Goal: Answer question/provide support: Share knowledge or assist other users

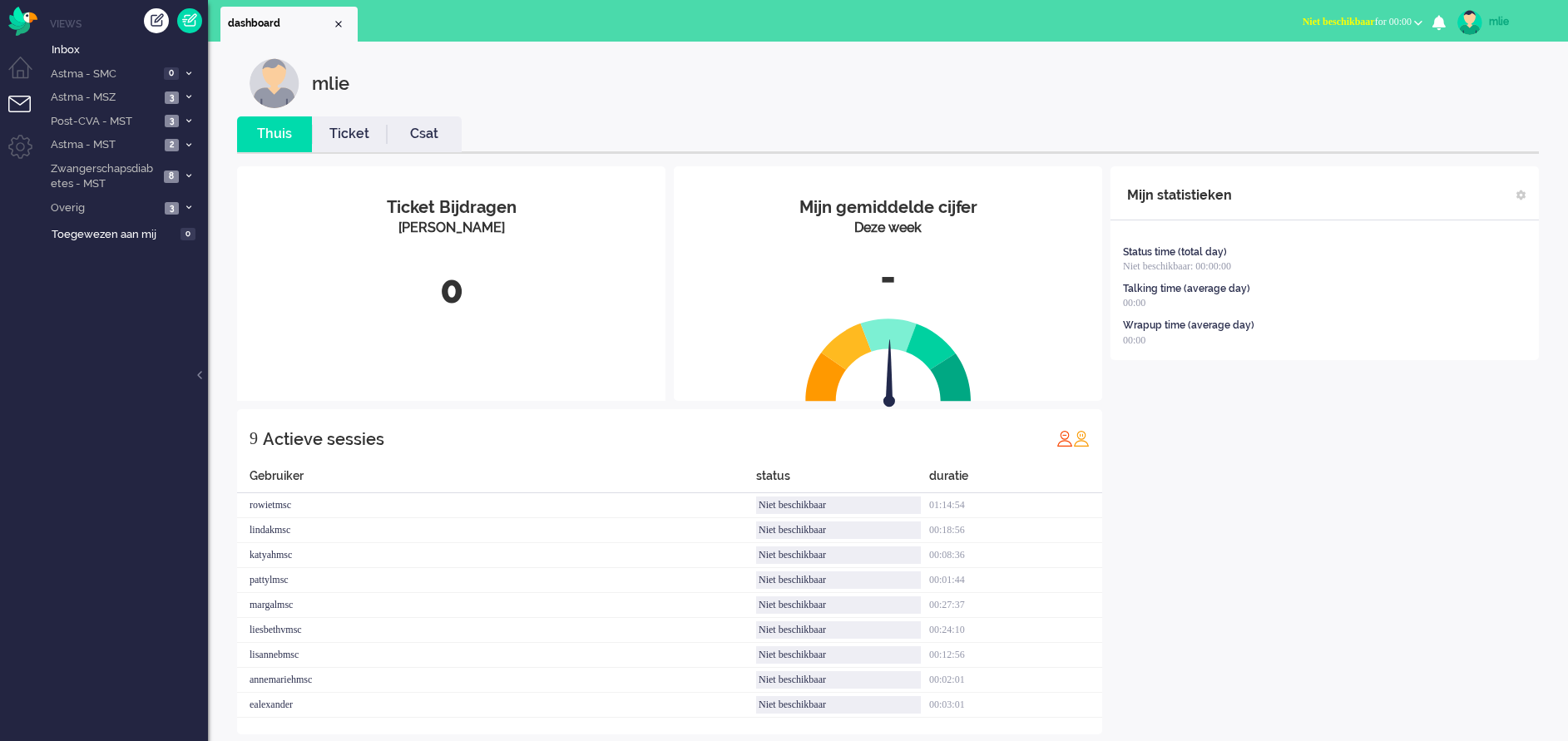
click at [1359, 18] on span "Niet beschikbaar" at bounding box center [1338, 22] width 73 height 11
click at [1300, 74] on label "Online" at bounding box center [1353, 74] width 131 height 14
click at [349, 133] on link "Ticket" at bounding box center [349, 134] width 74 height 19
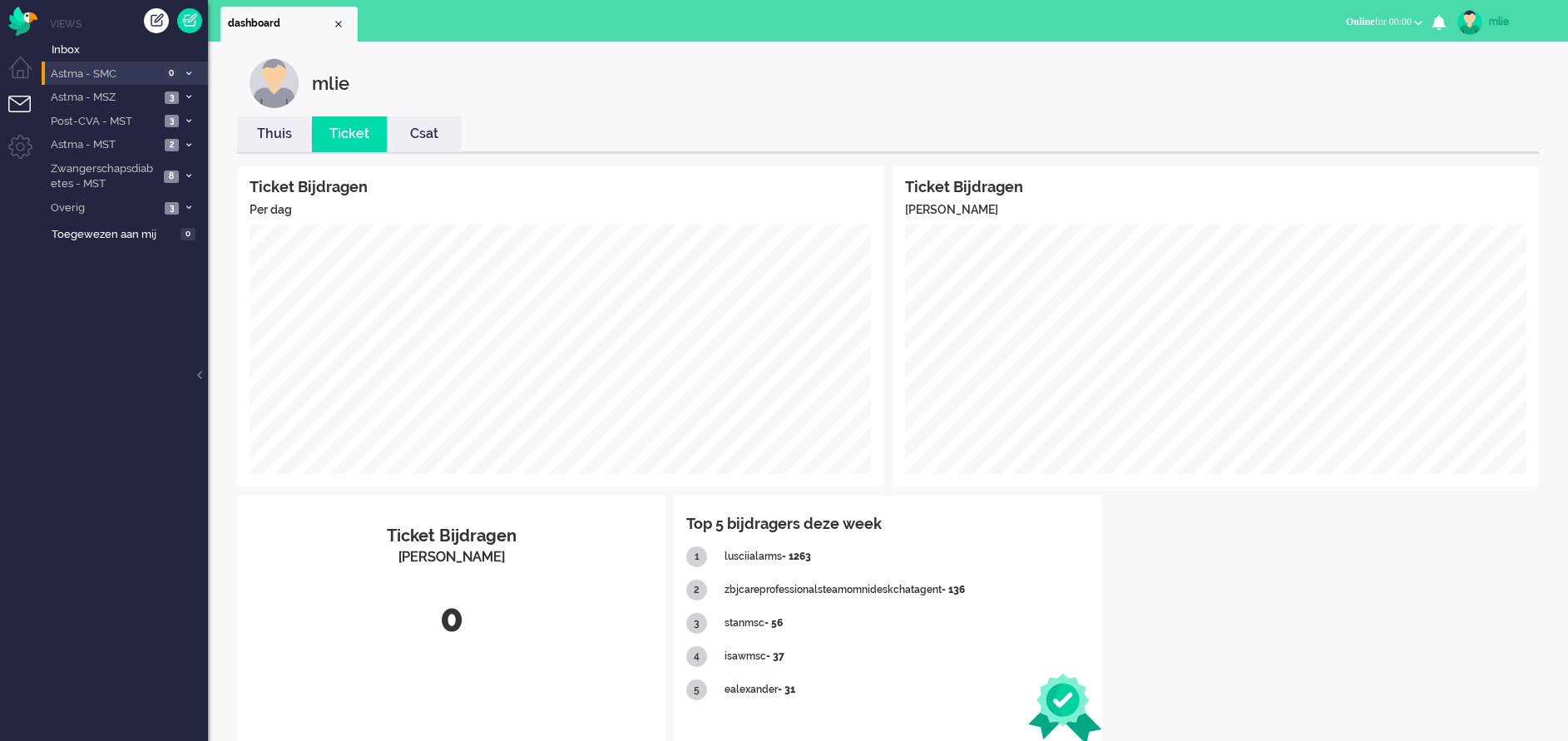
click at [190, 73] on icon at bounding box center [189, 74] width 5 height 6
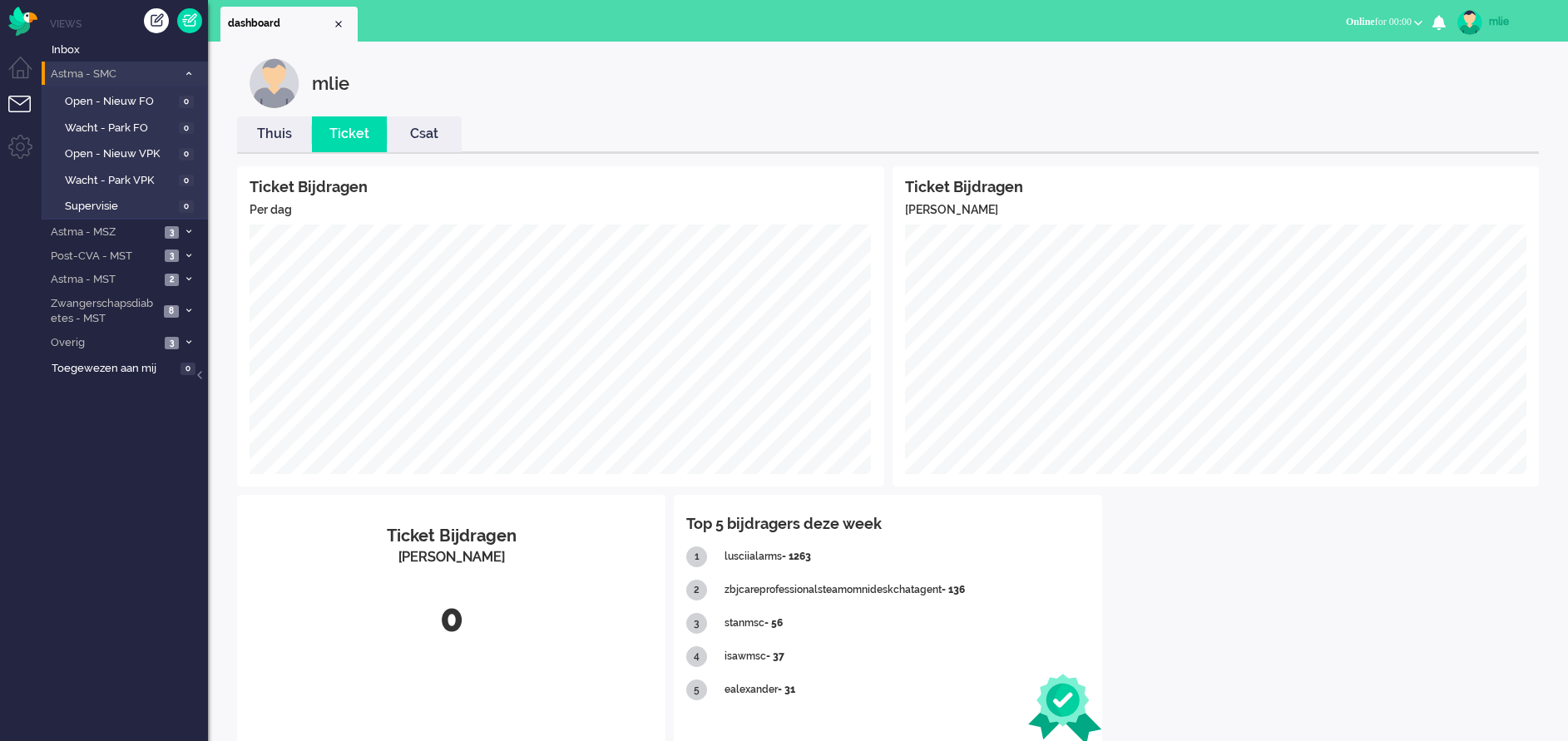
click at [189, 73] on icon at bounding box center [189, 74] width 5 height 6
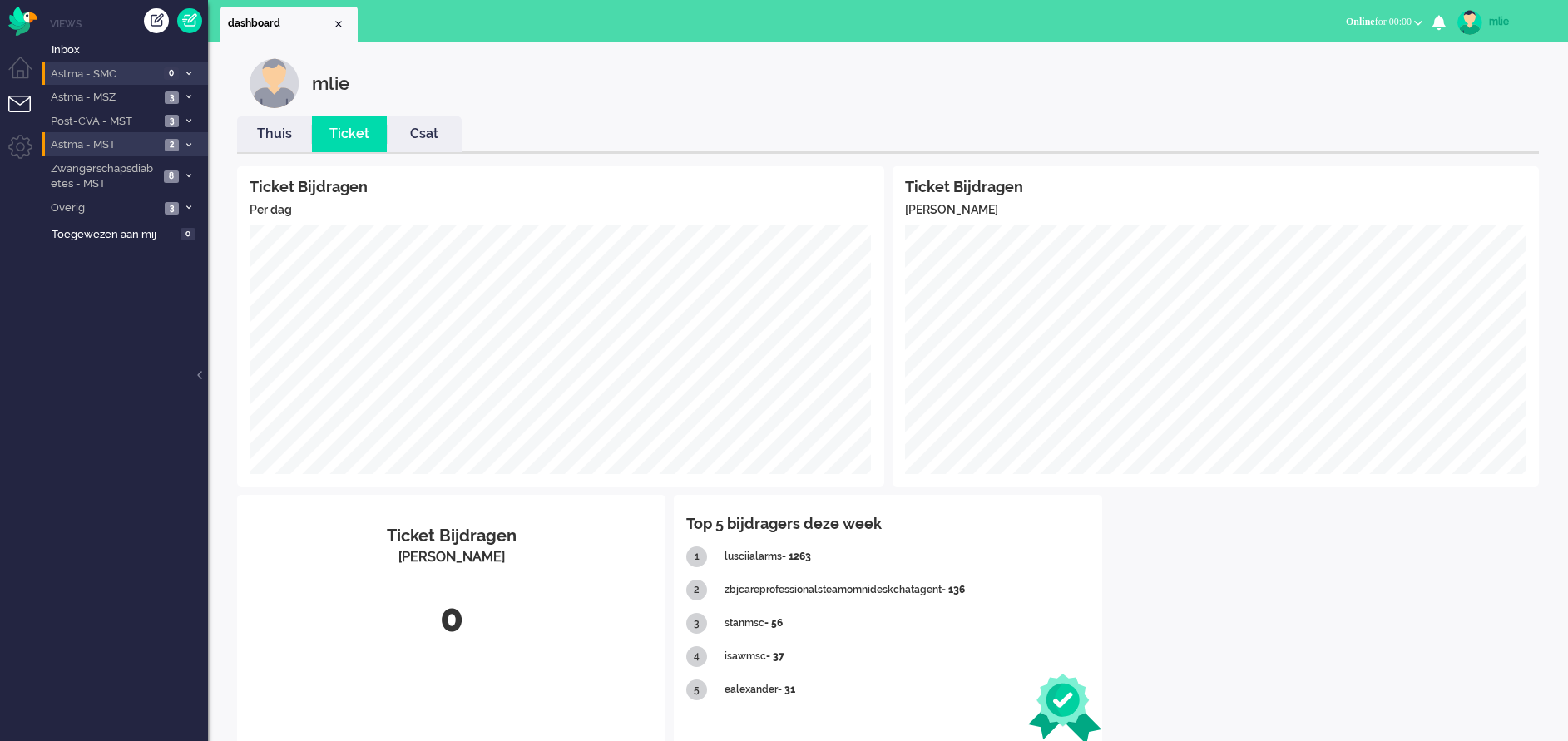
click at [181, 139] on li "Astma - MST 2" at bounding box center [124, 144] width 166 height 25
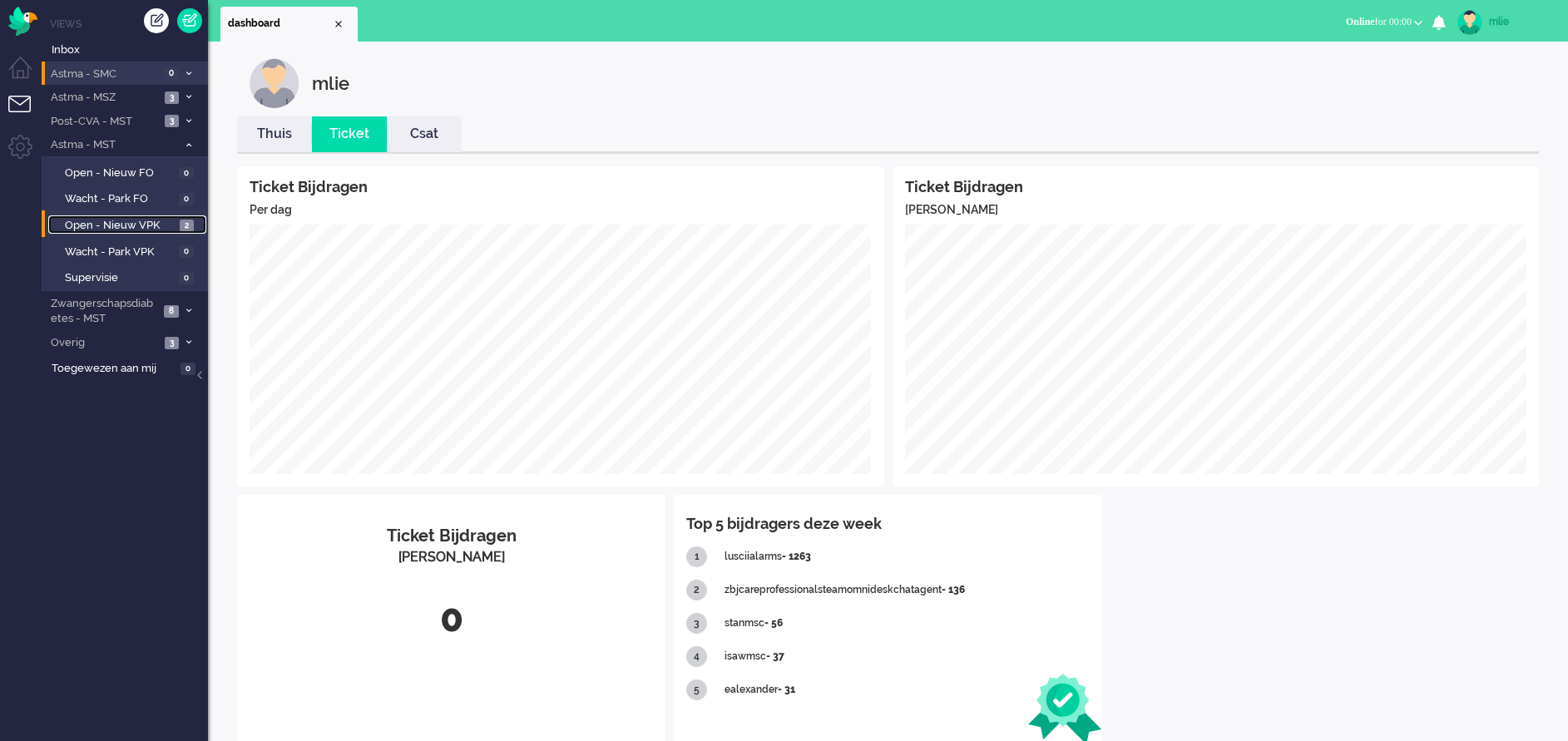
click at [102, 222] on span "Open - Nieuw VPK" at bounding box center [120, 225] width 110 height 16
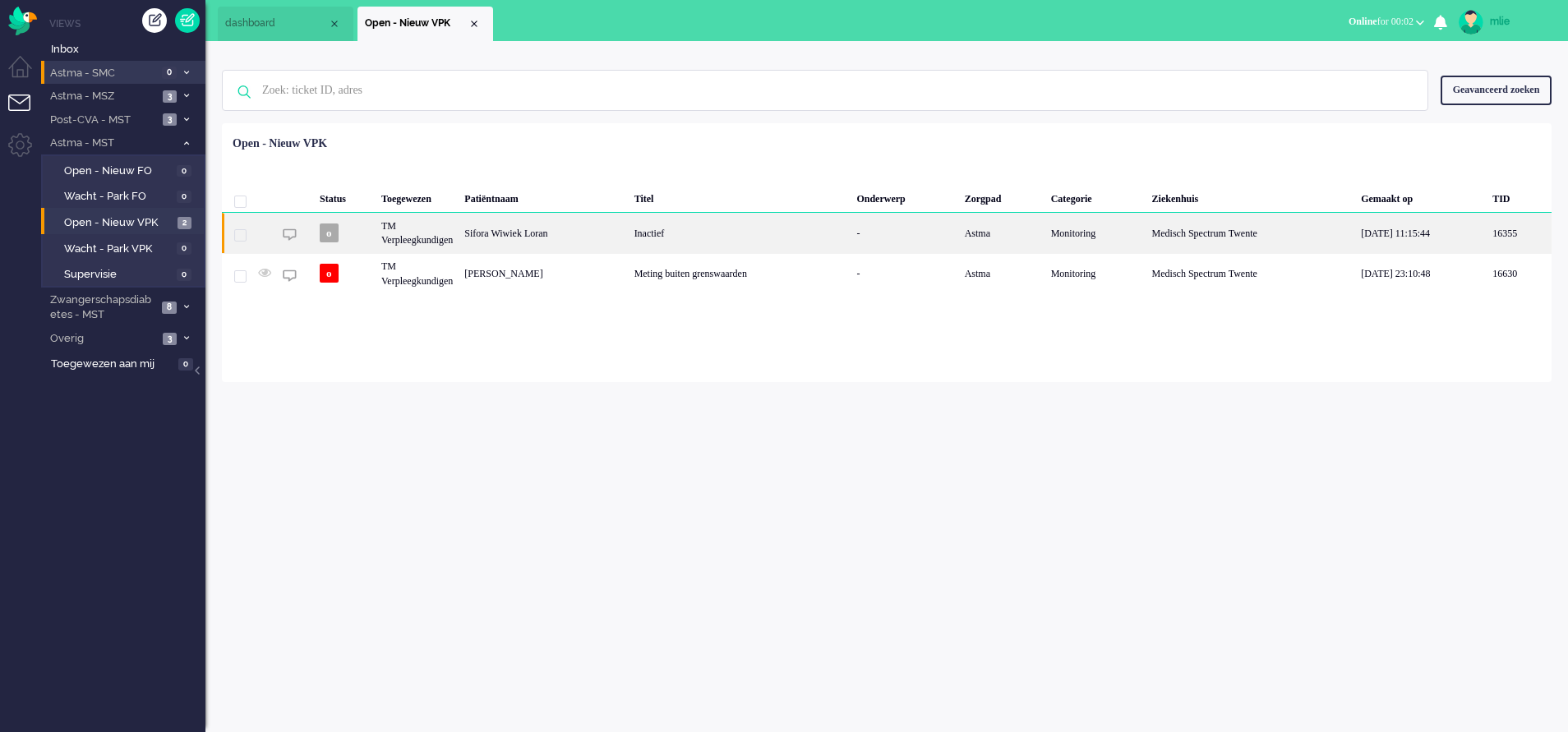
click at [669, 246] on div "Inactief" at bounding box center [740, 232] width 223 height 40
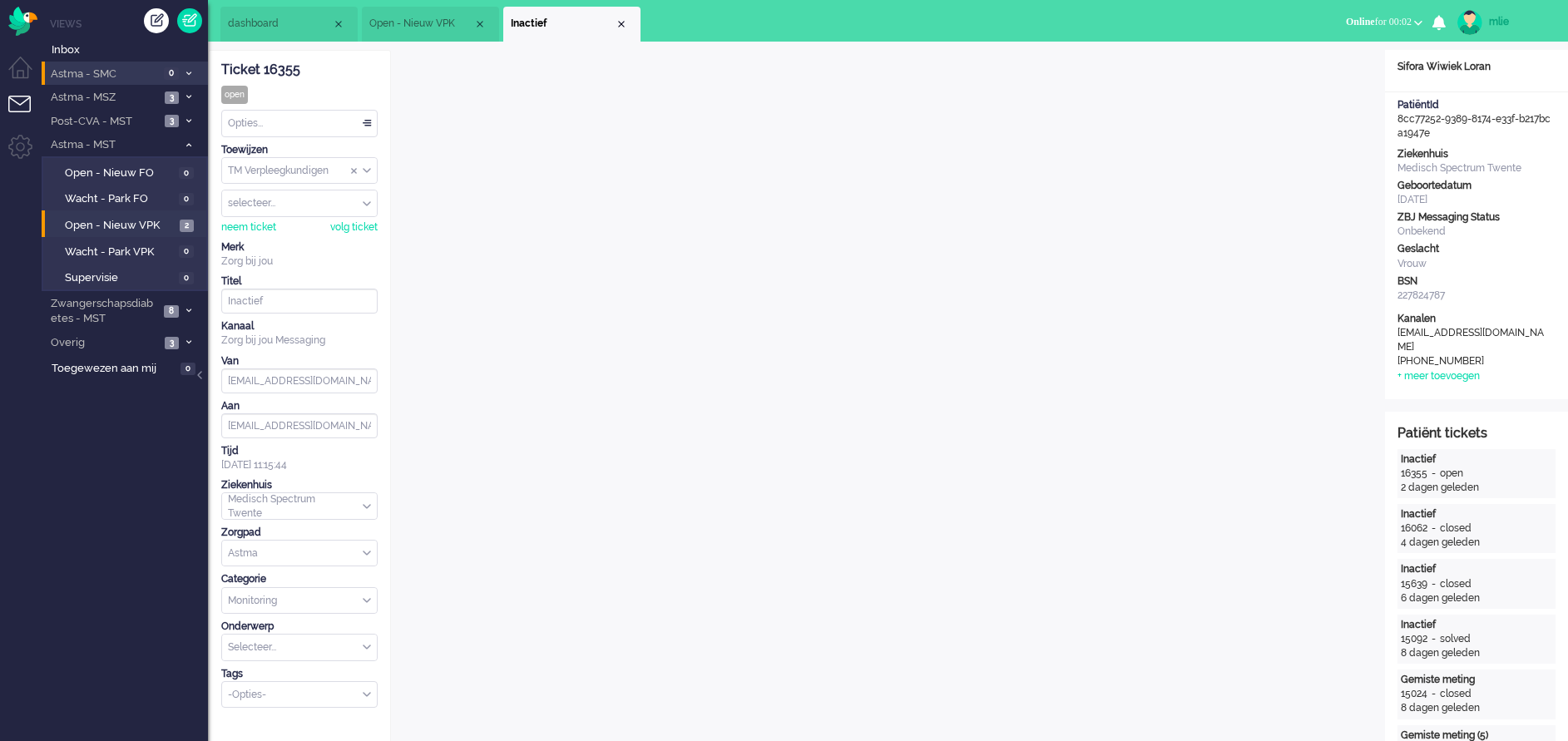
scroll to position [50, 0]
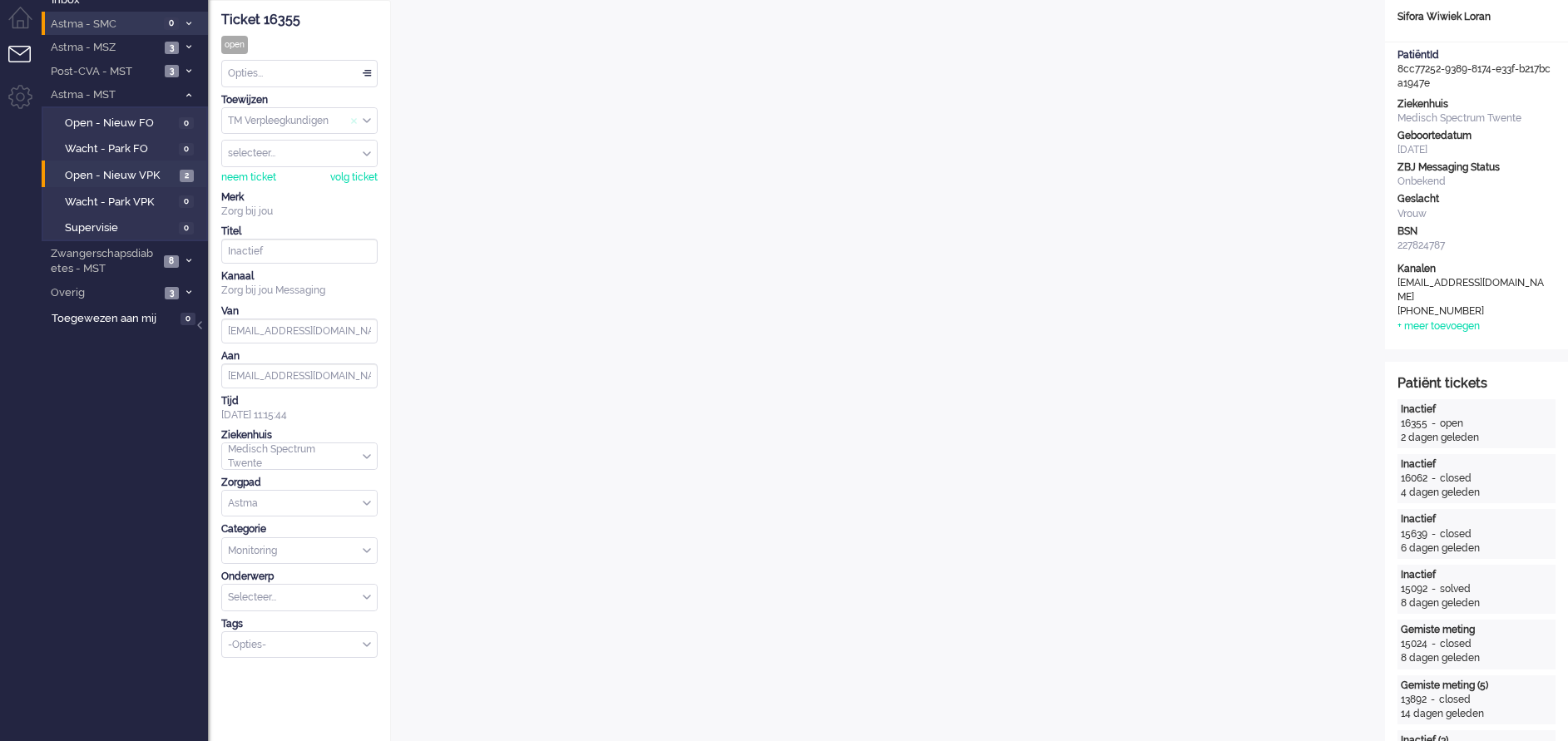
click at [355, 118] on span "Assign Group" at bounding box center [354, 121] width 7 height 11
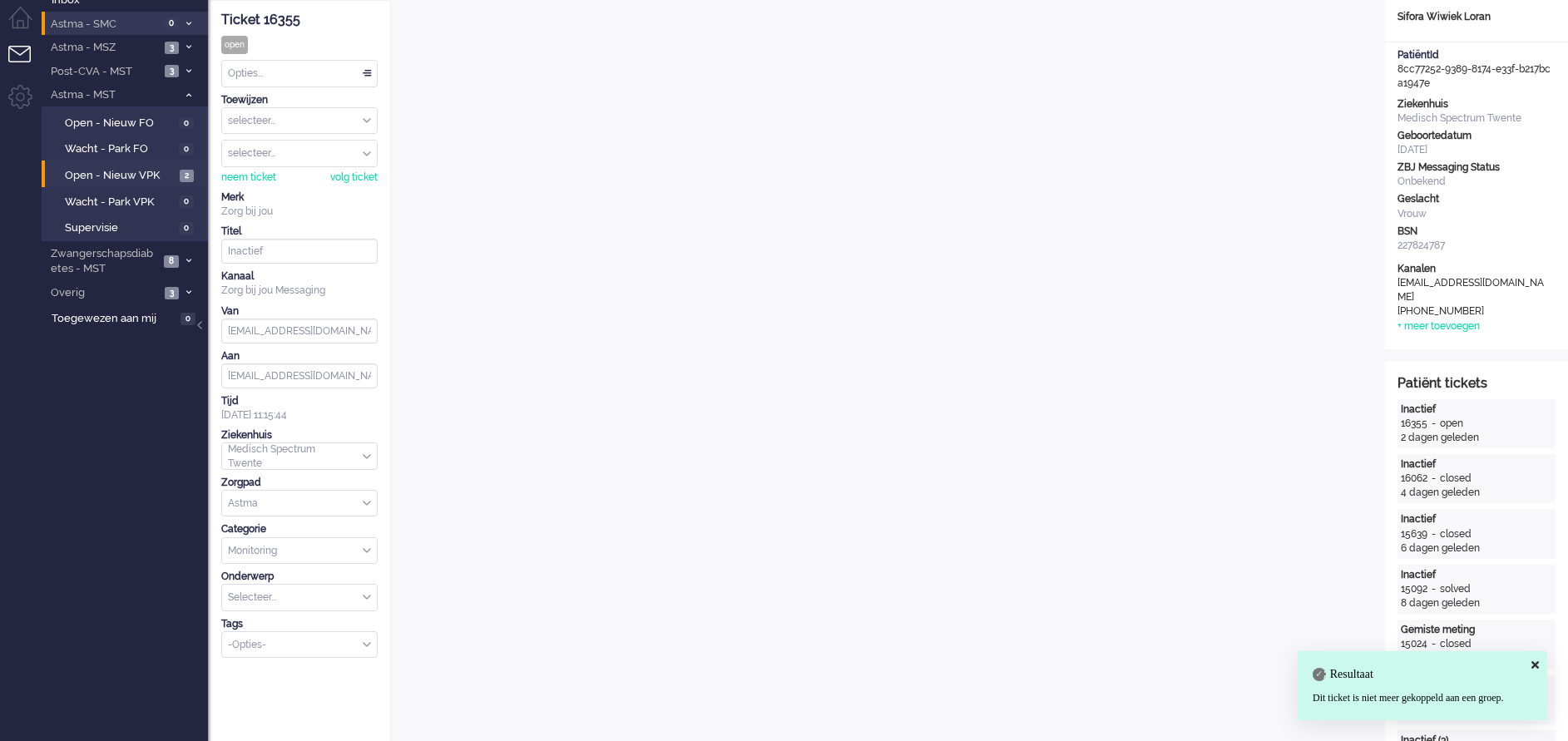
click at [366, 117] on div "selecteer..." at bounding box center [300, 121] width 155 height 25
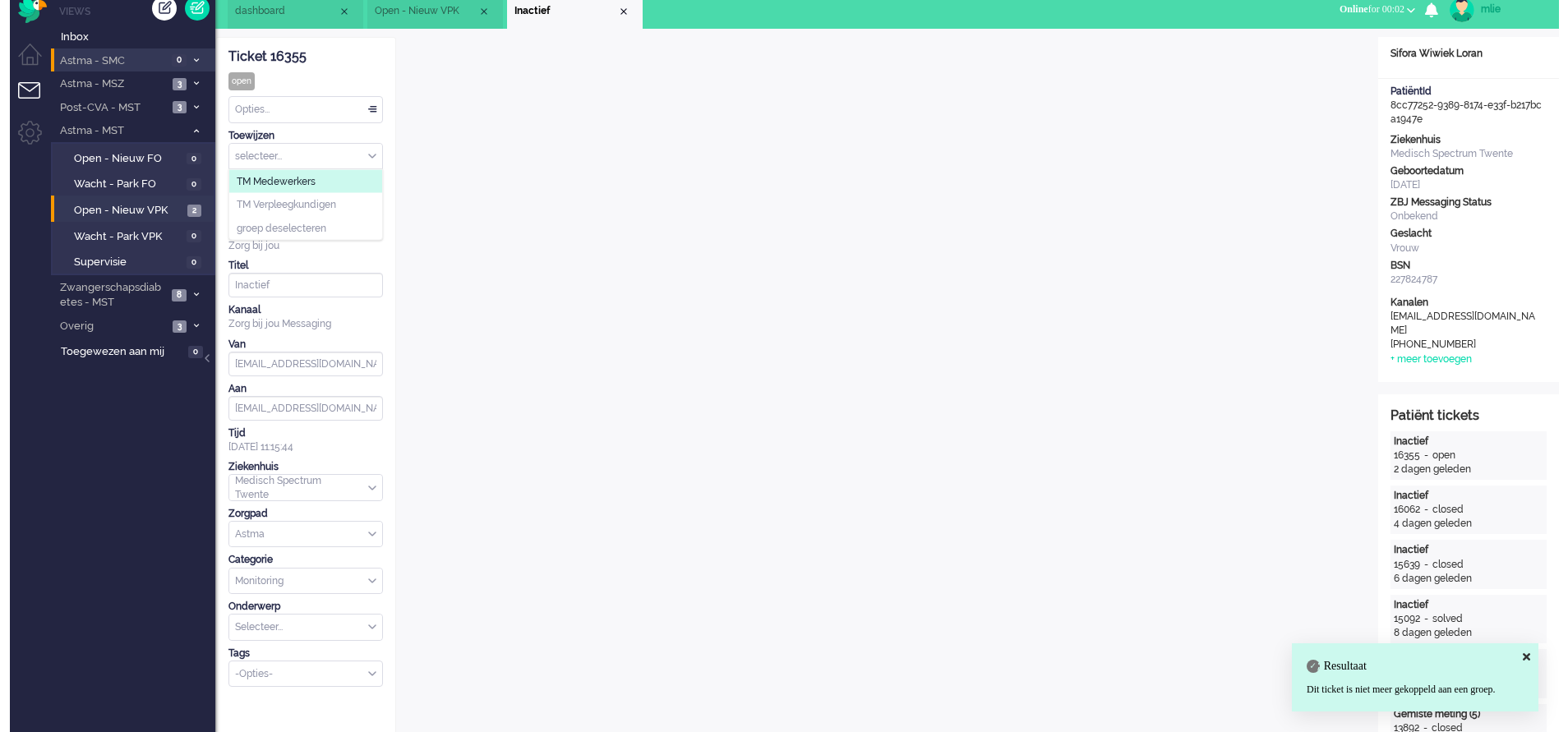
scroll to position [0, 0]
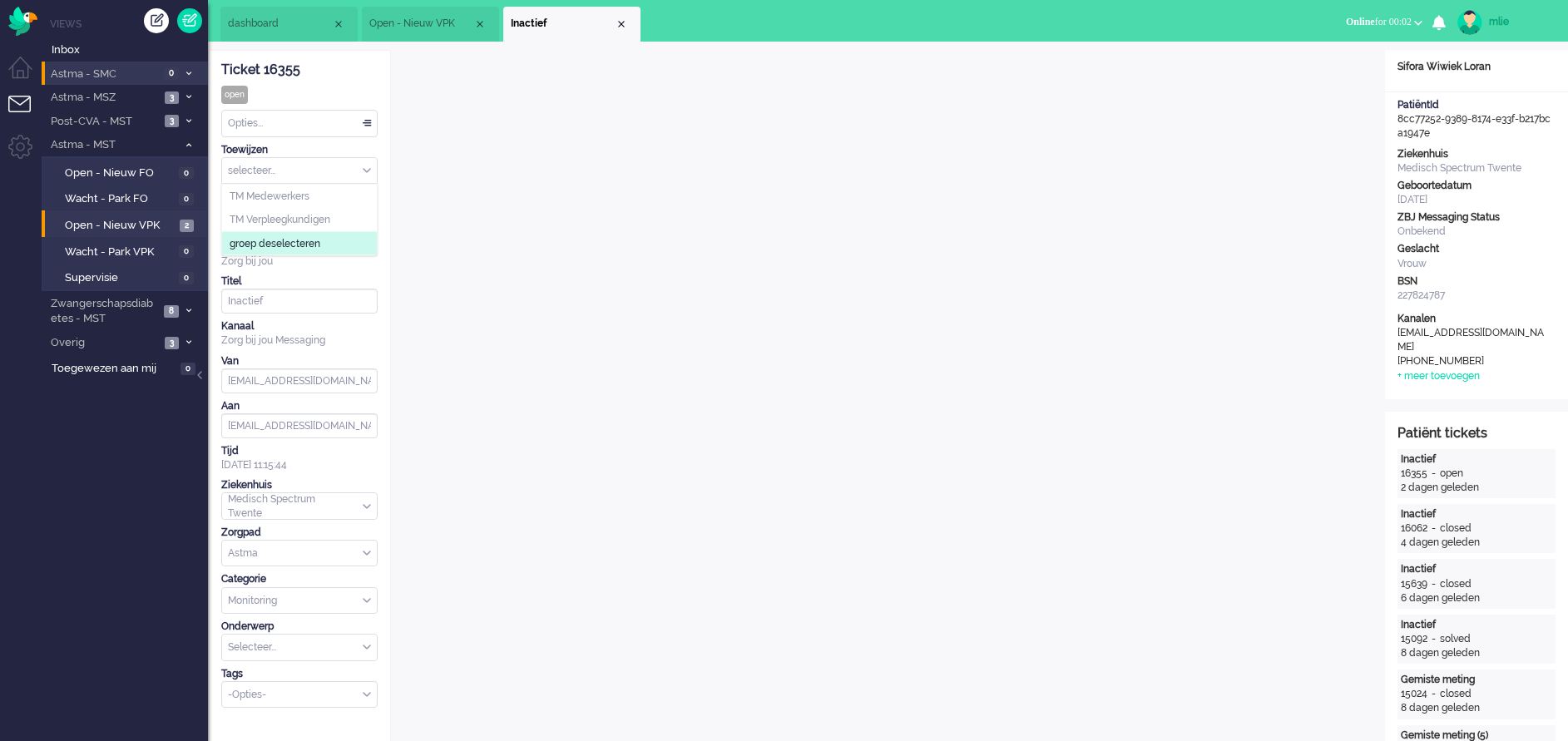
click at [343, 78] on div "Ticket 16355" at bounding box center [300, 70] width 157 height 19
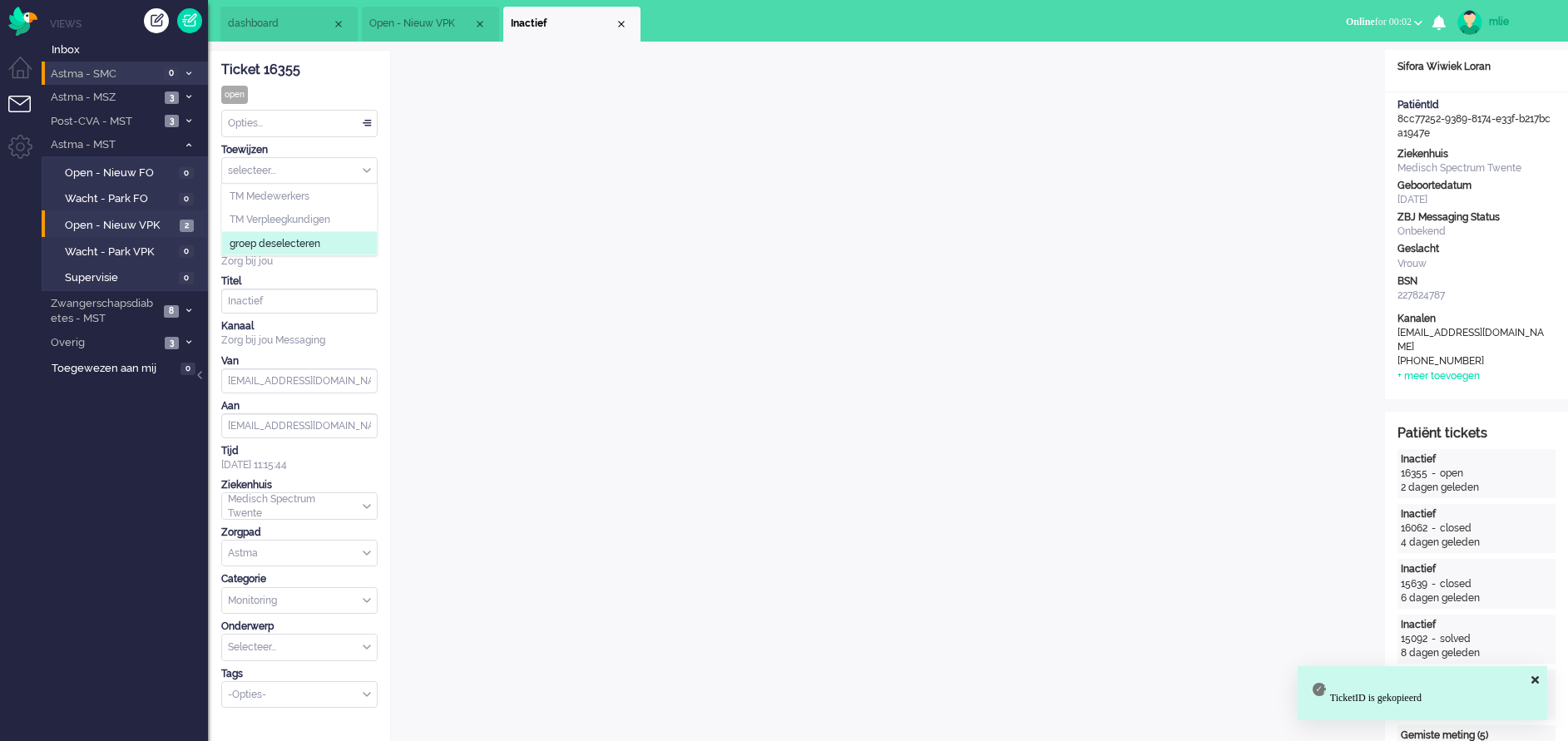
click at [314, 166] on input "Assign Group" at bounding box center [300, 171] width 155 height 25
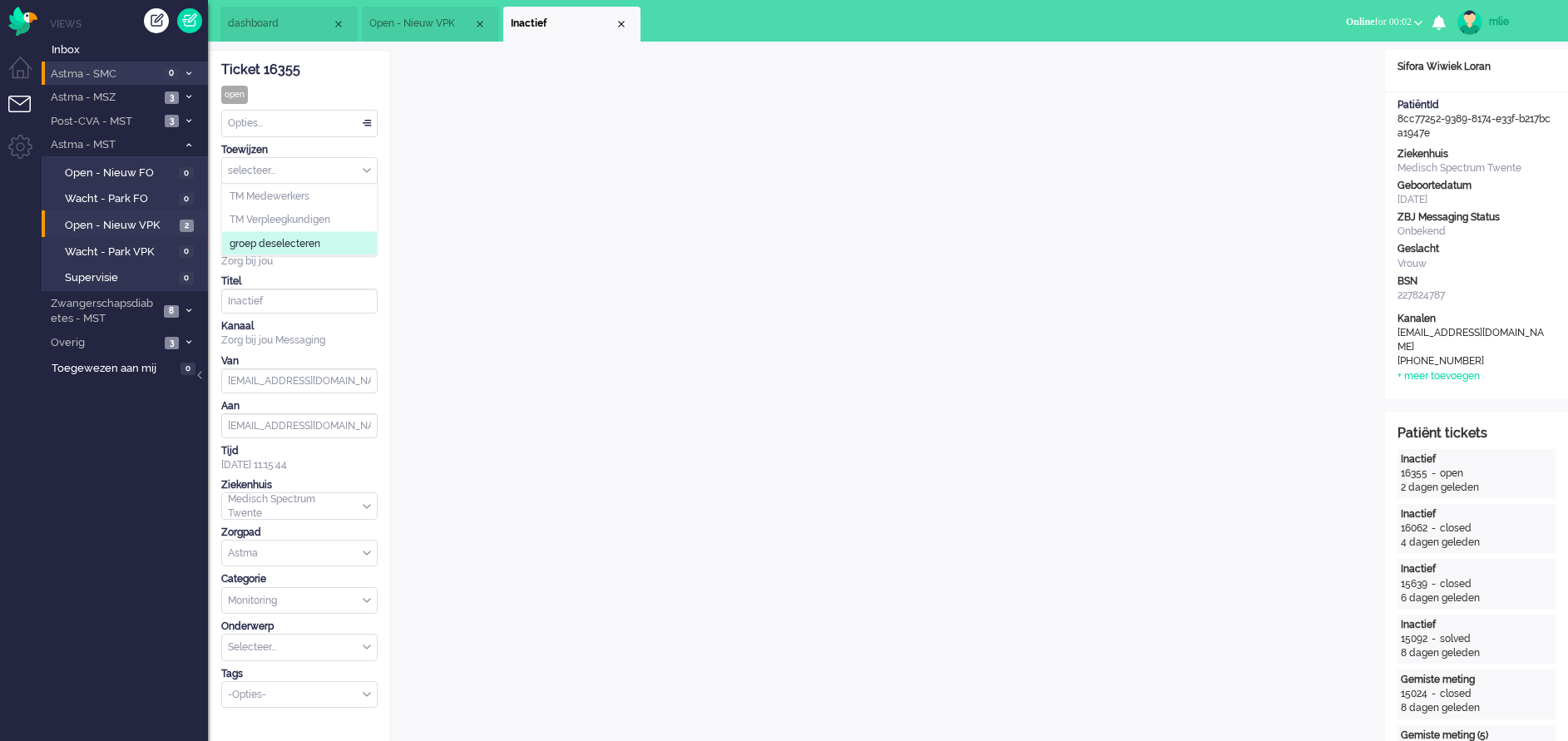
type input "F"
click at [272, 194] on span "TM Medewerkers" at bounding box center [269, 195] width 80 height 14
click at [310, 199] on input "Assign User" at bounding box center [300, 203] width 155 height 25
type input "ea"
click at [265, 251] on span "ealexander" at bounding box center [256, 252] width 53 height 14
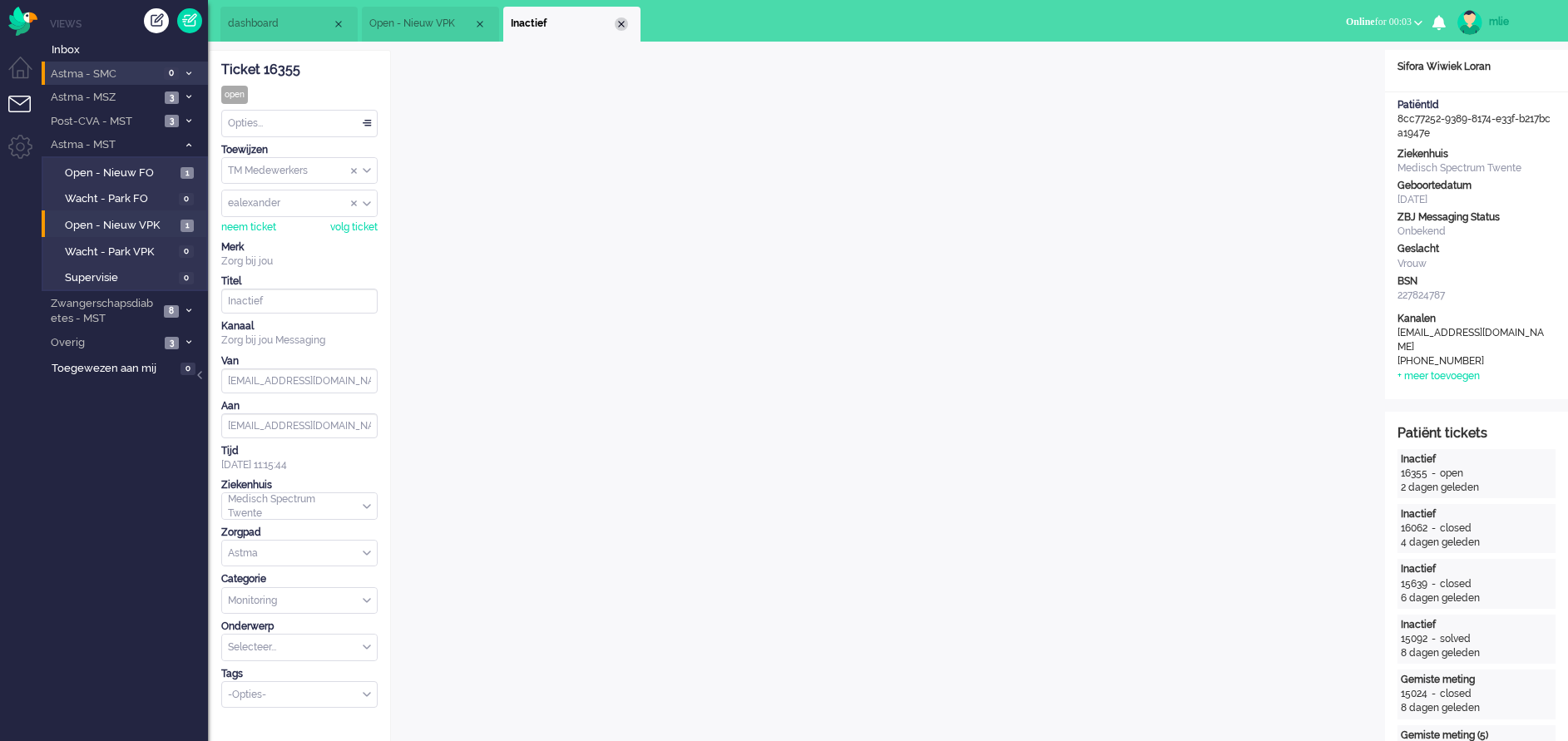
click at [620, 25] on div "Close tab" at bounding box center [621, 25] width 13 height 13
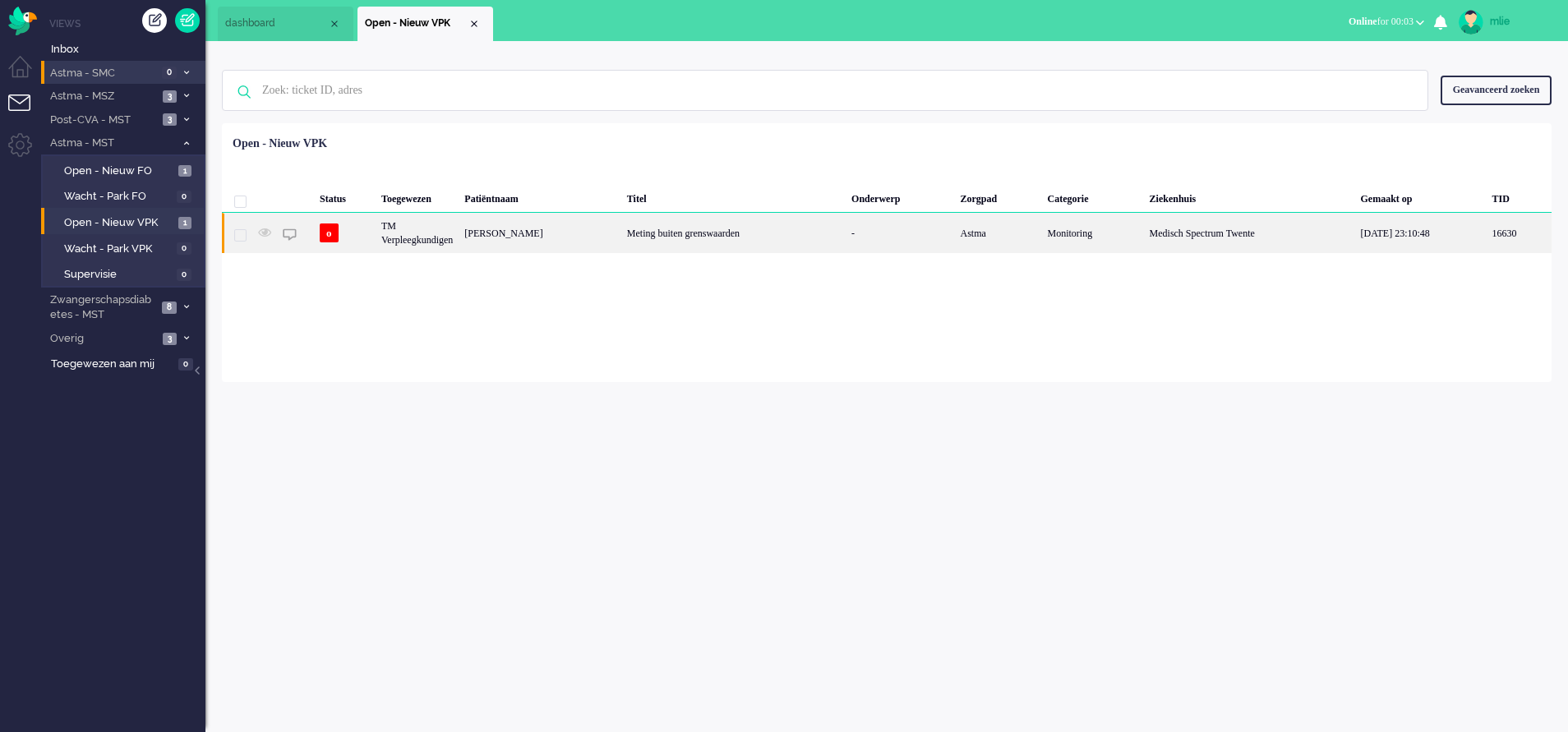
click at [699, 238] on div "Meting buiten grenswaarden" at bounding box center [733, 232] width 225 height 40
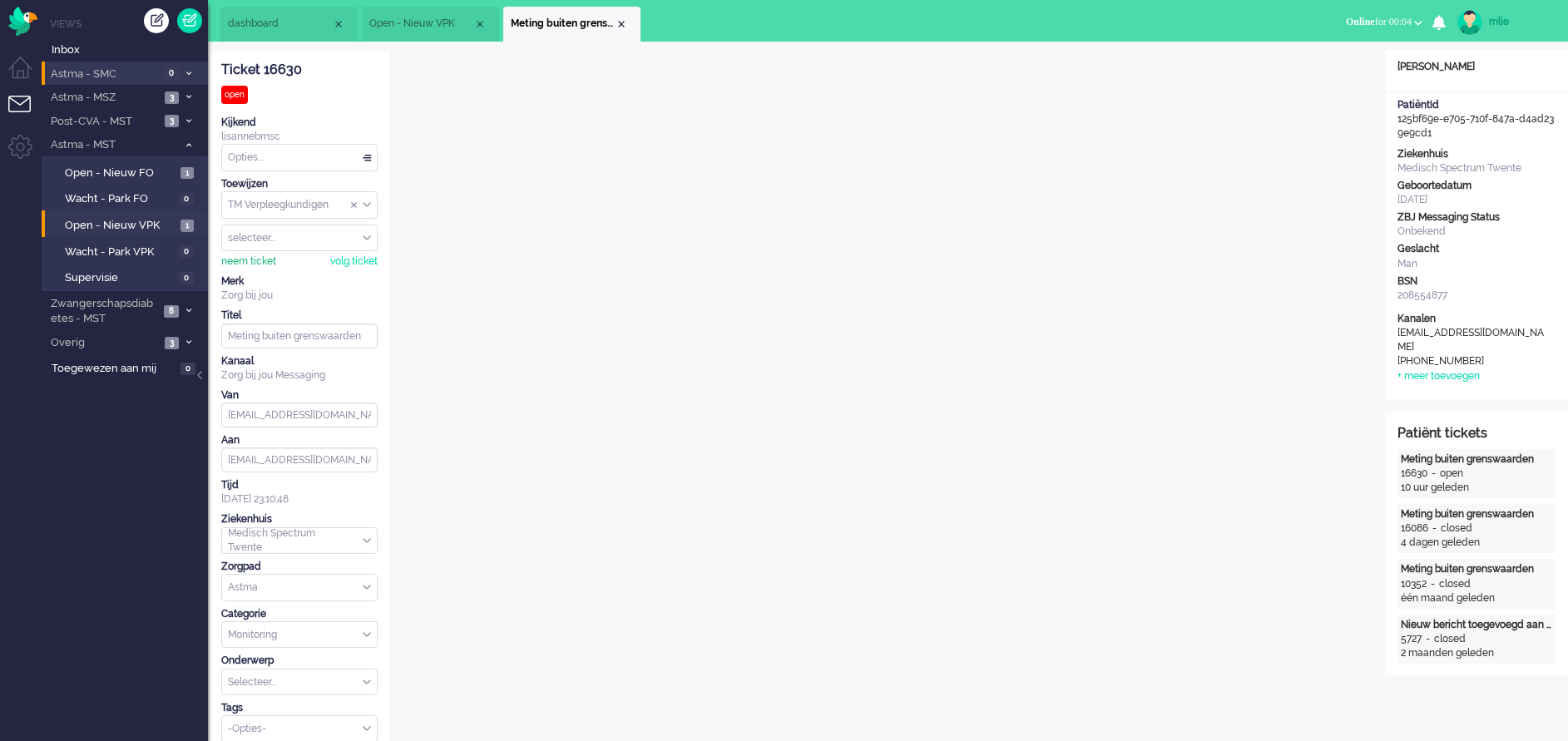
click at [243, 261] on div "neem ticket" at bounding box center [249, 261] width 55 height 14
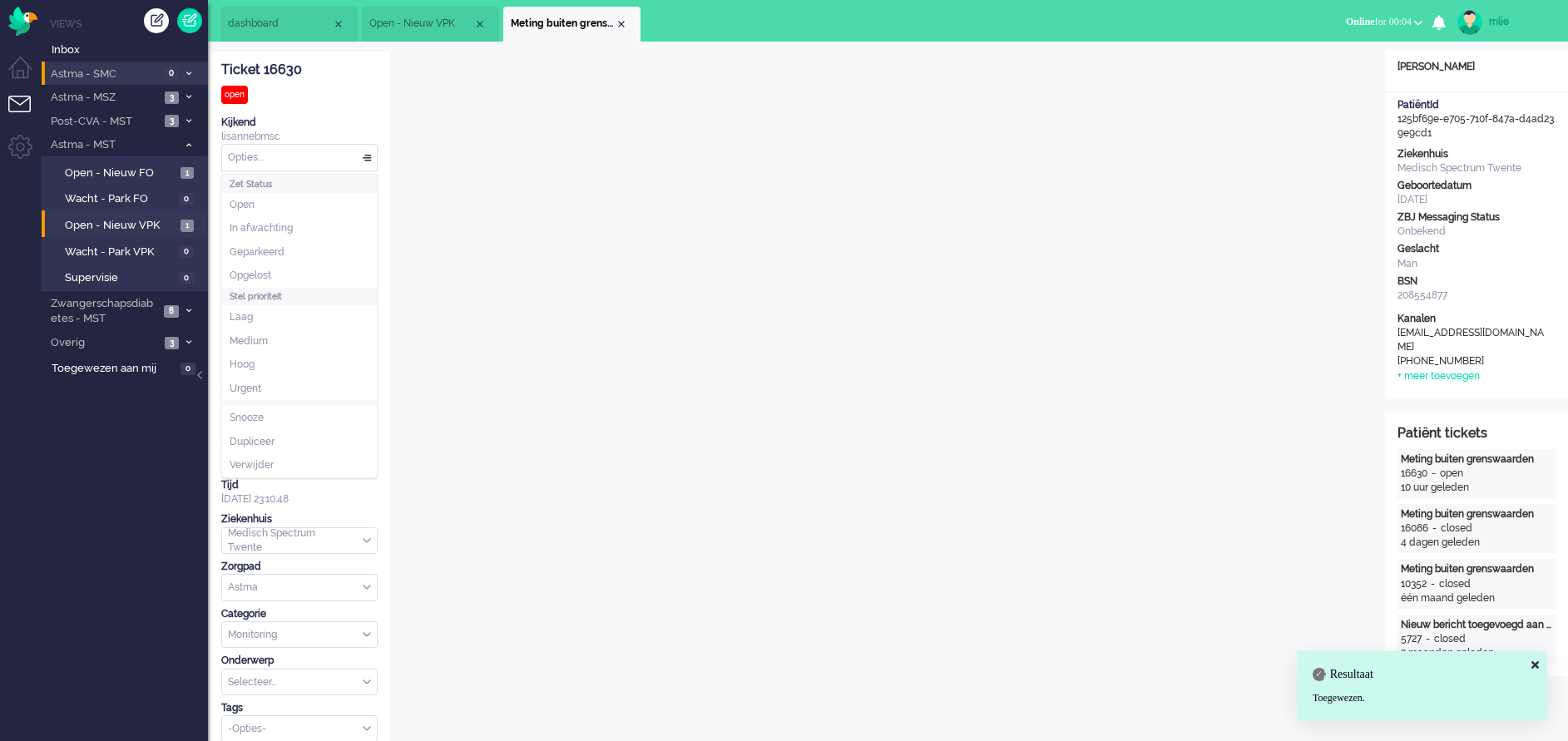
click at [367, 155] on div "Opties..." at bounding box center [300, 156] width 155 height 25
click at [277, 232] on span "In afwachting" at bounding box center [260, 228] width 63 height 14
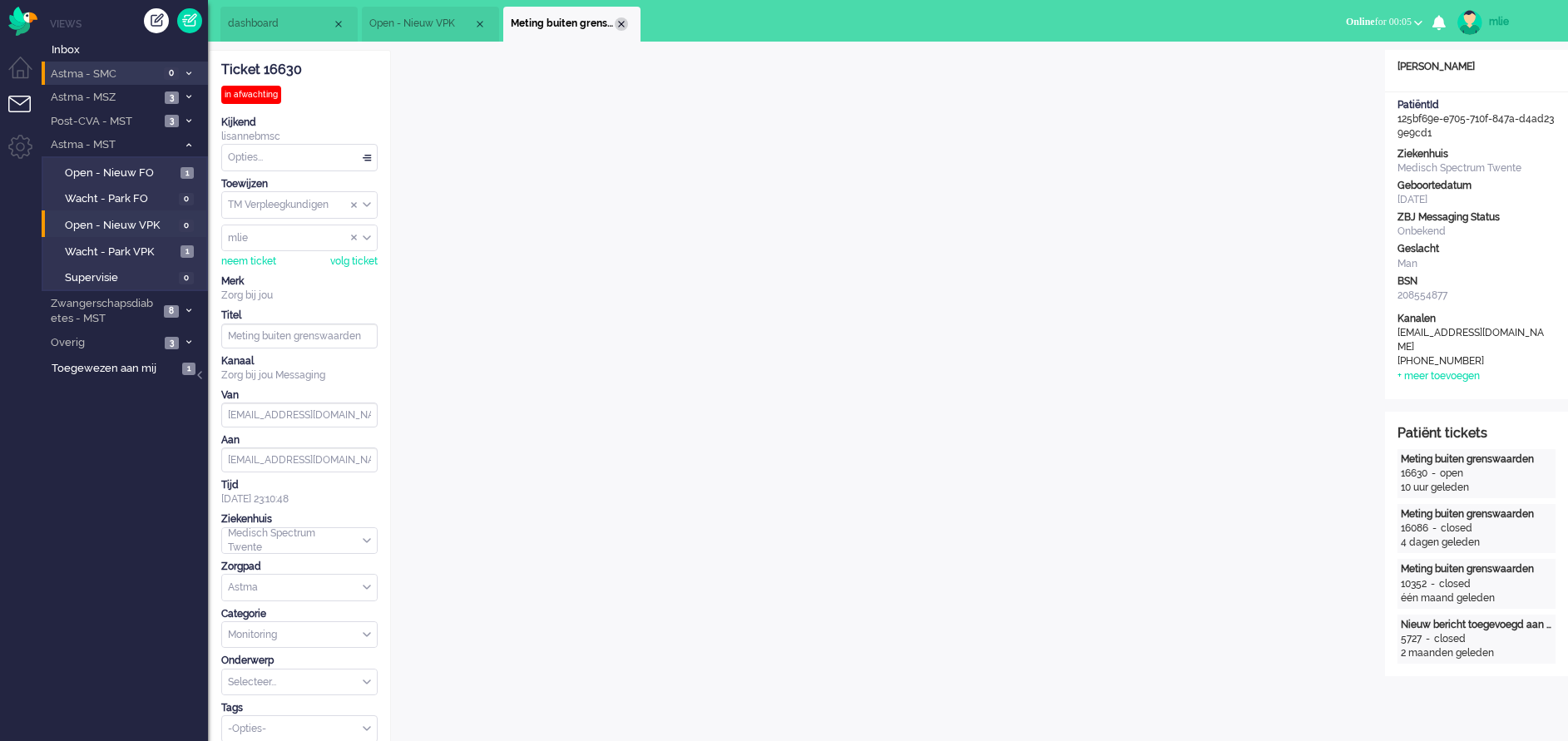
click at [621, 25] on div "Close tab" at bounding box center [621, 25] width 13 height 13
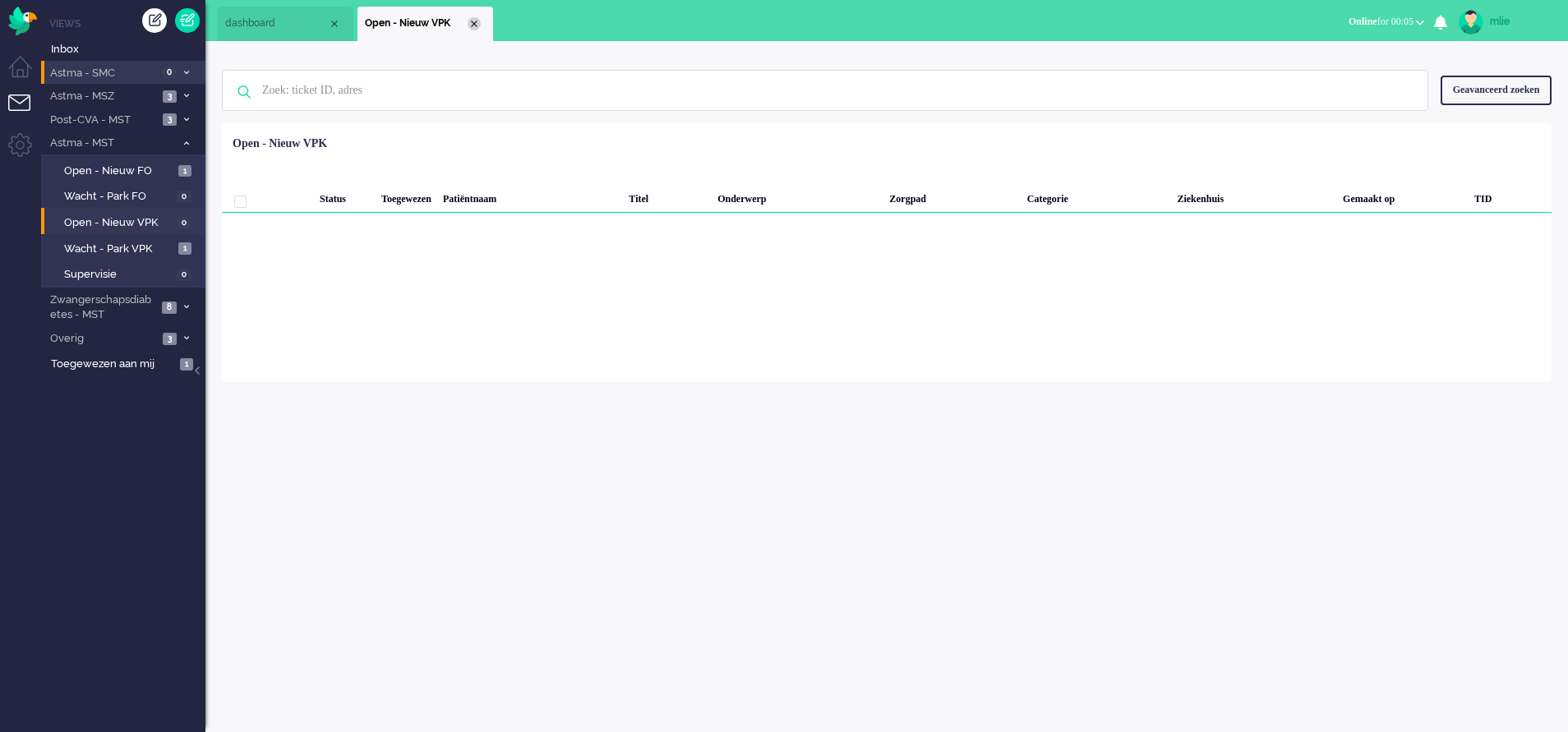
click at [470, 23] on div "Close tab" at bounding box center [474, 24] width 13 height 13
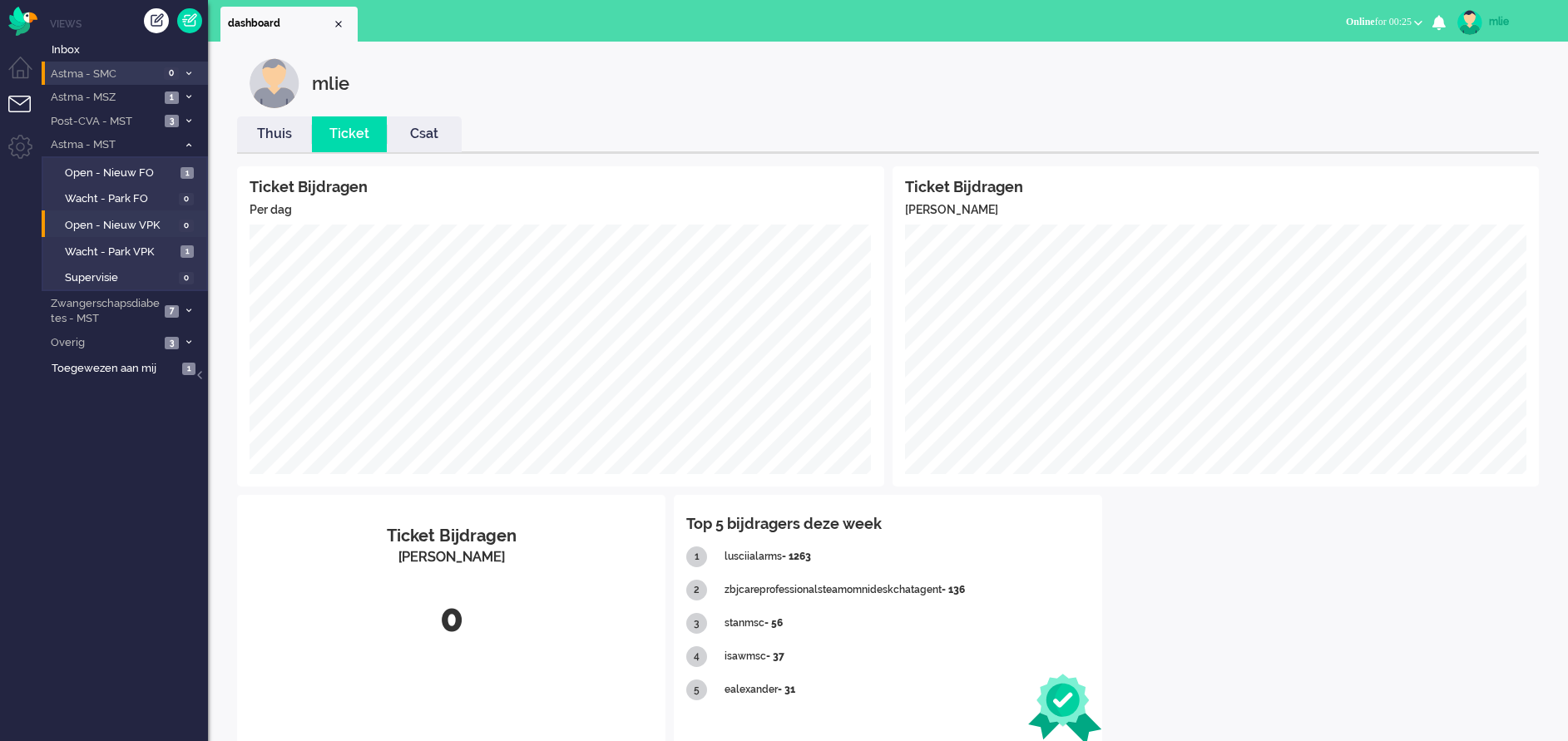
click at [271, 141] on link "Thuis" at bounding box center [273, 134] width 74 height 19
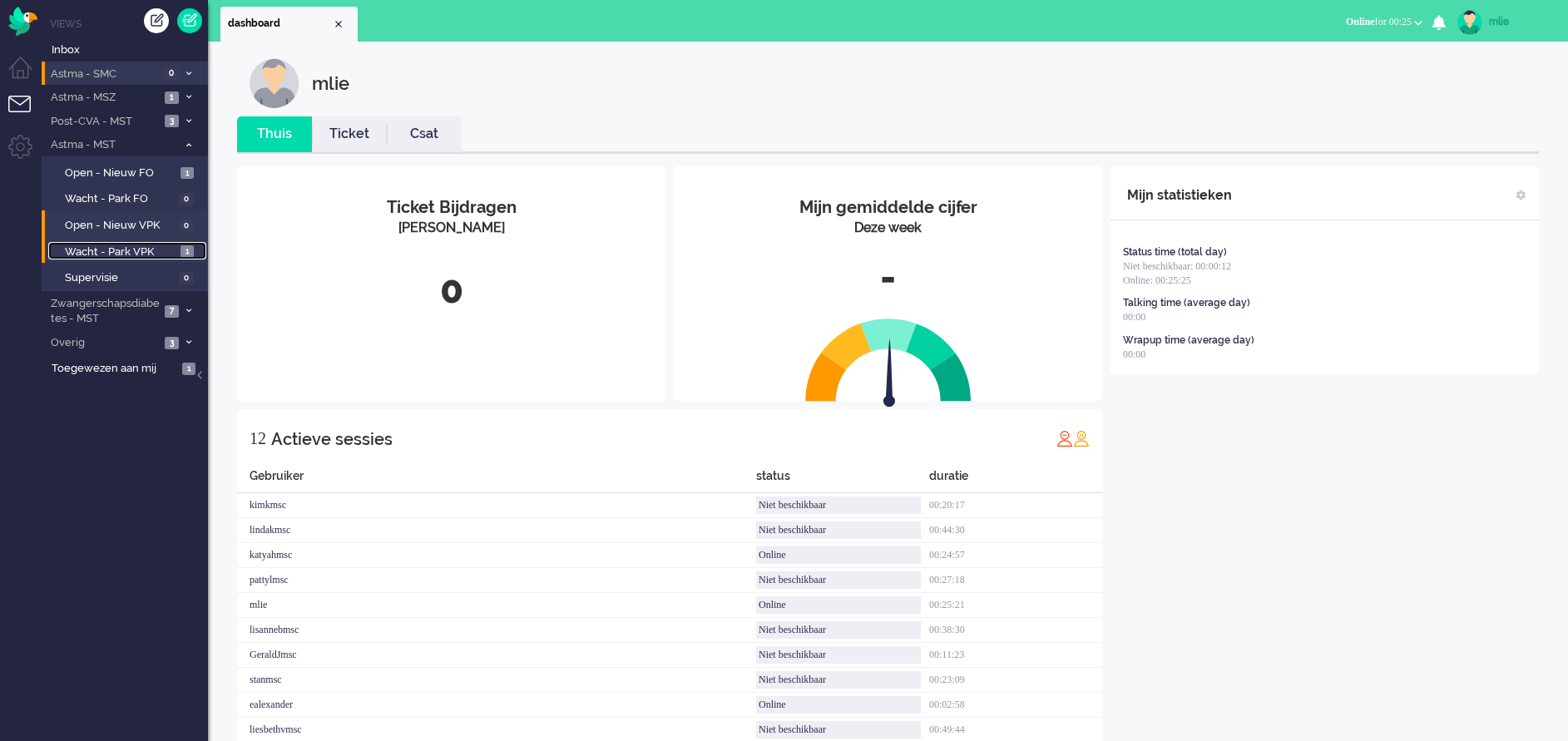
click at [96, 251] on span "Wacht - Park VPK" at bounding box center [121, 252] width 111 height 16
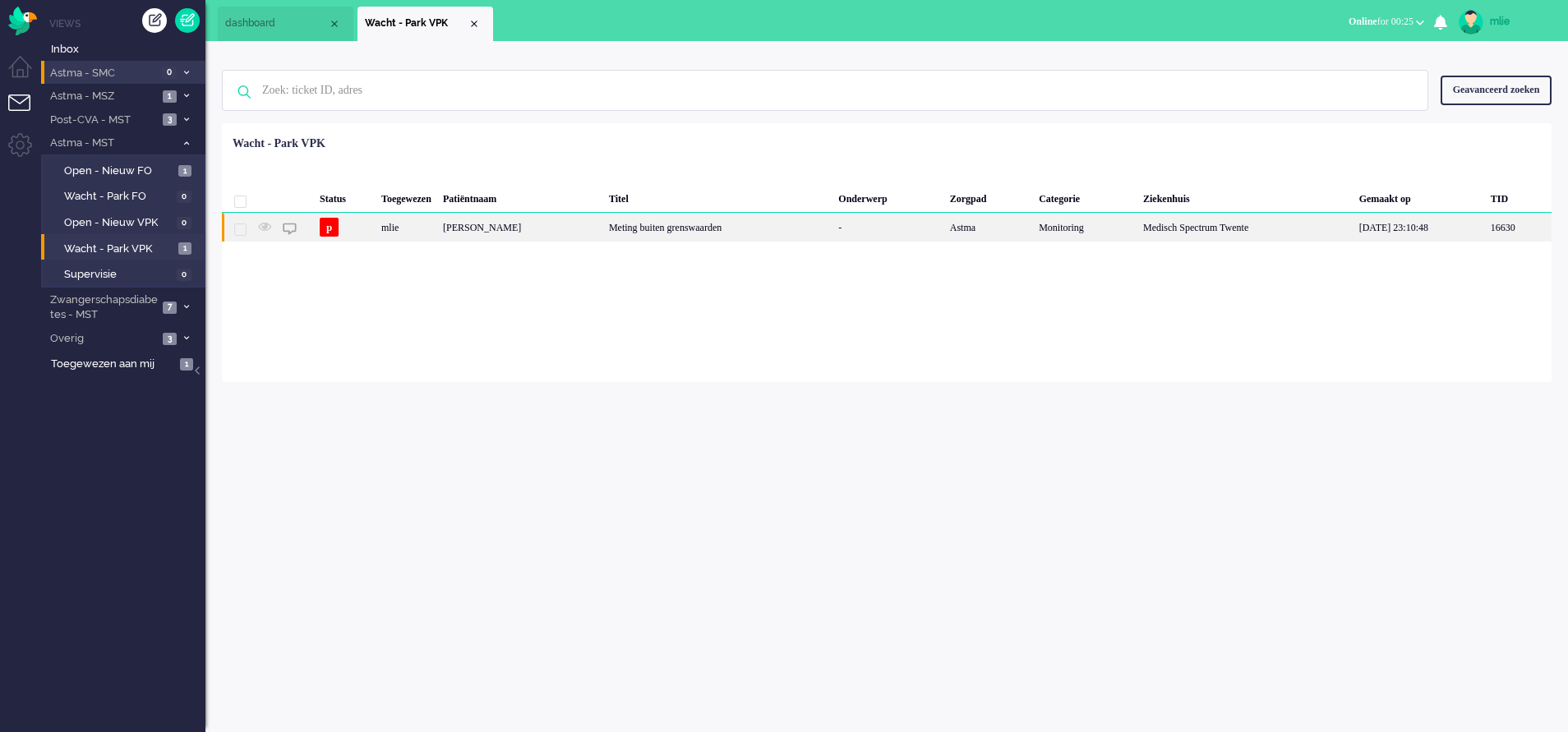
click at [866, 234] on div "-" at bounding box center [888, 226] width 111 height 29
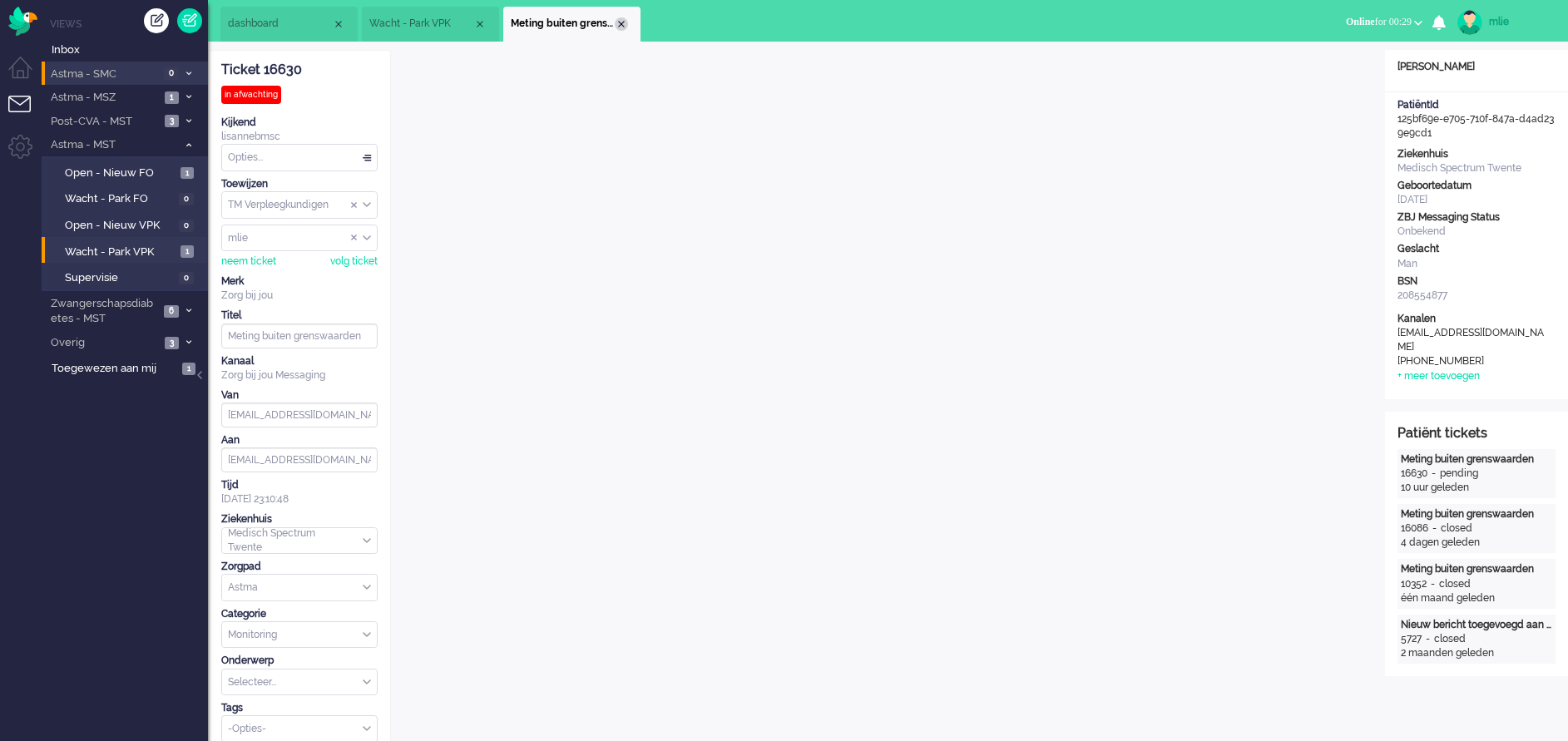
click at [620, 25] on div "Close tab" at bounding box center [621, 25] width 13 height 13
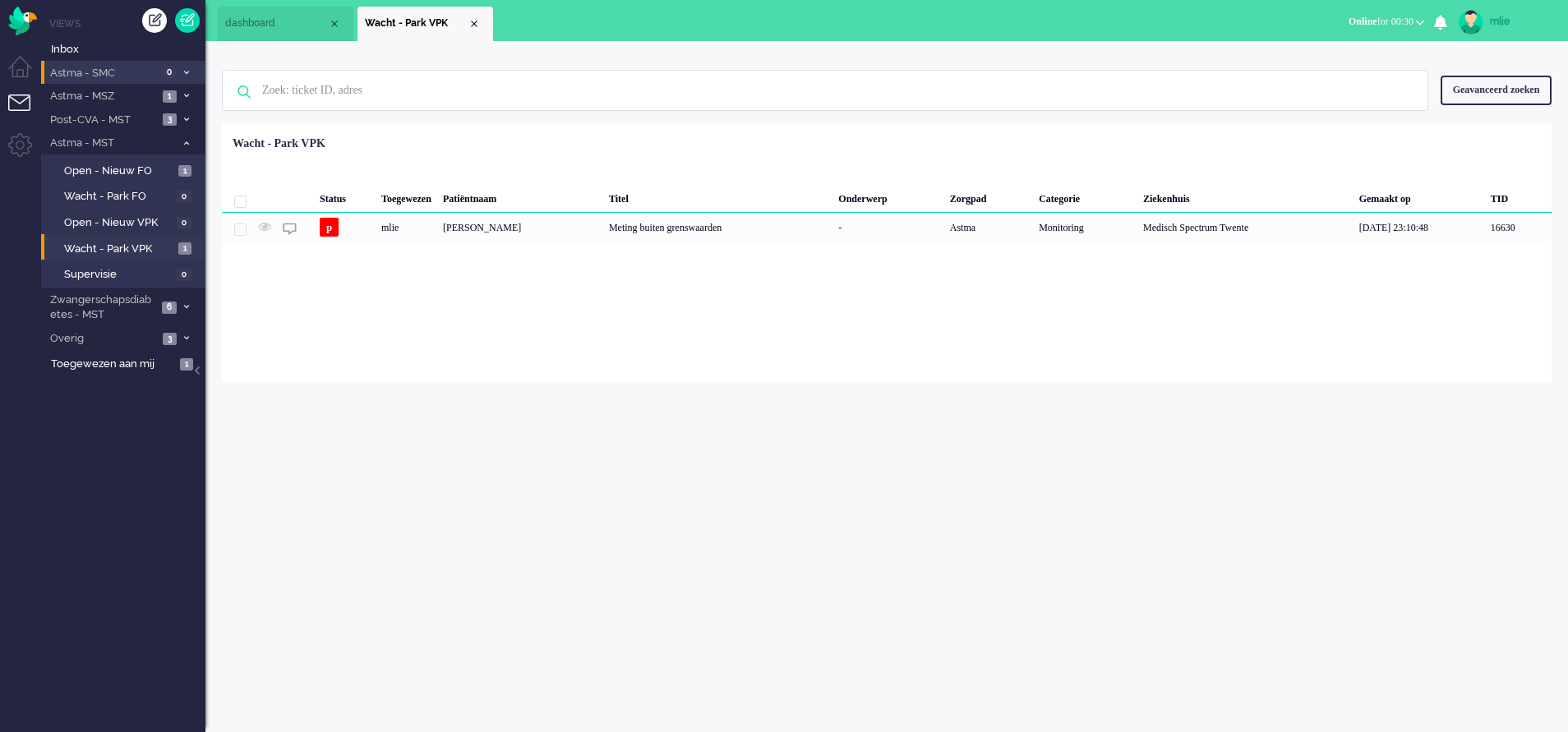
click at [1495, 19] on div "mlie" at bounding box center [1520, 21] width 61 height 17
click at [1357, 18] on span "Online" at bounding box center [1363, 21] width 29 height 11
click at [1316, 56] on label "Niet beschikbaar" at bounding box center [1356, 55] width 130 height 14
click at [1324, 16] on span "Niet beschikbaar" at bounding box center [1342, 21] width 72 height 11
click at [1306, 75] on label "Online" at bounding box center [1356, 73] width 130 height 14
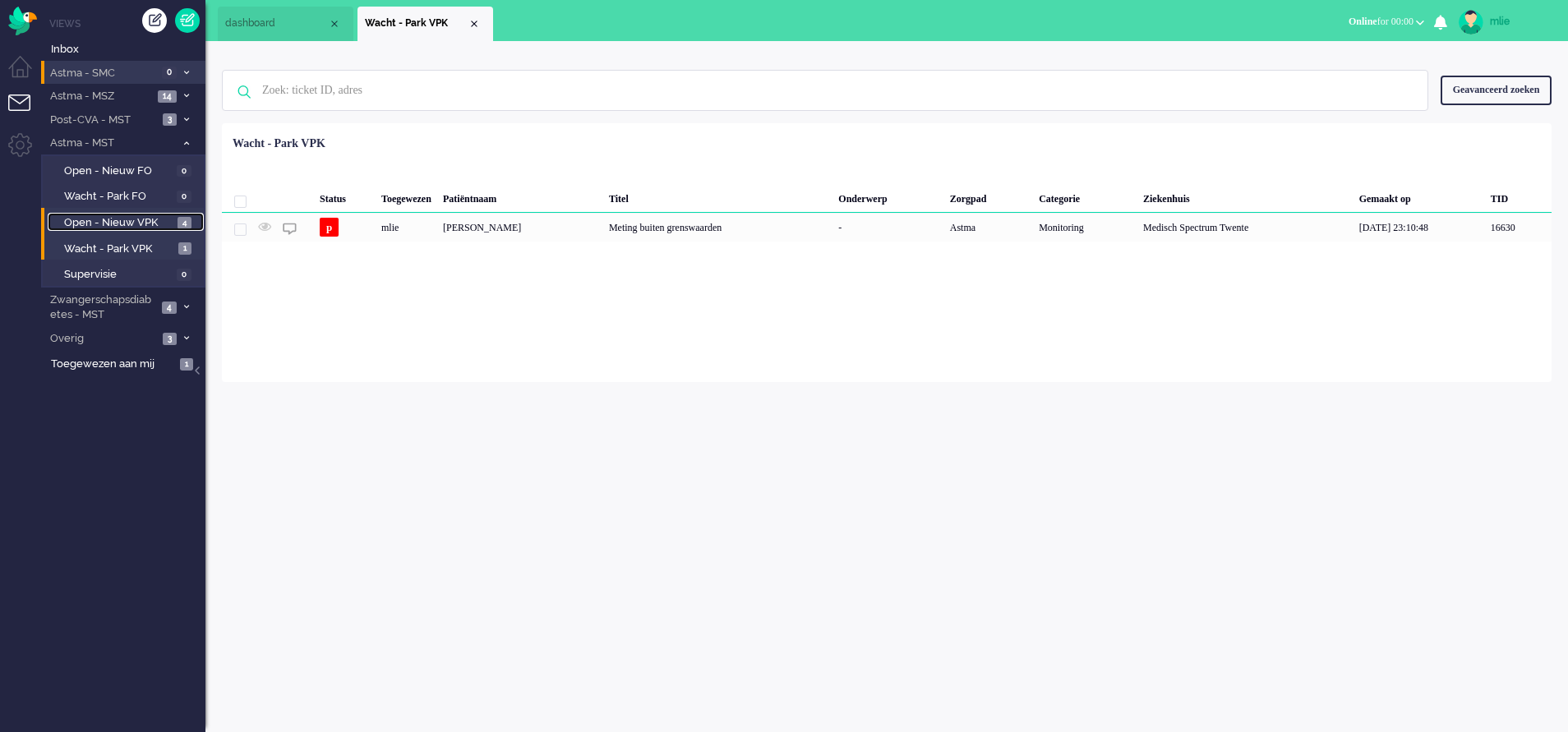
click at [119, 225] on span "Open - Nieuw VPK" at bounding box center [118, 223] width 109 height 16
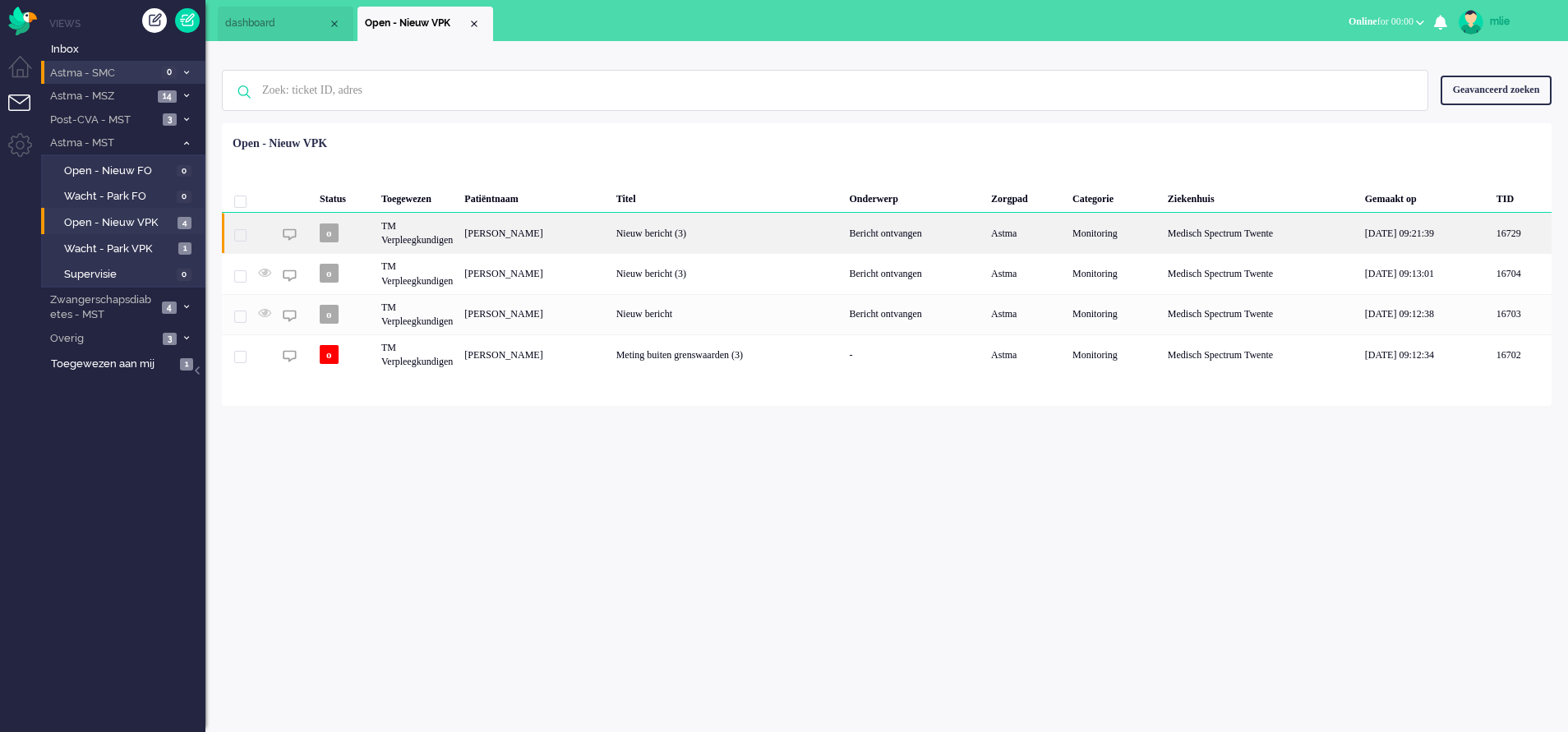
click at [750, 237] on div "Nieuw bericht (3)" at bounding box center [727, 232] width 234 height 40
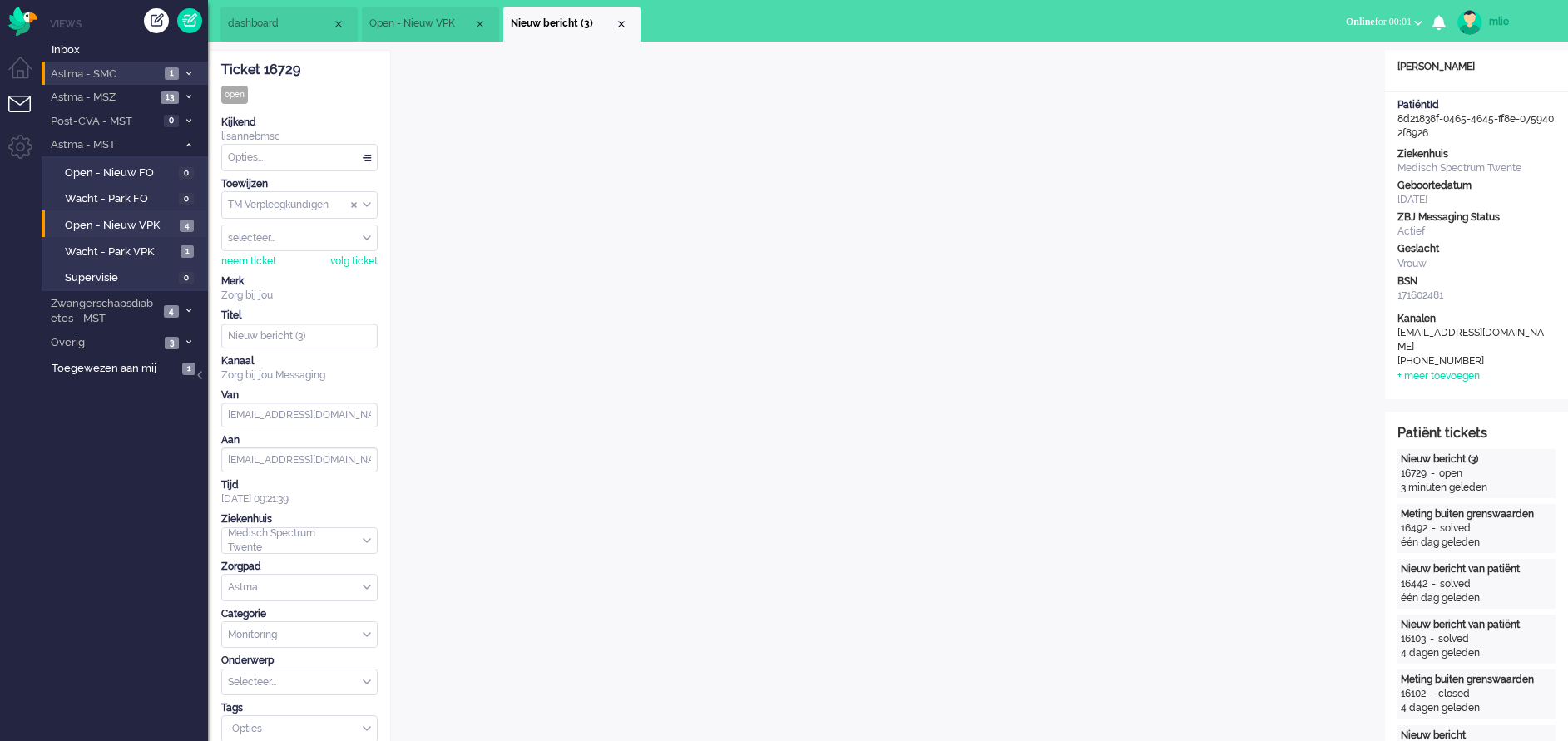
click at [628, 21] on li "Nieuw bericht (3)" at bounding box center [572, 24] width 138 height 35
click at [619, 27] on div "Close tab" at bounding box center [621, 25] width 13 height 13
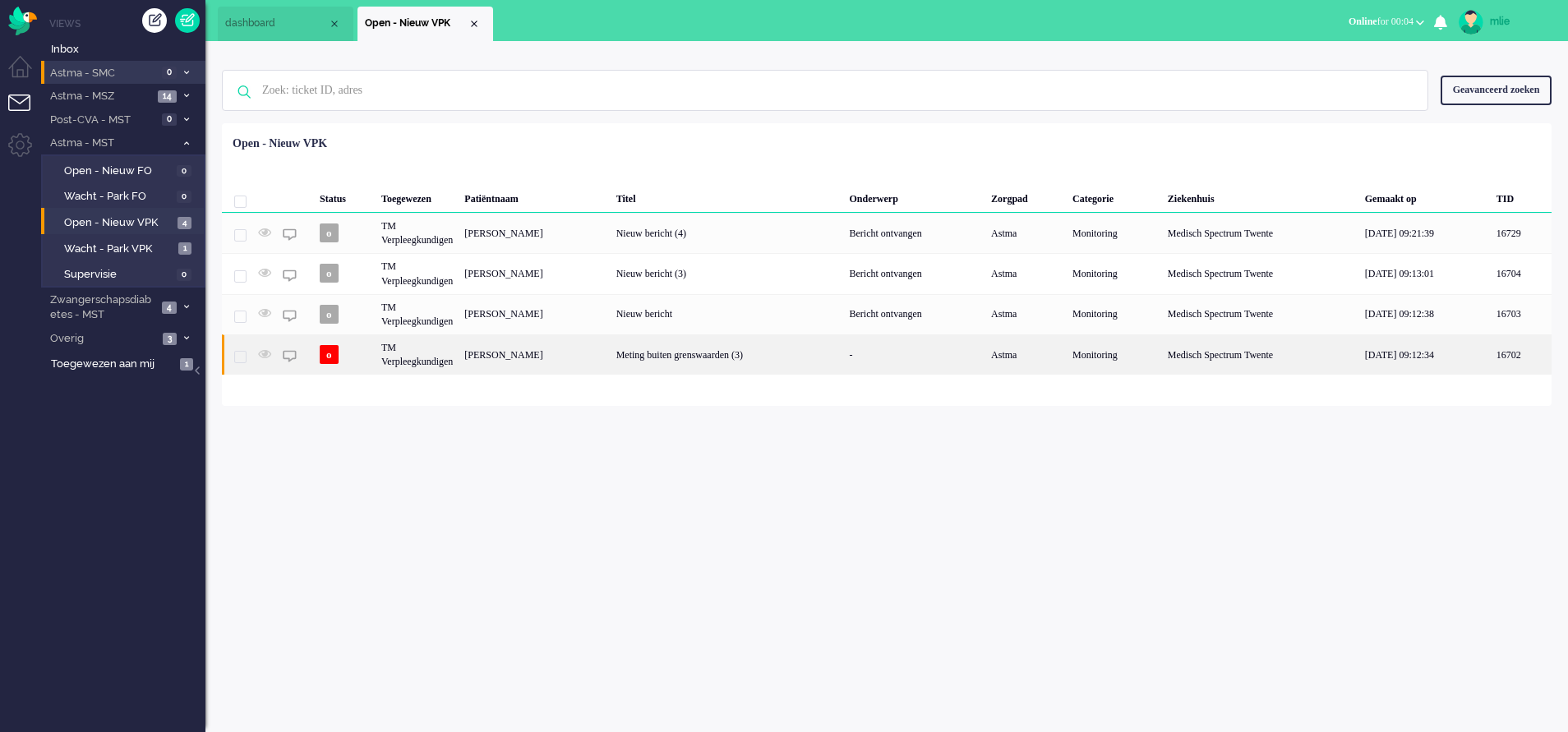
click at [757, 360] on div "Meting buiten grenswaarden (3)" at bounding box center [727, 354] width 234 height 40
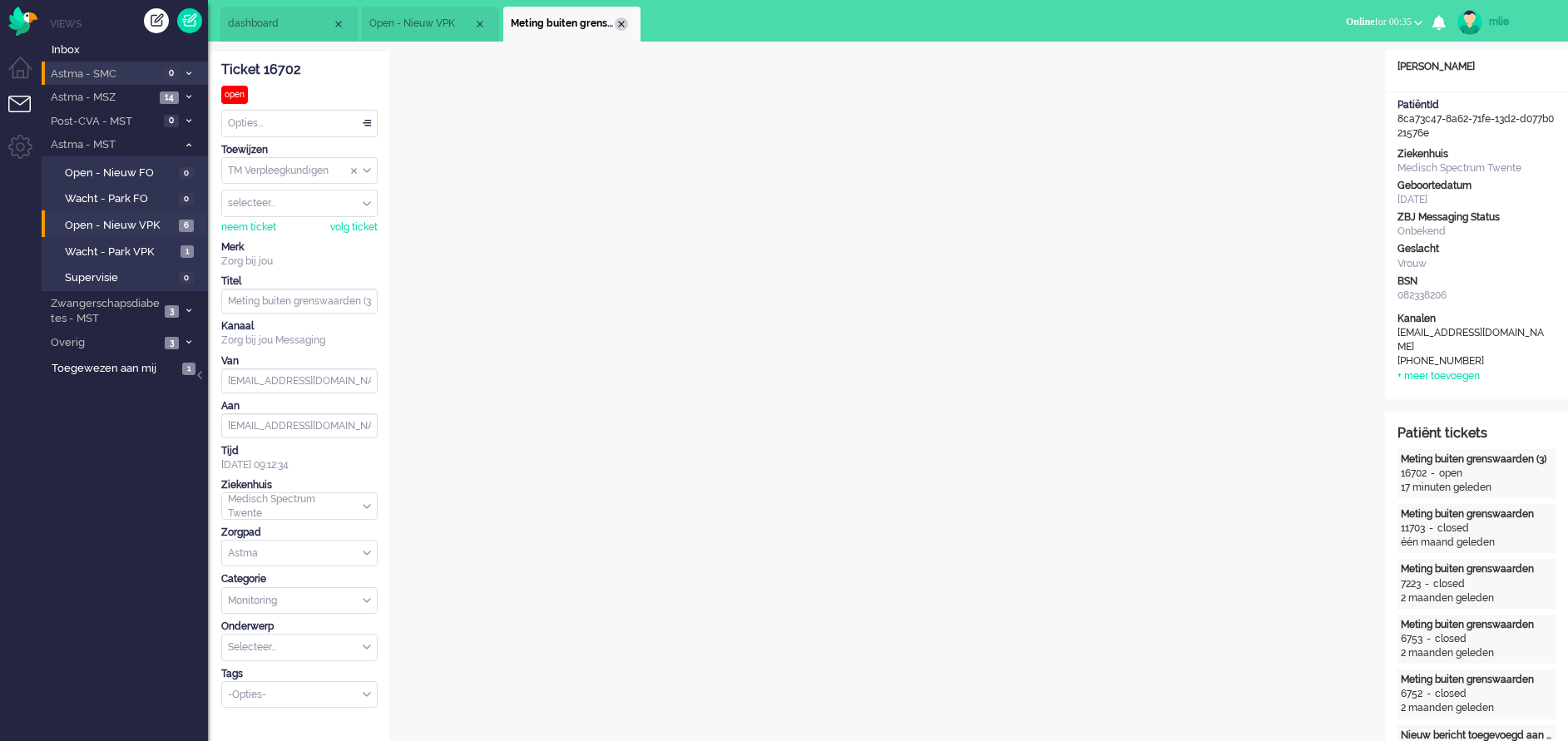
click at [618, 23] on div "Close tab" at bounding box center [621, 25] width 13 height 13
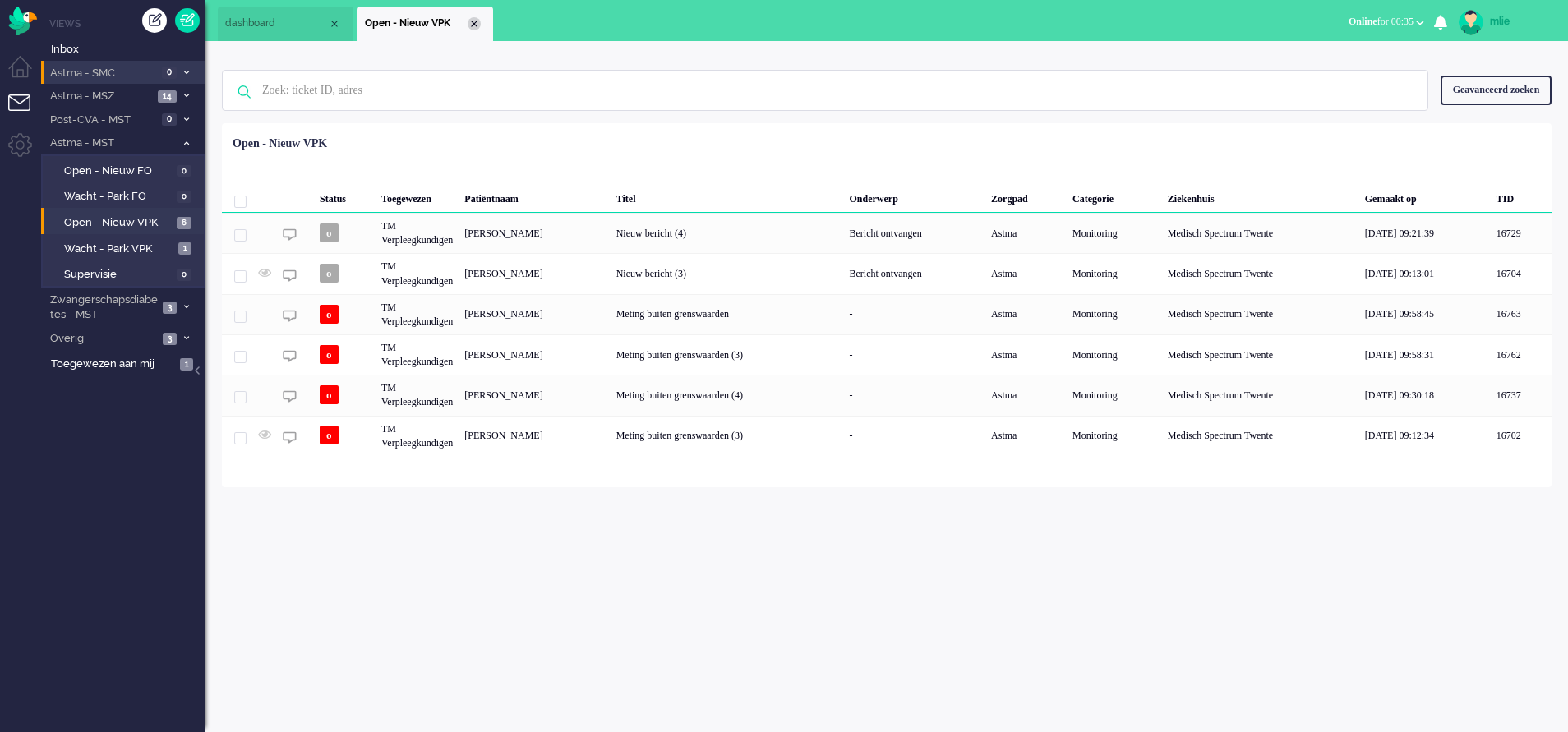
click at [477, 20] on div "Close tab" at bounding box center [474, 24] width 13 height 13
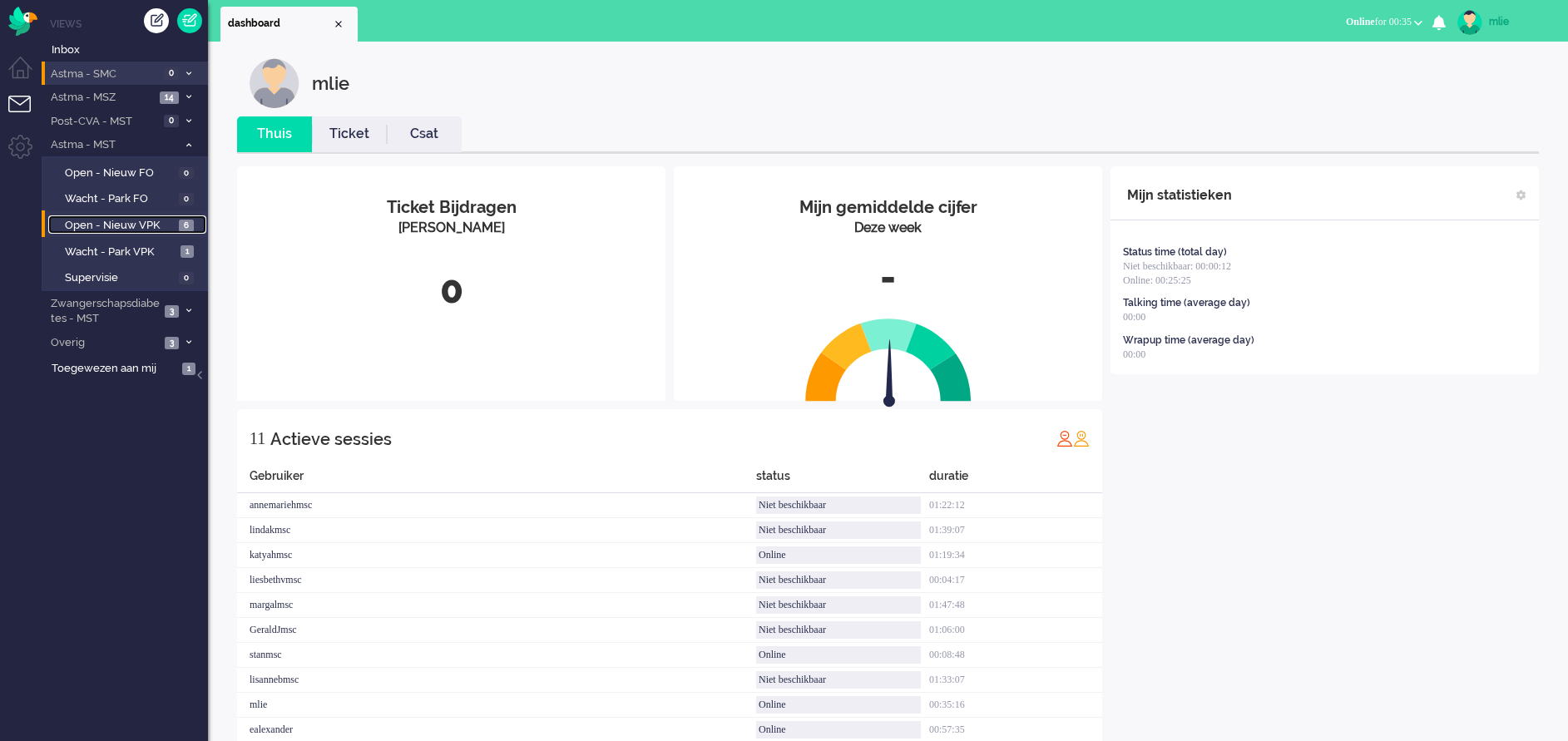
click at [88, 222] on span "Open - Nieuw VPK" at bounding box center [120, 225] width 109 height 16
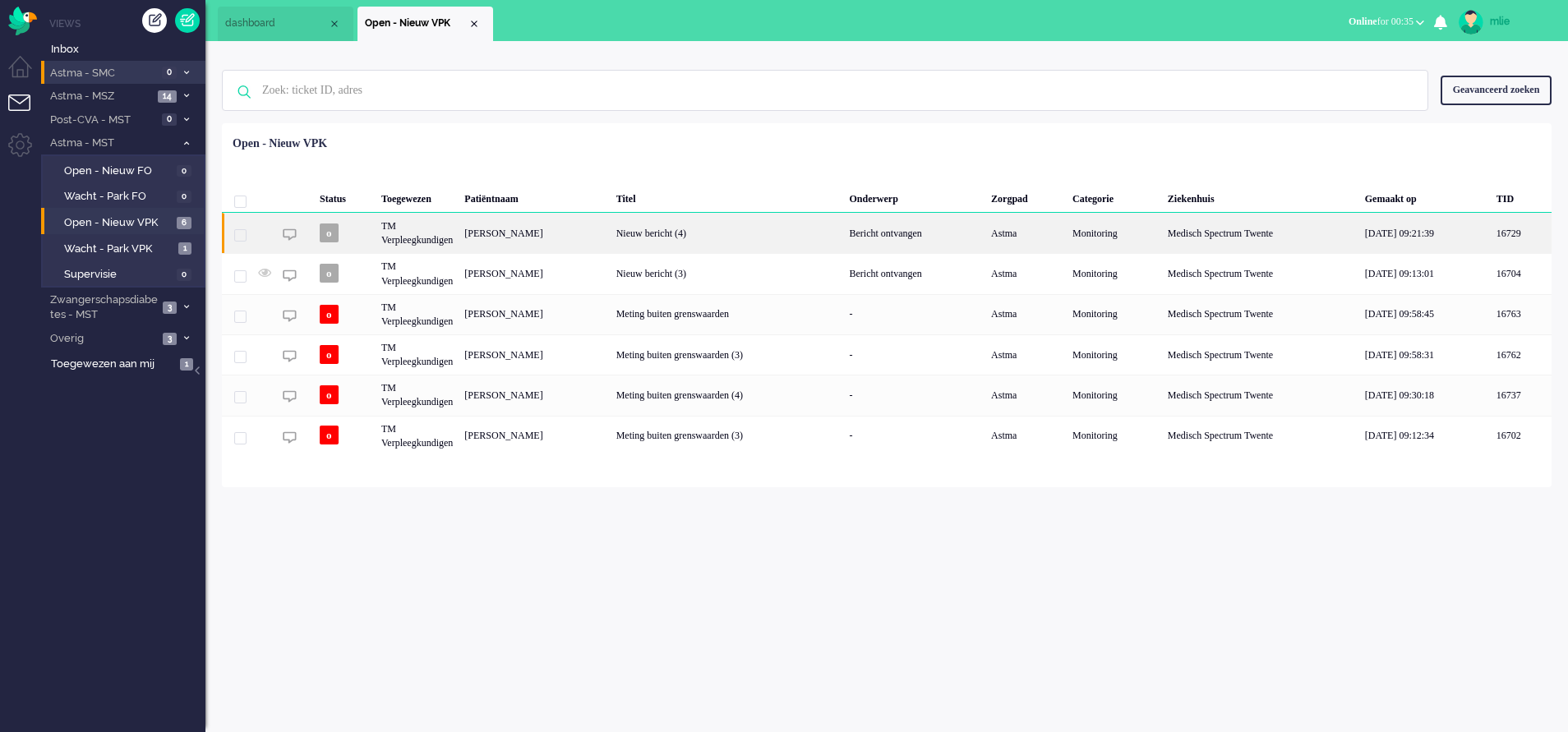
click at [952, 229] on div "Bericht ontvangen" at bounding box center [915, 232] width 143 height 40
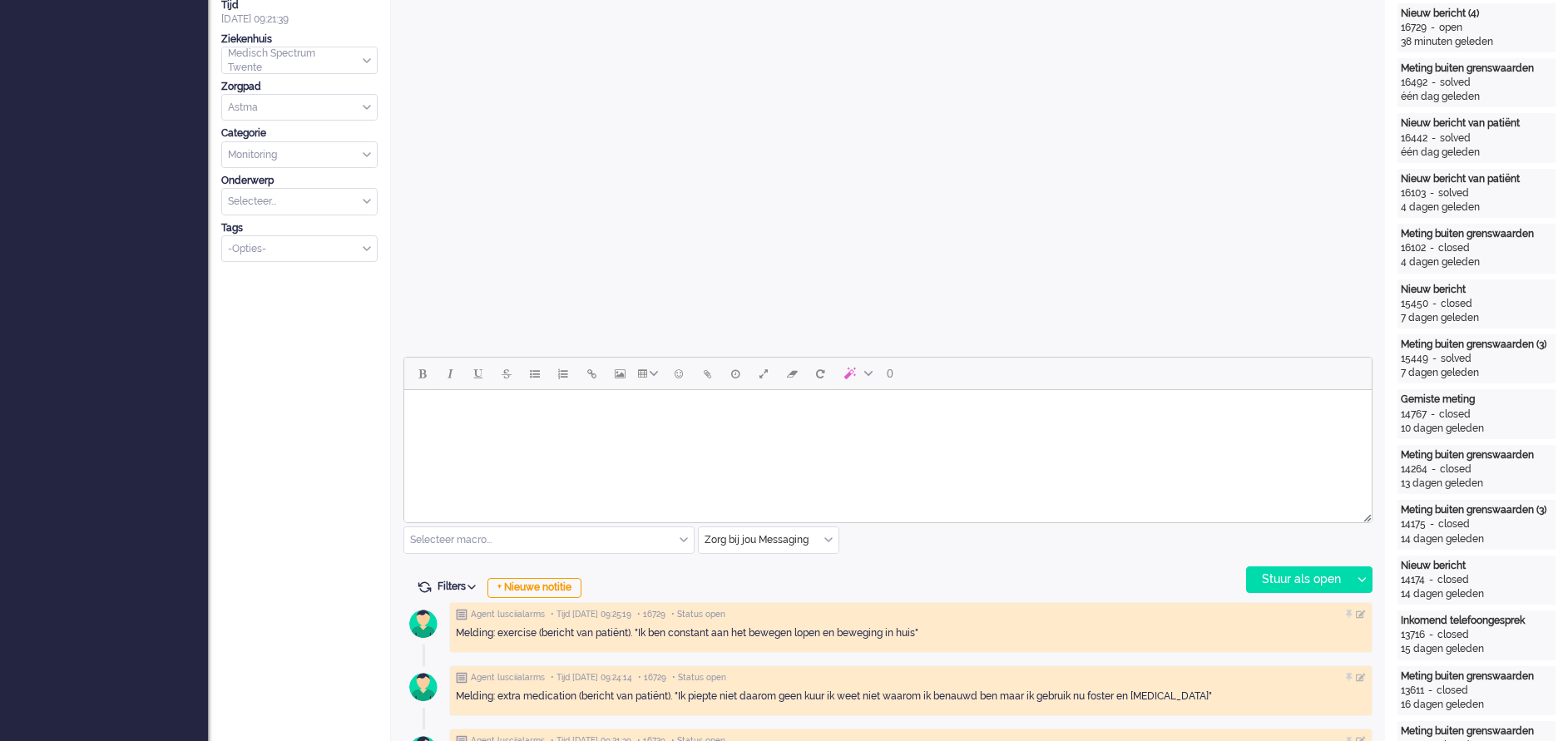
scroll to position [499, 0]
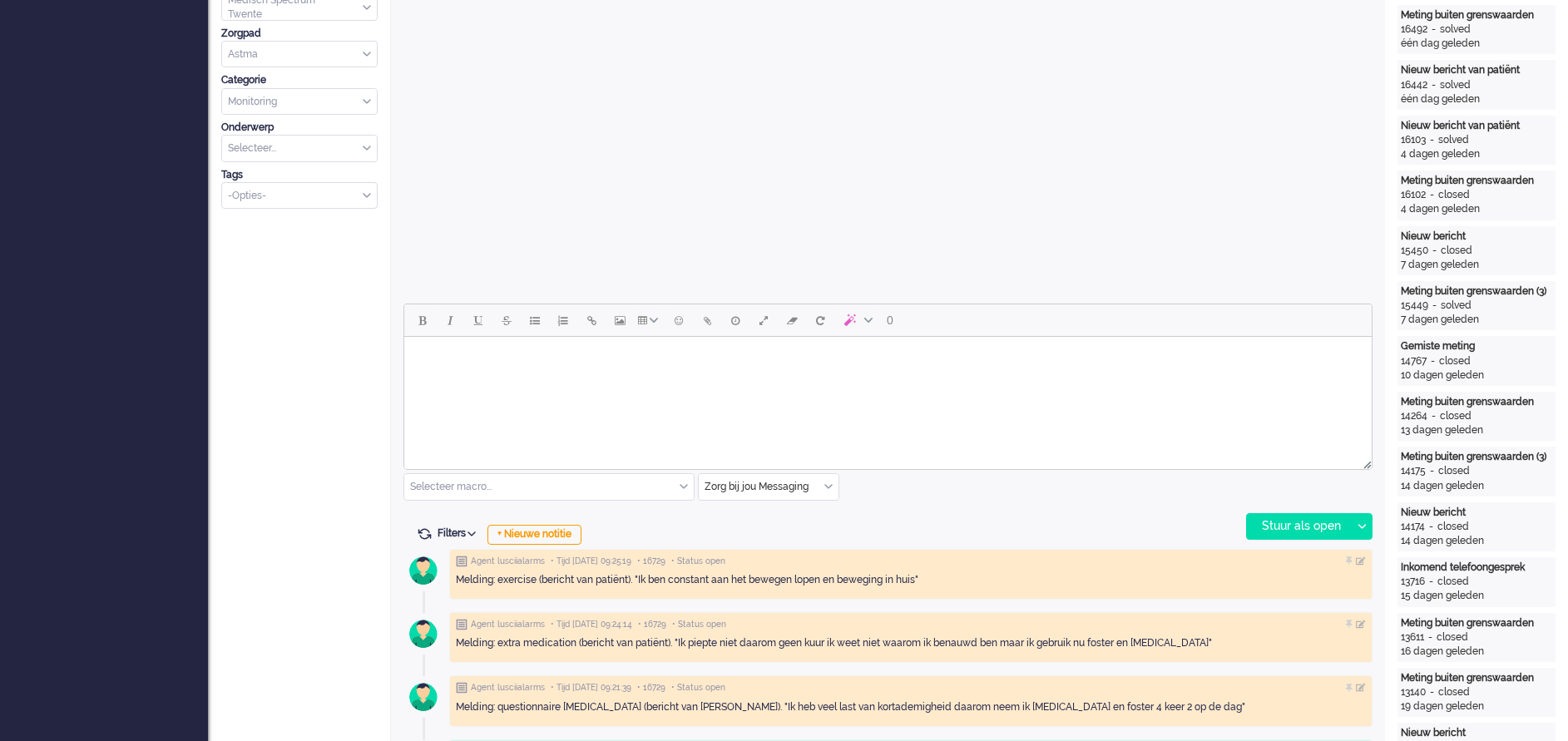
click at [683, 484] on div "Selecteer macro..." at bounding box center [549, 486] width 289 height 25
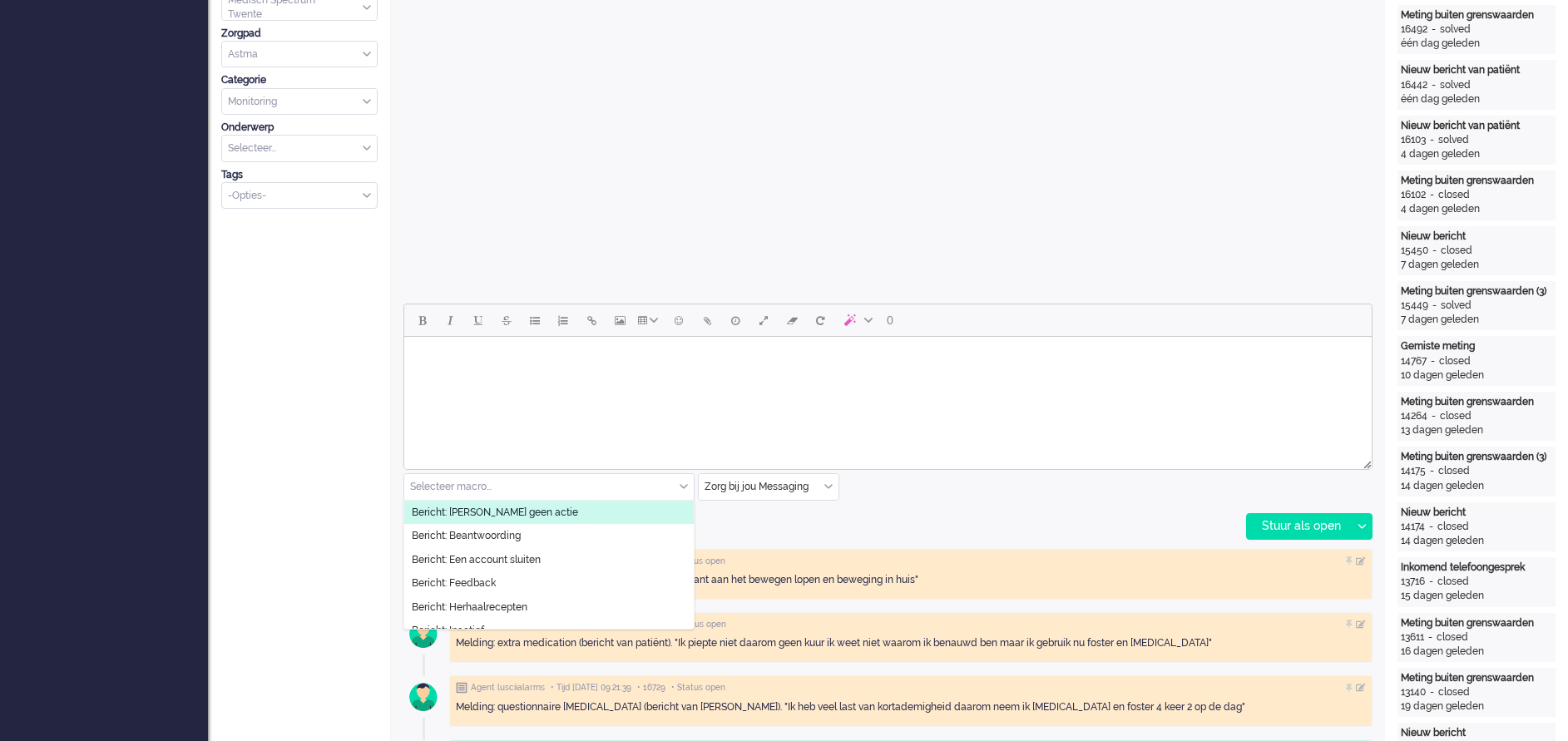
click at [487, 504] on li "Bericht: [PERSON_NAME] geen actie" at bounding box center [549, 513] width 289 height 25
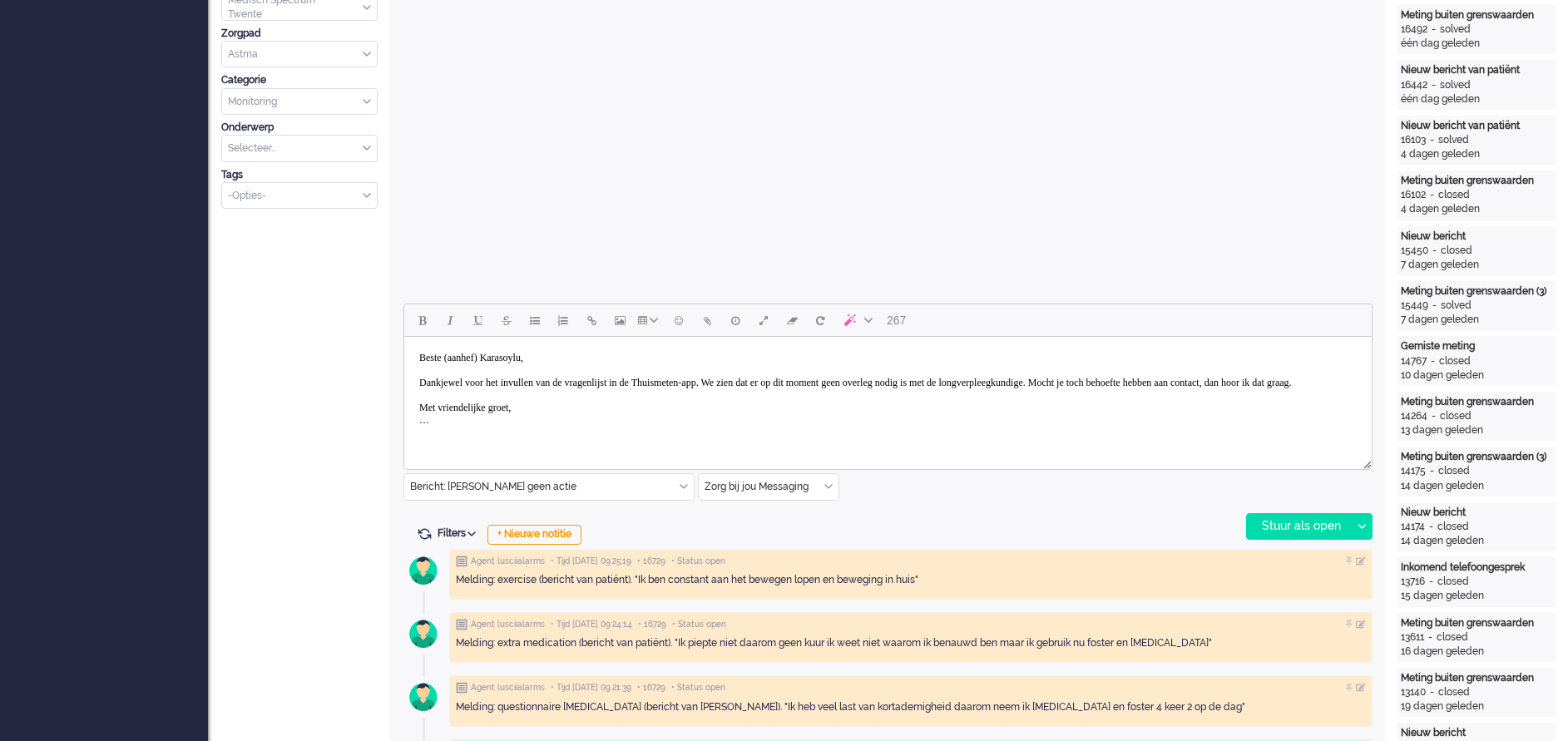
click at [496, 356] on body "Beste (aanhef) Karasoylu, Dankjewel voor het invullen van de vragenlijst in de …" at bounding box center [888, 388] width 954 height 91
click at [771, 385] on body "Beste mw Karasoylu, Dankjewel voor het invullen van de vragenlijst in de Thuism…" at bounding box center [888, 388] width 954 height 91
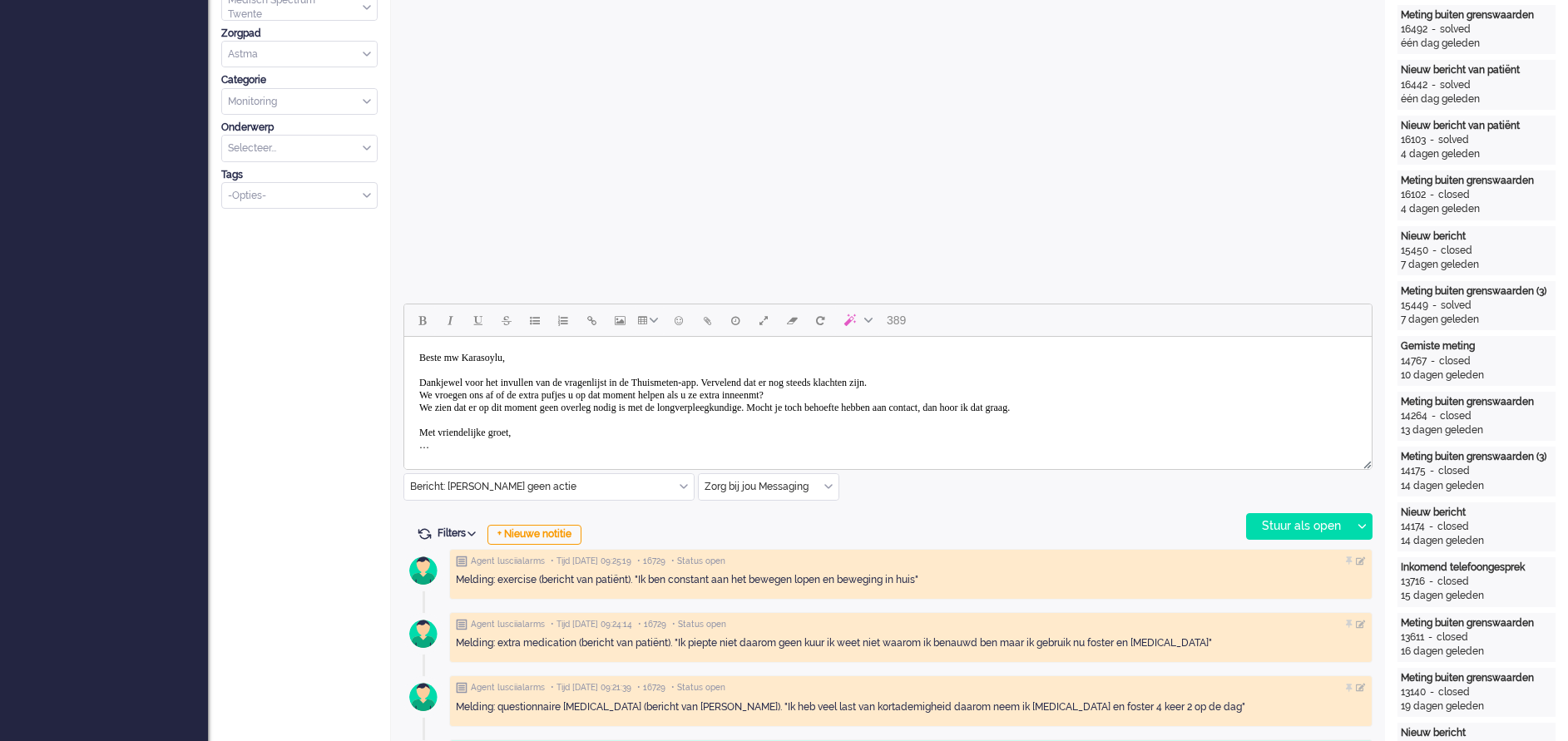
click at [840, 393] on body "Beste mw Karasoylu, Dankjewel voor het invullen van de vragenlijst in de Thuism…" at bounding box center [888, 401] width 954 height 116
click at [421, 407] on body "Beste mw Karasoylu, Dankjewel voor het invullen van de vragenlijst in de Thuism…" at bounding box center [888, 401] width 954 height 116
click at [465, 451] on body "Beste mw Karasoylu, Dankjewel voor het invullen van de vragenlijst in de Thuism…" at bounding box center [888, 401] width 954 height 116
click at [1296, 526] on div "Stuur als open" at bounding box center [1298, 526] width 104 height 25
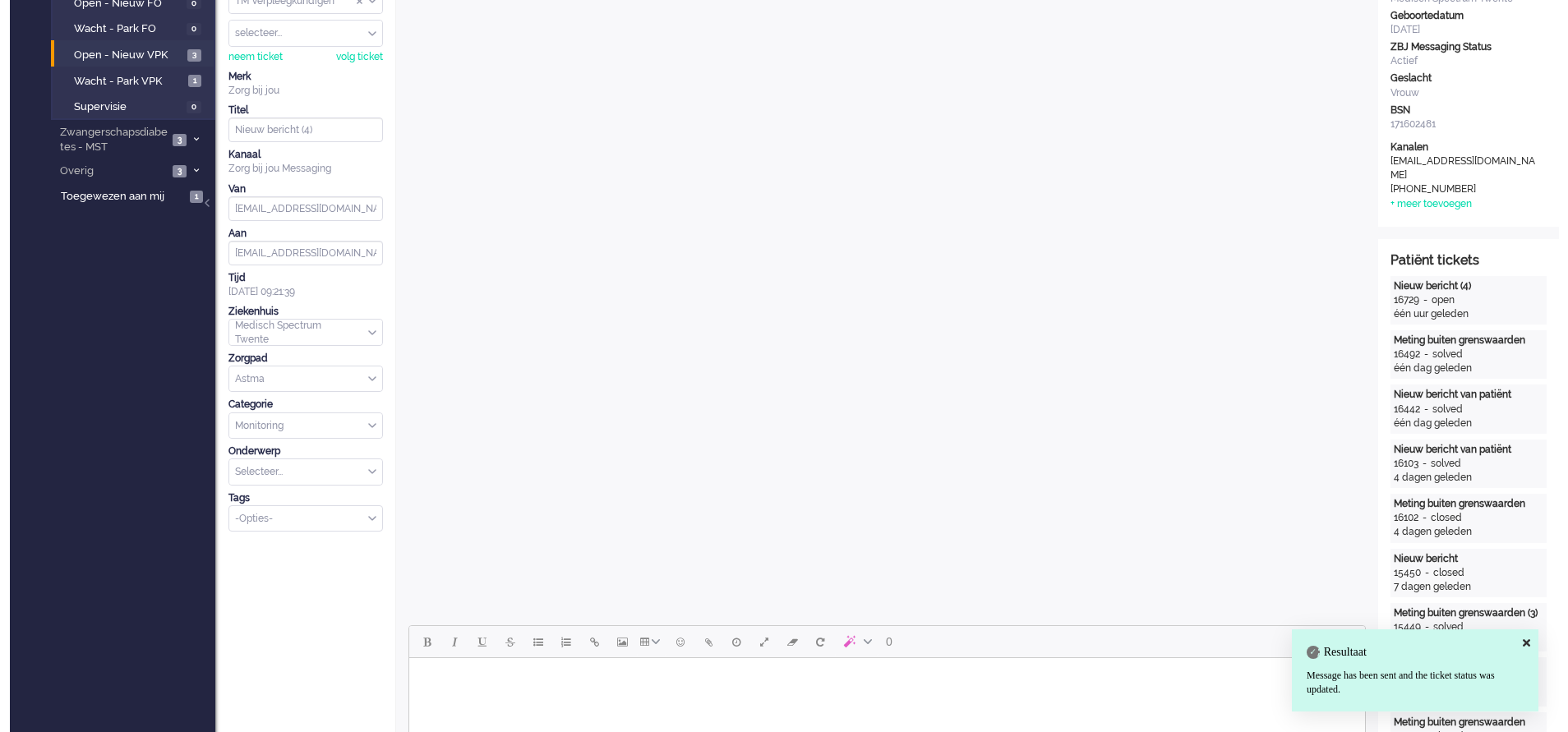
scroll to position [0, 0]
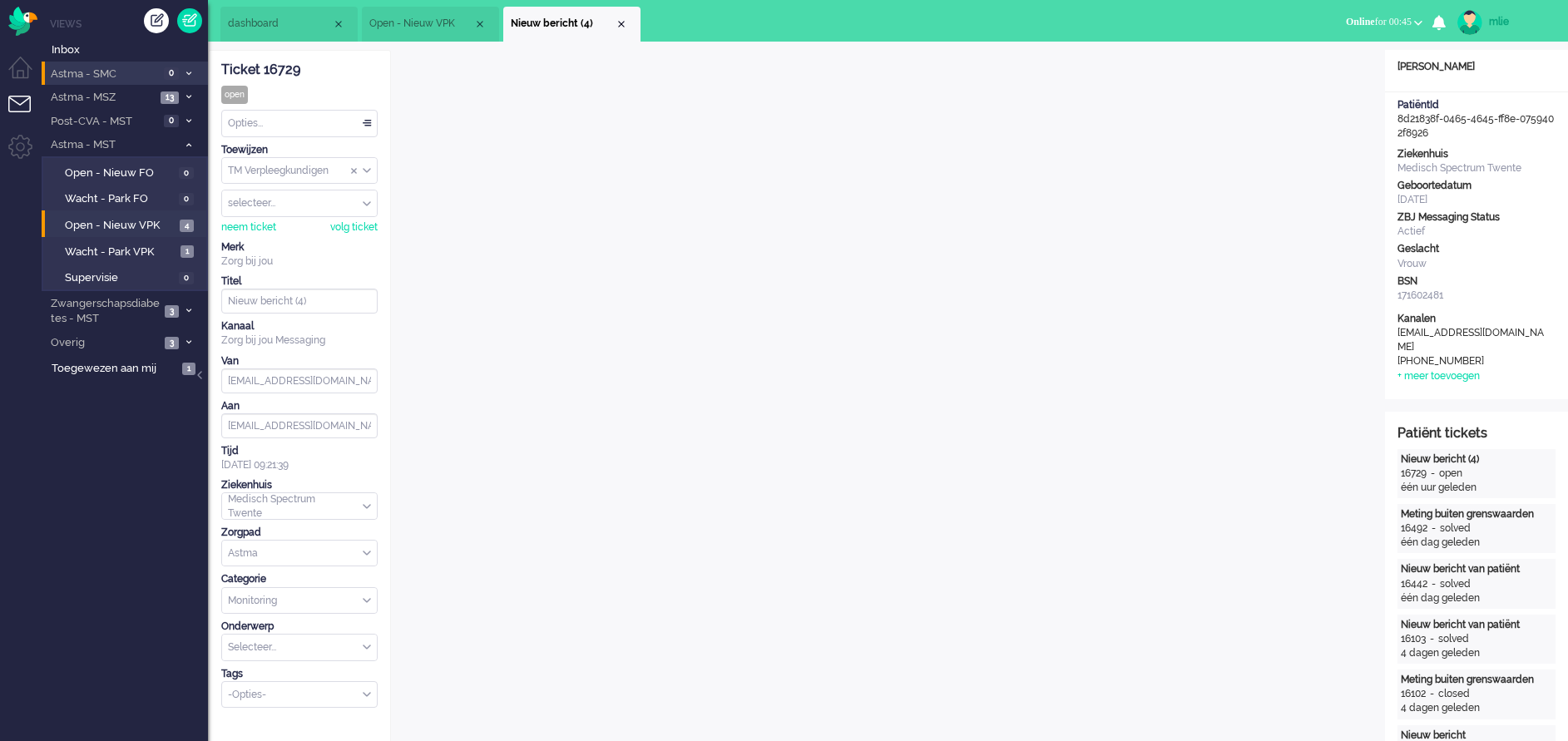
click at [367, 116] on div "Opties..." at bounding box center [300, 123] width 155 height 25
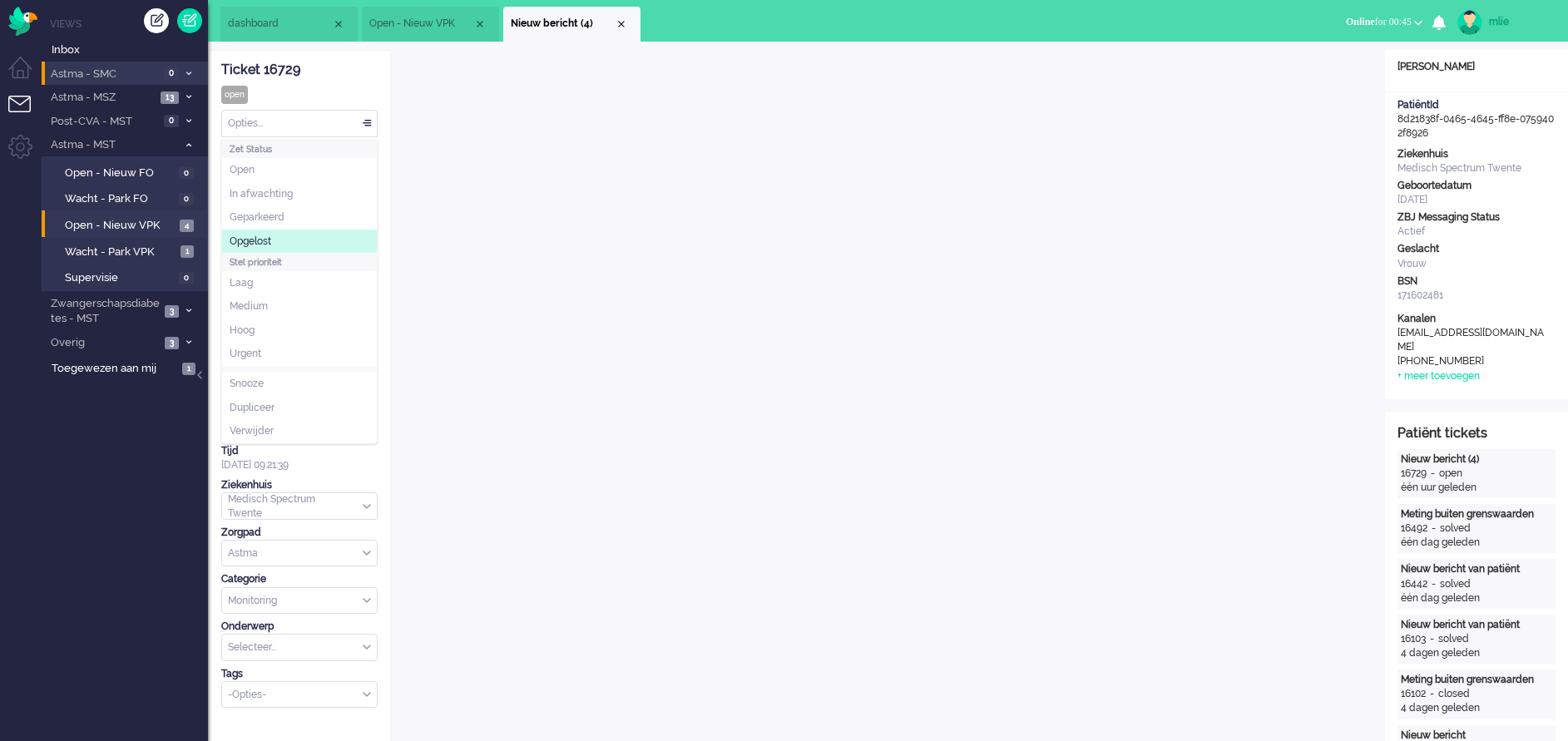
click at [266, 239] on span "Opgelost" at bounding box center [250, 241] width 41 height 14
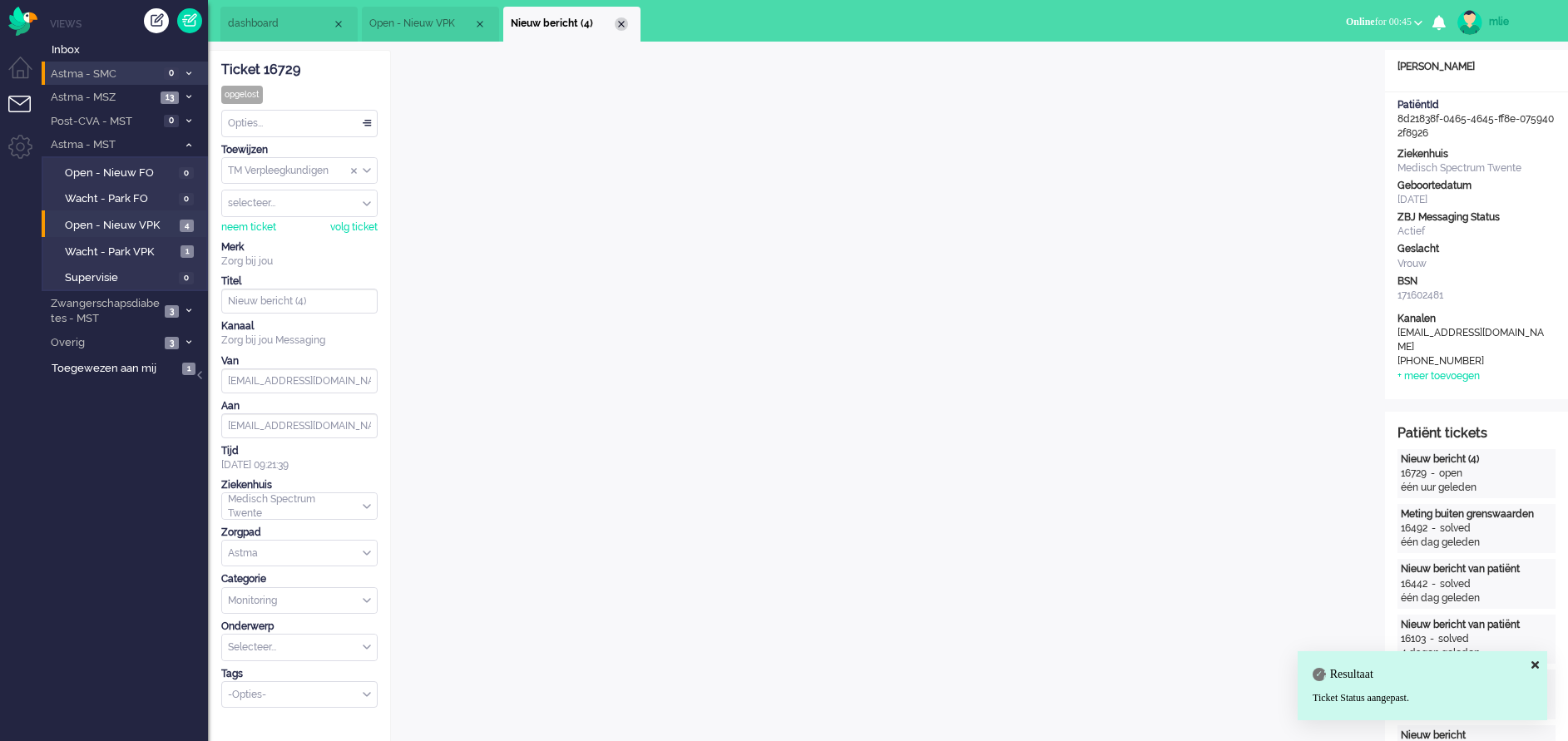
click at [622, 23] on div "Close tab" at bounding box center [621, 25] width 13 height 13
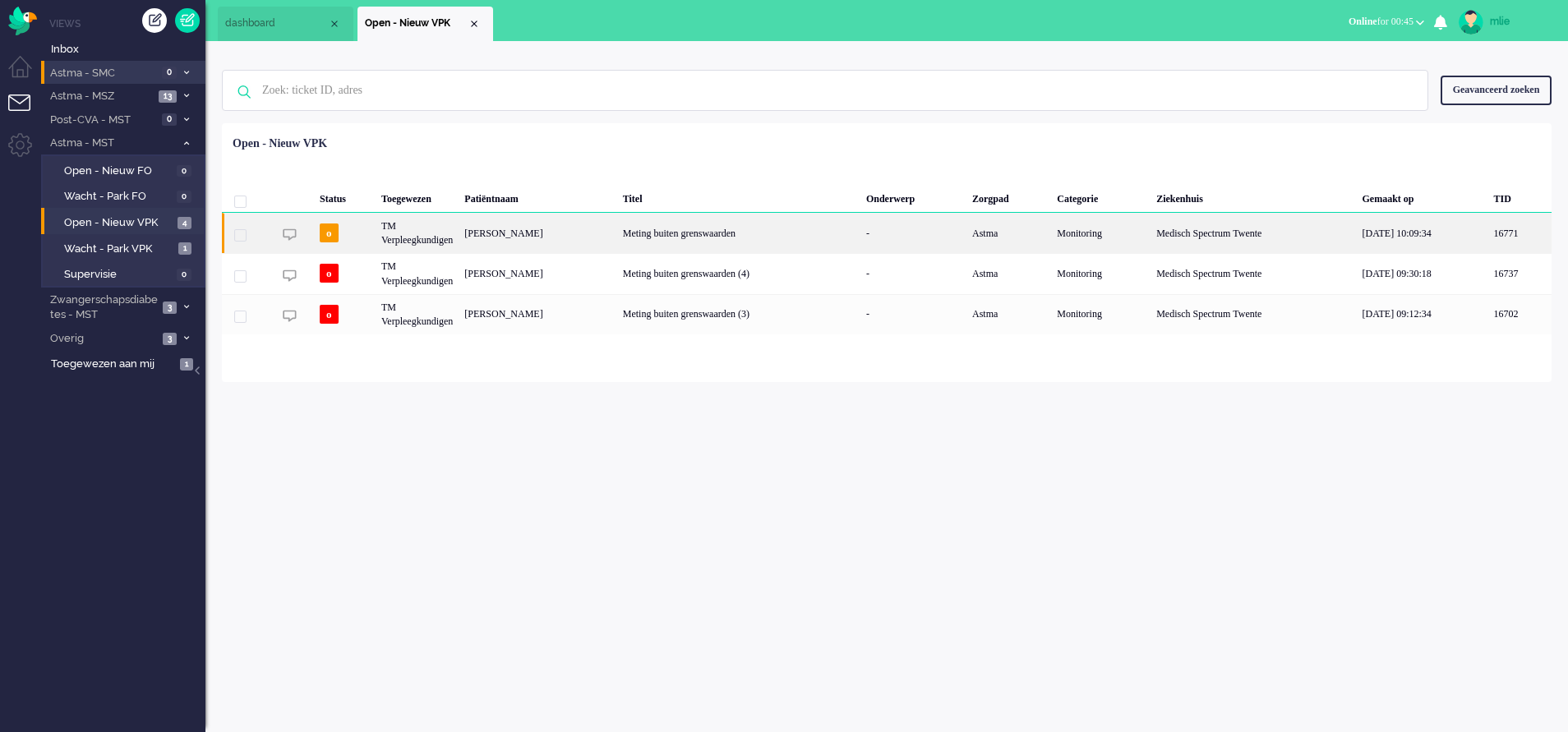
click at [802, 233] on div "Meting buiten grenswaarden" at bounding box center [738, 232] width 243 height 40
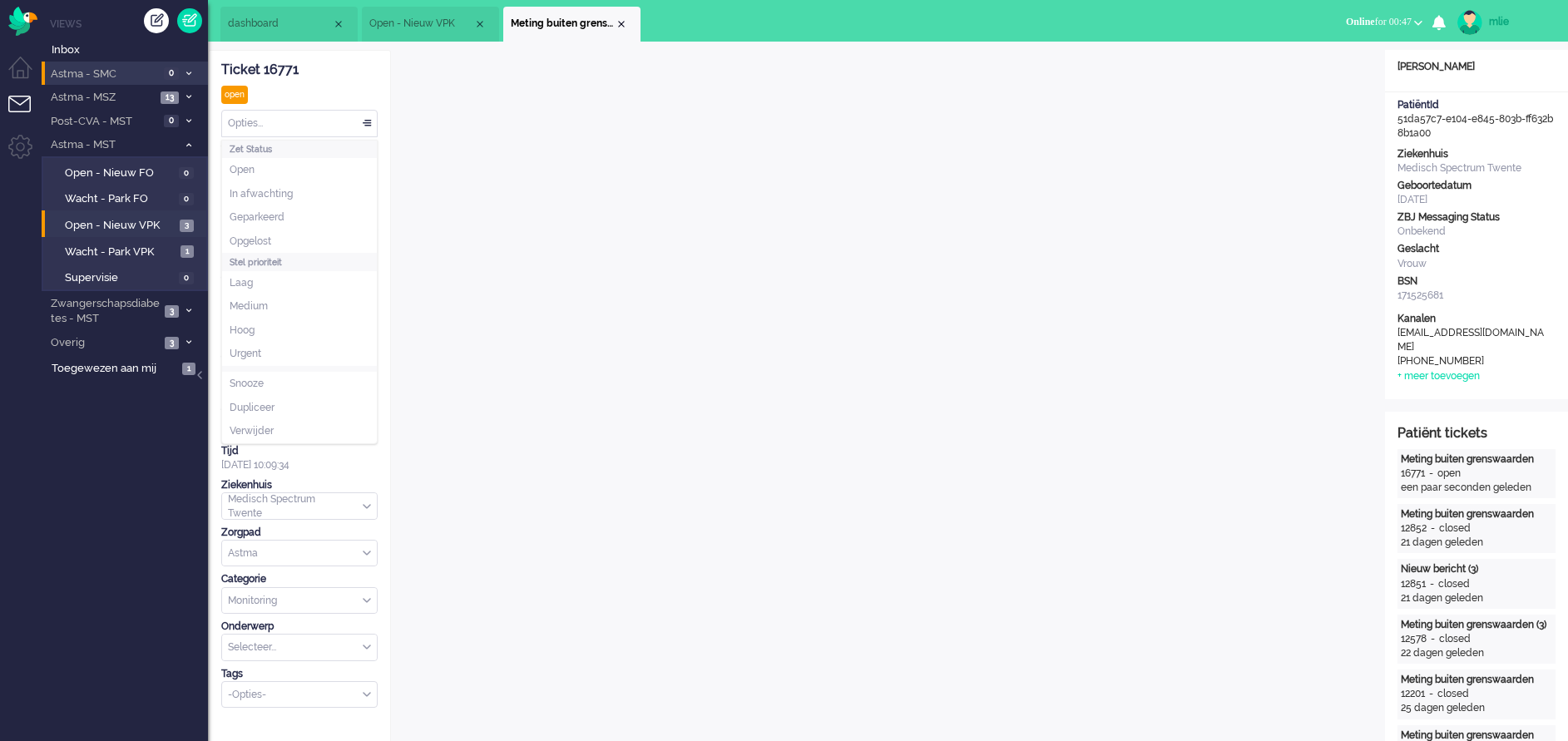
click at [366, 116] on div "Opties..." at bounding box center [300, 123] width 155 height 25
click at [255, 235] on span "Opgelost" at bounding box center [250, 241] width 41 height 14
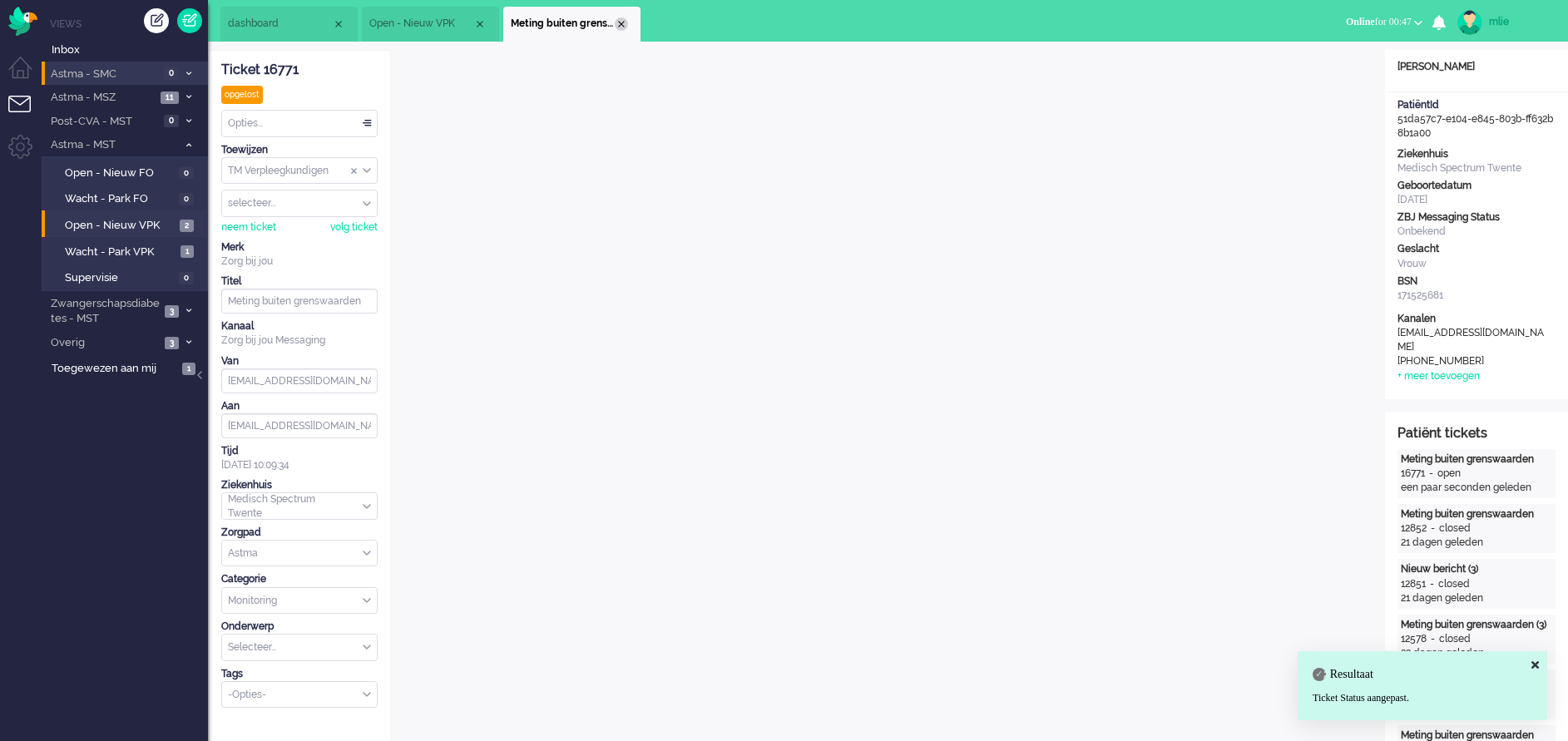
click at [618, 26] on div "Close tab" at bounding box center [621, 25] width 13 height 13
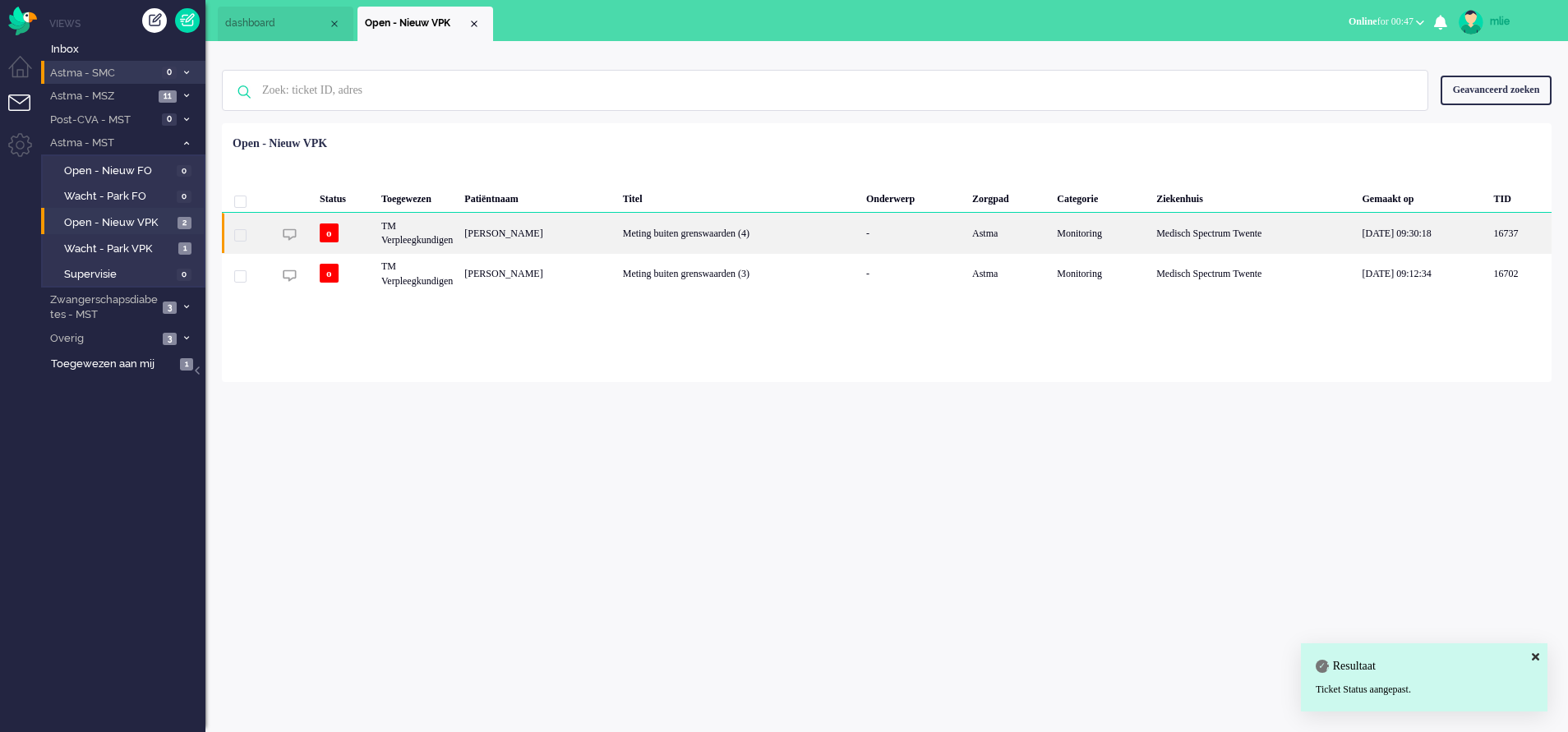
click at [826, 239] on div "Meting buiten grenswaarden (4)" at bounding box center [738, 232] width 243 height 40
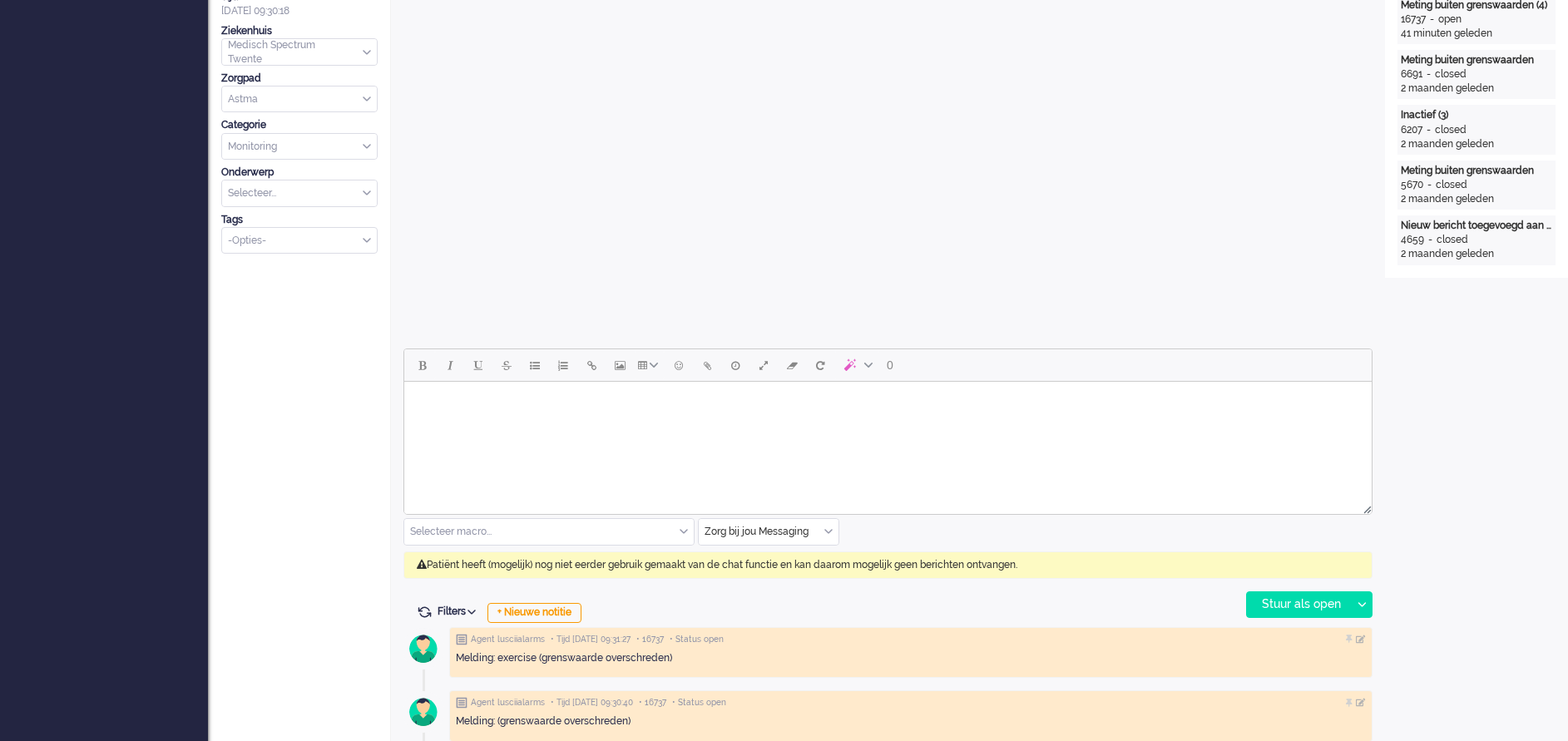
scroll to position [58, 0]
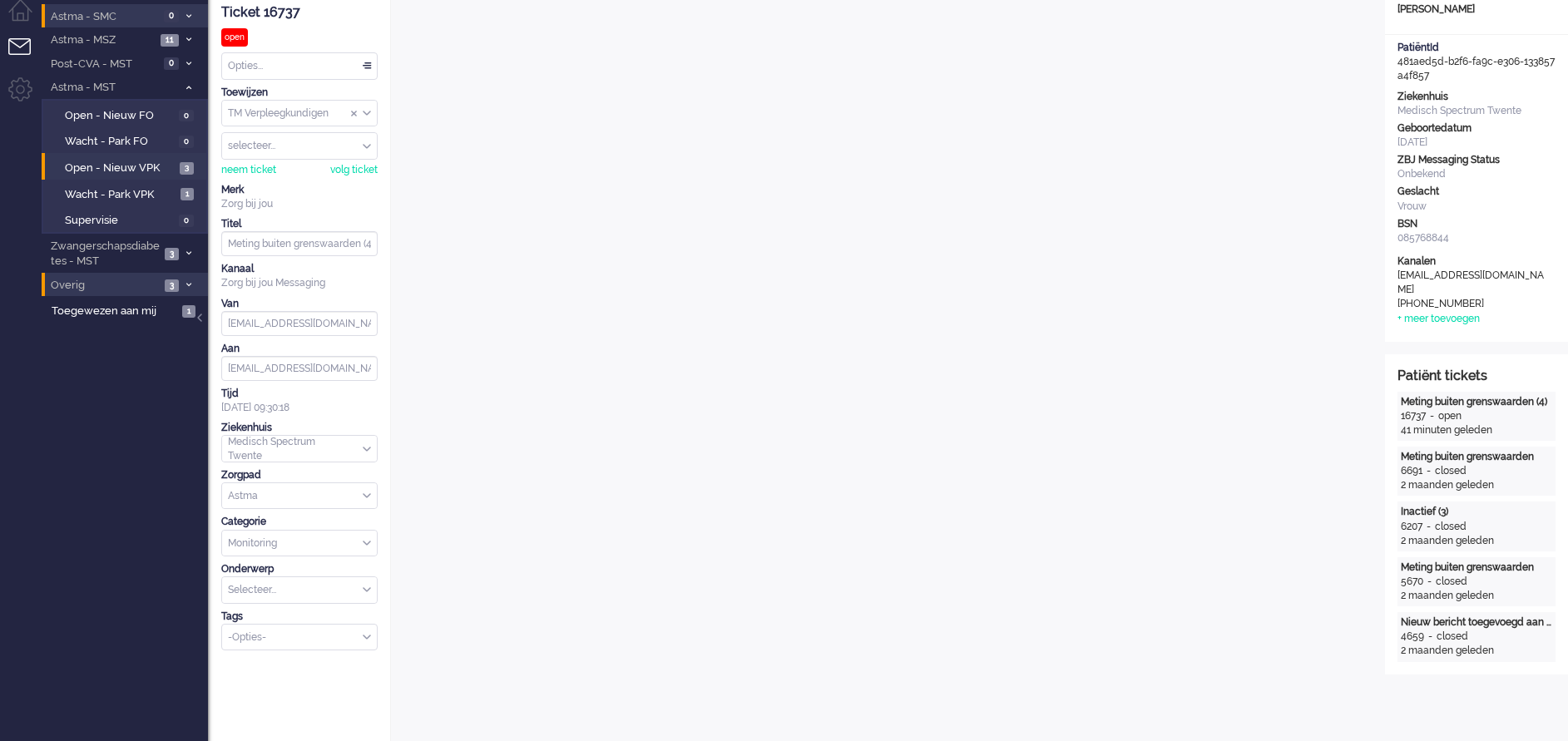
click at [74, 285] on span "Overig" at bounding box center [104, 286] width 111 height 16
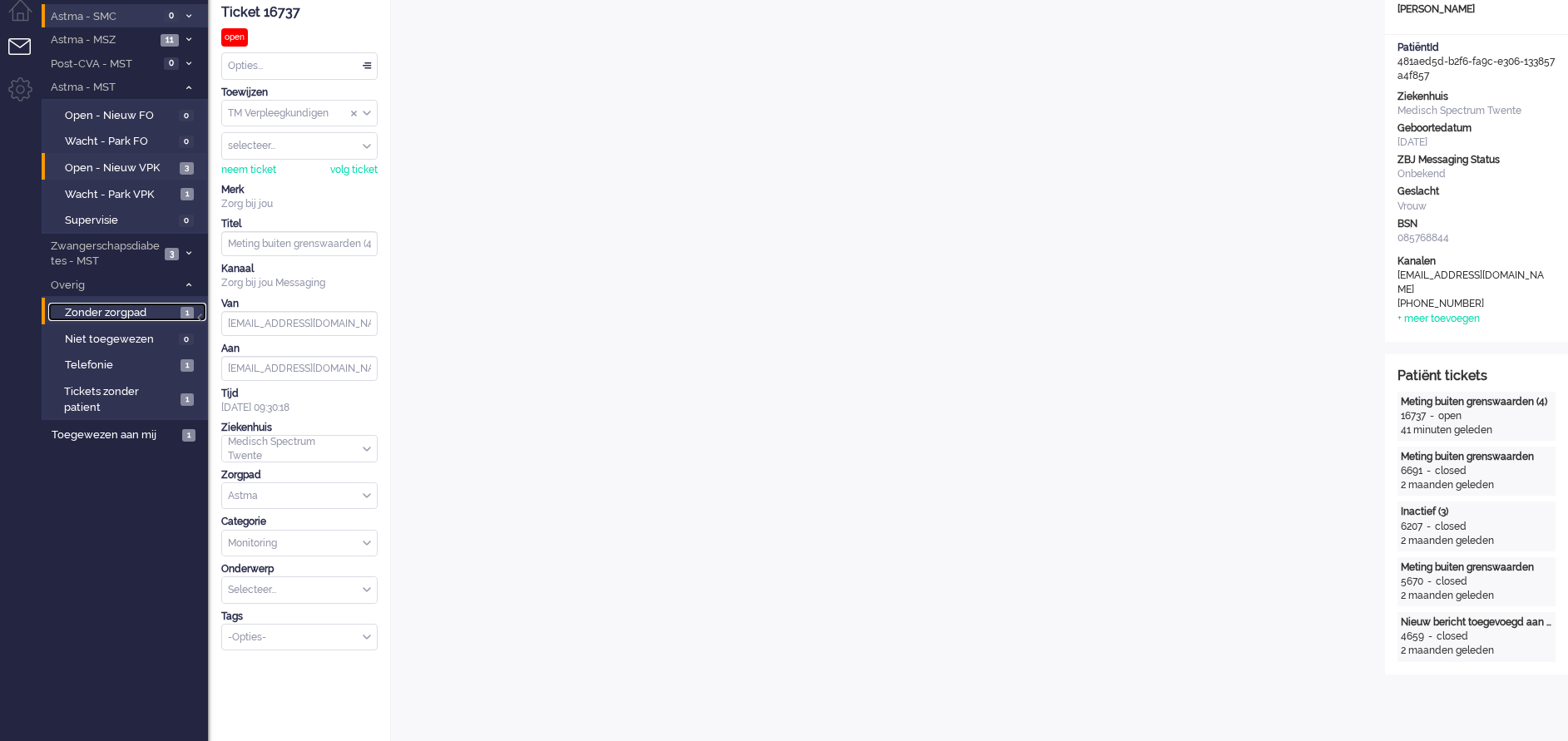
click at [106, 314] on span "Zonder zorgpad" at bounding box center [121, 313] width 111 height 16
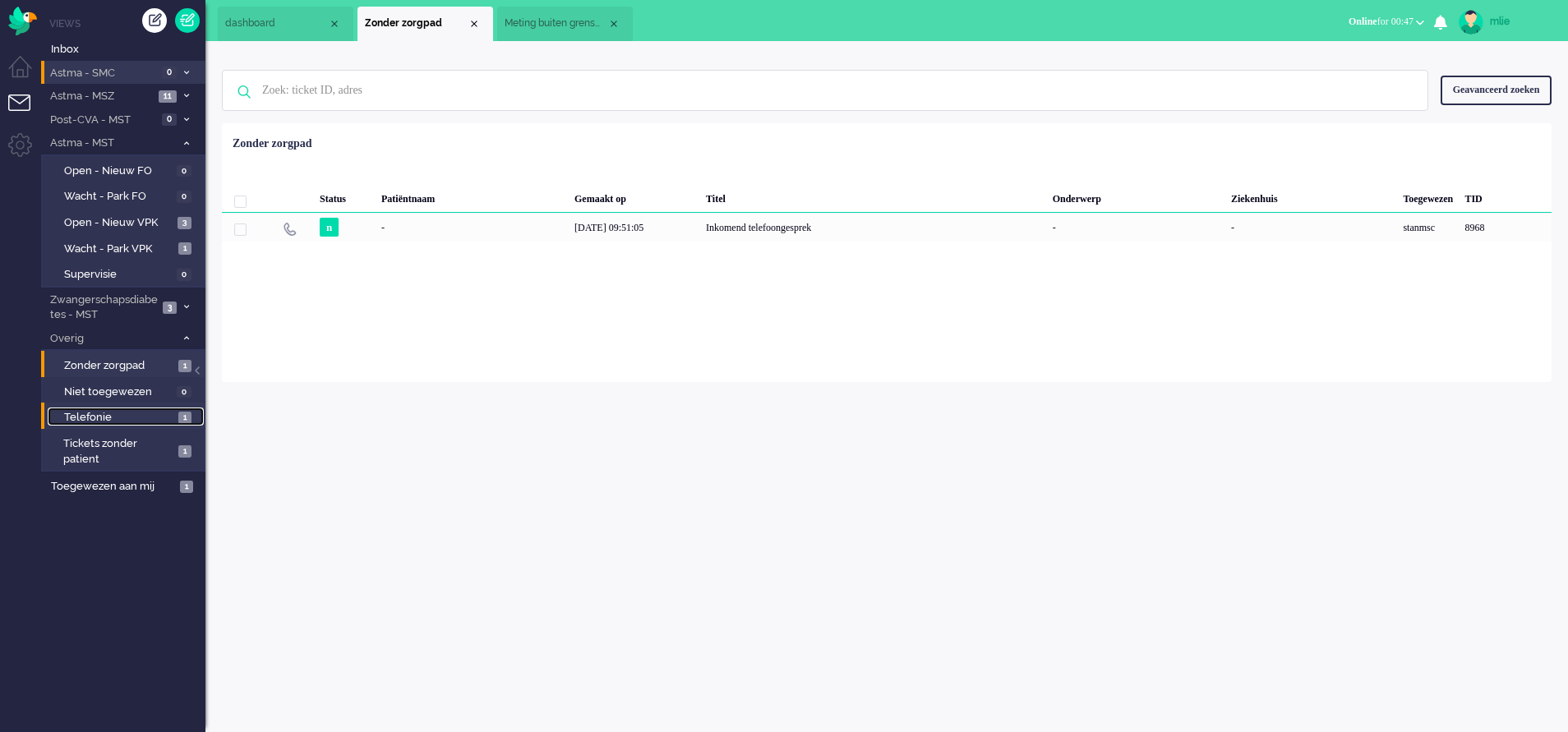
click at [98, 418] on span "Telefonie" at bounding box center [119, 417] width 110 height 16
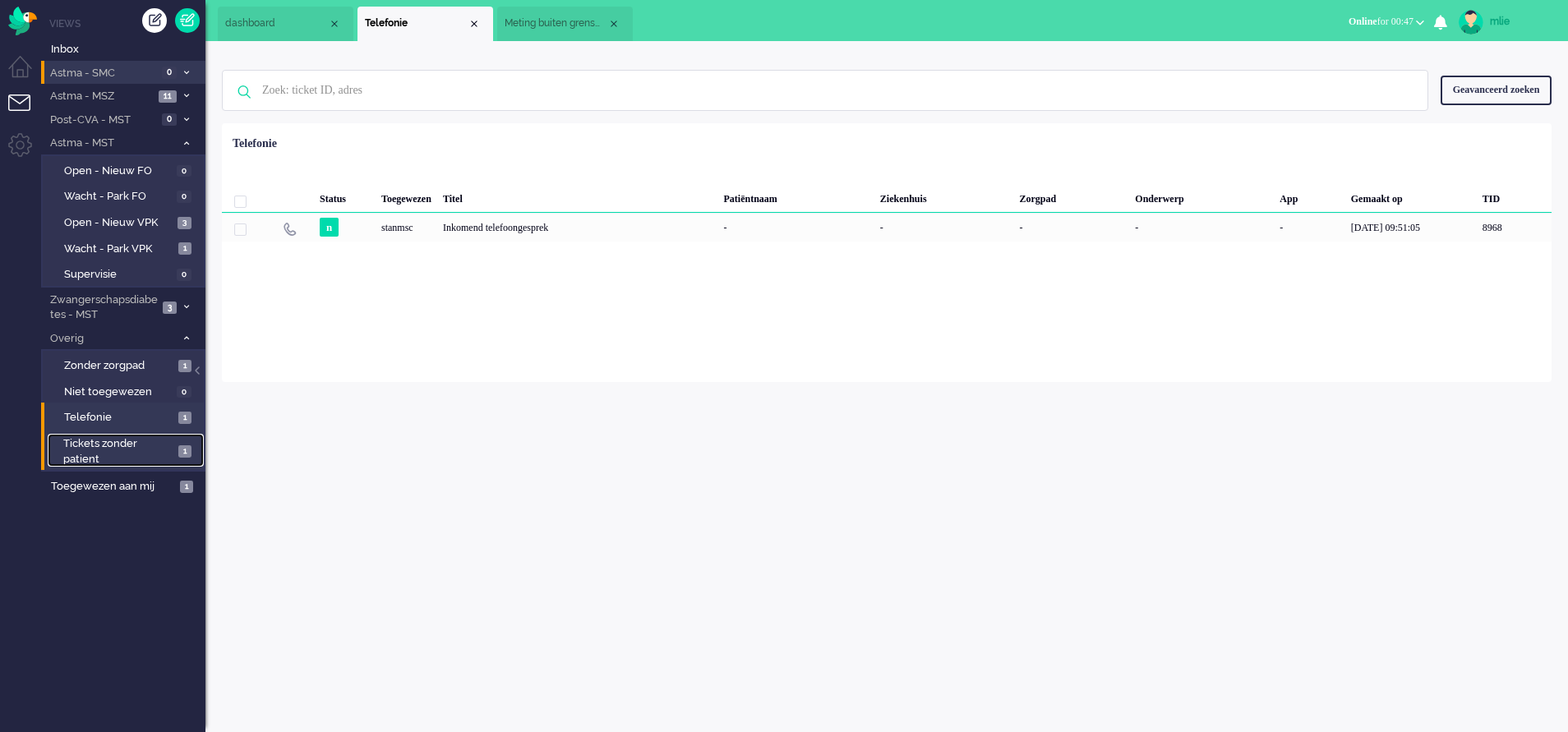
click at [86, 450] on span "Tickets zonder patient" at bounding box center [118, 451] width 110 height 31
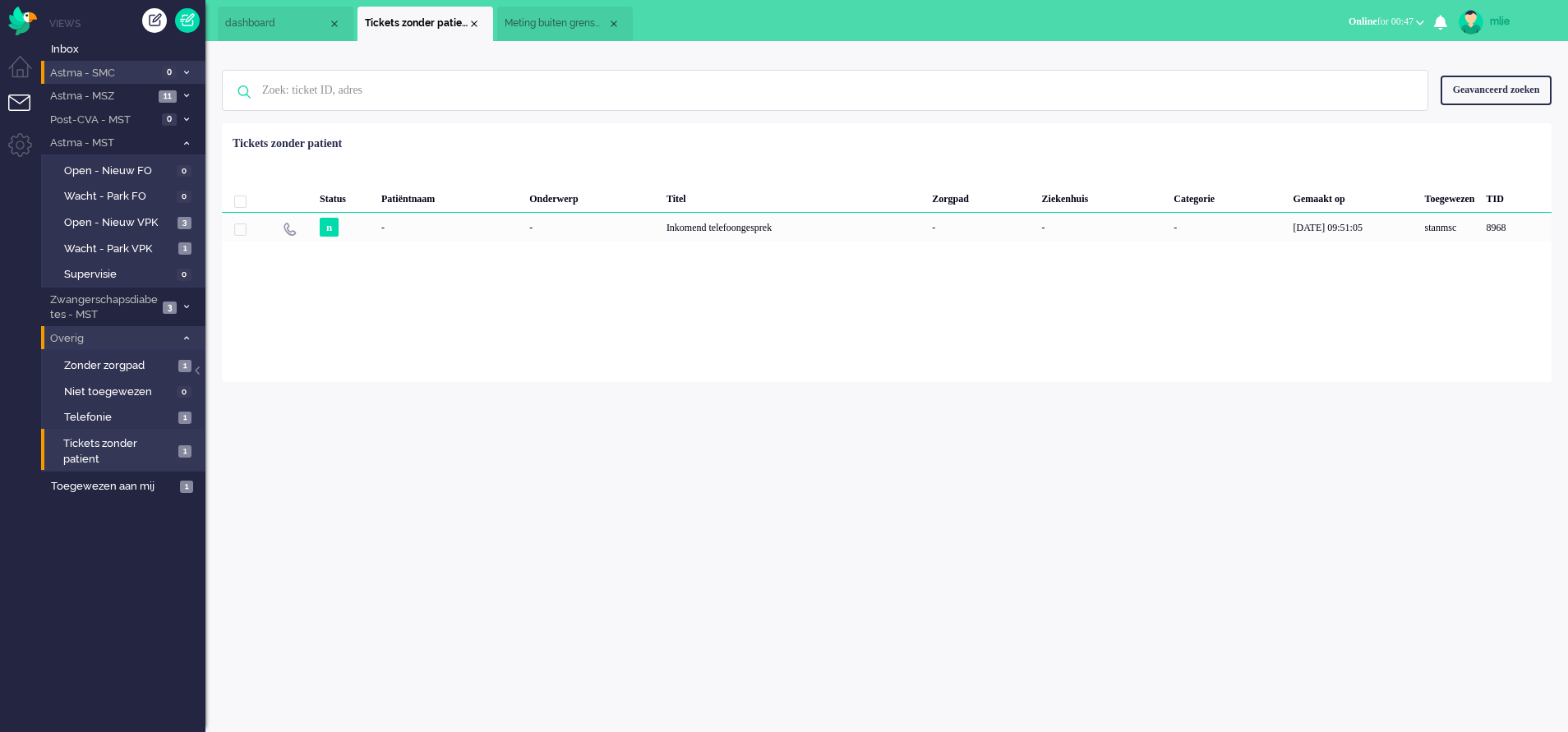
click at [184, 338] on icon at bounding box center [186, 338] width 5 height 6
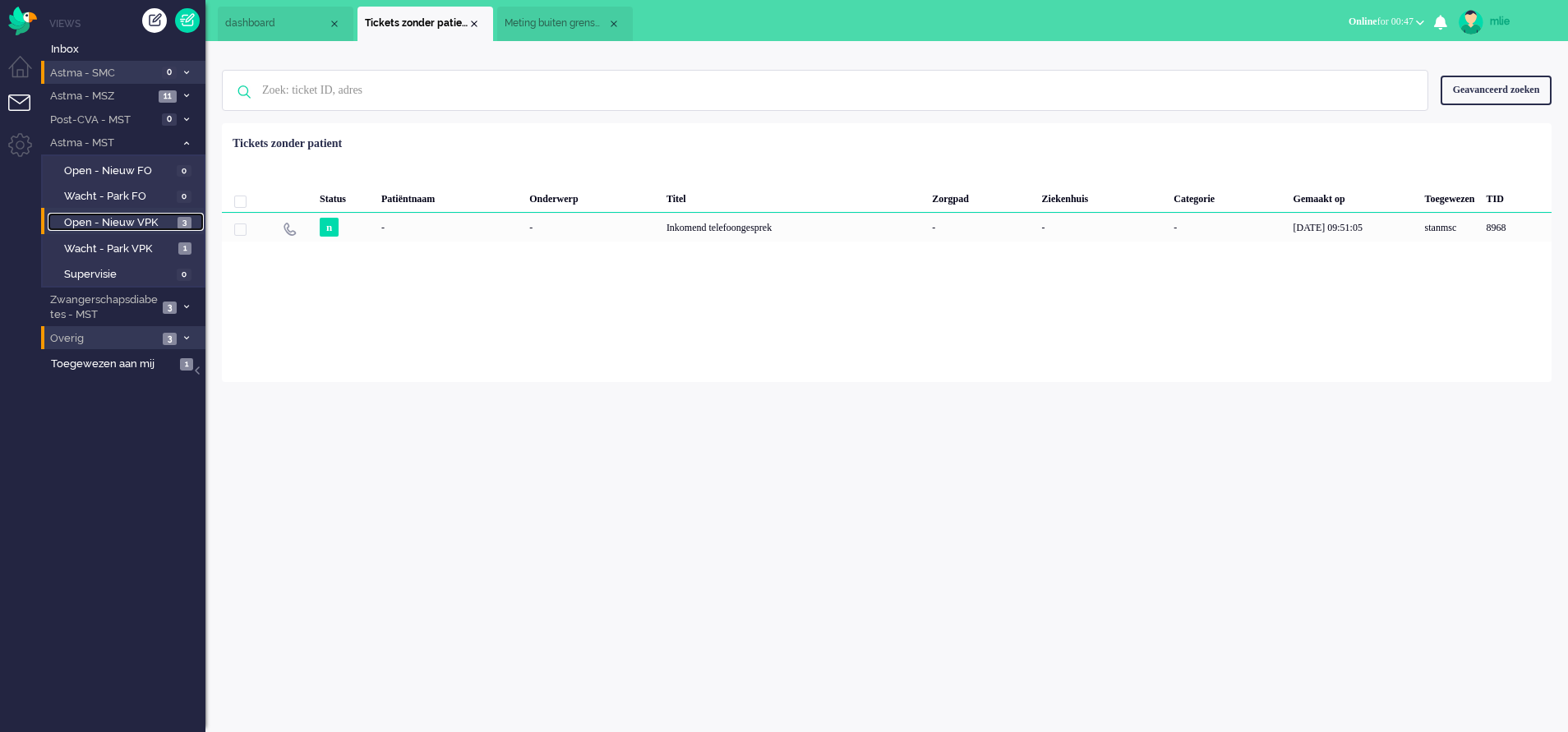
click at [112, 215] on span "Open - Nieuw VPK" at bounding box center [118, 223] width 109 height 16
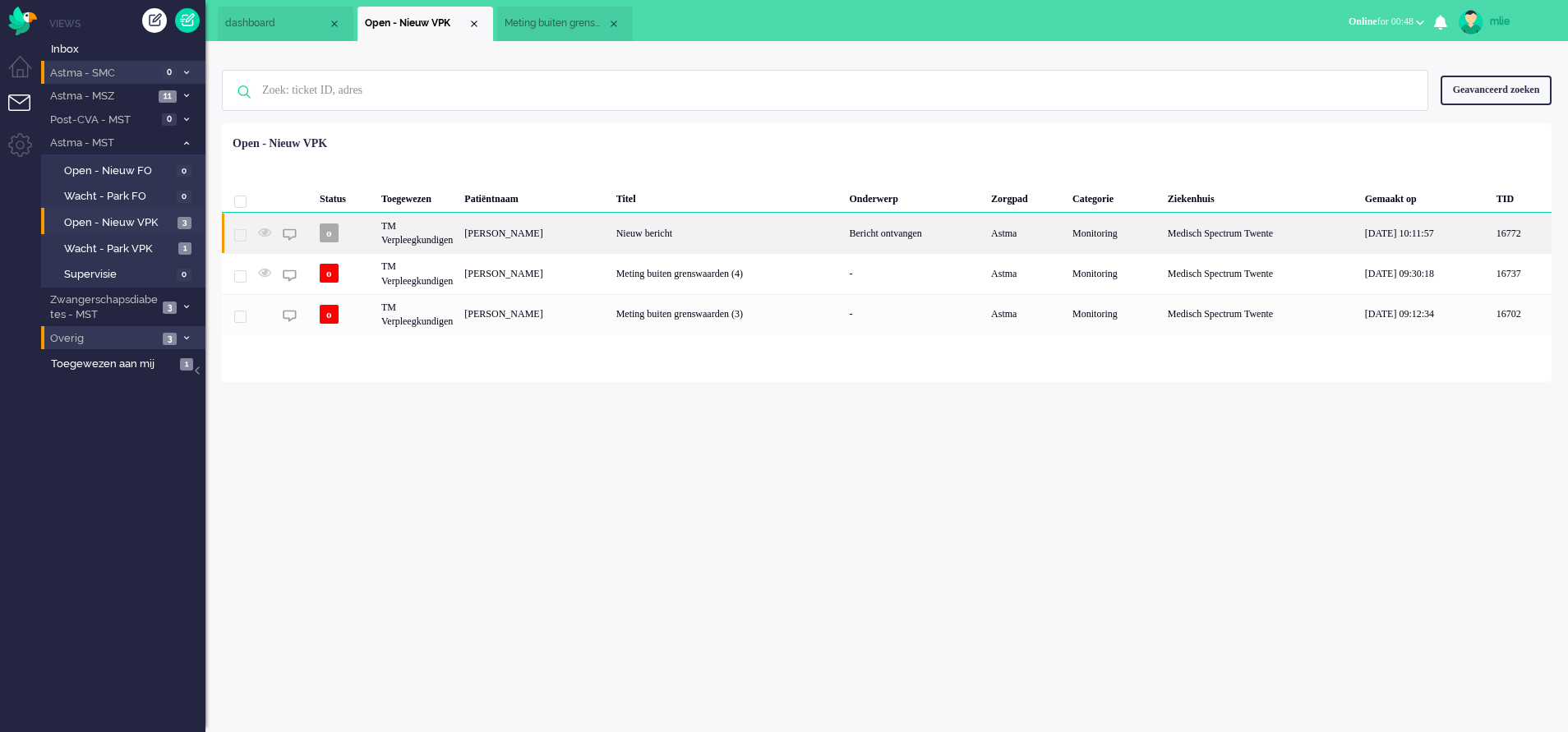
click at [805, 233] on div "Nieuw bericht" at bounding box center [727, 232] width 234 height 40
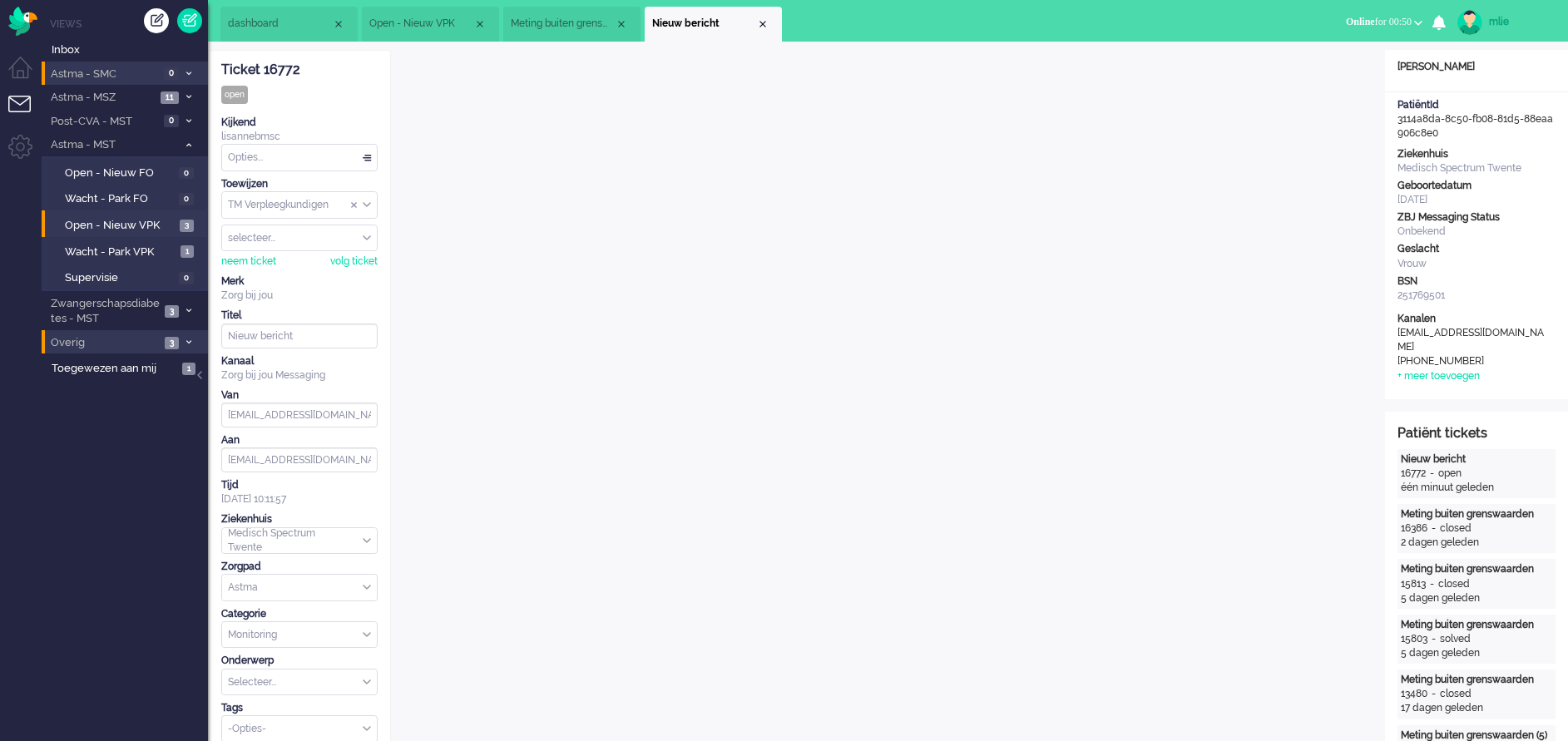
click at [366, 154] on div "Opties..." at bounding box center [300, 156] width 155 height 25
click at [282, 265] on li "Opgelost" at bounding box center [300, 276] width 155 height 25
click at [765, 24] on div "Close tab" at bounding box center [763, 25] width 13 height 13
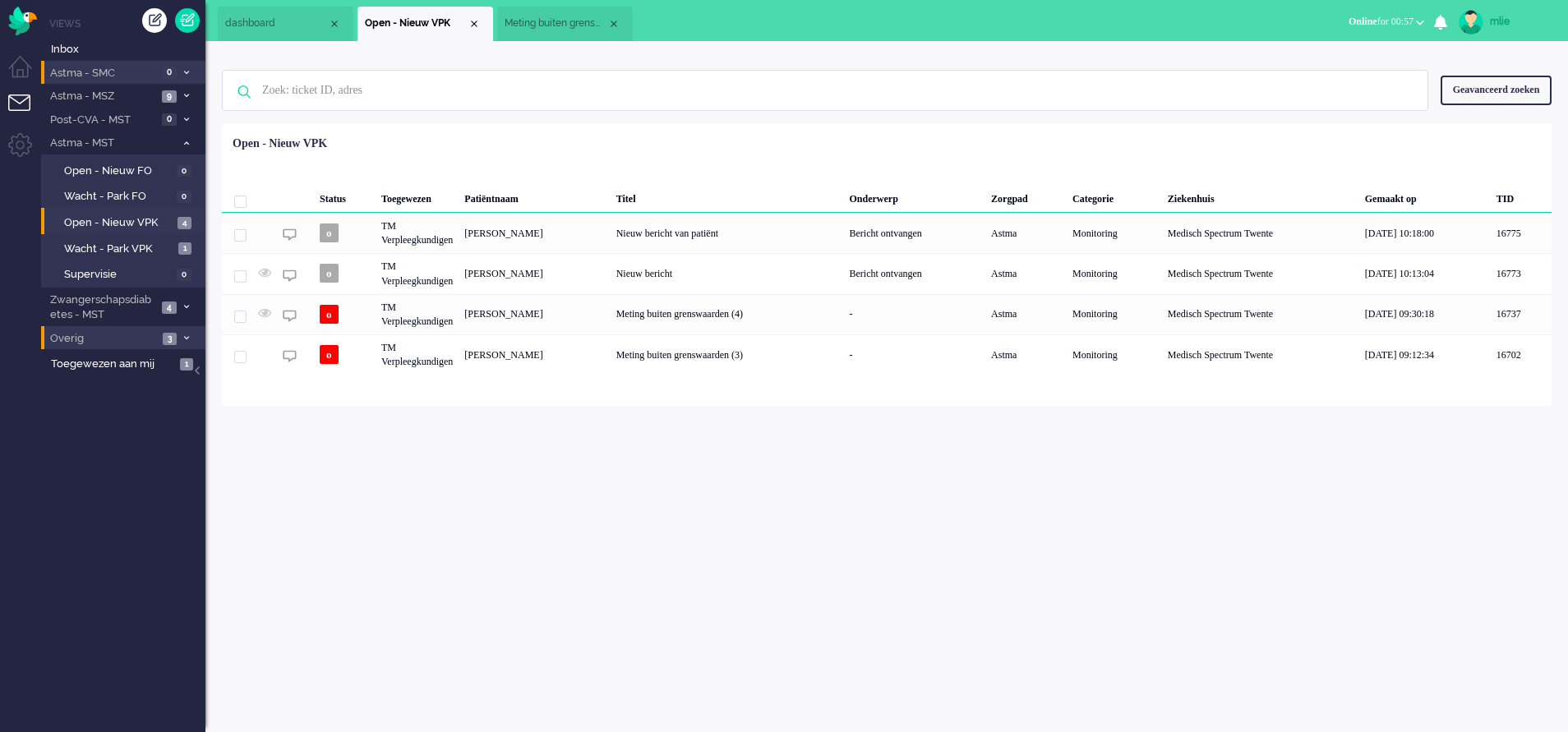
click at [567, 26] on span "Meting buiten grenswaarden (4)" at bounding box center [556, 23] width 102 height 14
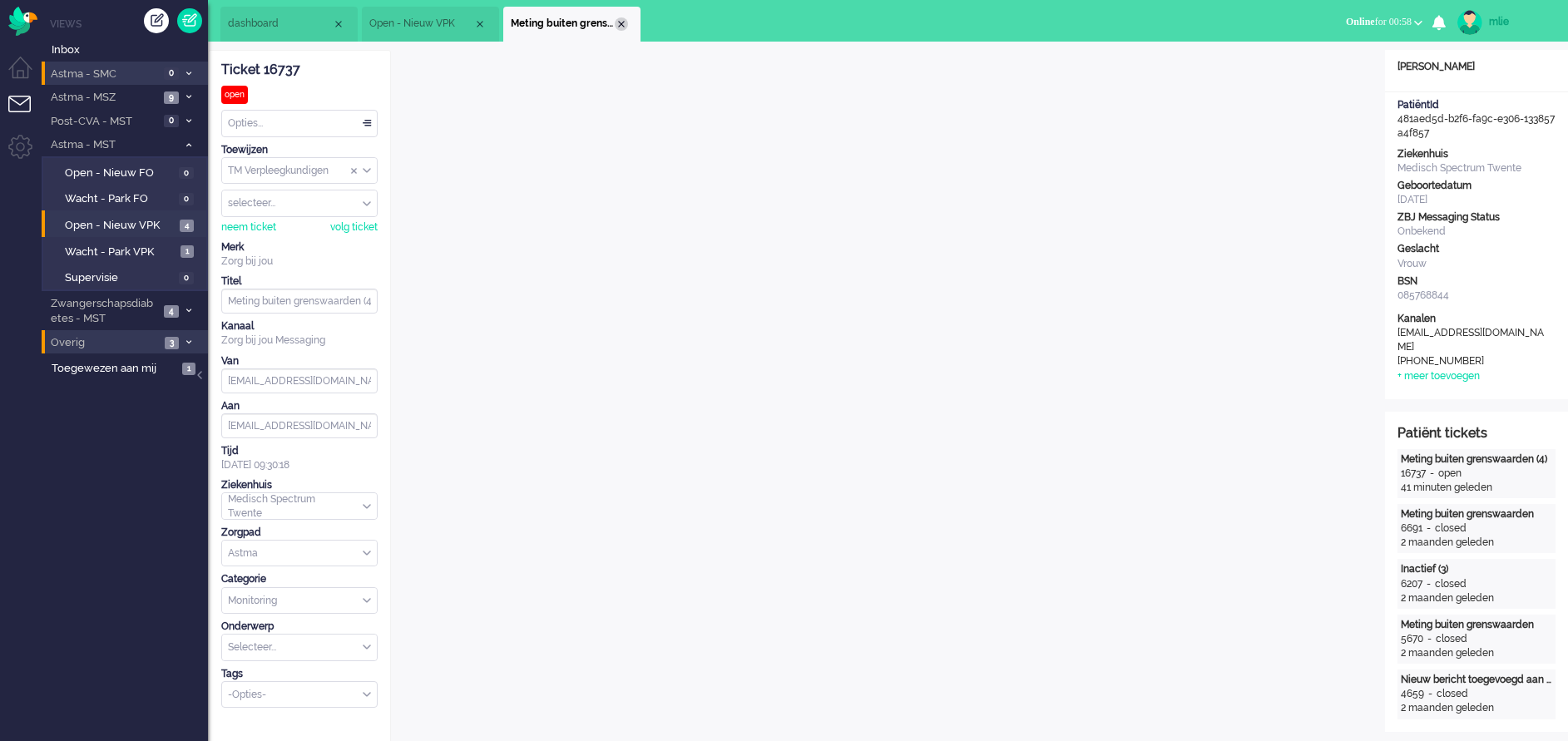
click at [617, 25] on div "Close tab" at bounding box center [621, 25] width 13 height 13
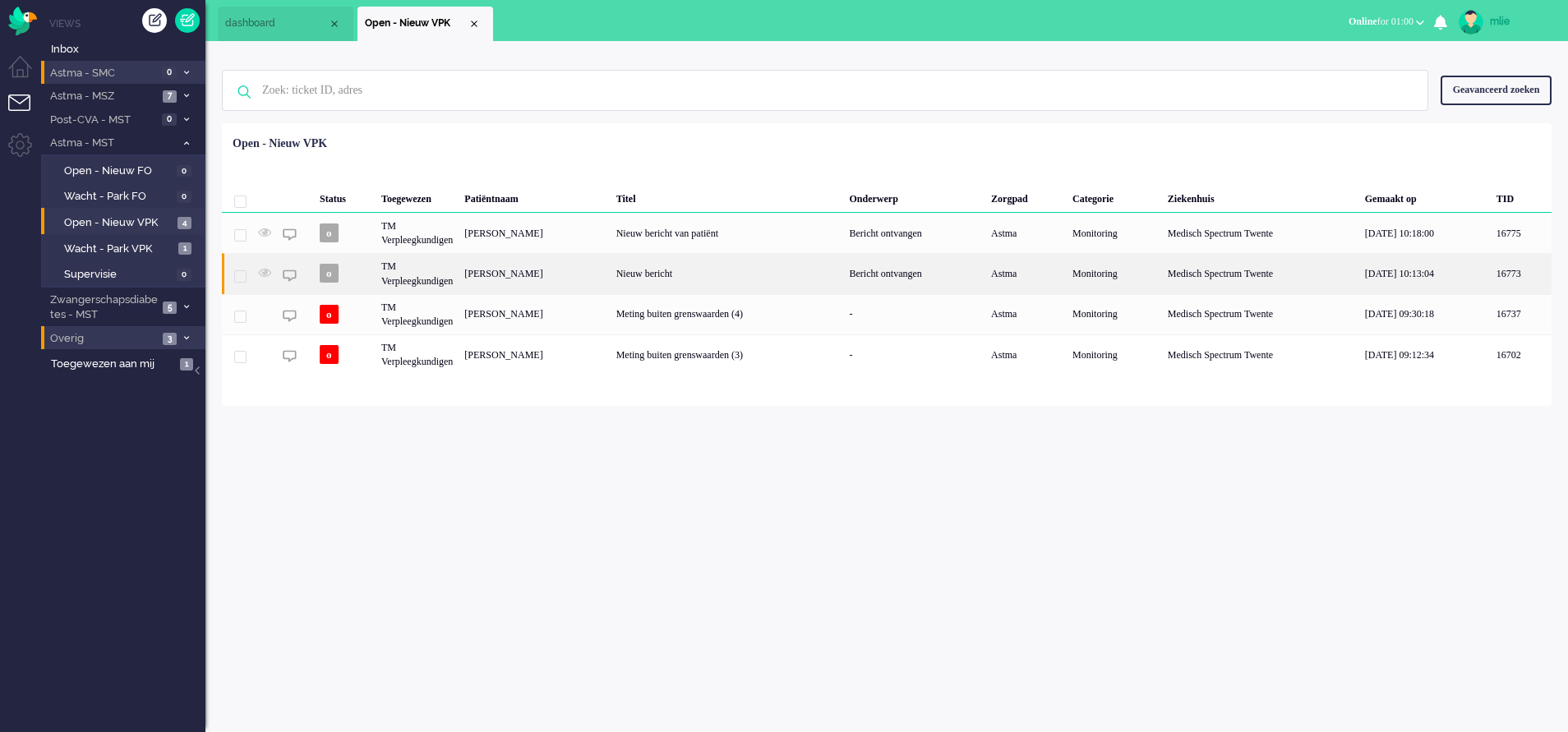
click at [986, 270] on div "Bericht ontvangen" at bounding box center [915, 273] width 143 height 40
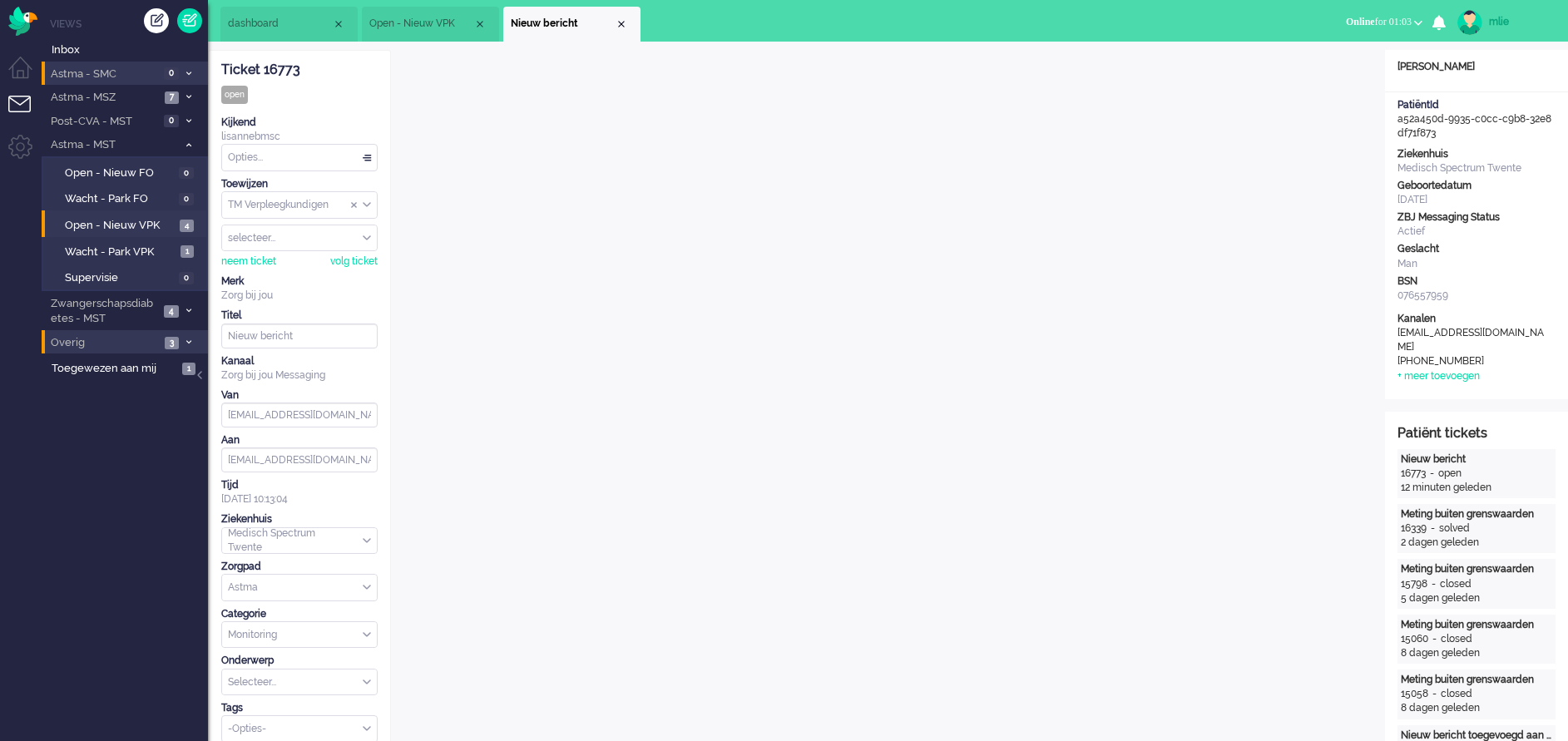
click at [263, 239] on input "Assign User" at bounding box center [300, 238] width 155 height 25
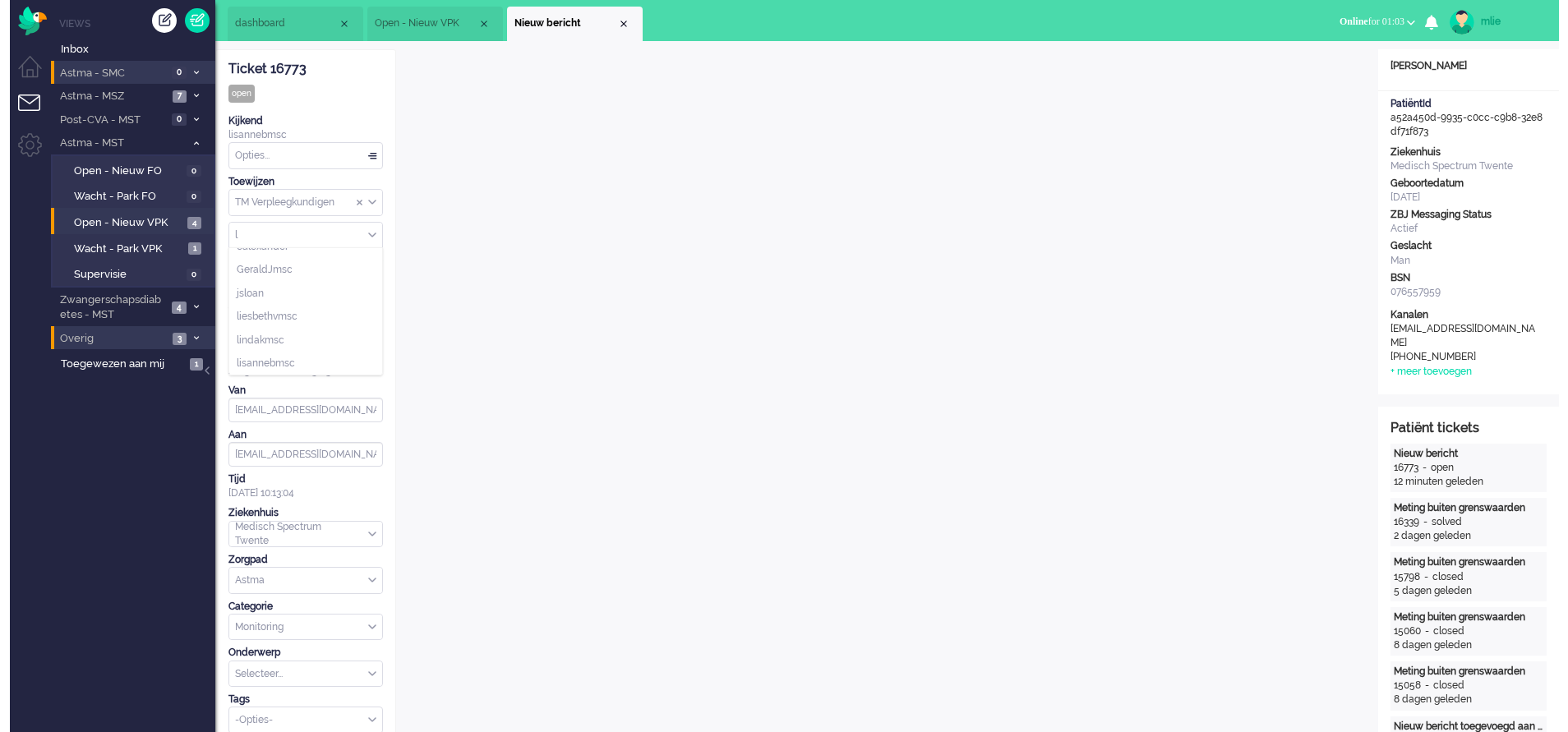
scroll to position [122, 0]
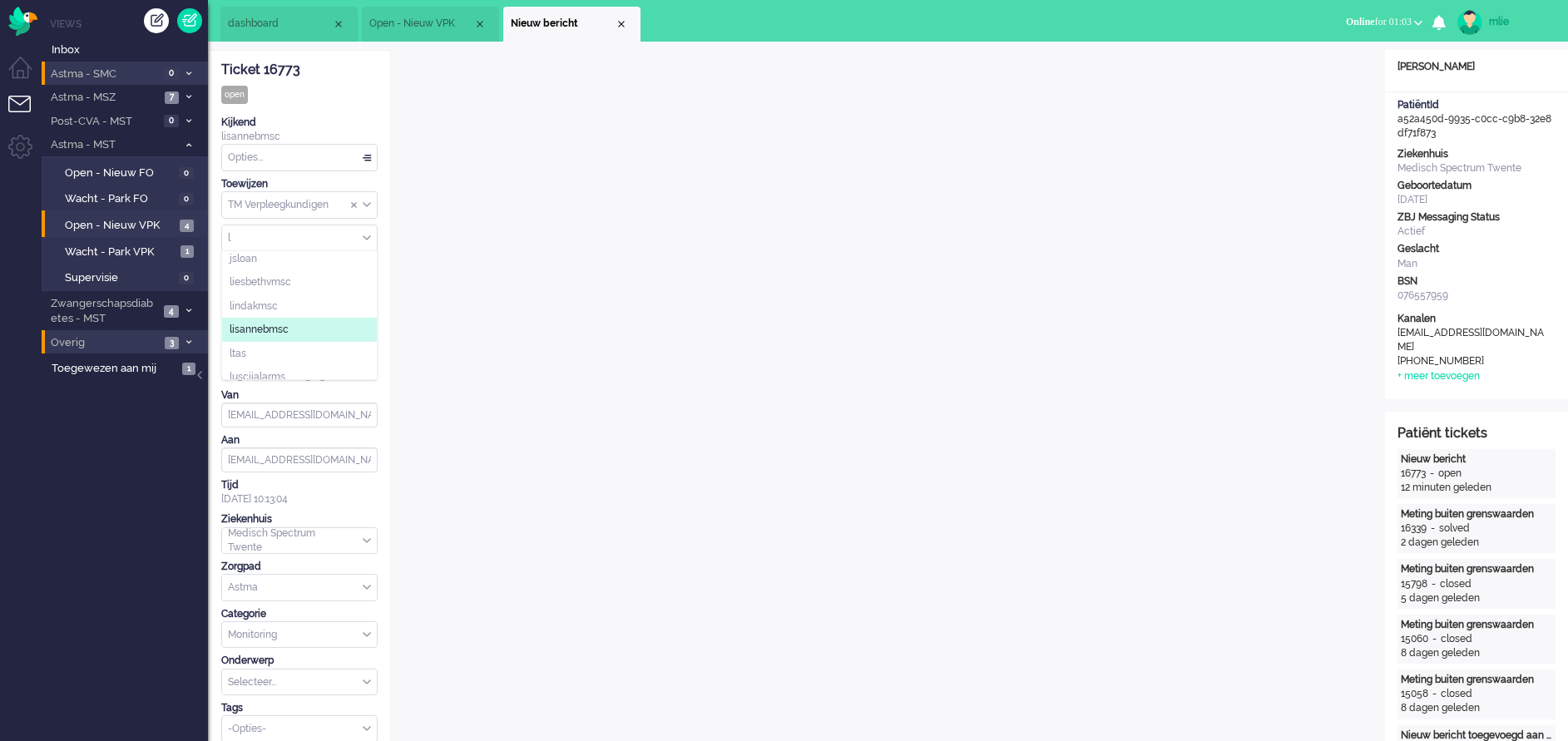
type input "l"
click at [257, 325] on span "lisannebmsc" at bounding box center [258, 329] width 59 height 14
click at [618, 23] on div "Close tab" at bounding box center [621, 25] width 13 height 13
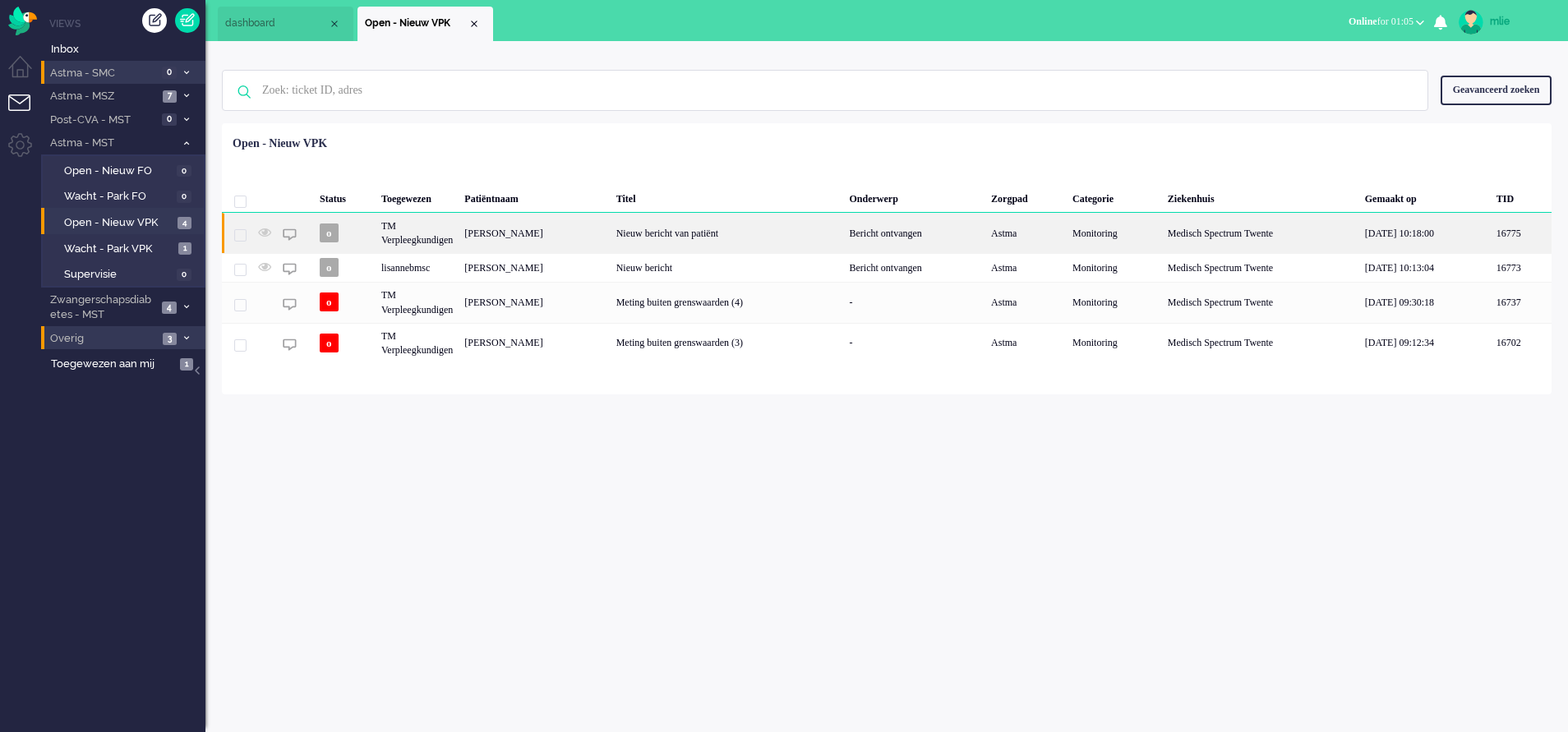
click at [840, 227] on div "Nieuw bericht van patiënt" at bounding box center [727, 232] width 234 height 40
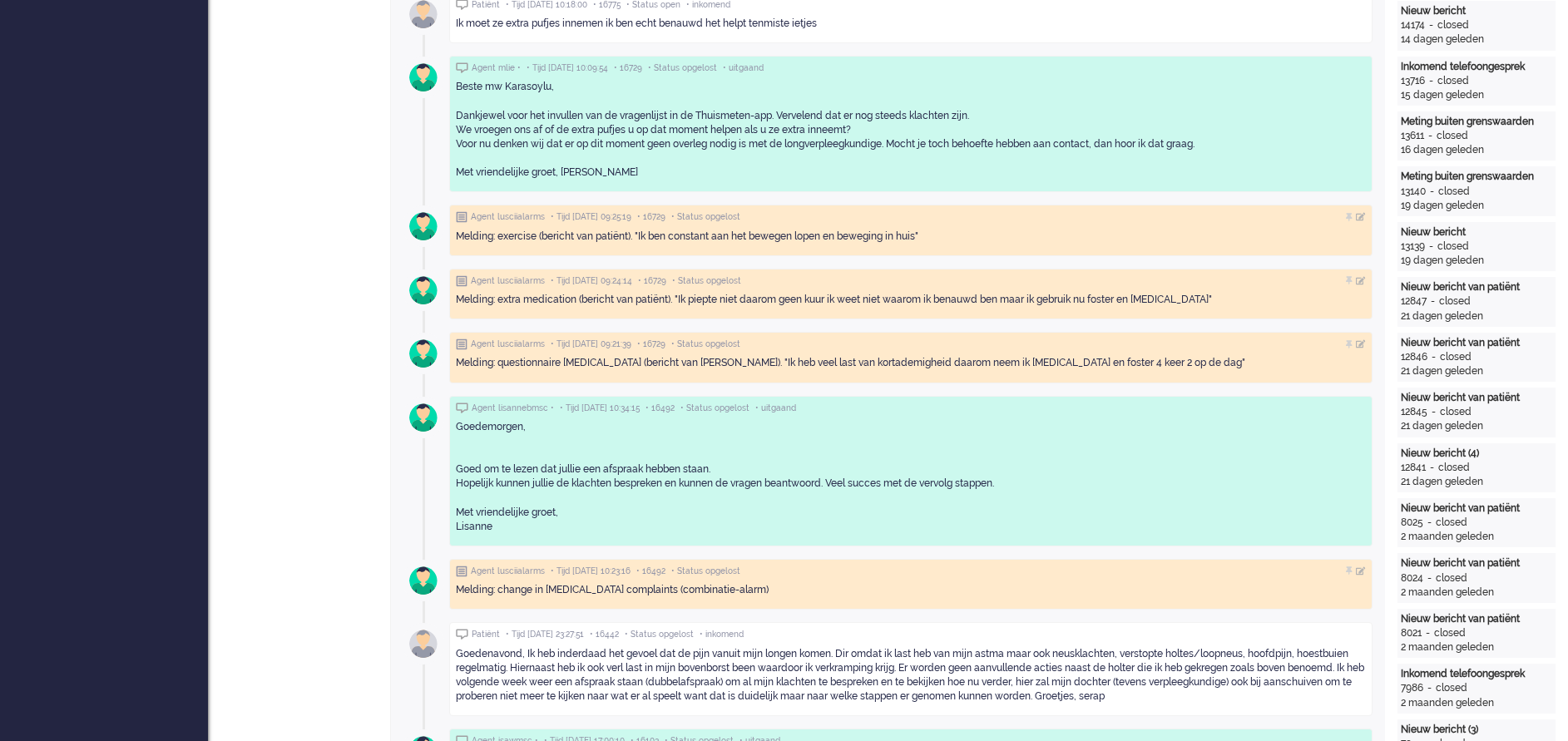
scroll to position [681, 0]
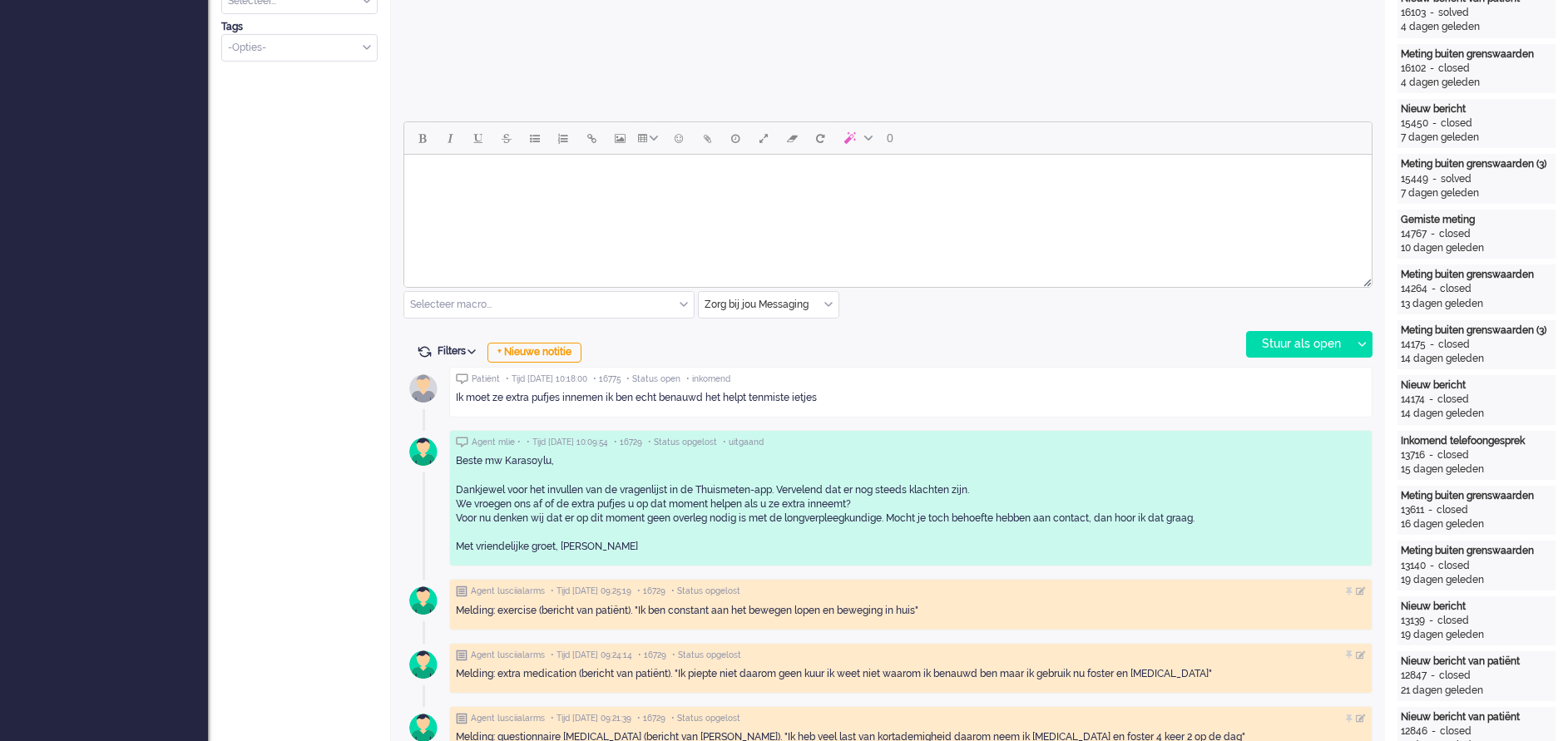
click at [568, 197] on html at bounding box center [888, 175] width 967 height 42
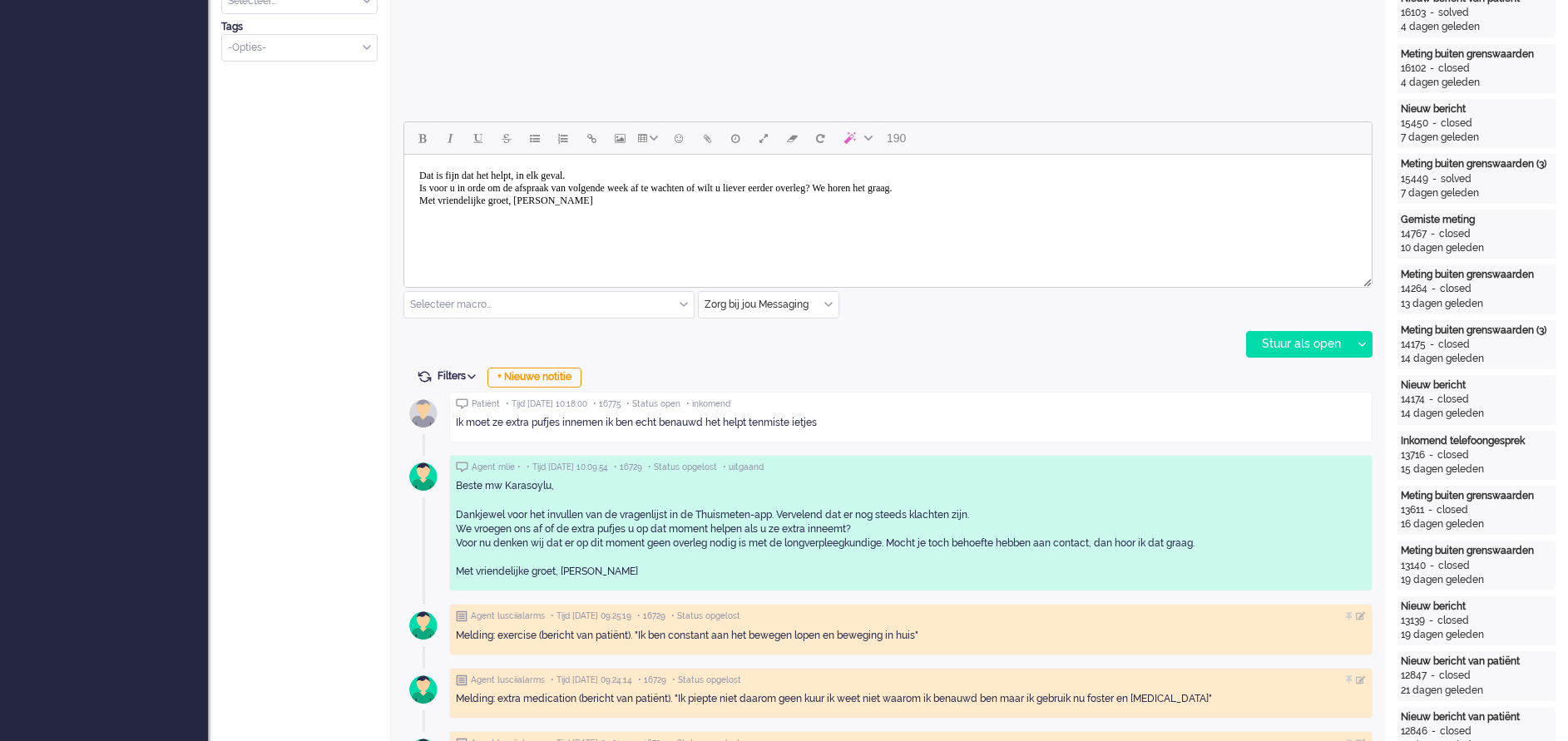
click at [511, 175] on body "Dat is fijn dat het helpt, in elk geval. Is voor u in orde om de afspraak van v…" at bounding box center [888, 188] width 954 height 54
click at [1273, 338] on div "Stuur als open" at bounding box center [1298, 344] width 104 height 25
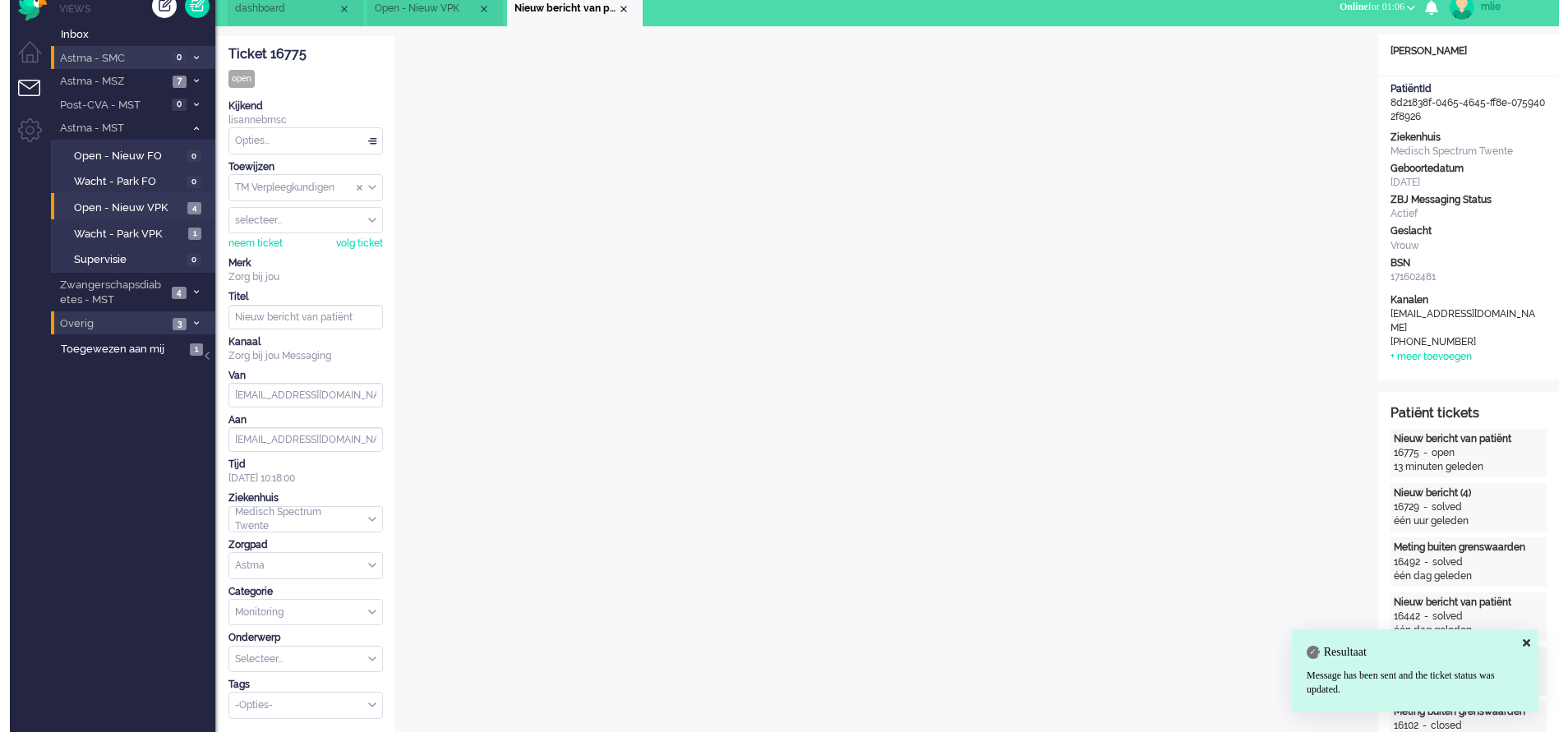
scroll to position [0, 0]
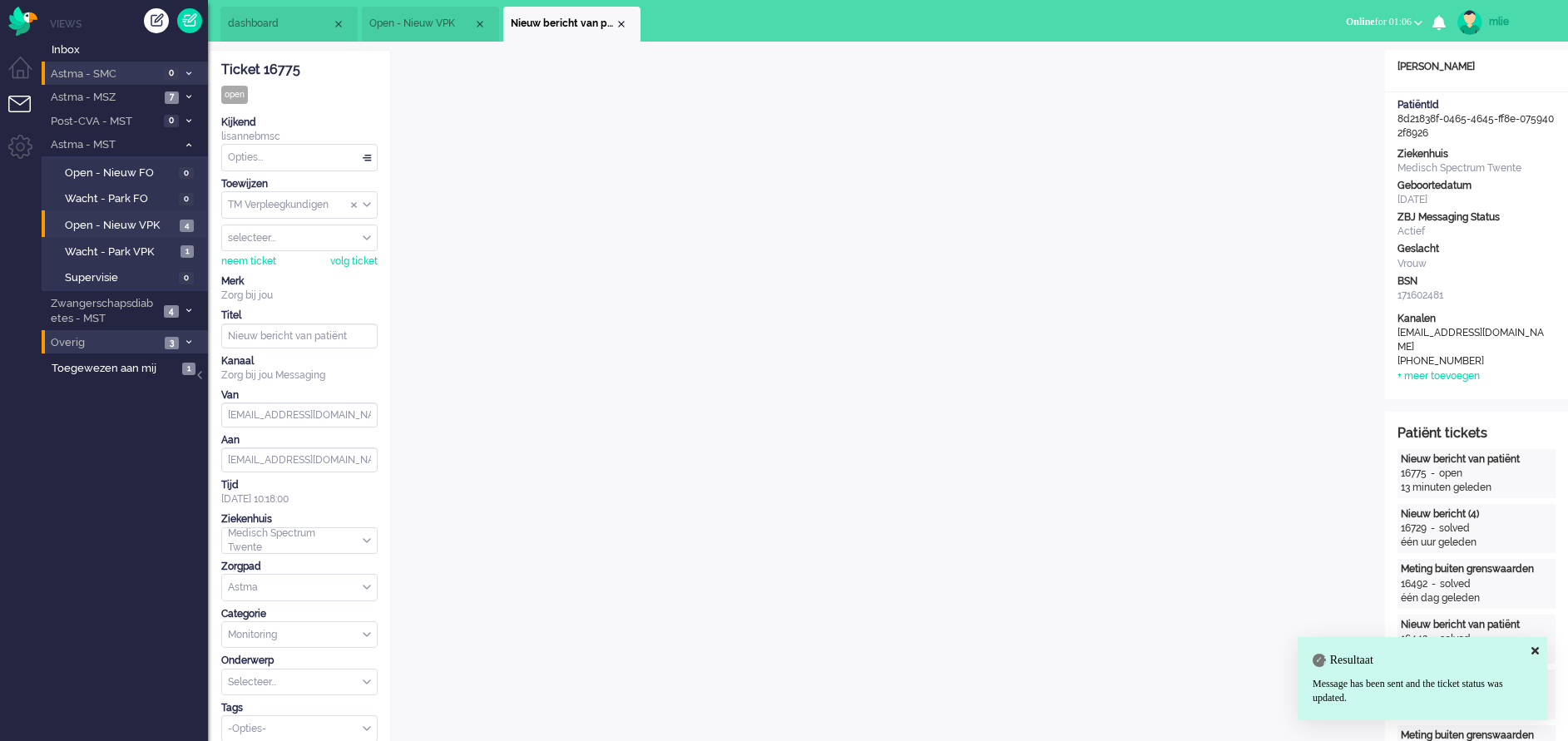
click at [368, 154] on div "Opties..." at bounding box center [300, 156] width 155 height 25
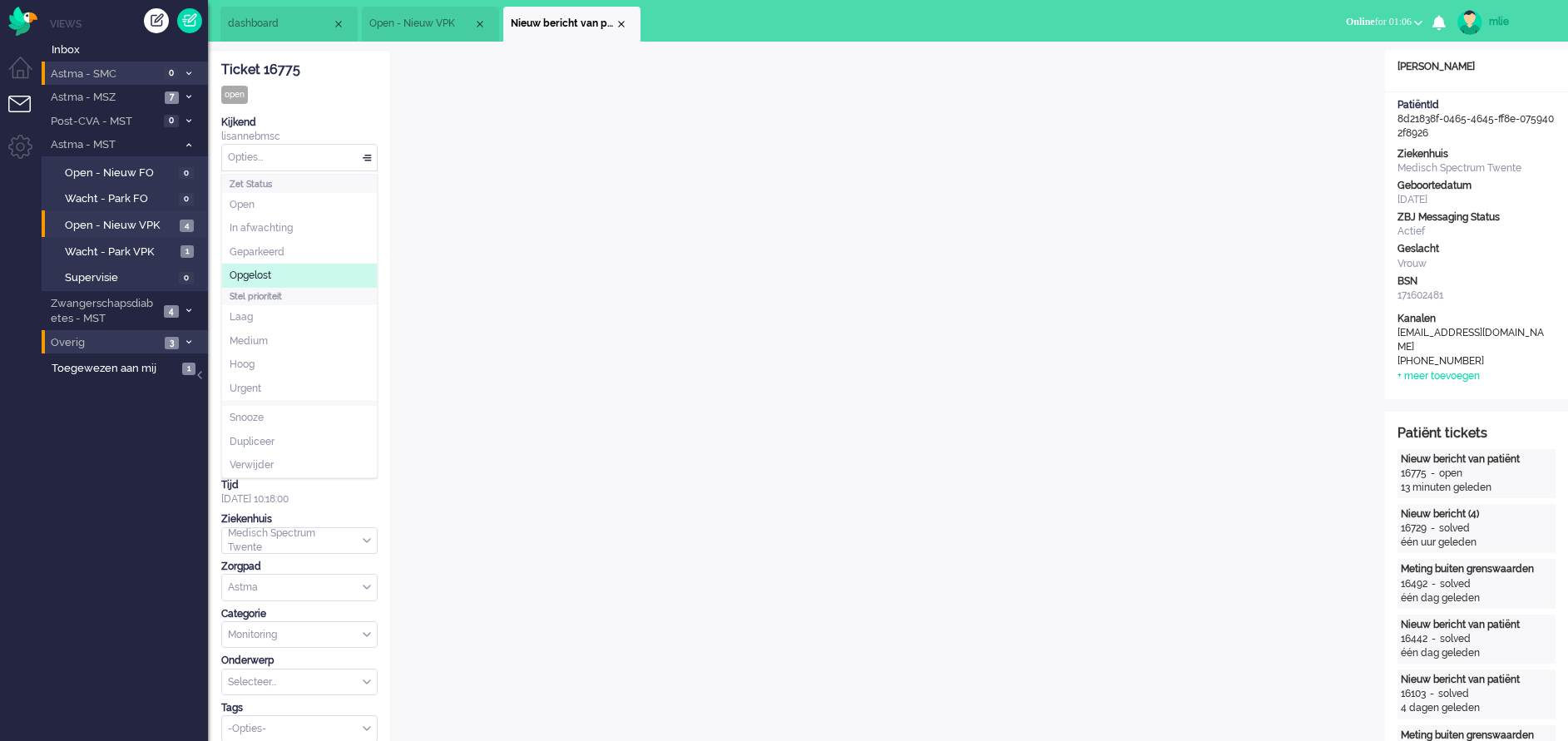
click at [302, 270] on li "Opgelost" at bounding box center [300, 276] width 155 height 25
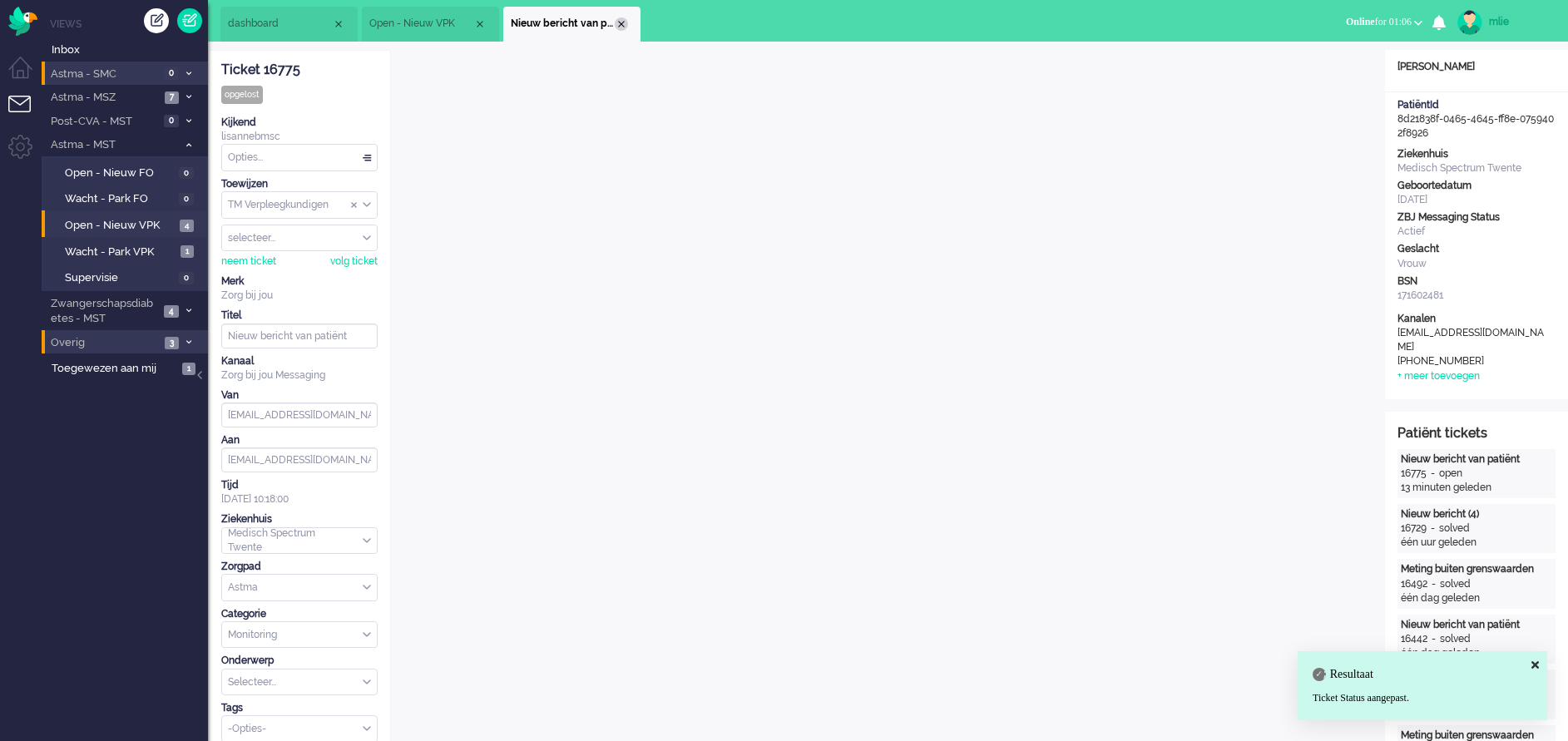
click at [624, 24] on div "Close tab" at bounding box center [621, 25] width 13 height 13
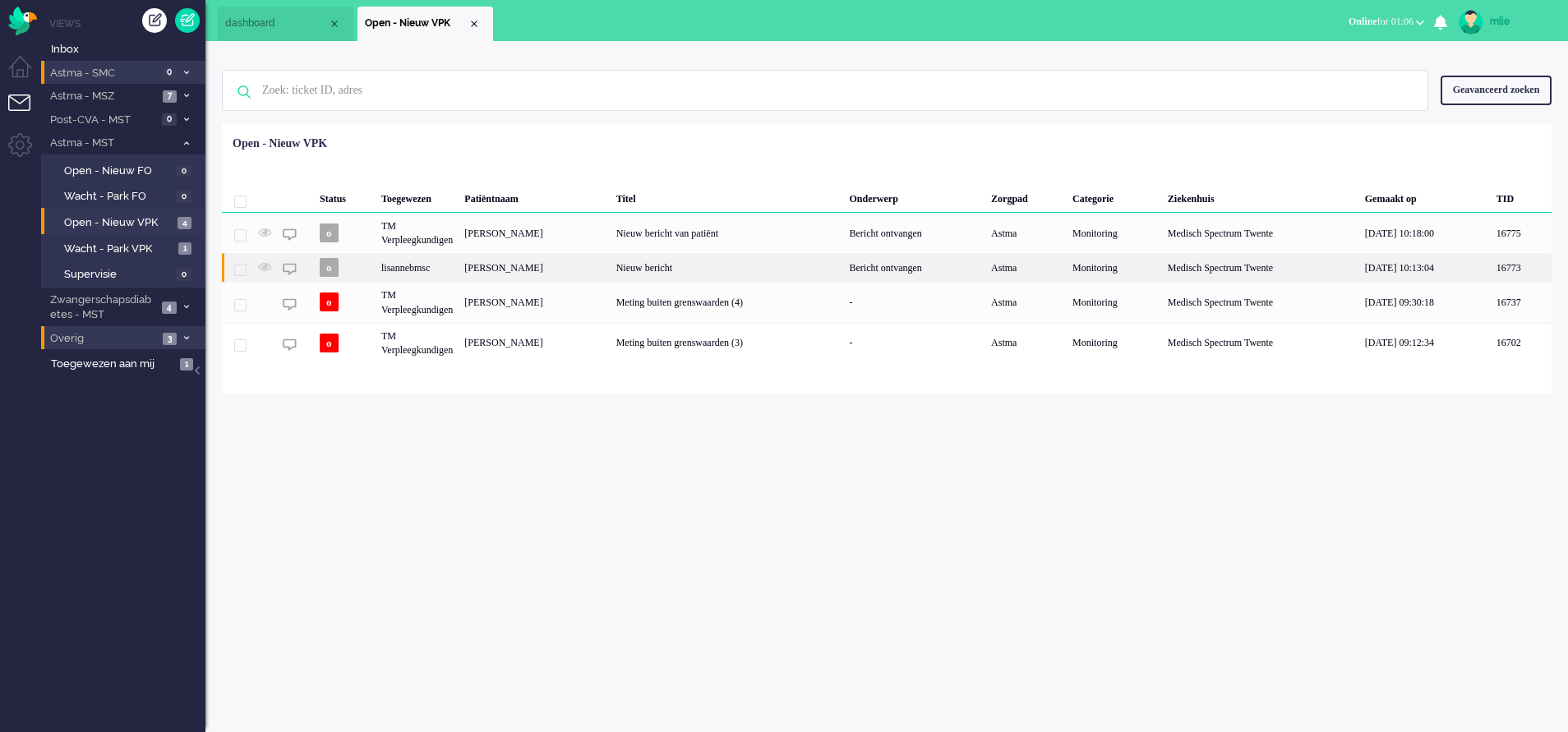
click at [844, 282] on div "Meting buiten grenswaarden (4)" at bounding box center [727, 302] width 234 height 40
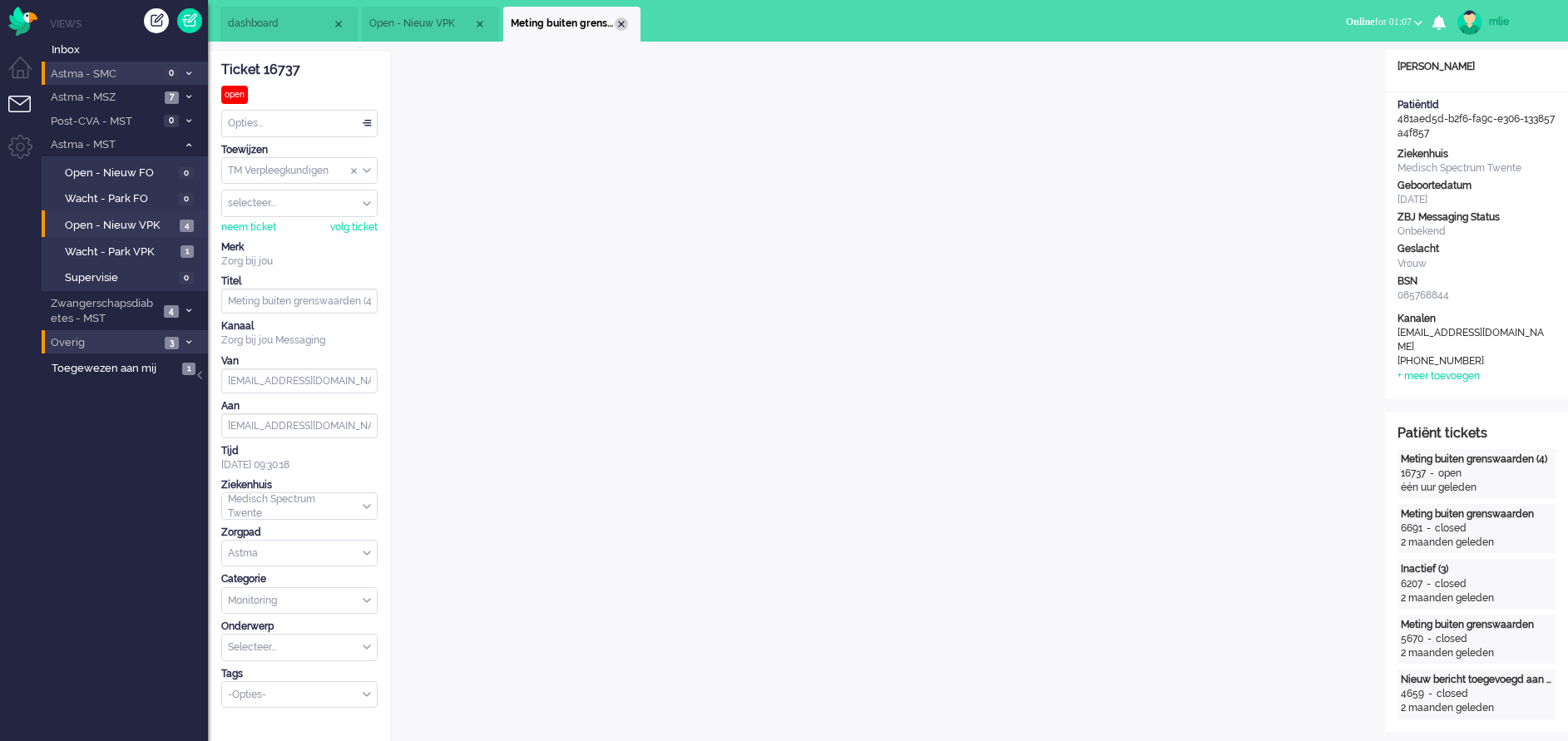
click at [624, 26] on div "Close tab" at bounding box center [621, 25] width 13 height 13
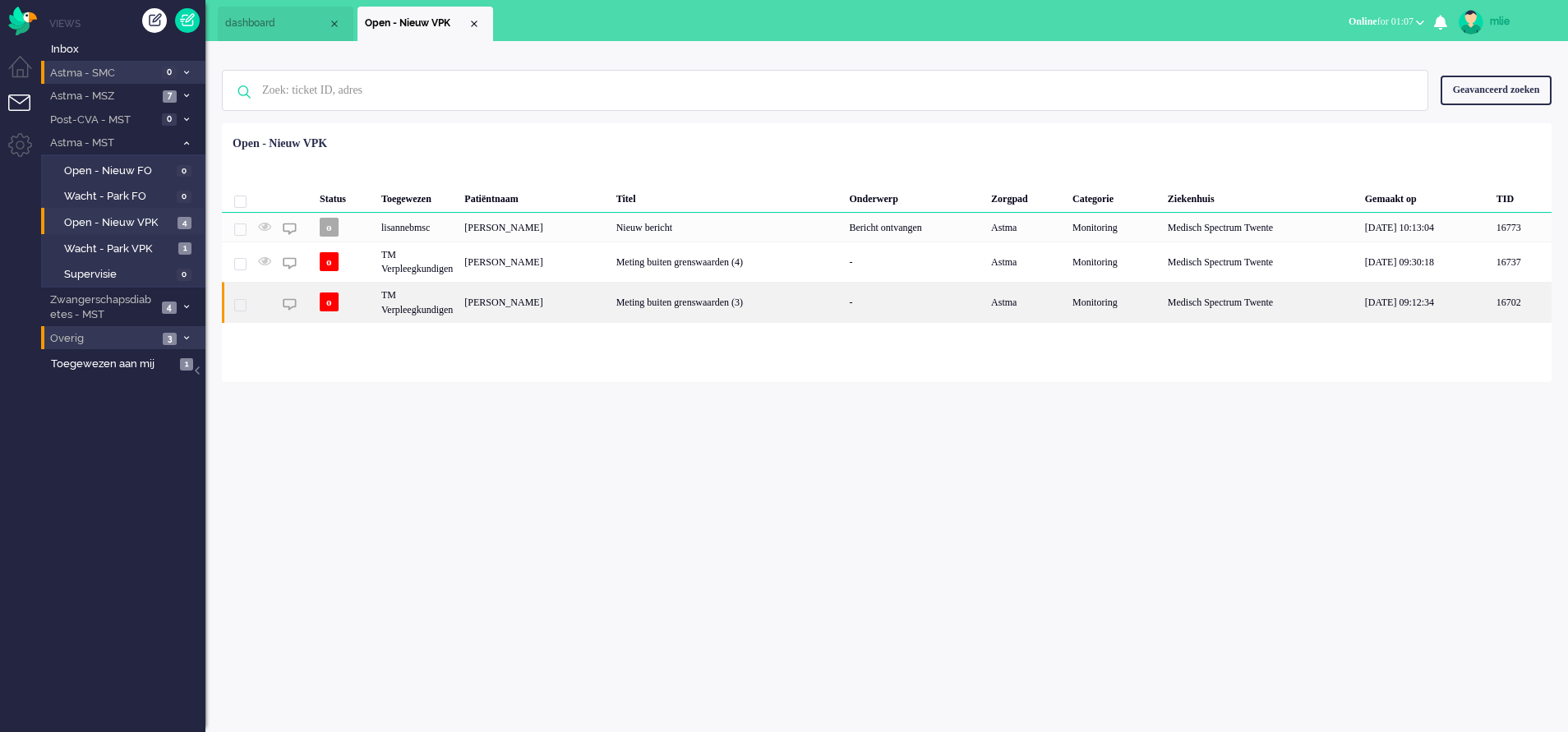
click at [610, 296] on div "[PERSON_NAME]" at bounding box center [534, 302] width 151 height 40
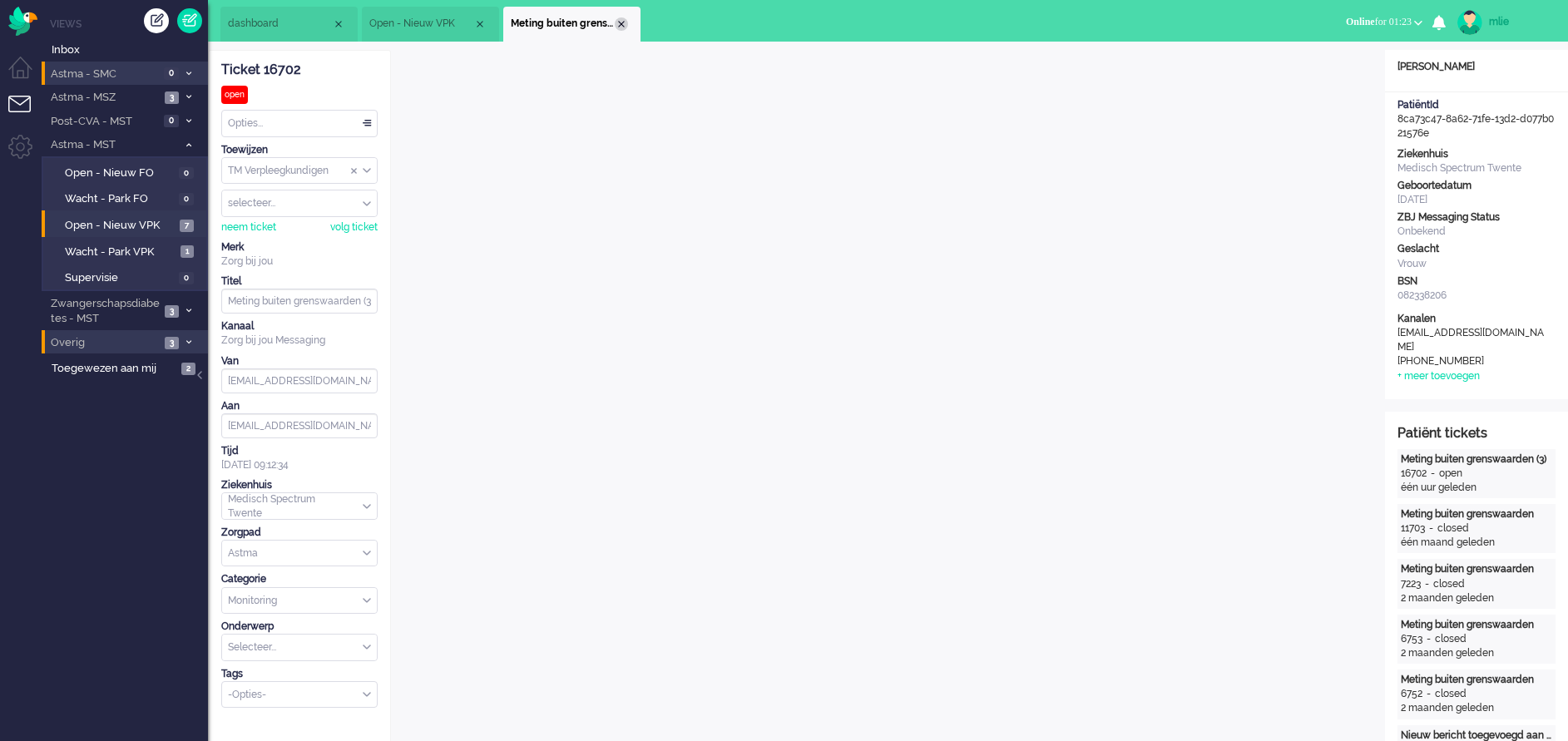
click at [623, 20] on div "Close tab" at bounding box center [621, 25] width 13 height 13
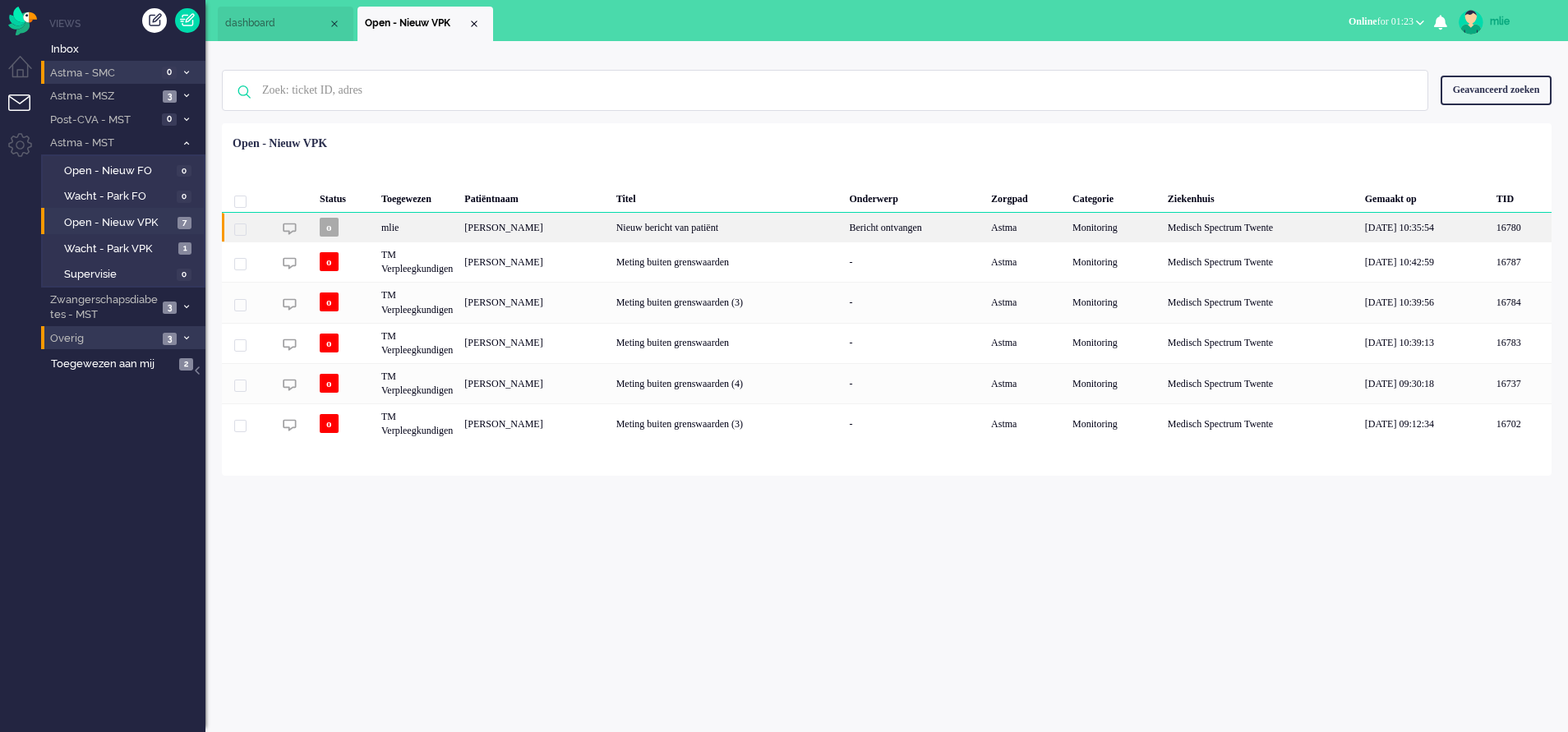
click at [748, 226] on div "Nieuw bericht van patiënt" at bounding box center [727, 226] width 234 height 29
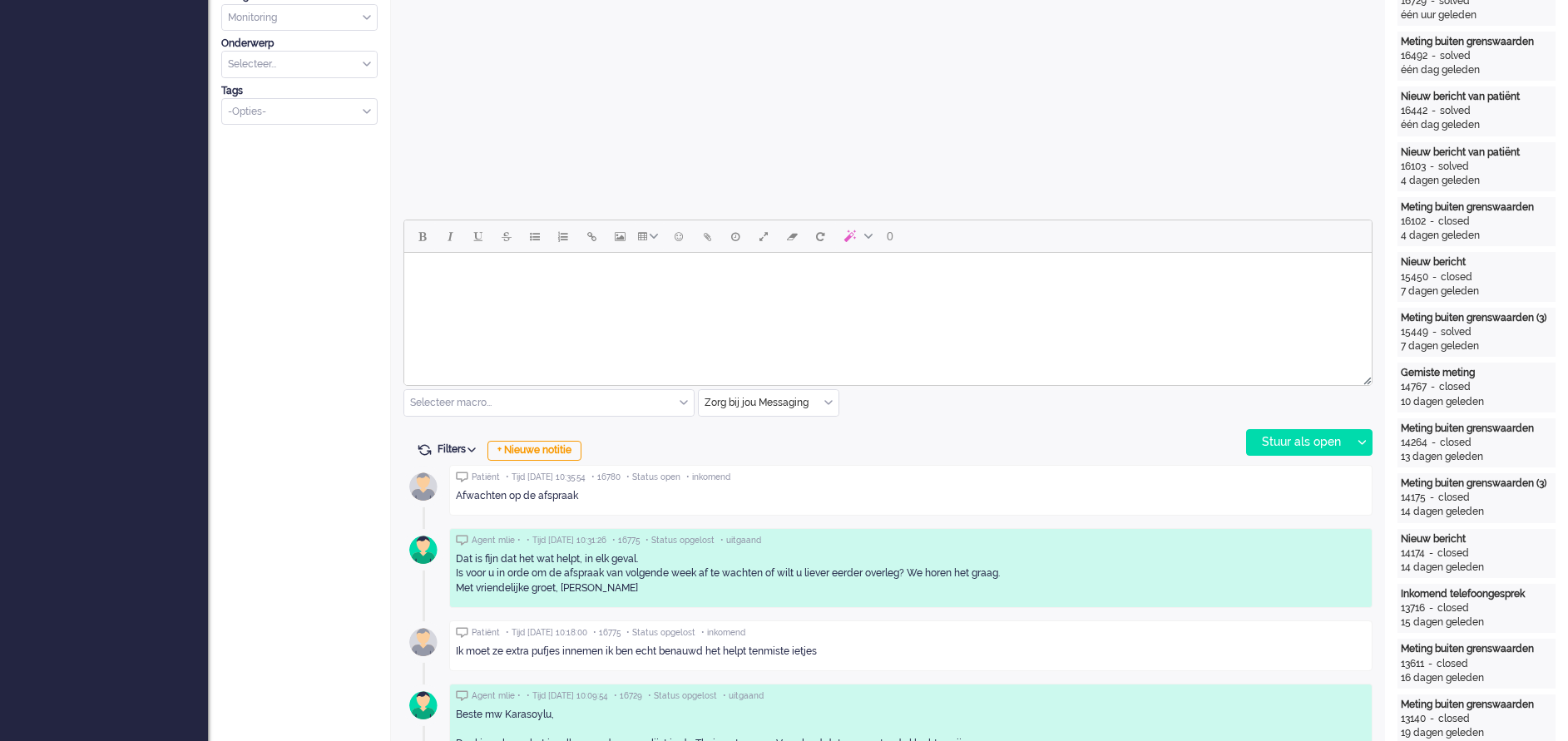
scroll to position [307, 0]
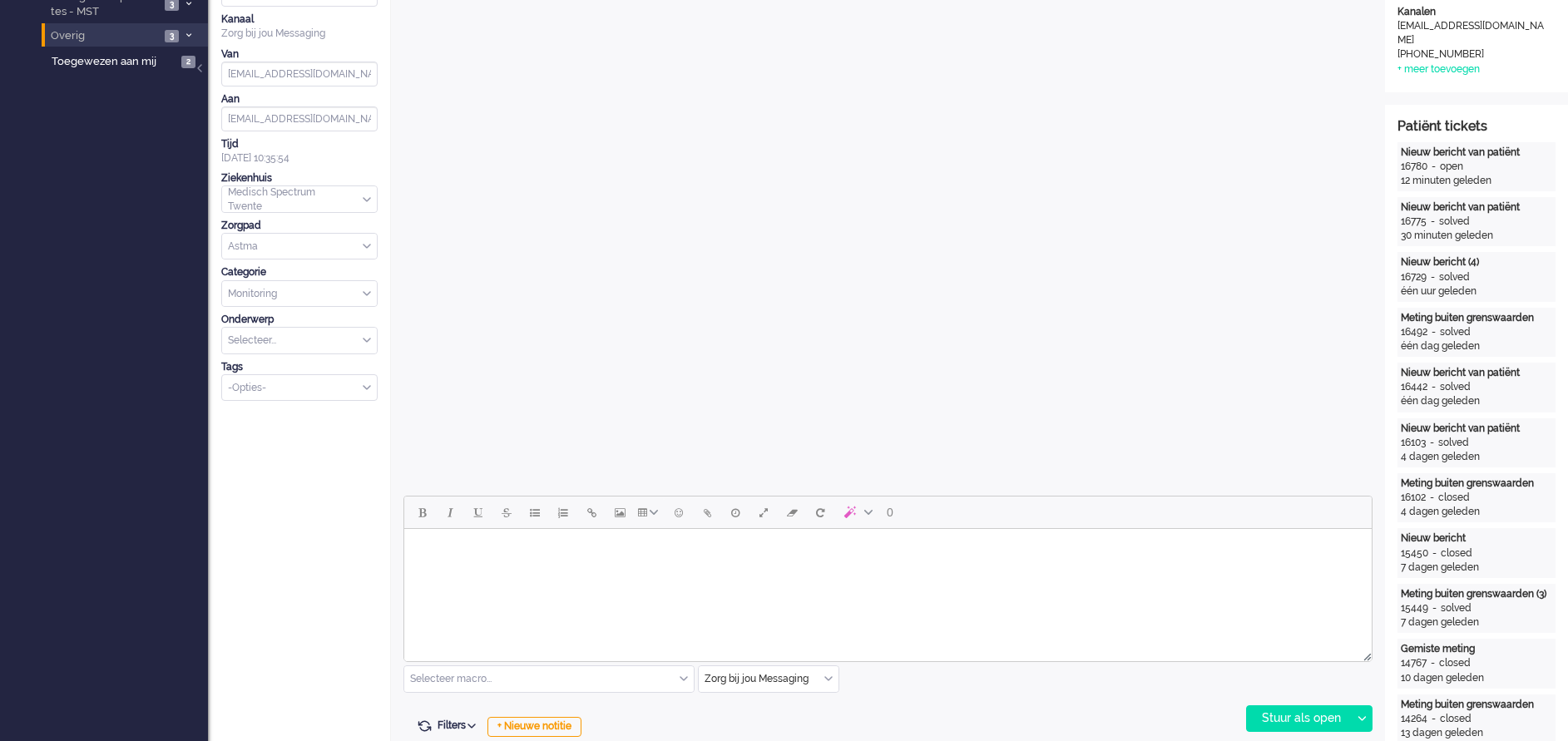
click at [507, 550] on body "Rich Text Area. Press ALT-0 for help." at bounding box center [888, 550] width 954 height 29
click at [1291, 715] on div "Stuur als open" at bounding box center [1298, 718] width 104 height 25
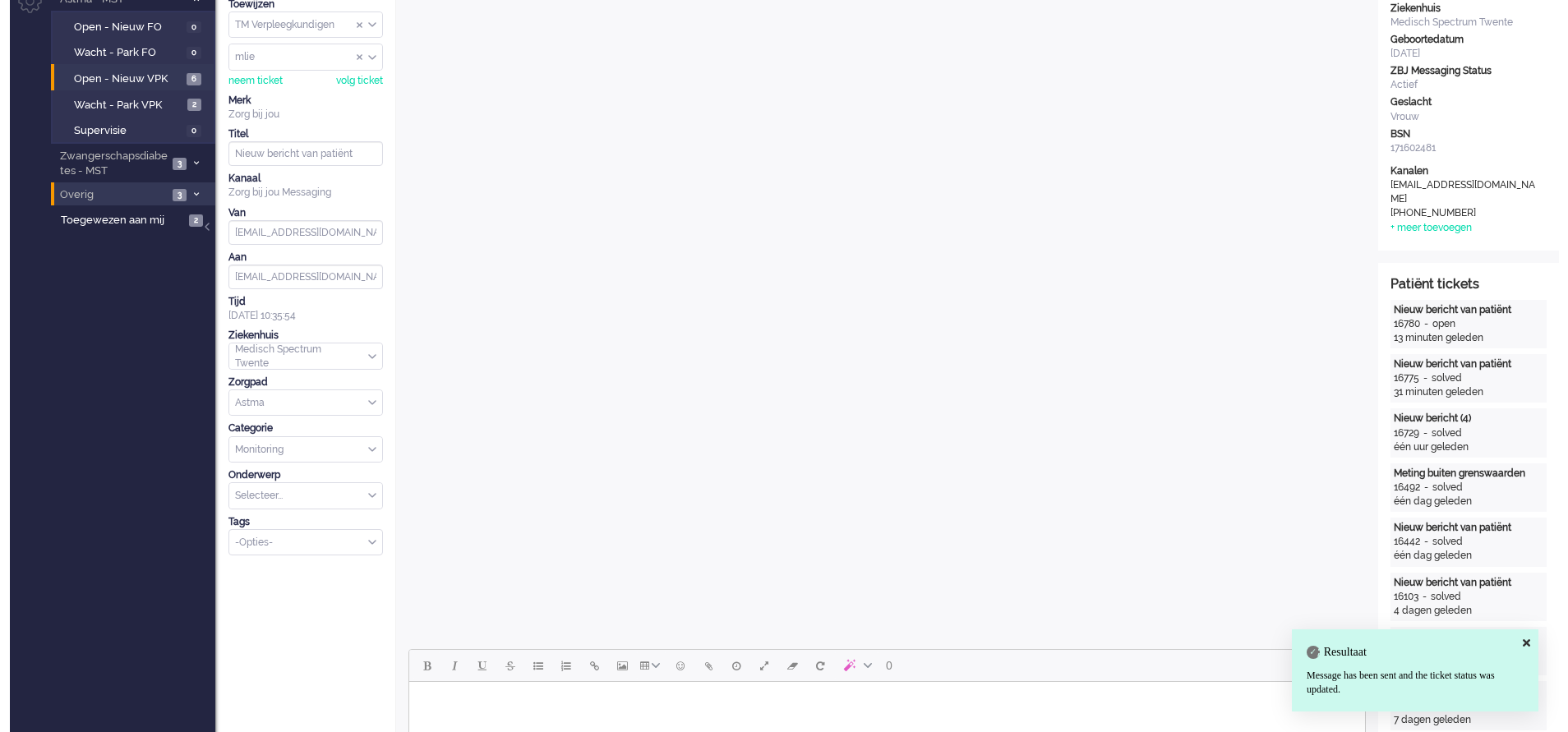
scroll to position [0, 0]
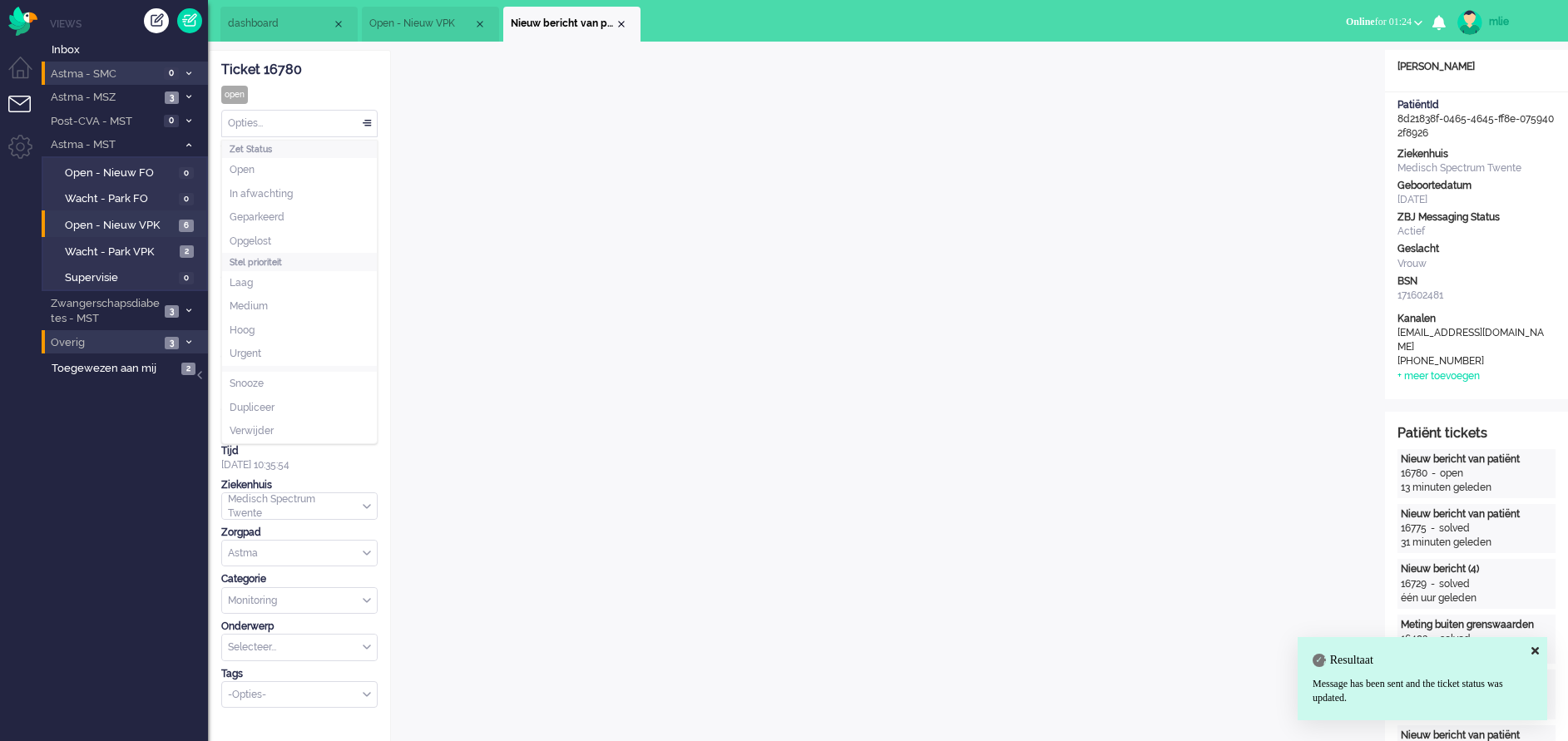
click at [364, 116] on div "Opties..." at bounding box center [300, 123] width 155 height 25
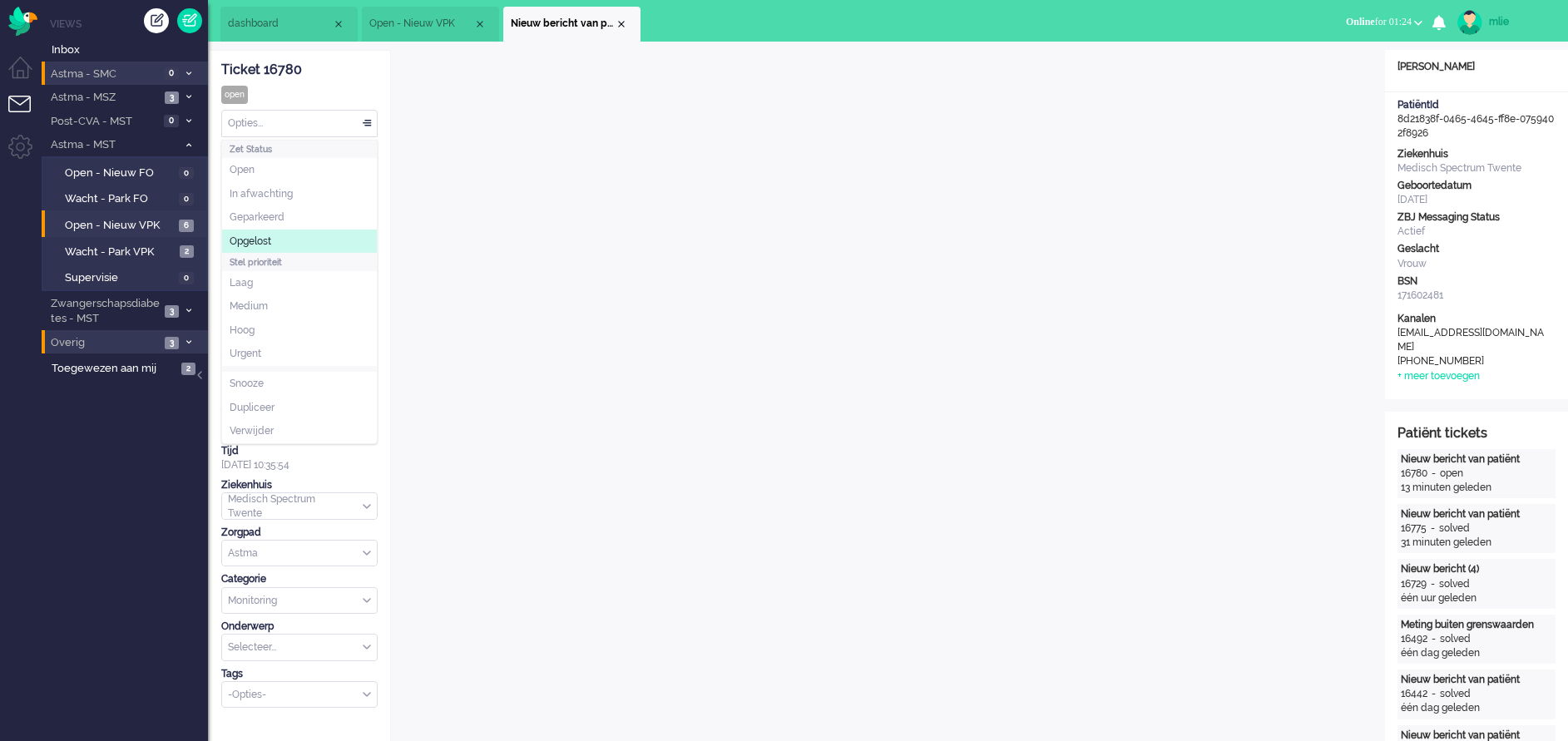
click at [264, 243] on span "Opgelost" at bounding box center [250, 241] width 41 height 14
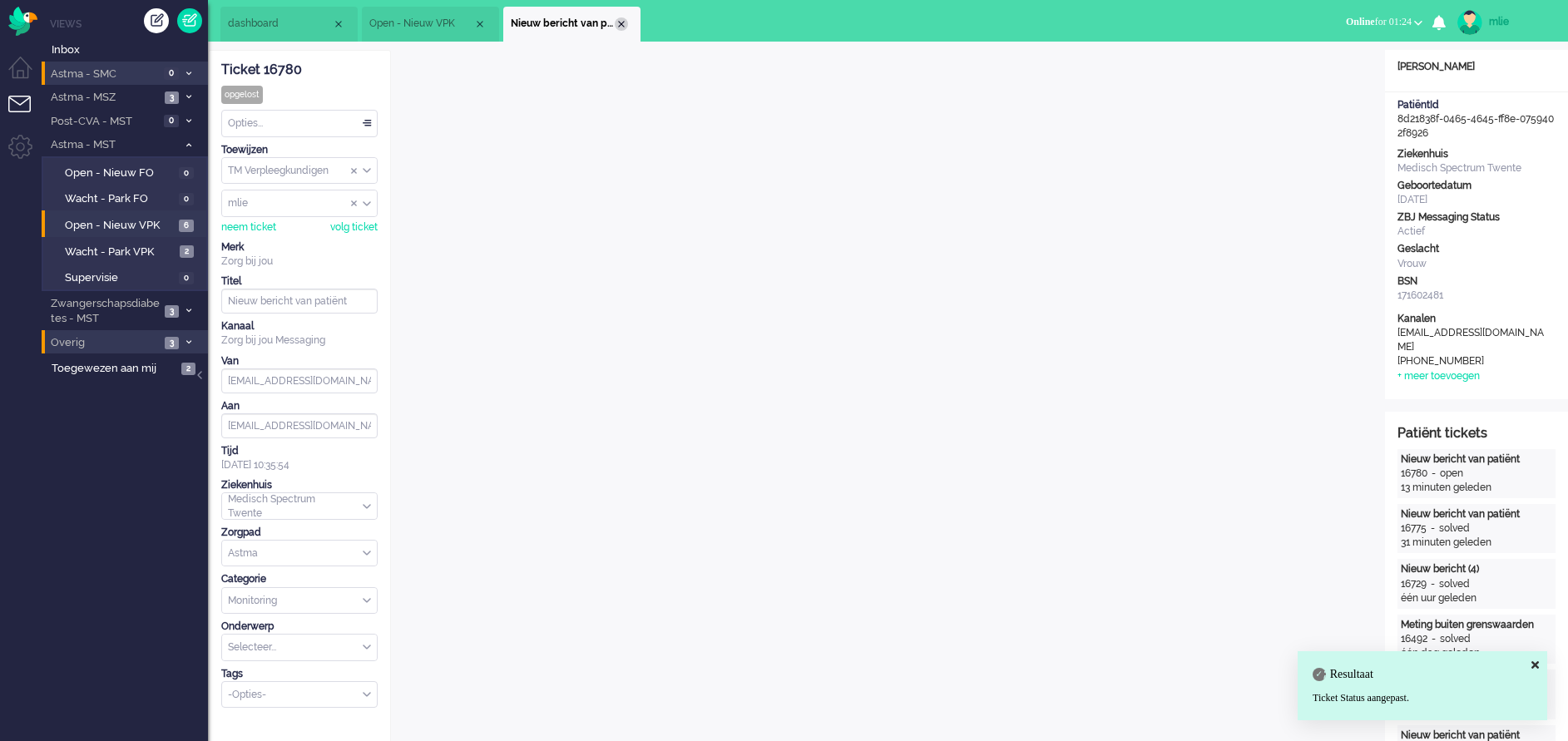
click at [619, 25] on div "Close tab" at bounding box center [621, 25] width 13 height 13
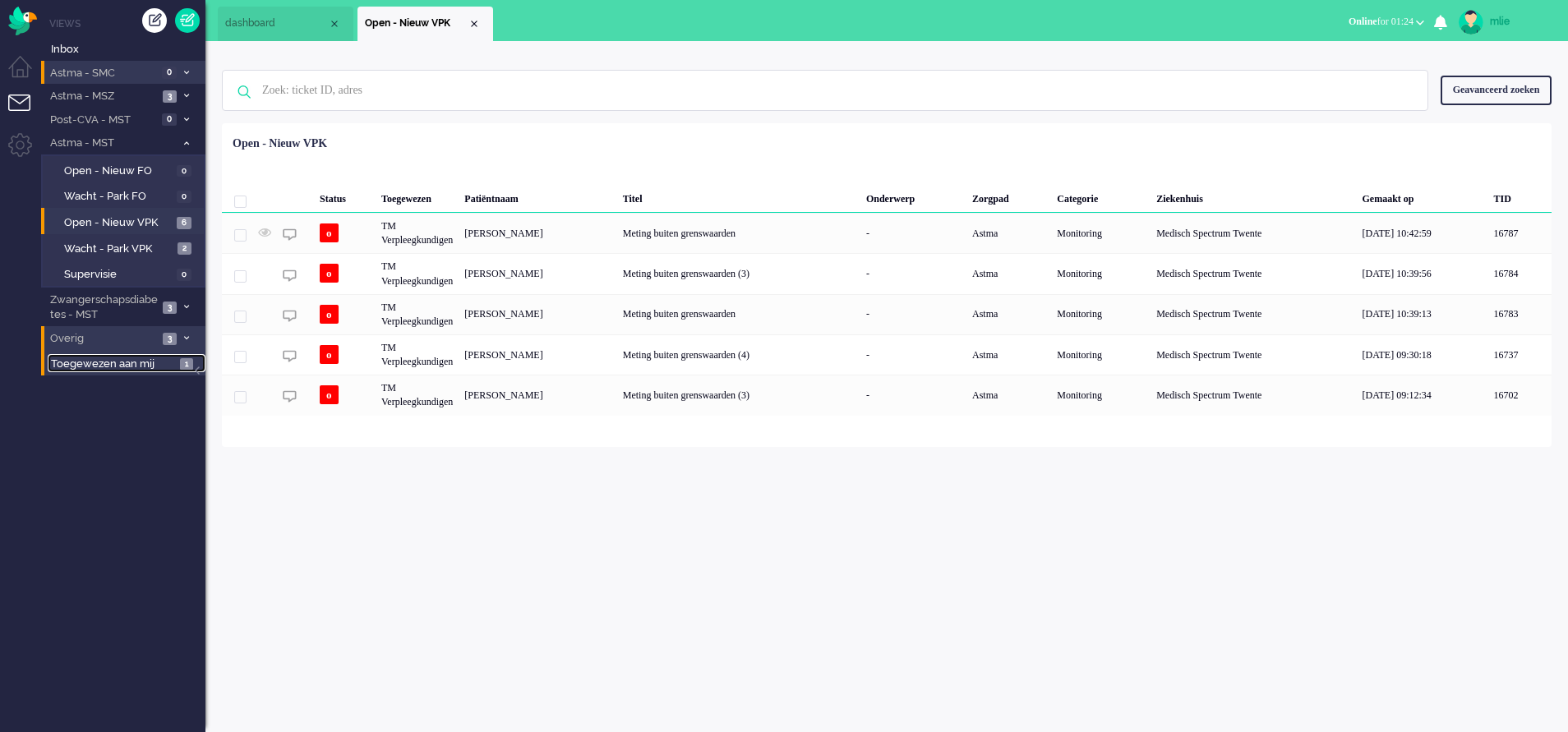
click at [136, 370] on span "Toegewezen aan mij" at bounding box center [113, 364] width 124 height 16
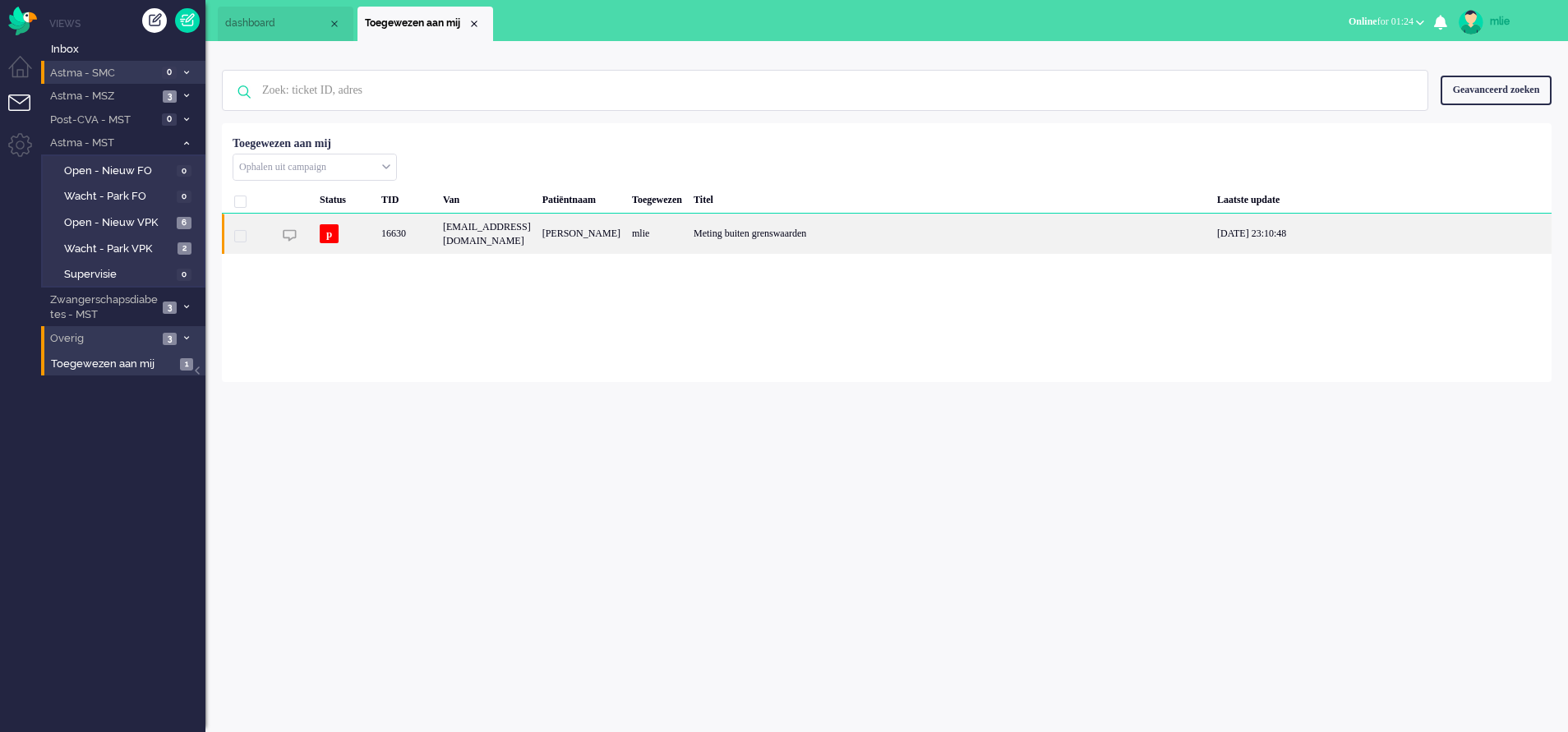
click at [688, 233] on div "mlie" at bounding box center [657, 233] width 61 height 40
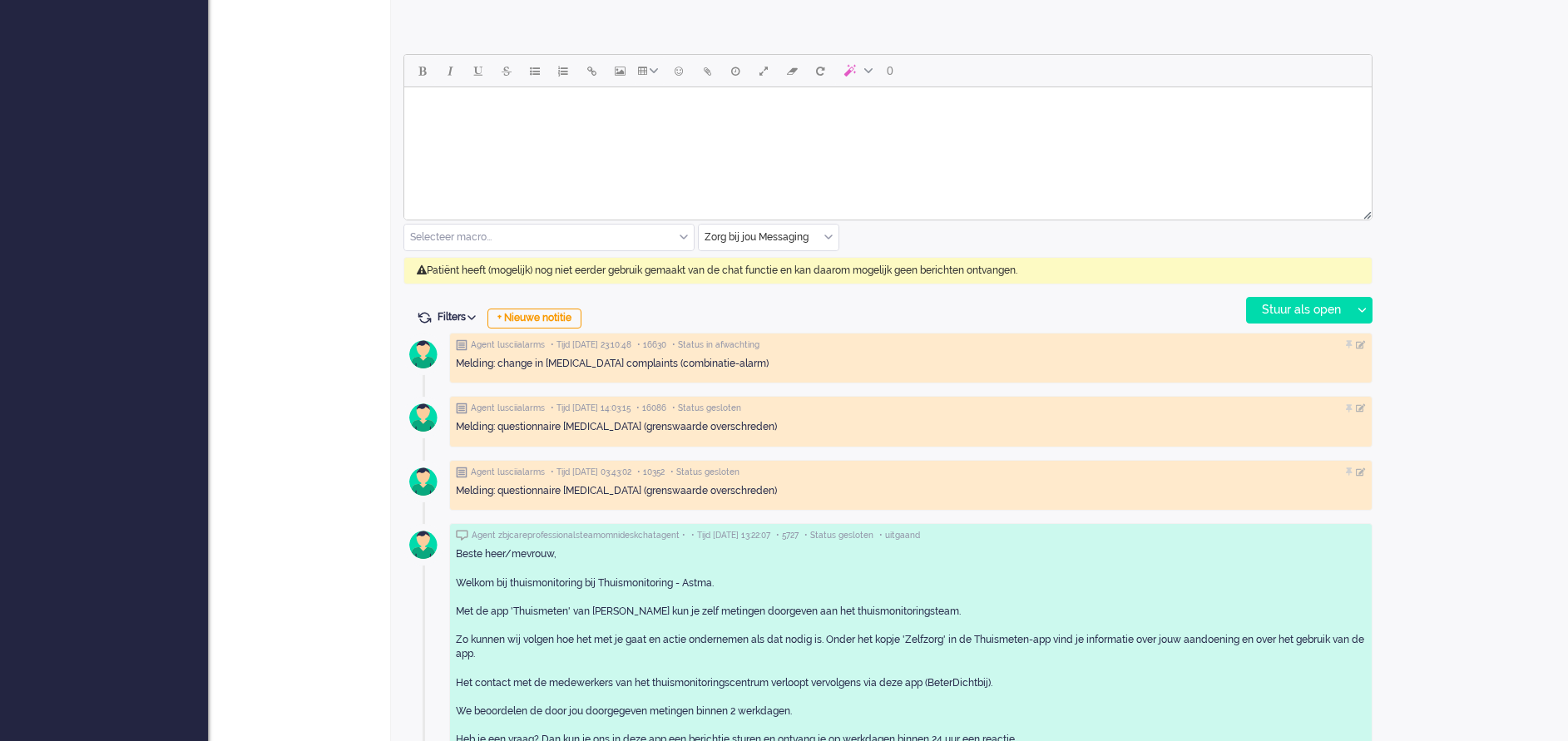
scroll to position [624, 0]
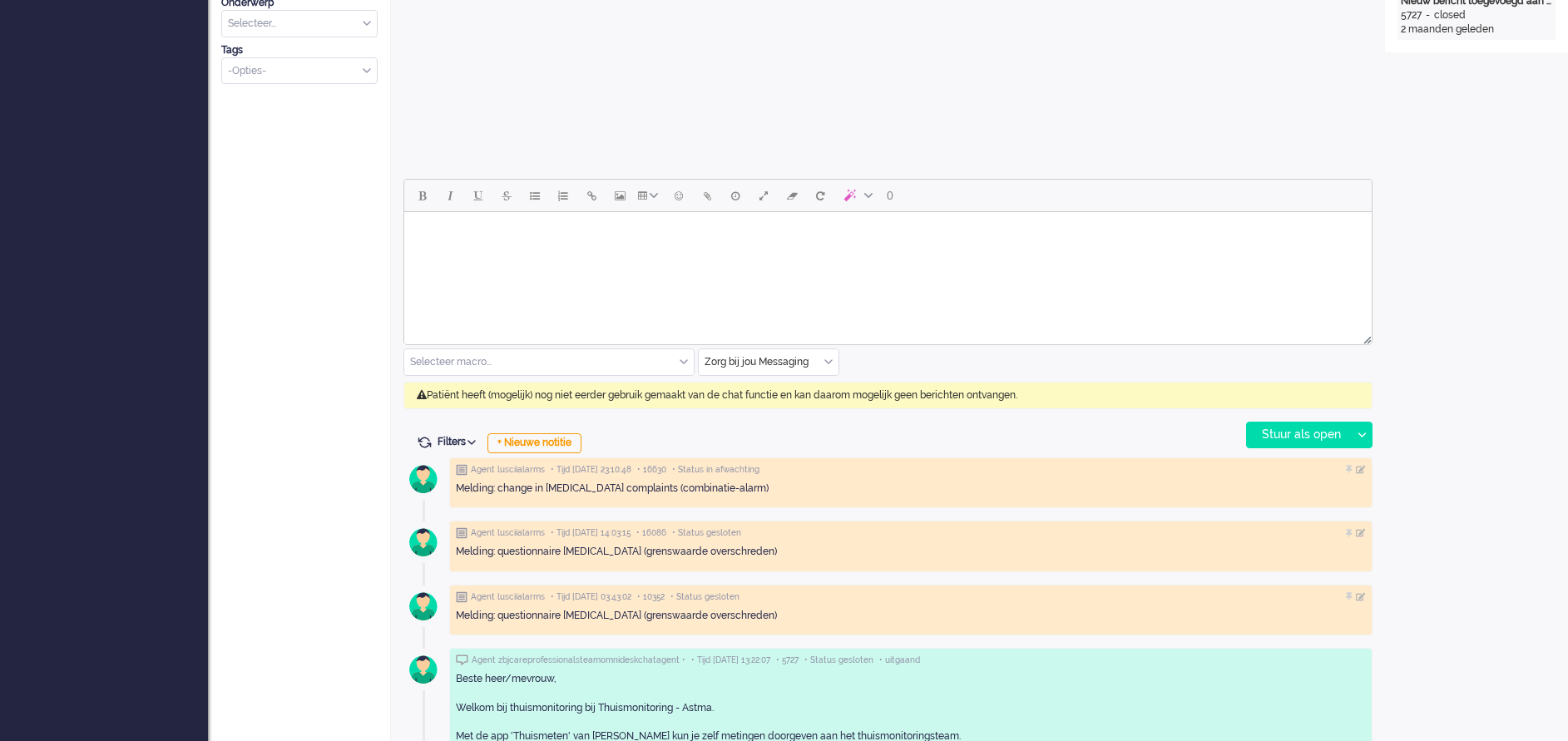
click at [829, 354] on input "text" at bounding box center [768, 361] width 140 height 25
click at [784, 407] on span "uitgaand telefoon" at bounding box center [747, 411] width 82 height 14
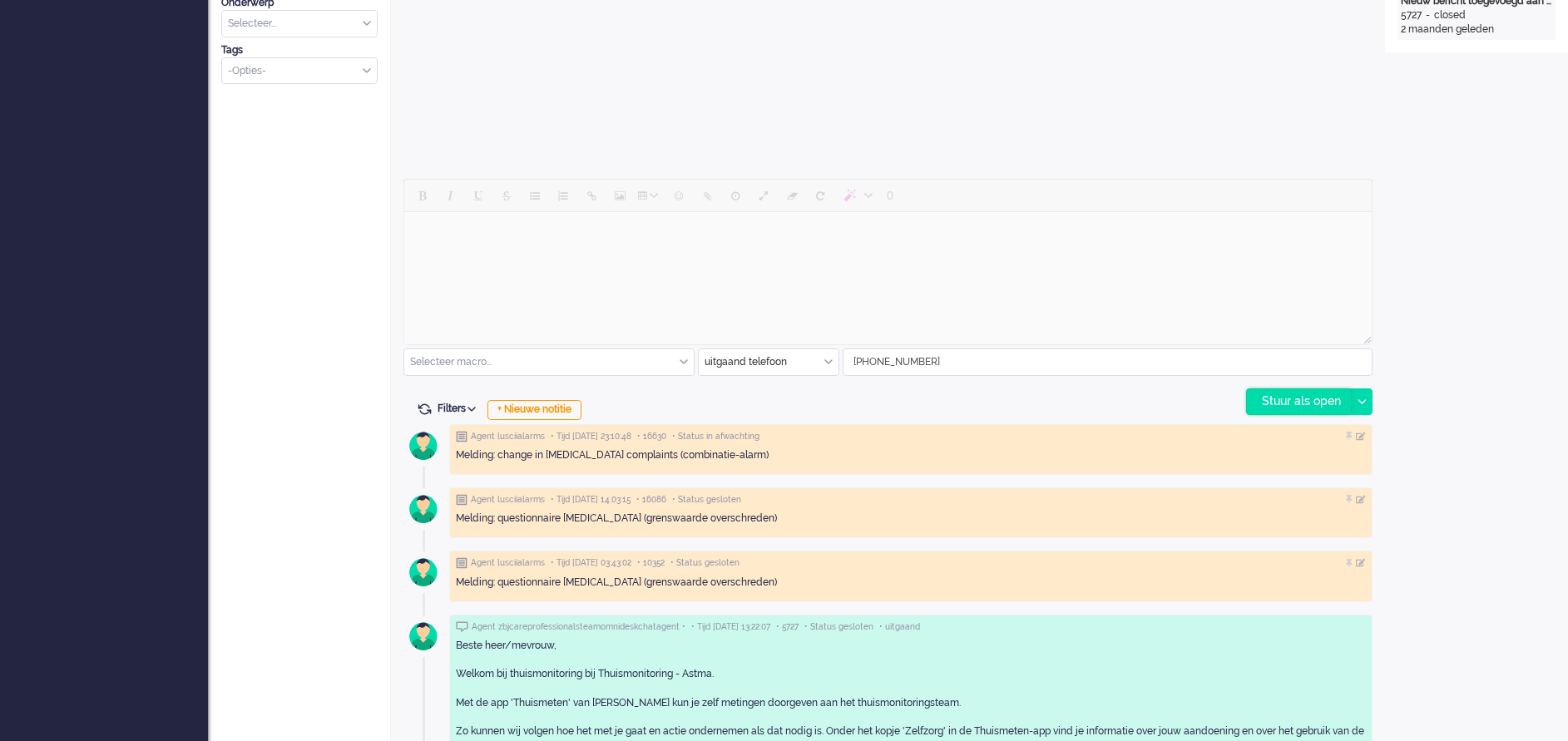
click at [1280, 401] on div "Stuur als open" at bounding box center [1298, 402] width 104 height 25
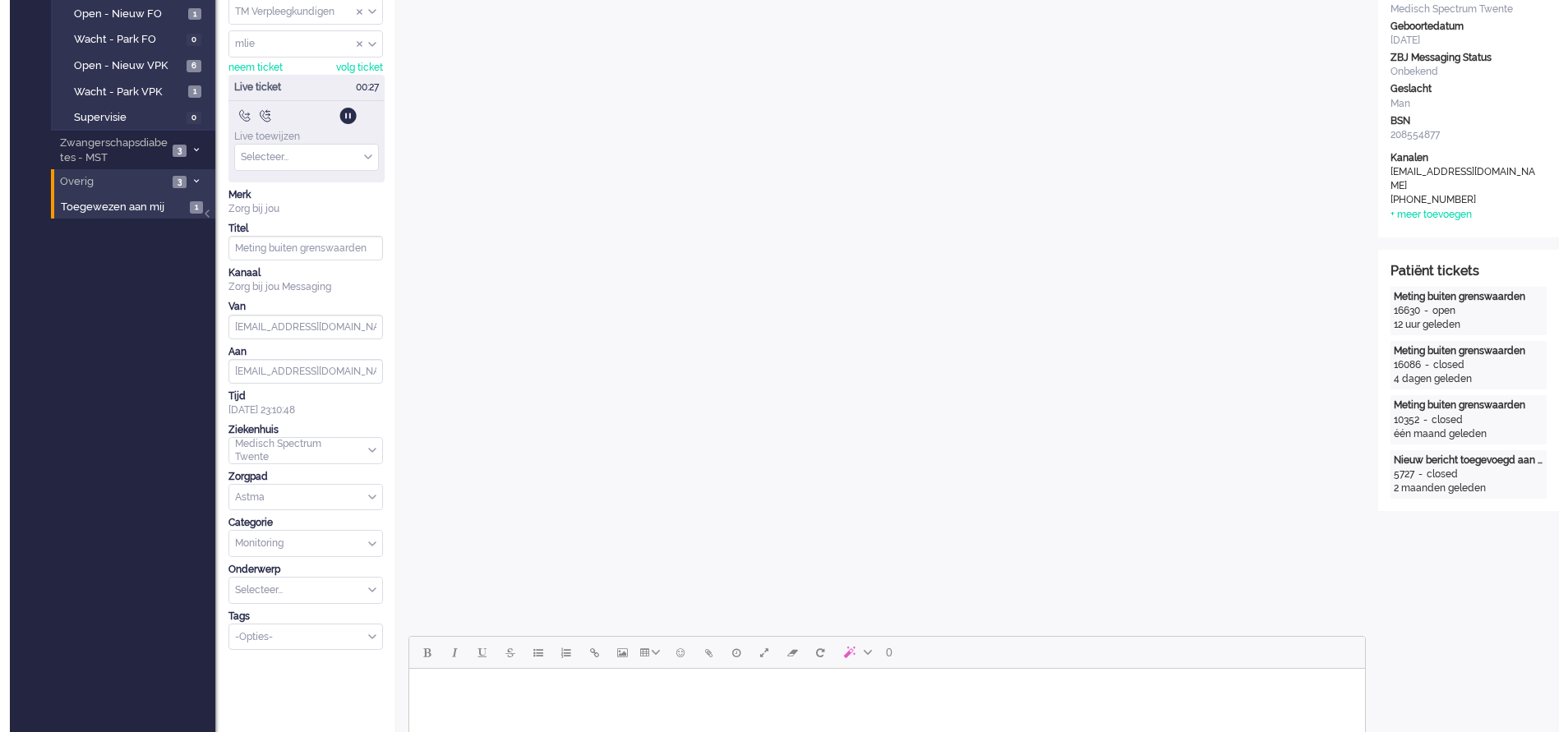
scroll to position [0, 0]
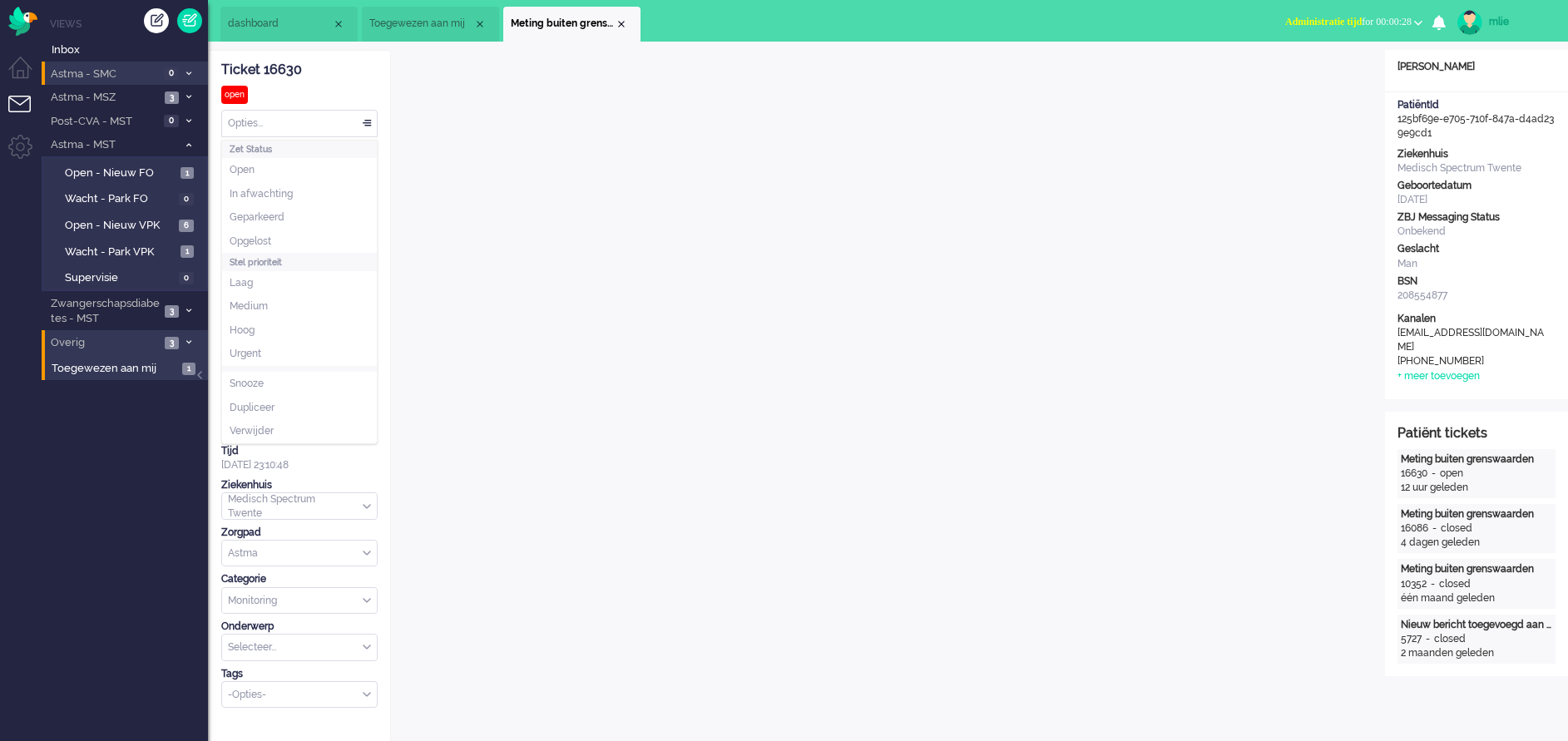
click at [368, 120] on div "Opties..." at bounding box center [300, 123] width 155 height 25
click at [253, 191] on span "In afwachting" at bounding box center [260, 193] width 63 height 14
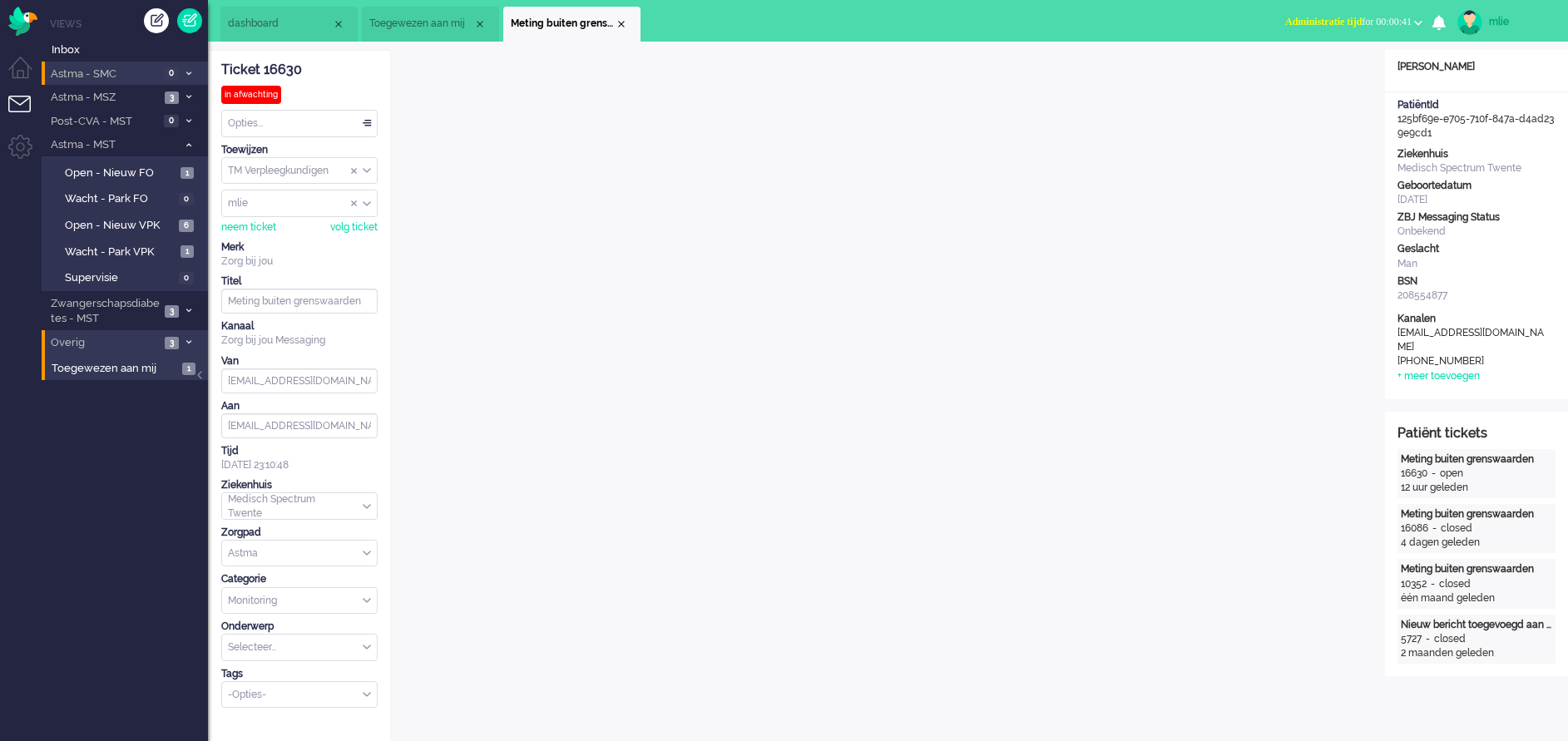
click at [1317, 20] on span "Administratie tijd" at bounding box center [1323, 22] width 76 height 11
click at [1298, 75] on label "Online" at bounding box center [1353, 74] width 131 height 14
click at [619, 24] on div "Close tab" at bounding box center [621, 25] width 13 height 13
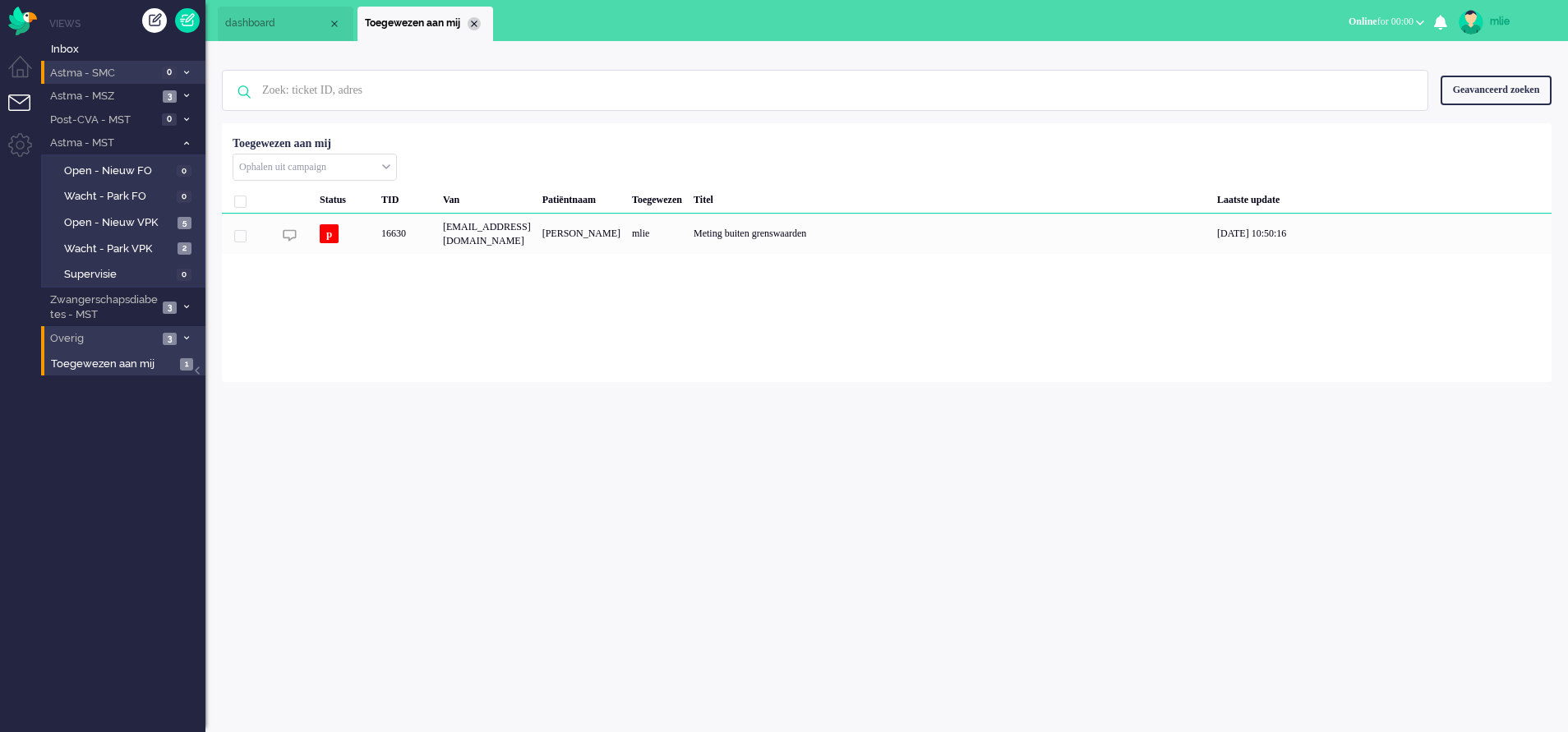
click at [470, 21] on div "Close tab" at bounding box center [474, 24] width 13 height 13
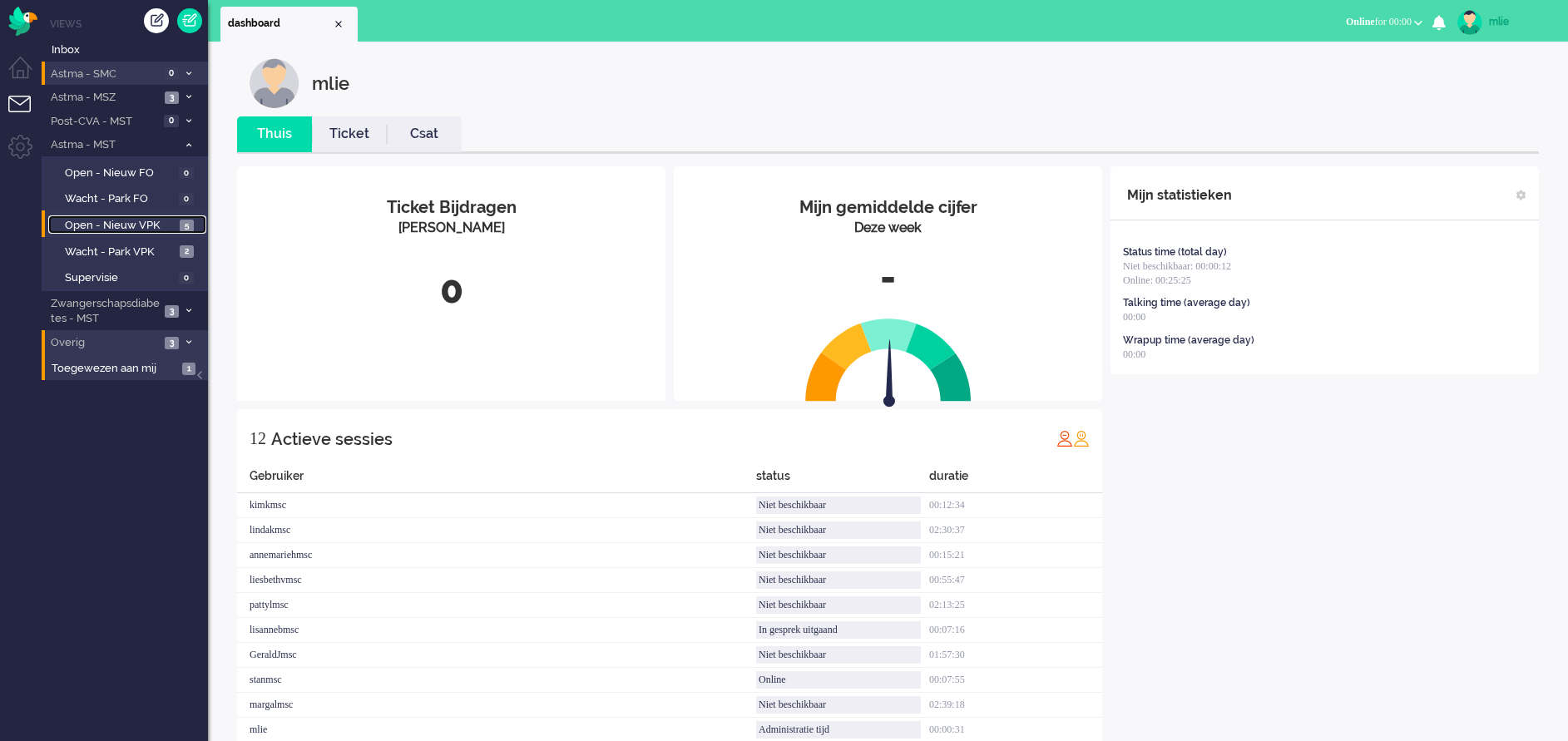
click at [108, 222] on span "Open - Nieuw VPK" at bounding box center [120, 225] width 110 height 16
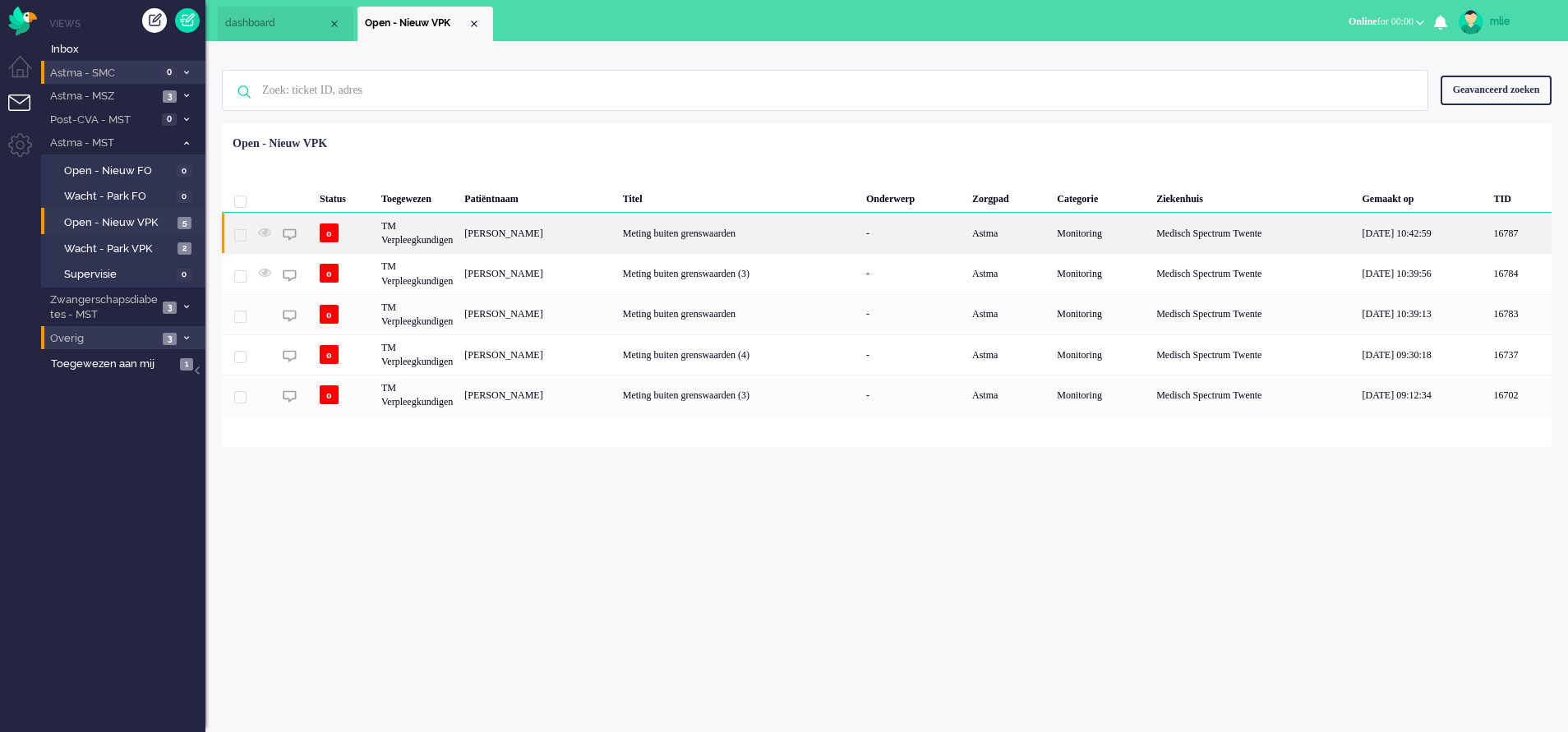
click at [841, 229] on div "Meting buiten grenswaarden" at bounding box center [738, 232] width 243 height 40
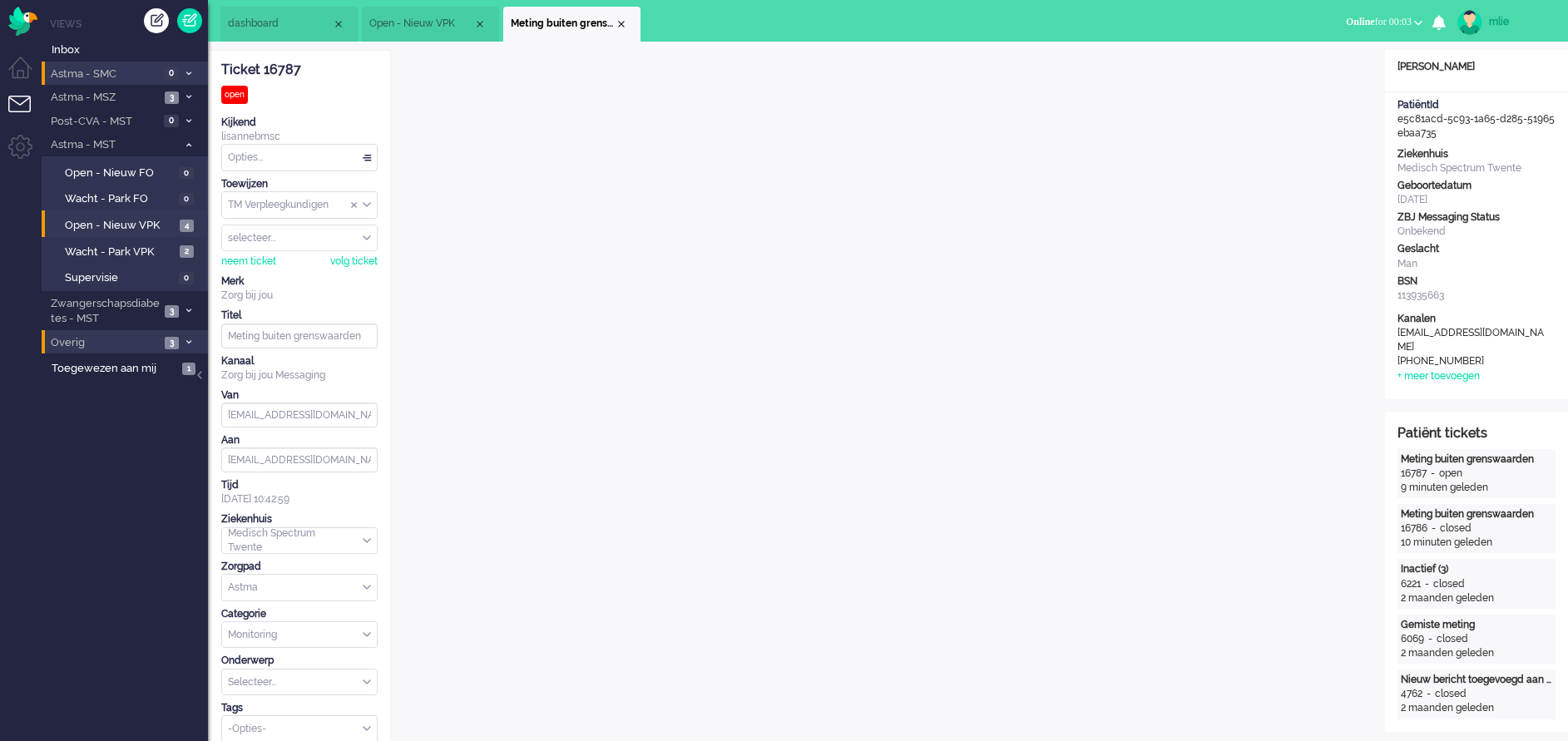
drag, startPoint x: 304, startPoint y: 68, endPoint x: 261, endPoint y: 66, distance: 43.0
click at [261, 66] on div "Ticket 16787" at bounding box center [300, 70] width 157 height 19
drag, startPoint x: 307, startPoint y: 72, endPoint x: 212, endPoint y: 66, distance: 95.2
drag, startPoint x: 212, startPoint y: 66, endPoint x: 226, endPoint y: 67, distance: 14.0
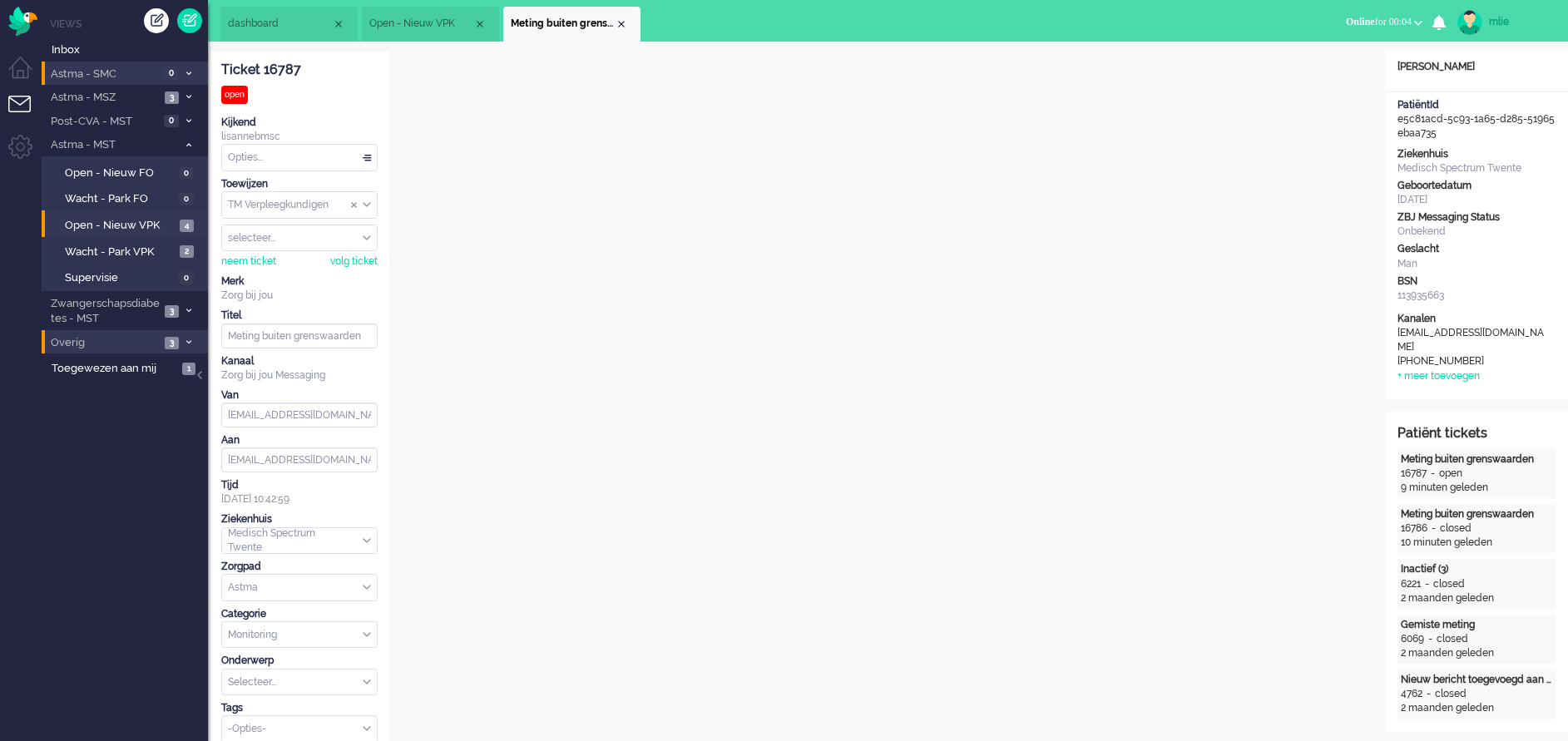
copy div "Ticket 16787"
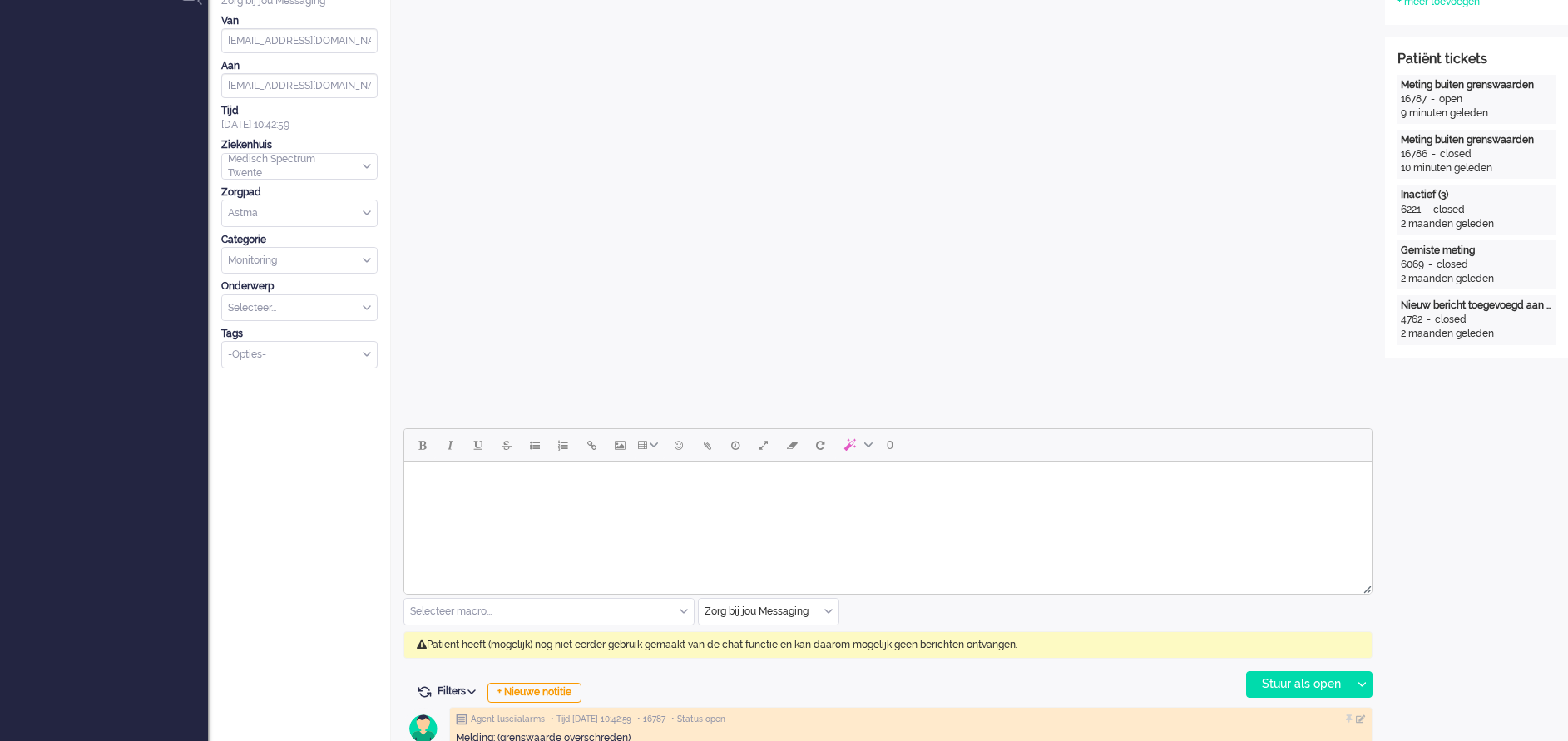
scroll to position [499, 0]
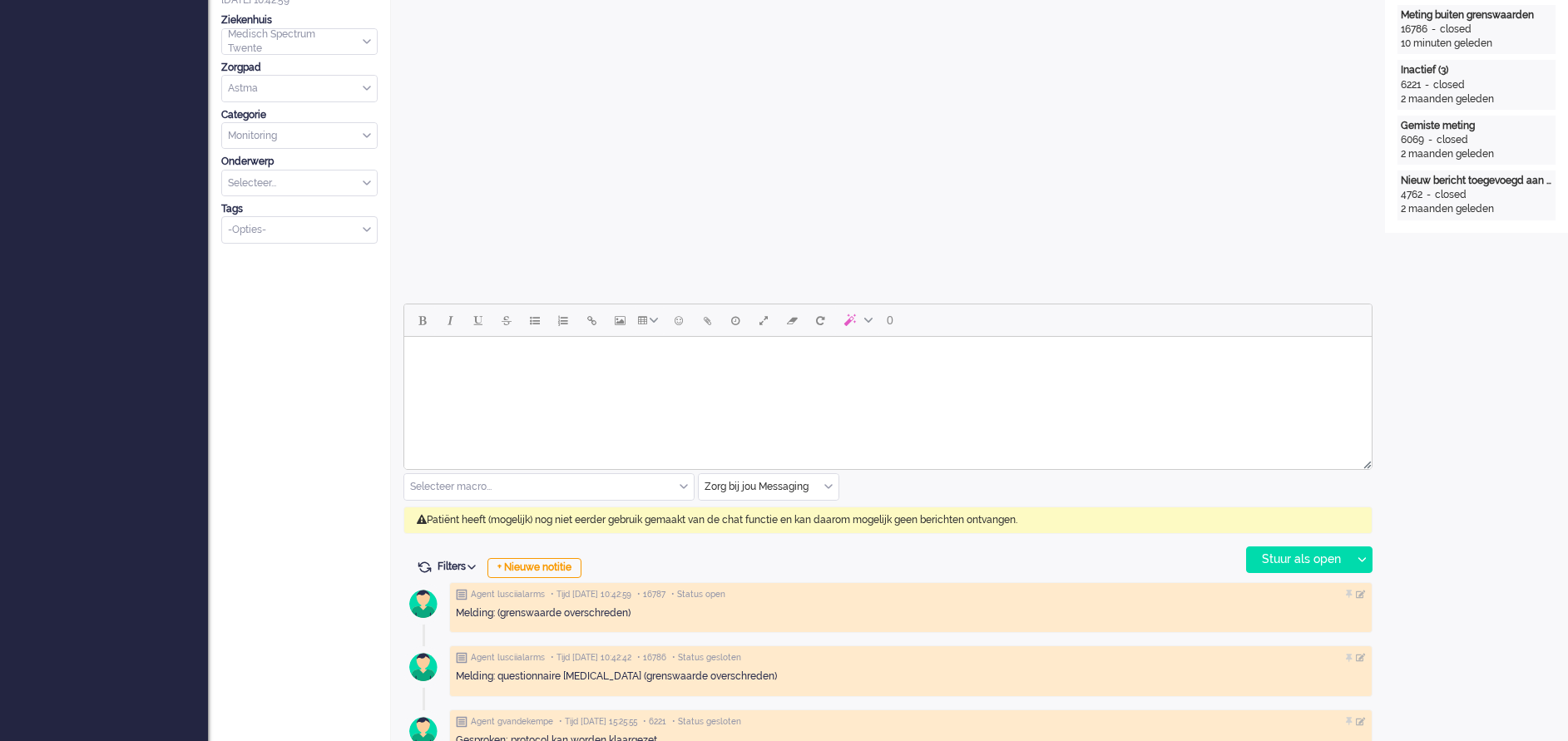
click at [453, 379] on html at bounding box center [888, 357] width 967 height 42
click at [683, 484] on div "Selecteer macro..." at bounding box center [549, 486] width 289 height 25
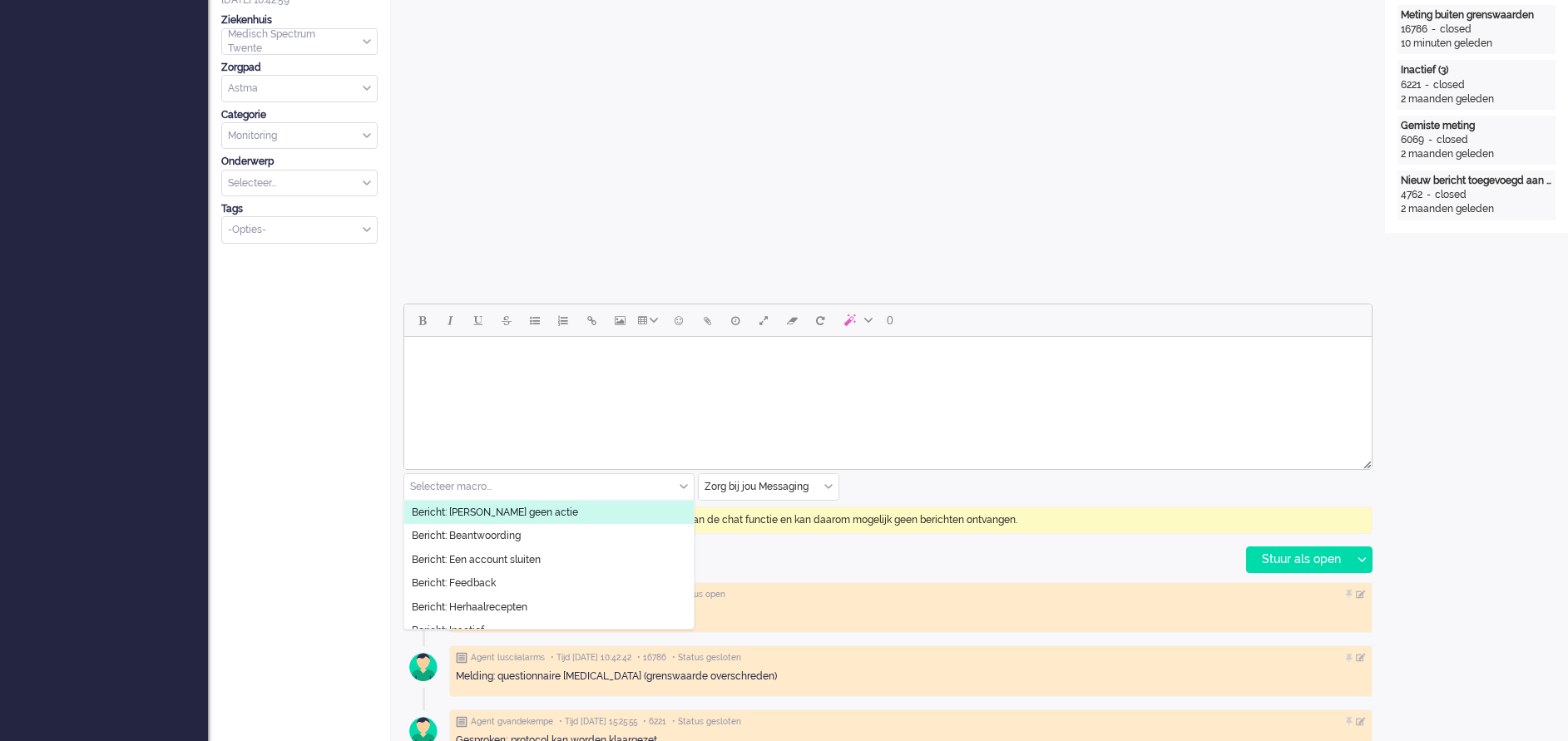
click at [456, 512] on span "Bericht: [PERSON_NAME] geen actie" at bounding box center [495, 512] width 166 height 14
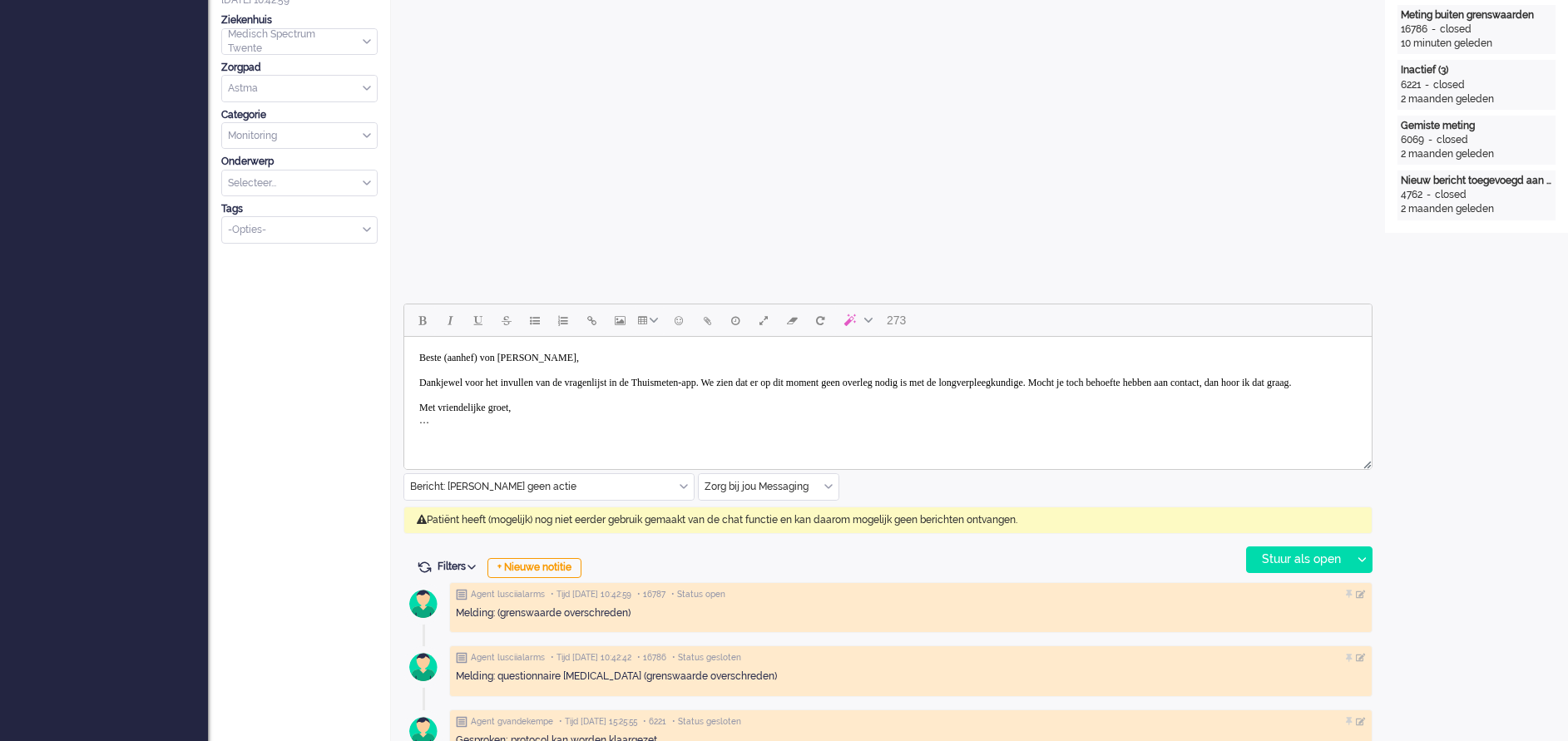
scroll to position [624, 0]
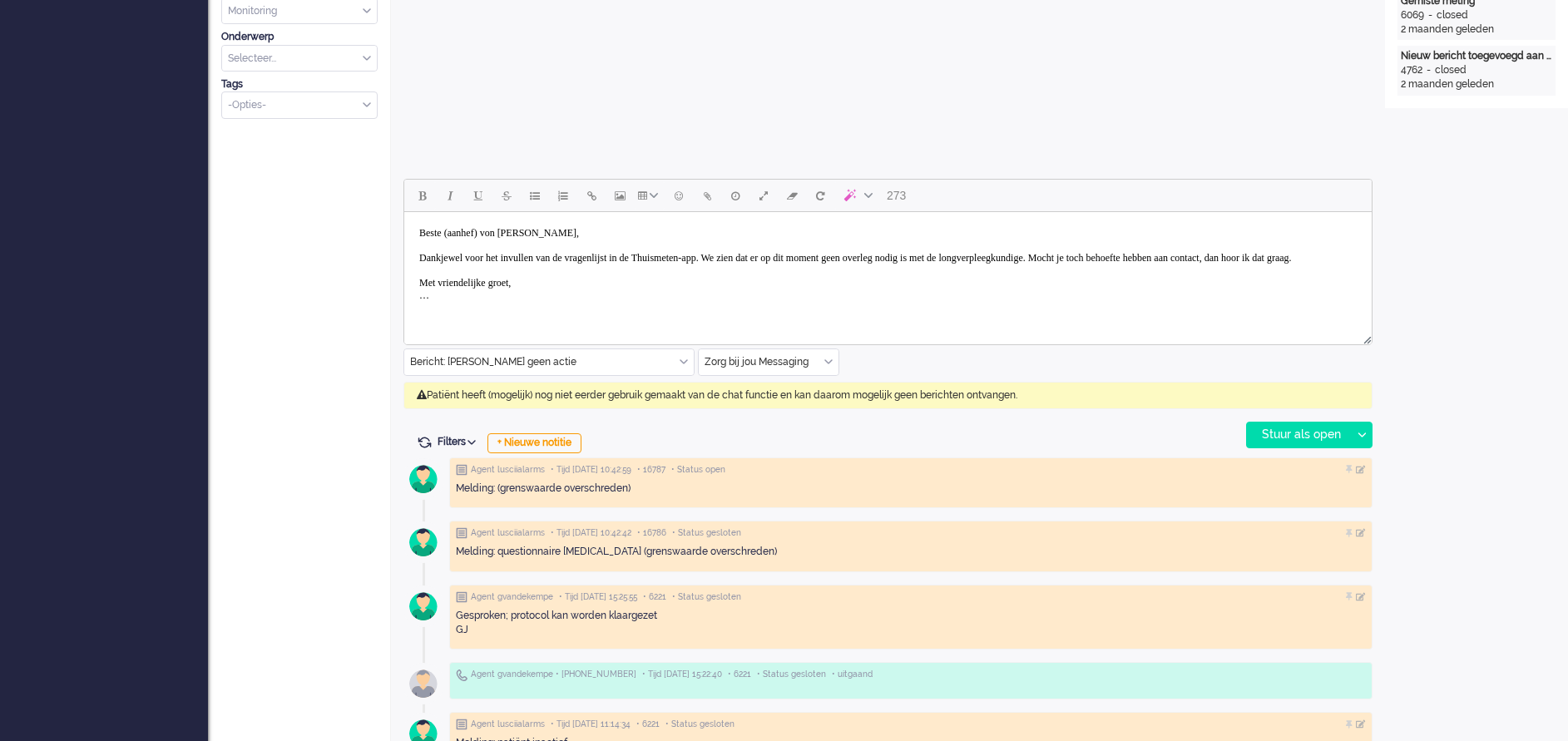
drag, startPoint x: 408, startPoint y: 228, endPoint x: 470, endPoint y: 265, distance: 72.2
click at [508, 300] on html "Beste (aanhef) von [PERSON_NAME], Dankjewel voor het invullen van de vragenlijs…" at bounding box center [888, 264] width 967 height 105
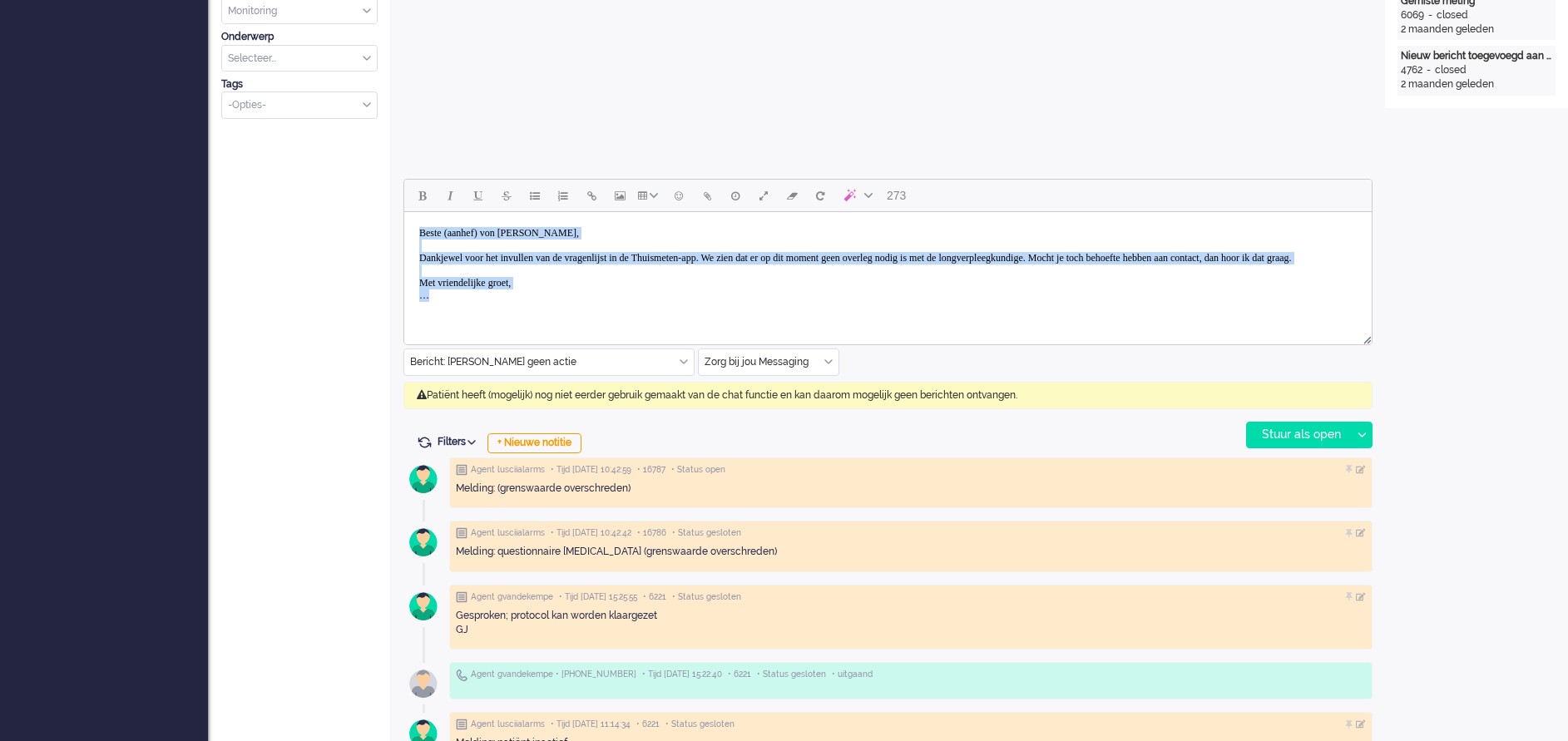
drag, startPoint x: 420, startPoint y: 231, endPoint x: 530, endPoint y: 314, distance: 137.8
click at [530, 310] on body "Beste (aanhef) von [PERSON_NAME], Dankjewel voor het invullen van de vragenlijs…" at bounding box center [888, 264] width 954 height 91
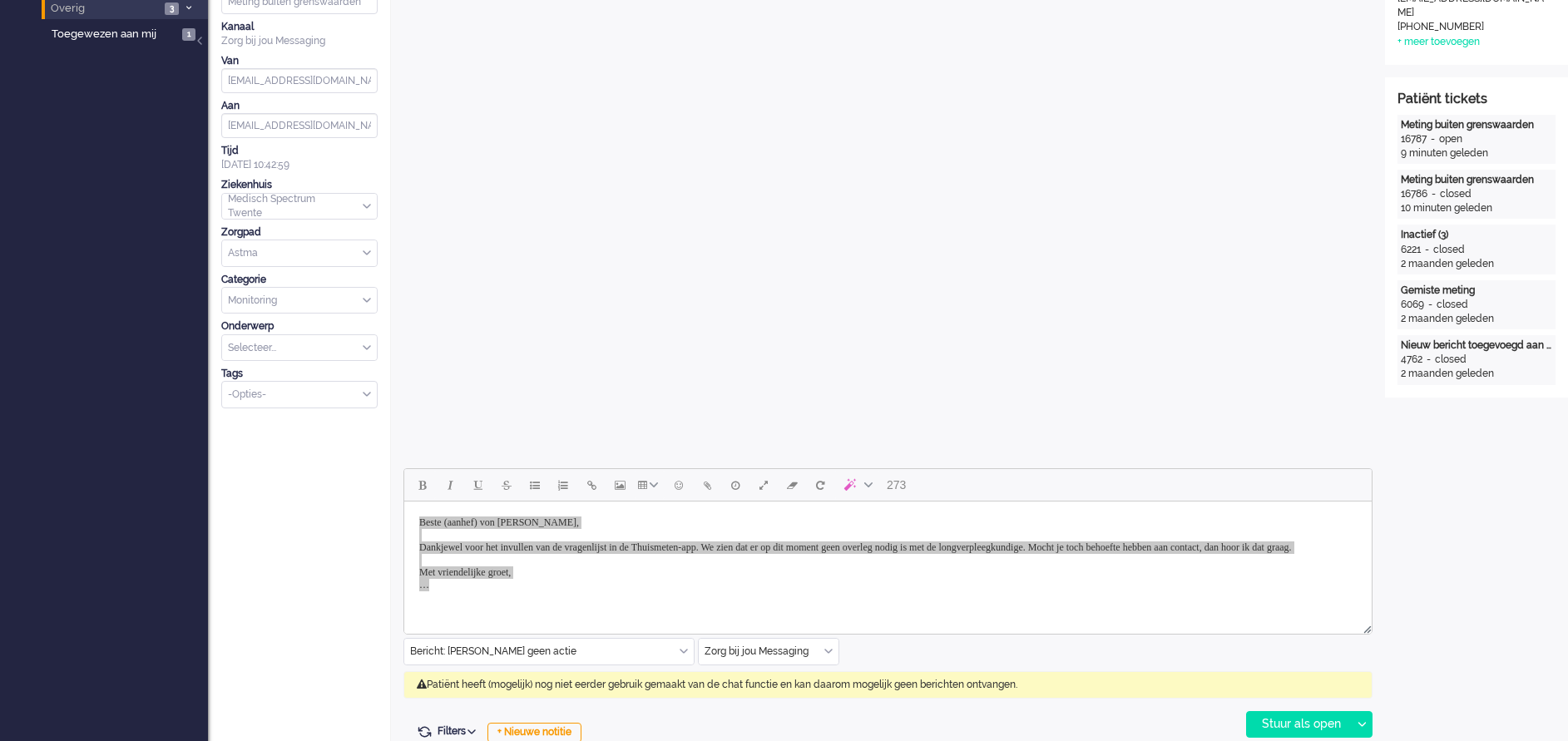
scroll to position [374, 0]
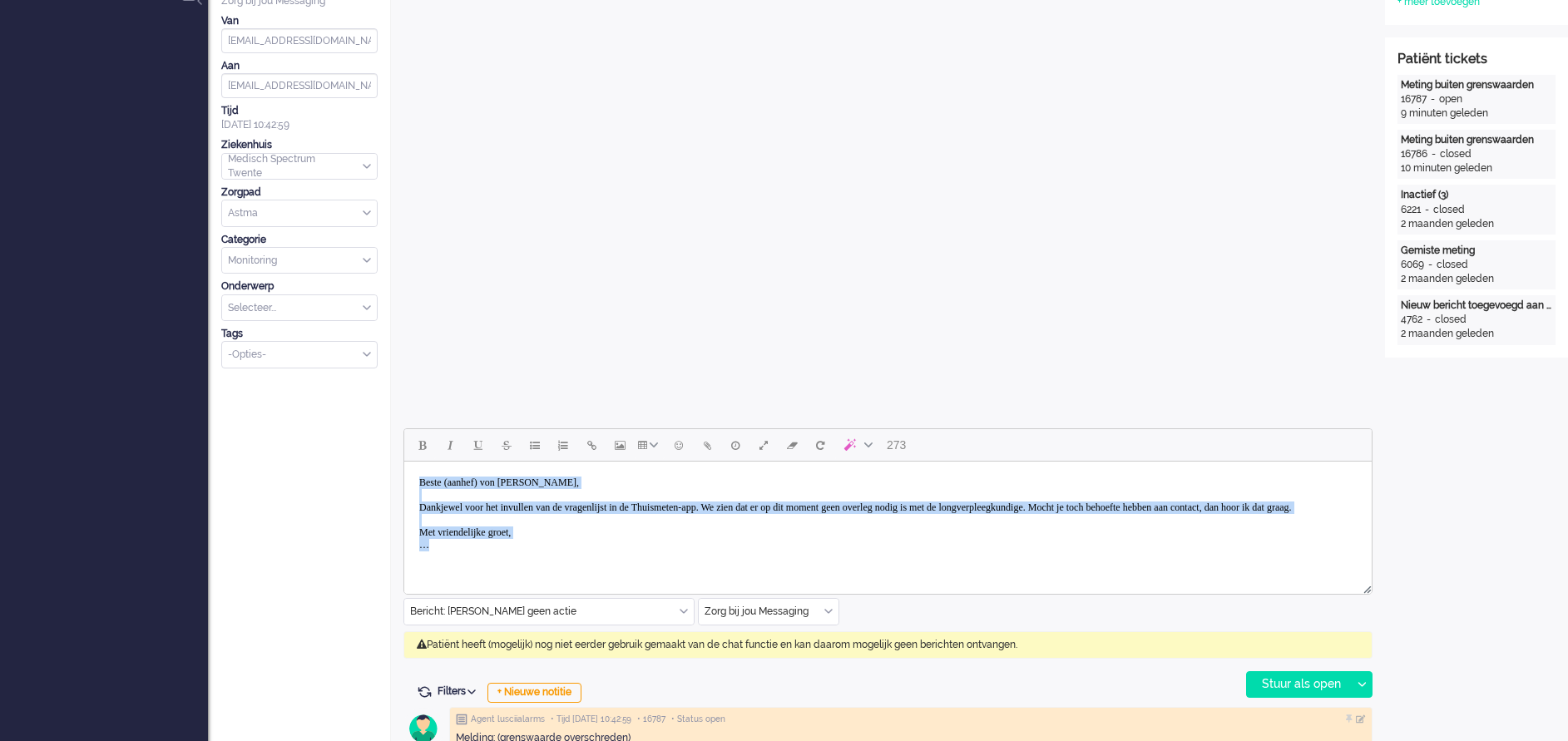
click at [1048, 554] on body "Beste (aanhef) von [PERSON_NAME], Dankjewel voor het invullen van de vragenlijs…" at bounding box center [888, 514] width 954 height 91
drag, startPoint x: 415, startPoint y: 481, endPoint x: 538, endPoint y: 563, distance: 147.8
click at [538, 560] on body "Beste (aanhef) von [PERSON_NAME], Dankjewel voor het invullen van de vragenlijs…" at bounding box center [888, 514] width 954 height 91
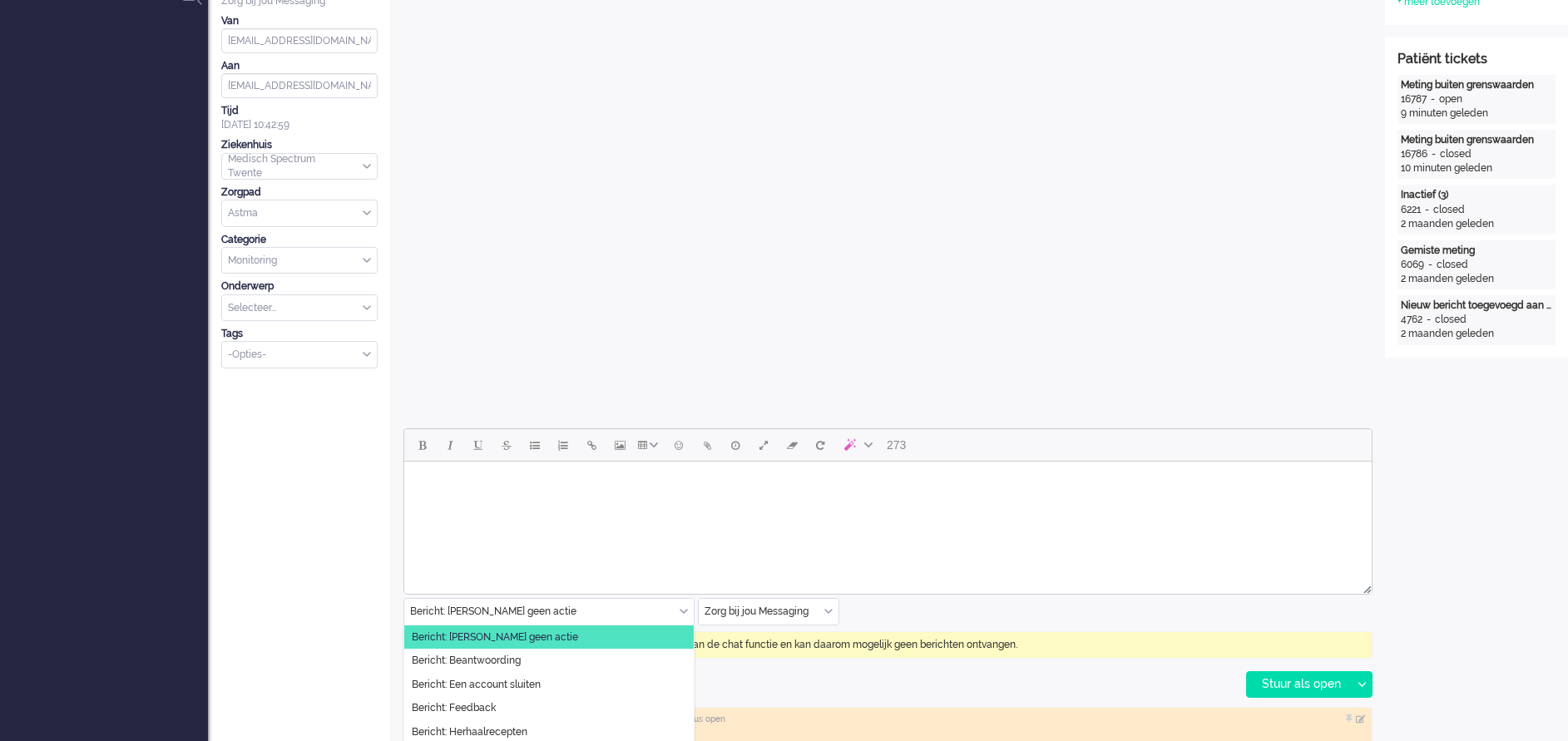
click at [684, 608] on div "Bericht: [PERSON_NAME] geen actie" at bounding box center [549, 611] width 289 height 25
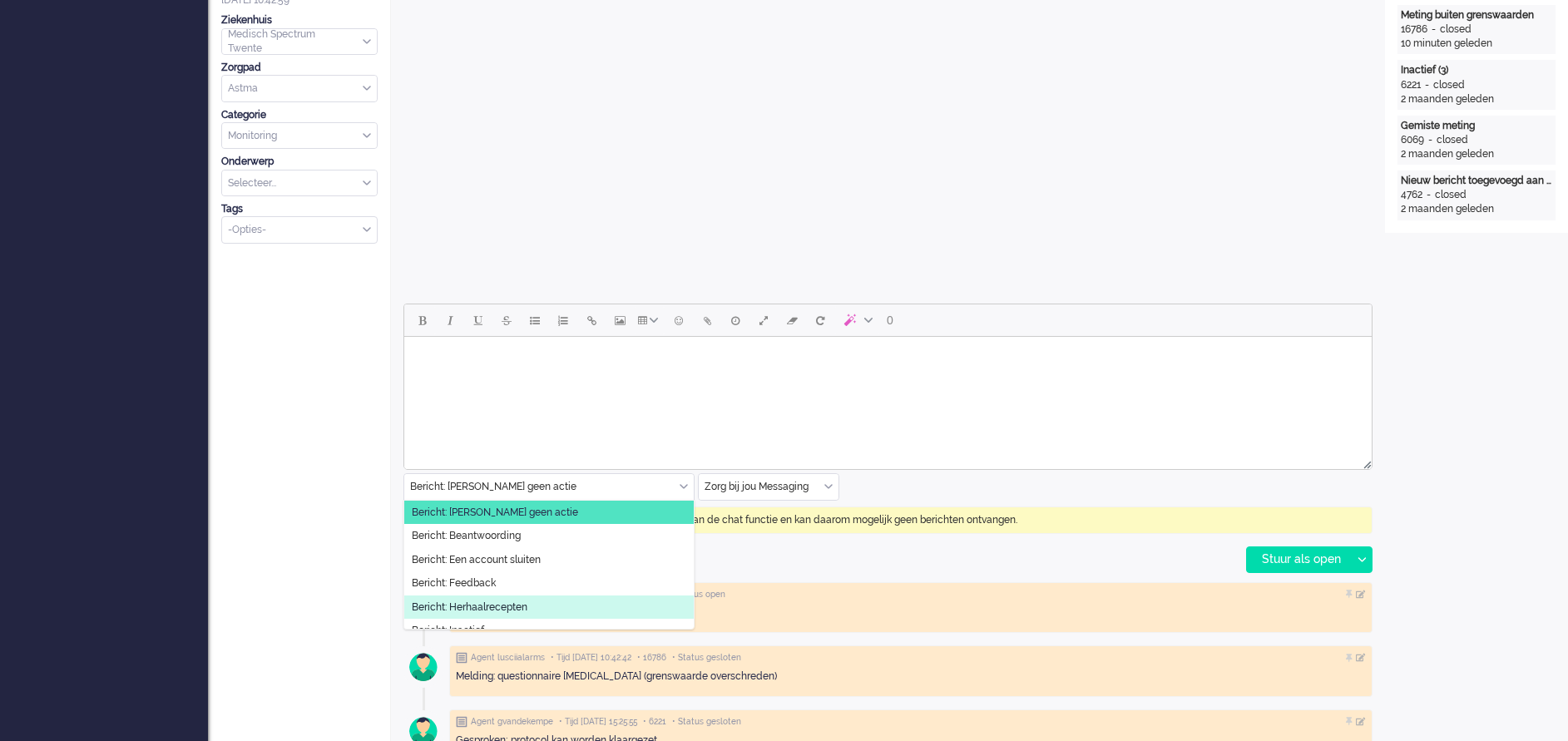
click at [528, 597] on li "Bericht: Herhaalrecepten" at bounding box center [549, 608] width 289 height 25
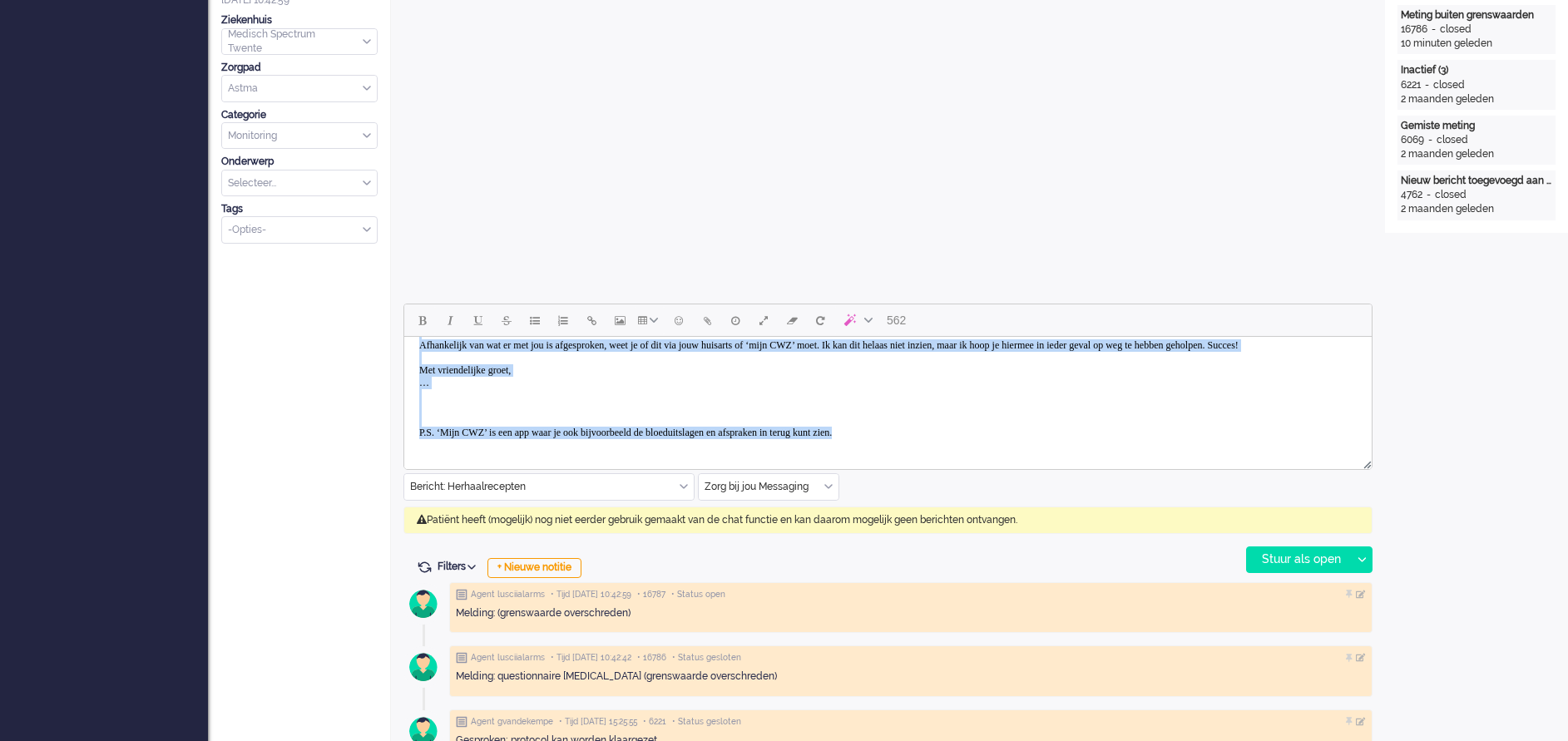
scroll to position [0, 0]
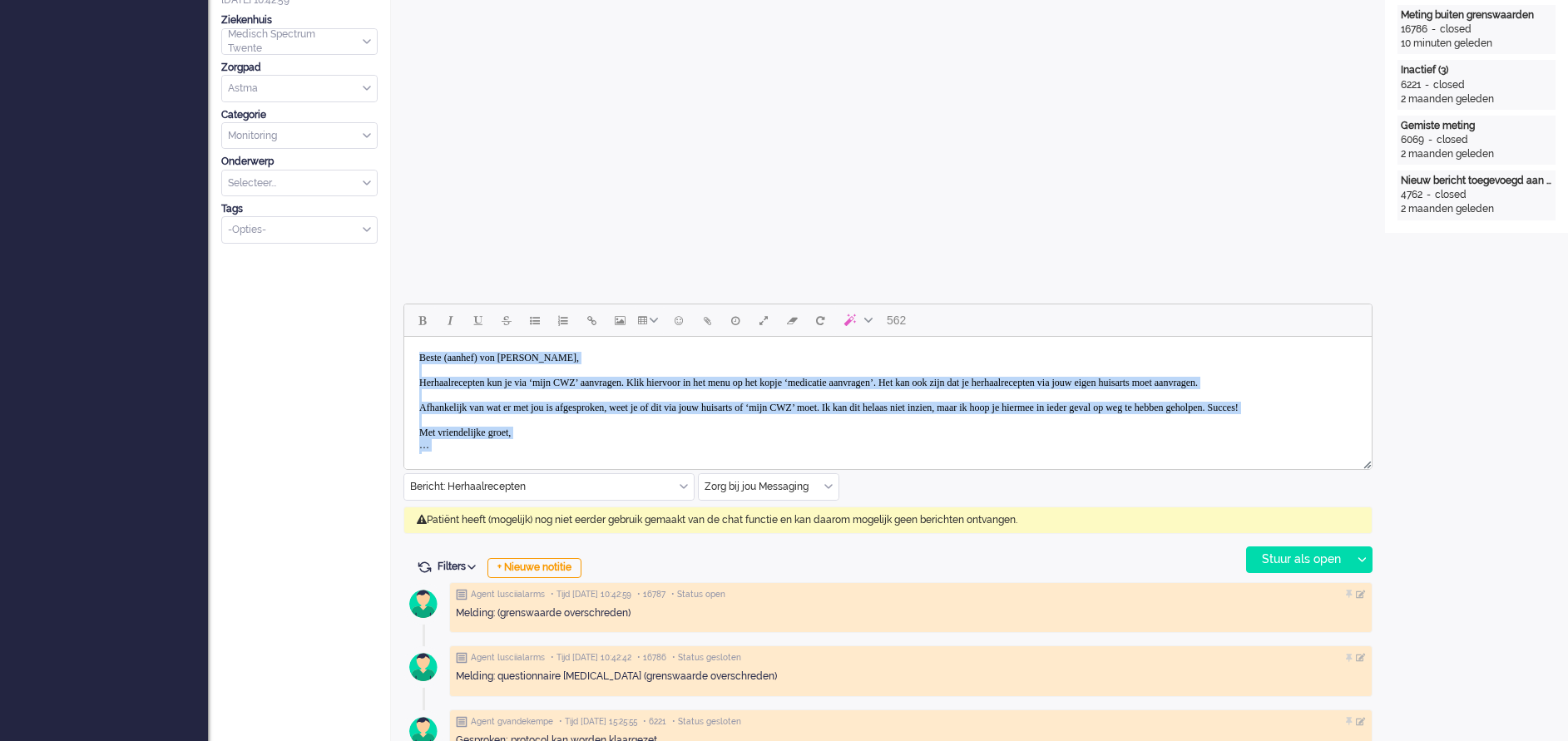
drag, startPoint x: 898, startPoint y: 437, endPoint x: 405, endPoint y: 347, distance: 501.1
click at [405, 347] on html "Beste (aanhef) von [PERSON_NAME], Herhaalrecepten kun je via ‘mijn CWZ’ aanvrag…" at bounding box center [888, 426] width 967 height 180
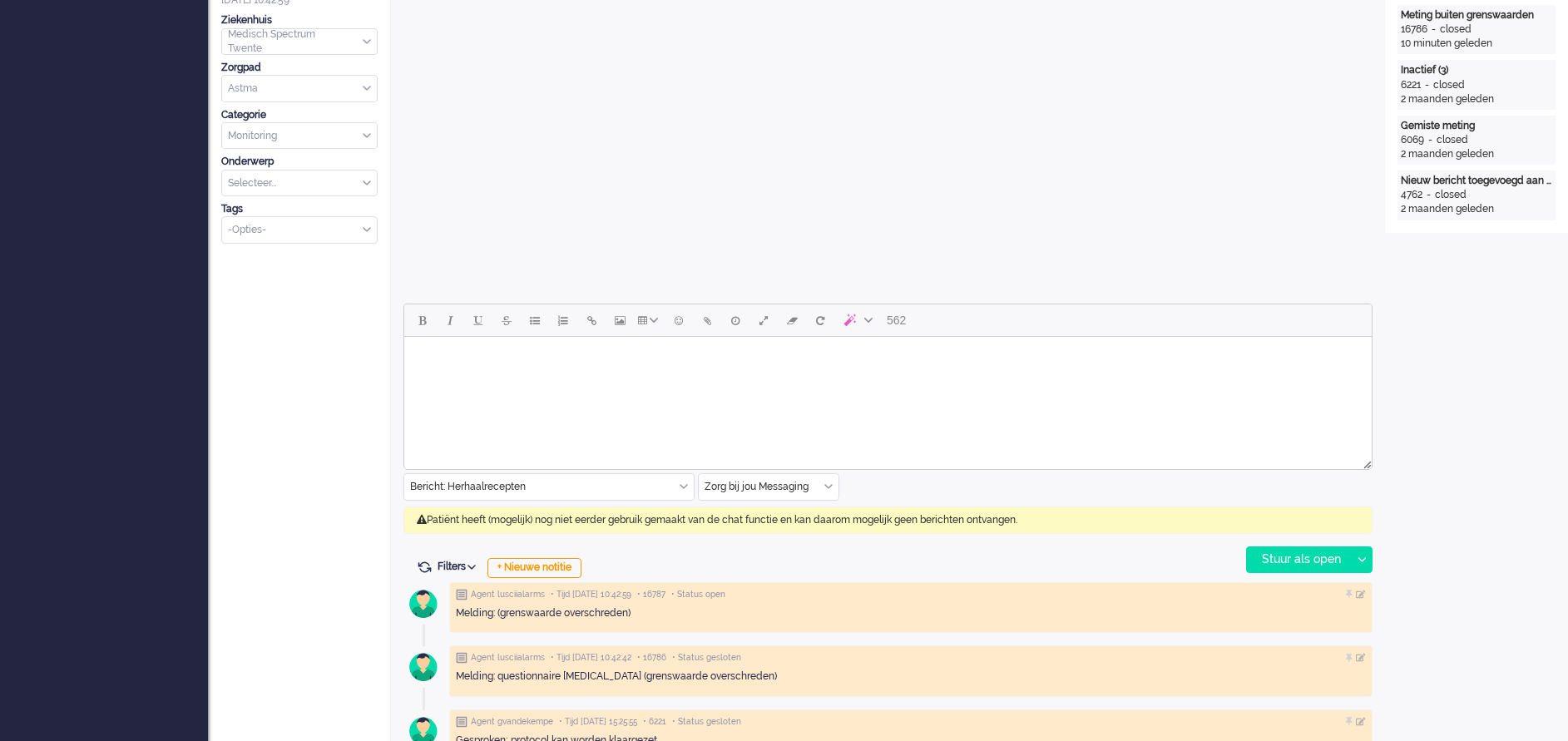
scroll to position [95, 0]
click at [680, 483] on div "Bericht: Herhaalrecepten" at bounding box center [549, 486] width 289 height 25
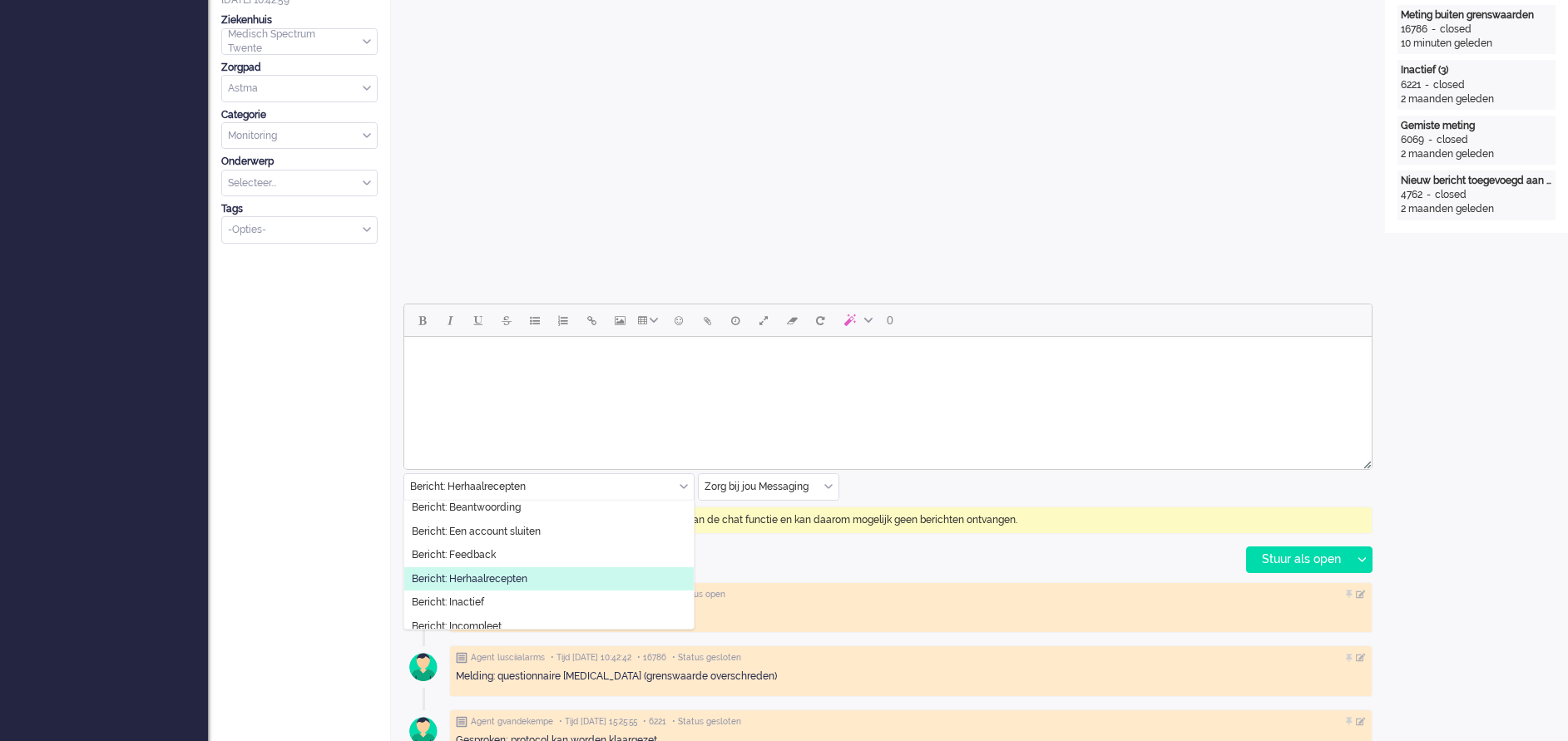
scroll to position [0, 0]
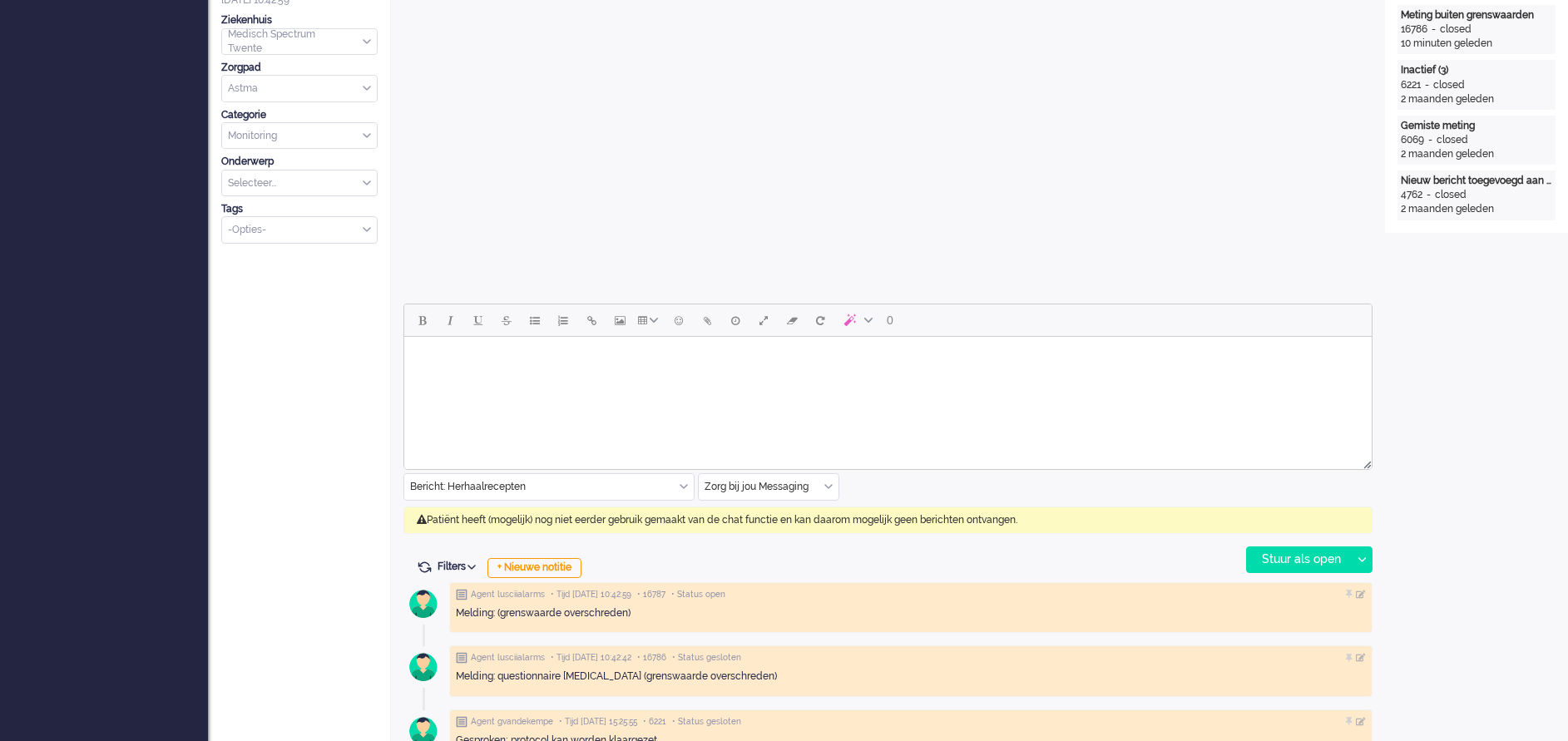
click at [907, 379] on html at bounding box center [888, 357] width 967 height 42
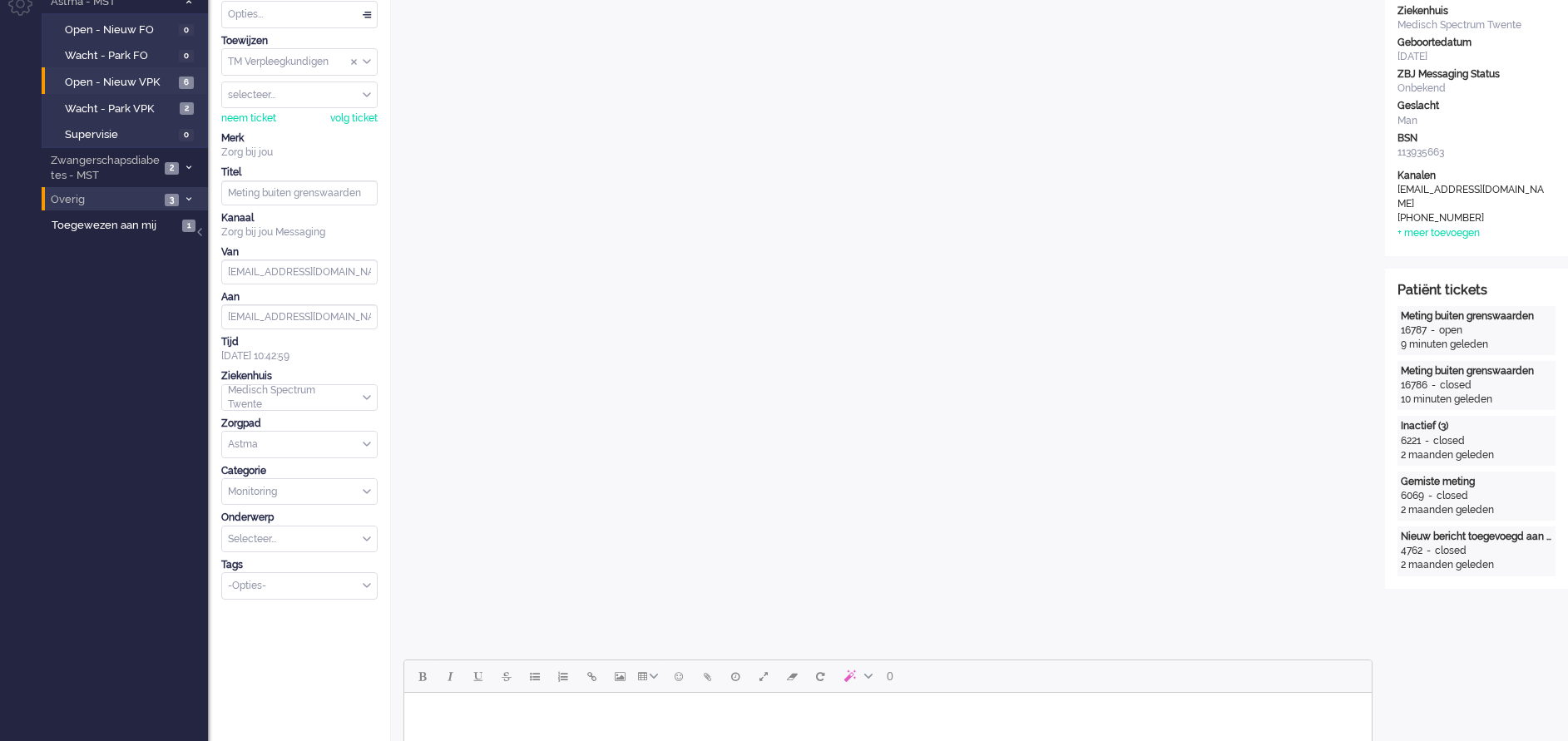
scroll to position [250, 0]
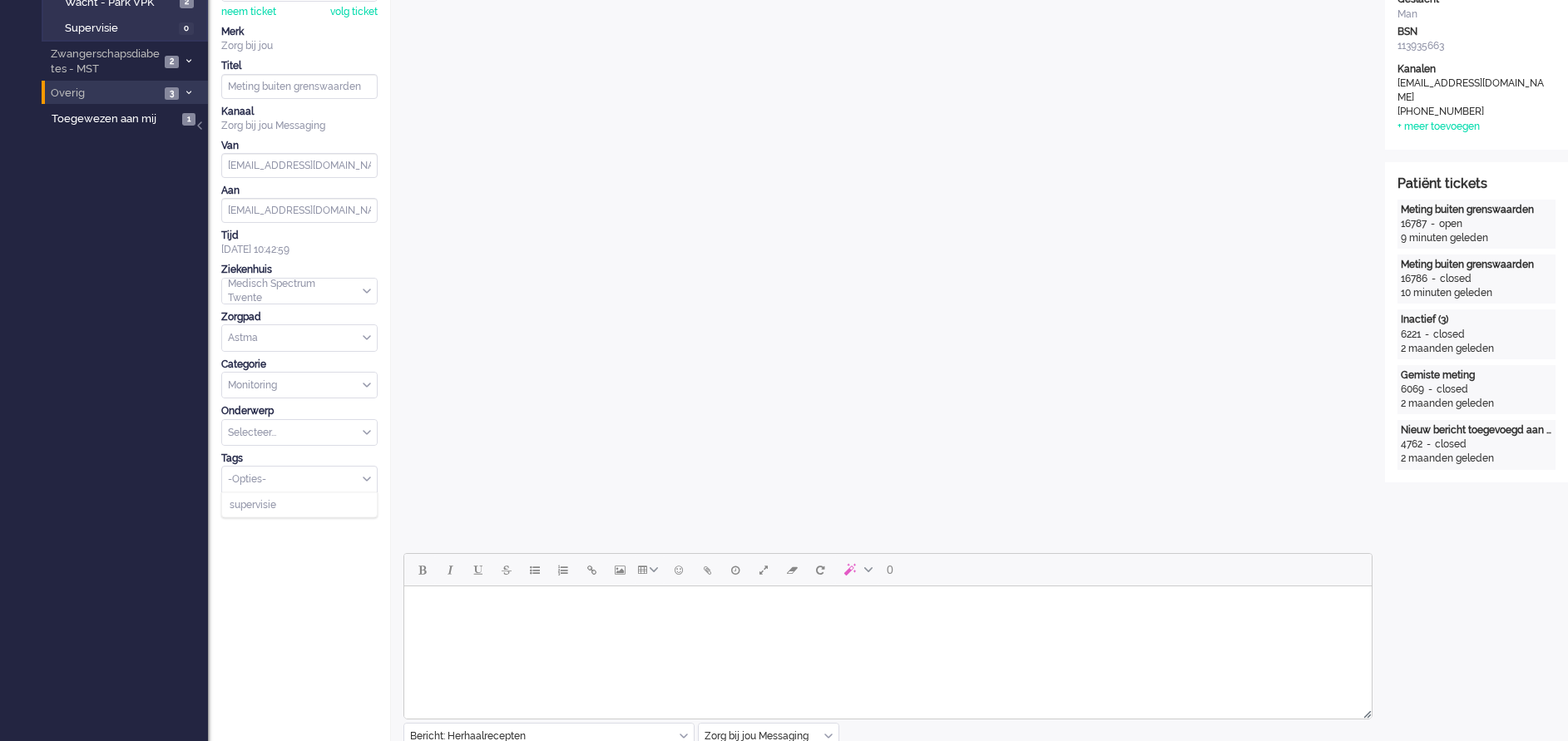
click at [369, 481] on div "-Opties-" at bounding box center [300, 479] width 155 height 25
click at [273, 502] on span "supervisie" at bounding box center [252, 504] width 46 height 14
click at [289, 476] on span "supervisie ❎" at bounding box center [286, 480] width 8 height 8
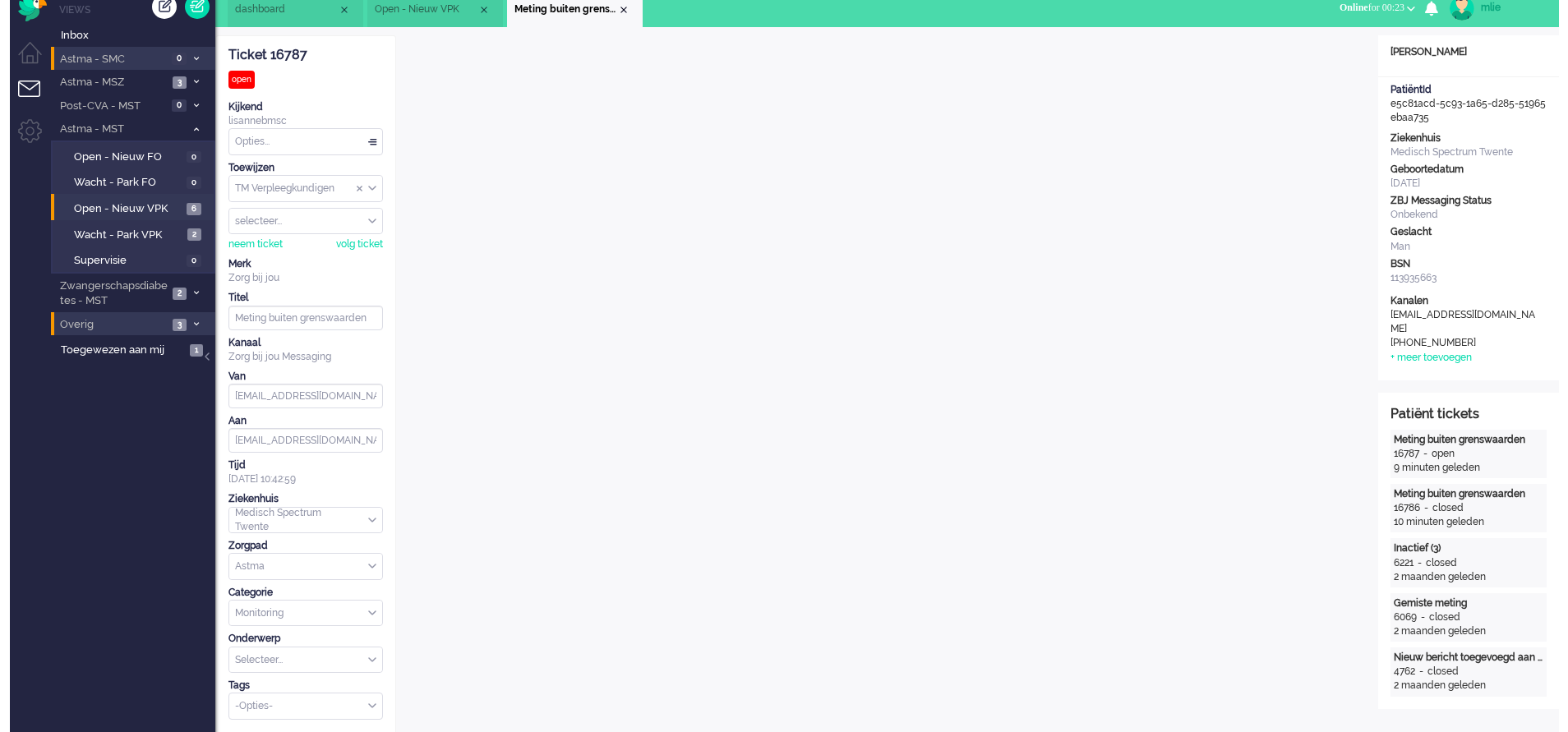
scroll to position [0, 0]
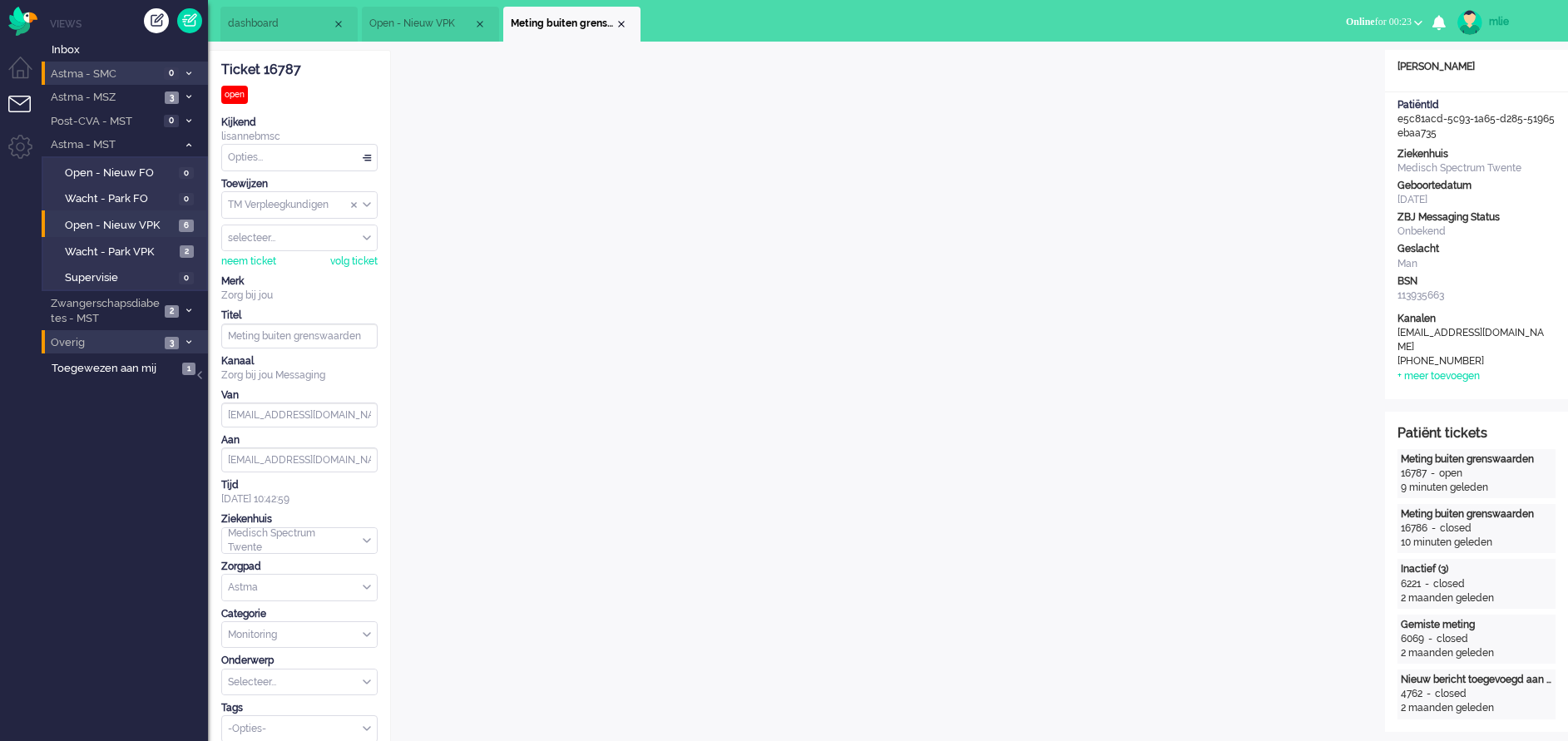
drag, startPoint x: 624, startPoint y: 26, endPoint x: 723, endPoint y: 0, distance: 102.4
click at [624, 26] on div "Close tab" at bounding box center [621, 25] width 13 height 13
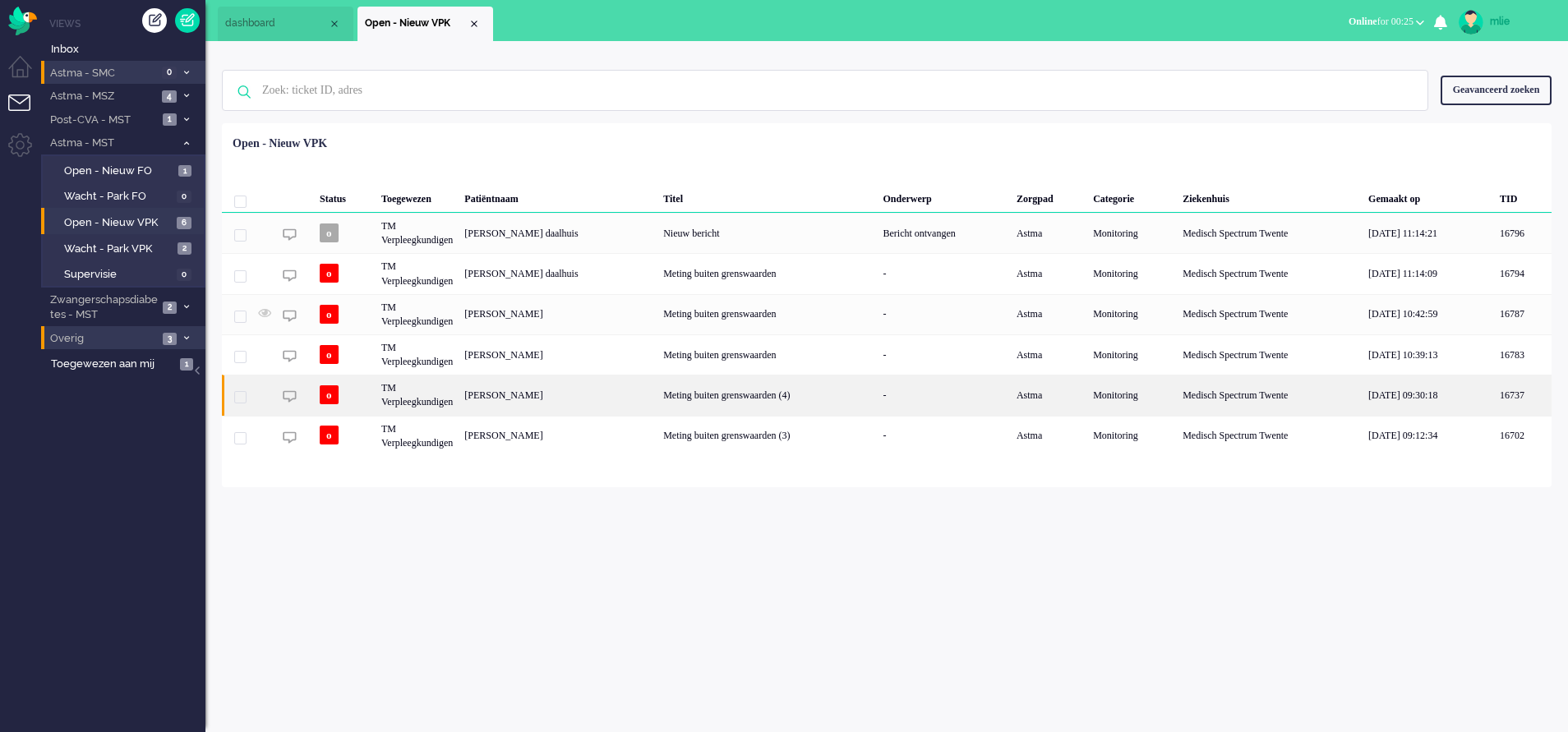
click at [831, 398] on div "Meting buiten grenswaarden (4)" at bounding box center [768, 394] width 220 height 40
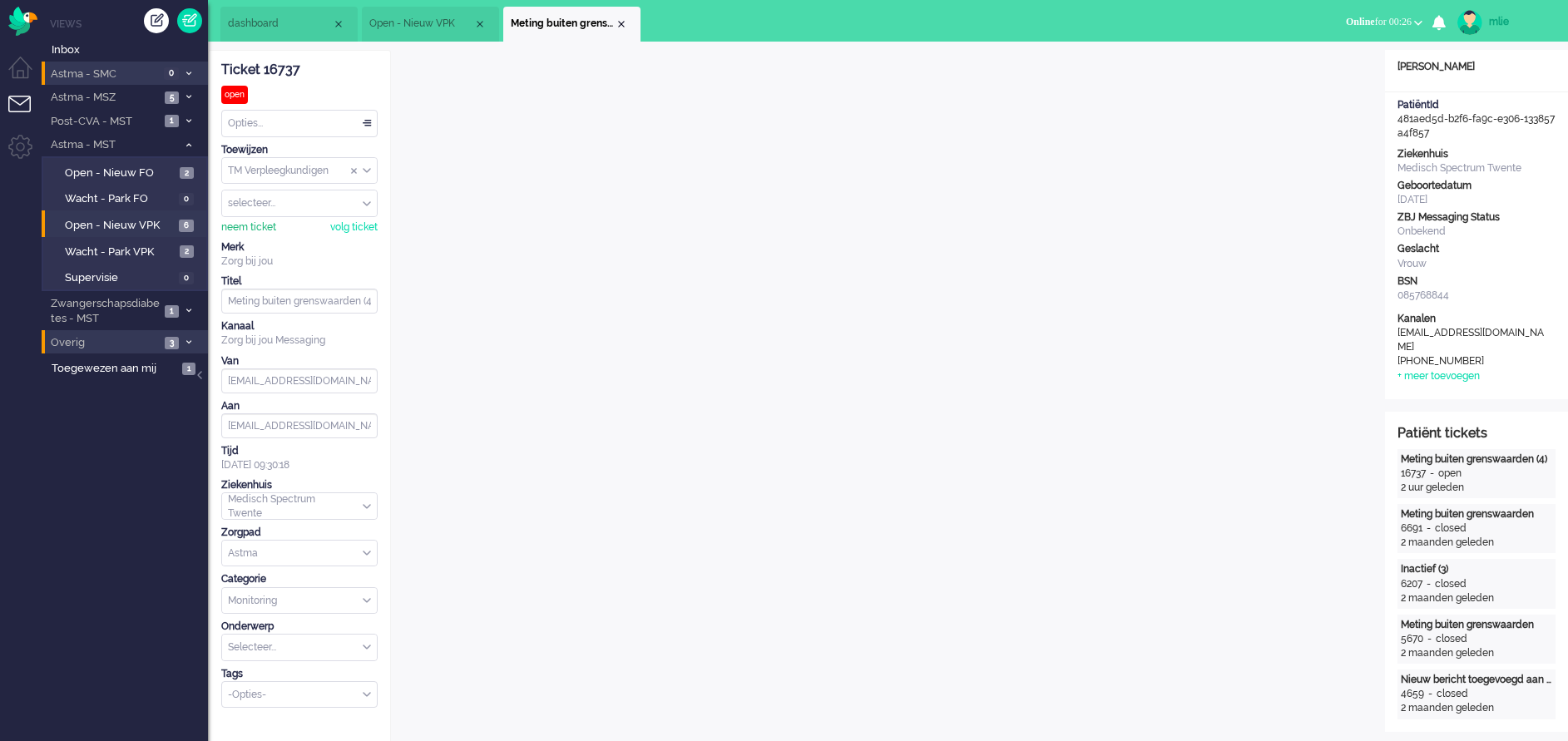
click at [252, 222] on div "neem ticket" at bounding box center [249, 227] width 55 height 14
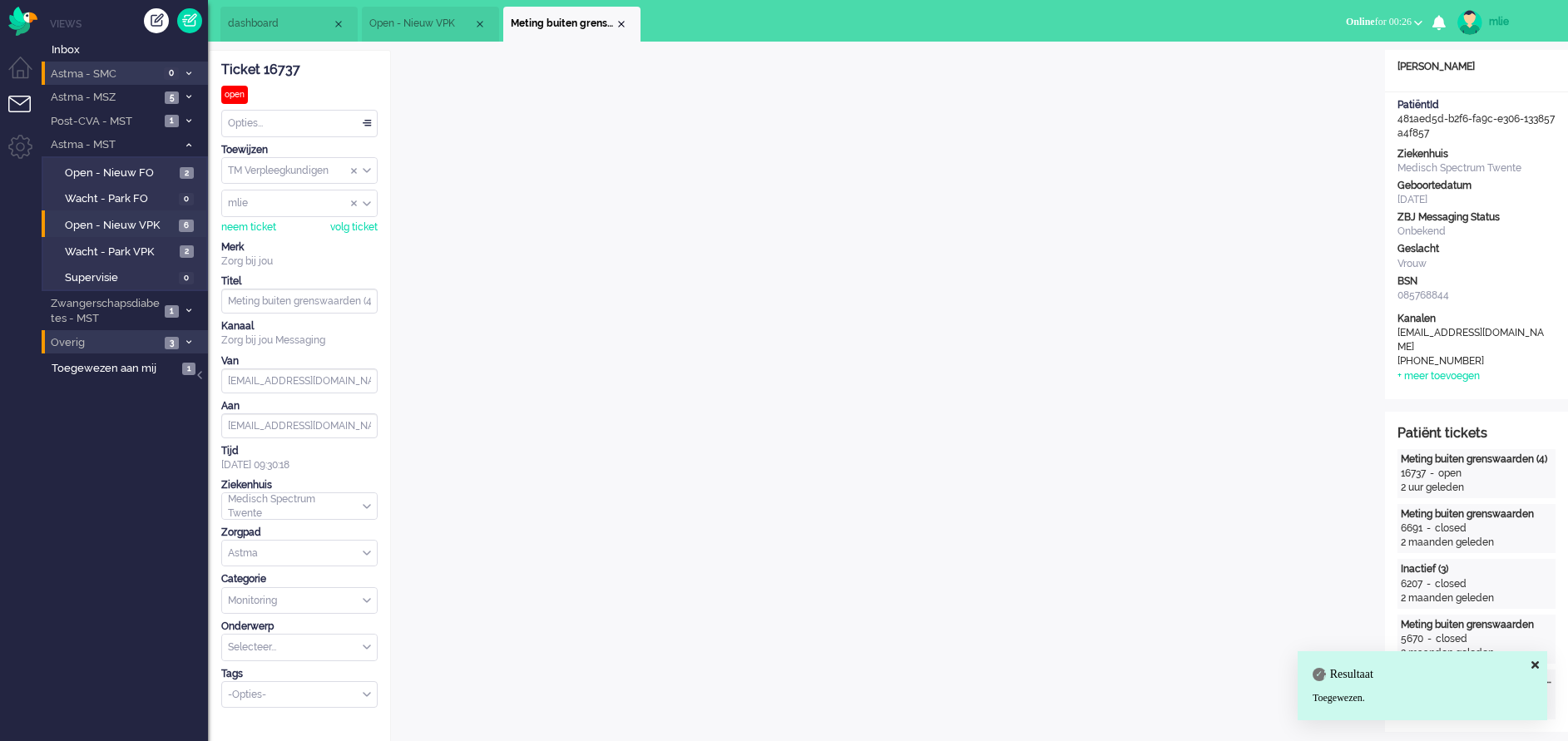
click at [363, 118] on div "Opties..." at bounding box center [300, 123] width 155 height 25
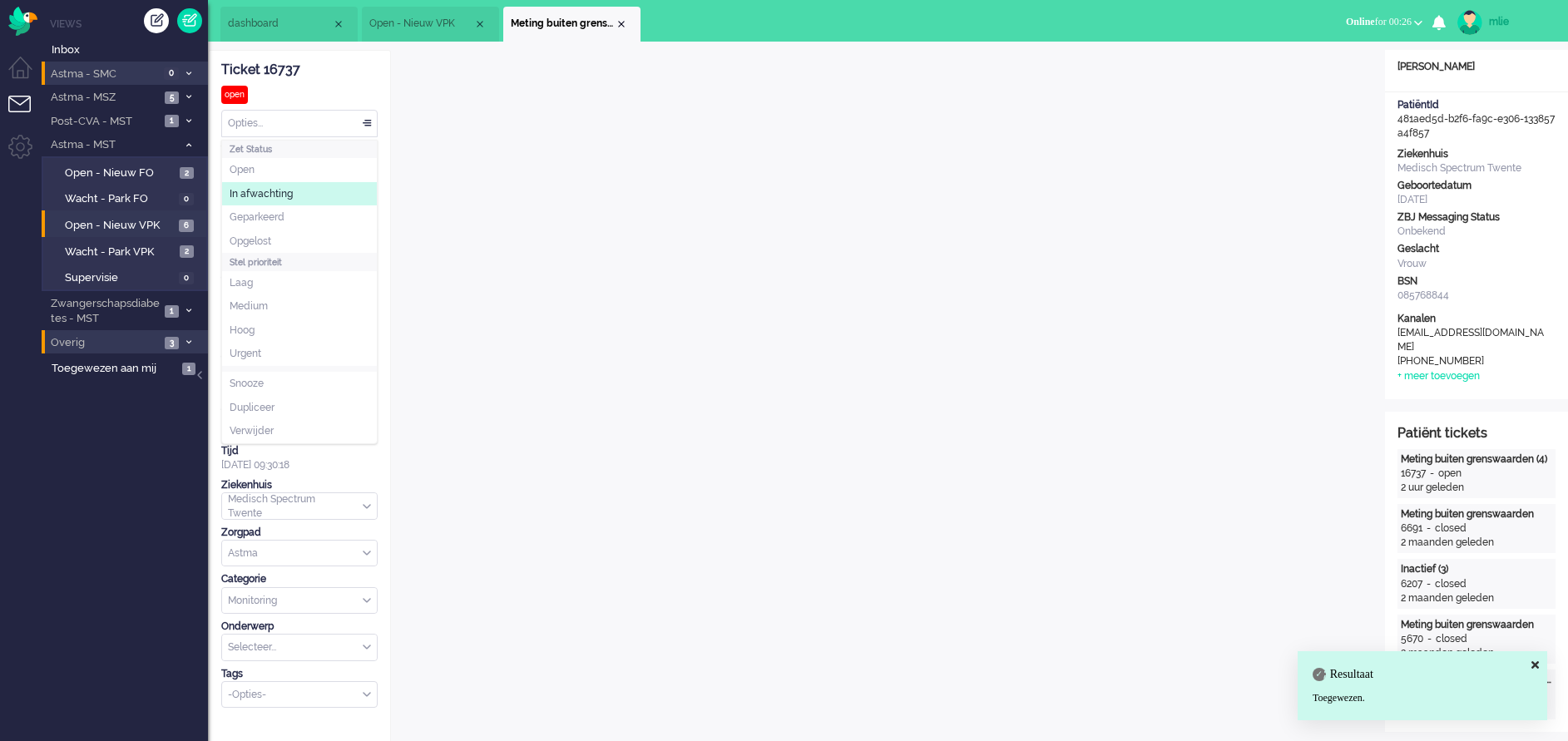
click at [279, 196] on span "In afwachting" at bounding box center [260, 193] width 63 height 14
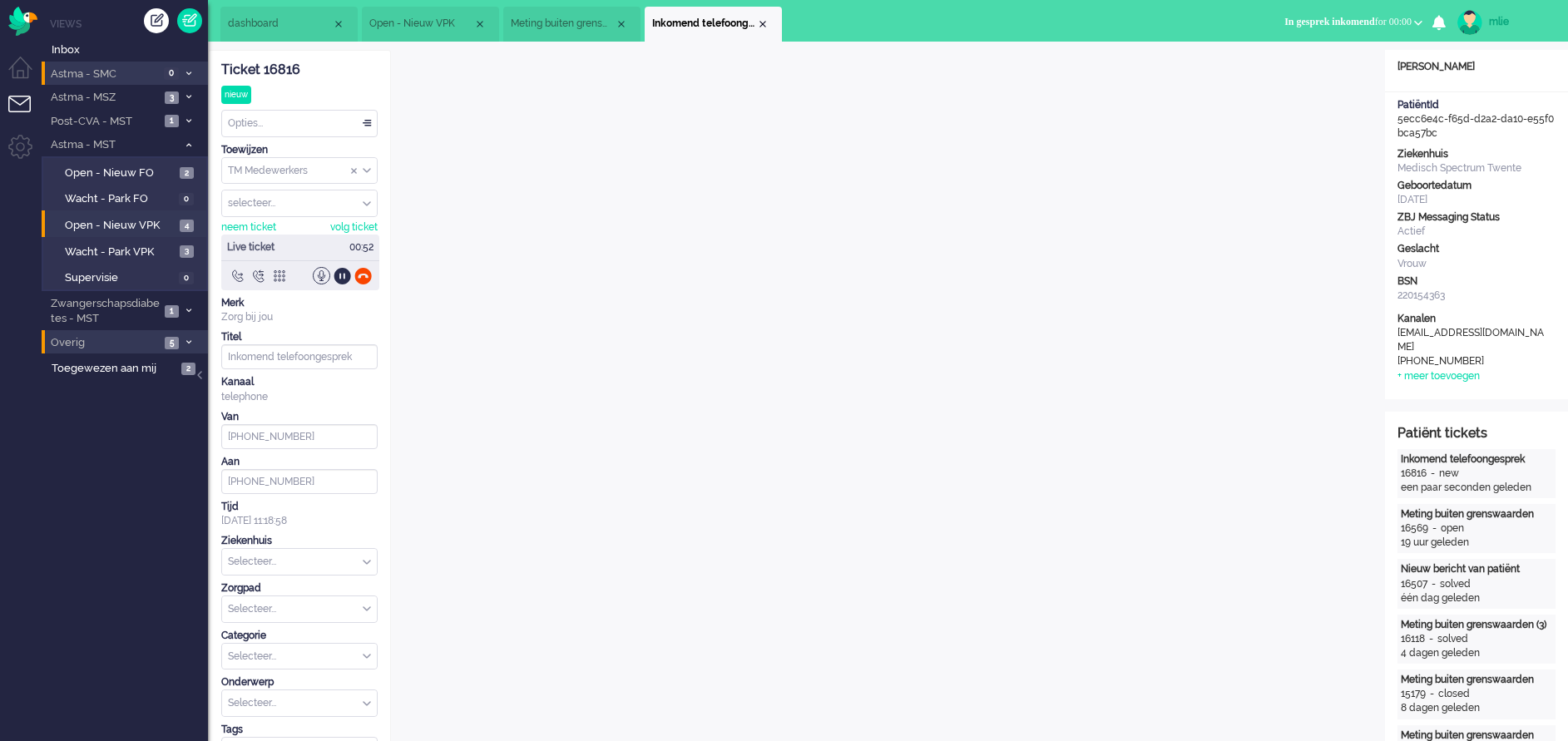
type input "[PHONE_NUMBER]"
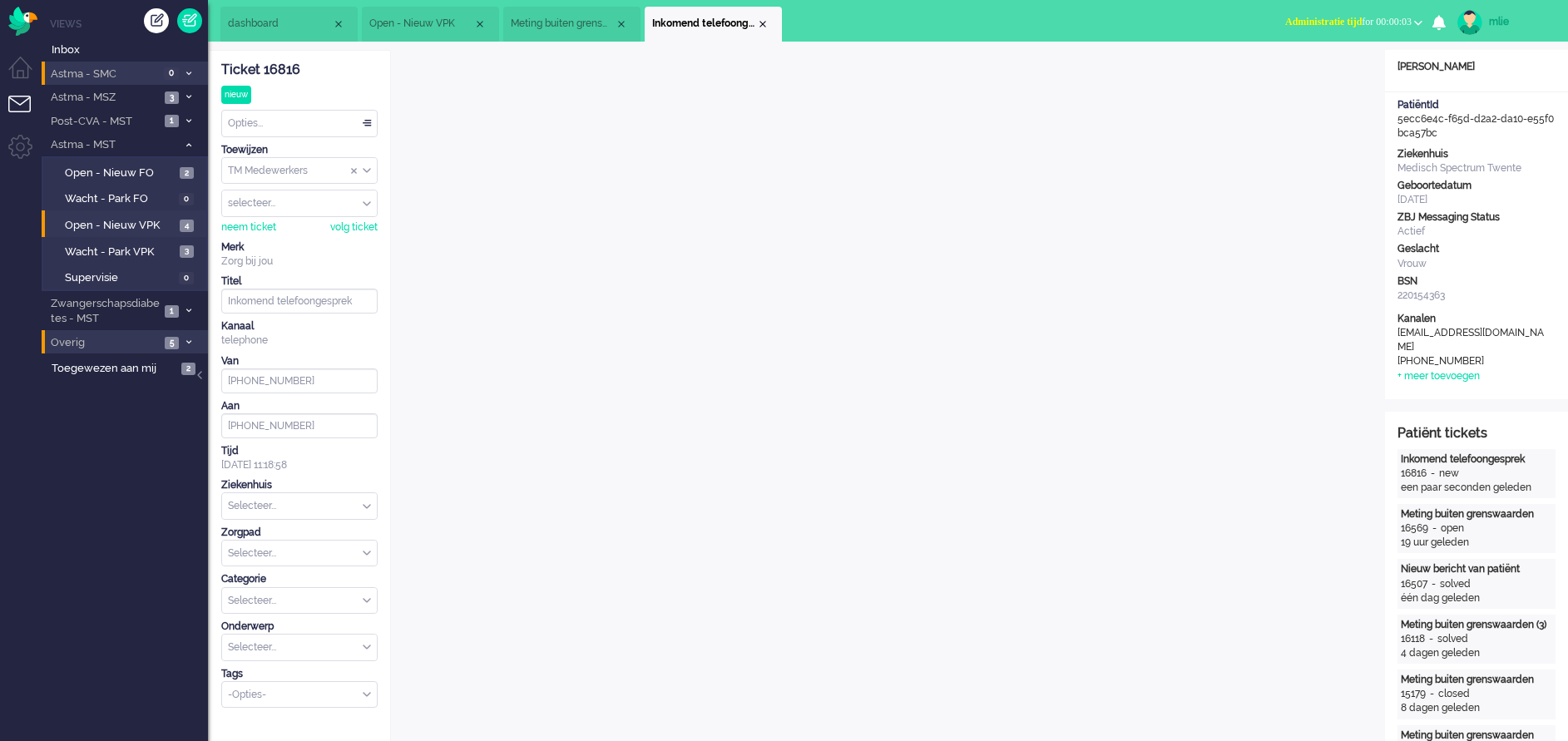
drag, startPoint x: 318, startPoint y: 72, endPoint x: 211, endPoint y: 73, distance: 107.0
drag, startPoint x: 211, startPoint y: 73, endPoint x: 224, endPoint y: 67, distance: 14.3
copy div "Ticket 16816"
click at [1323, 19] on span "Administratie tijd" at bounding box center [1323, 22] width 76 height 11
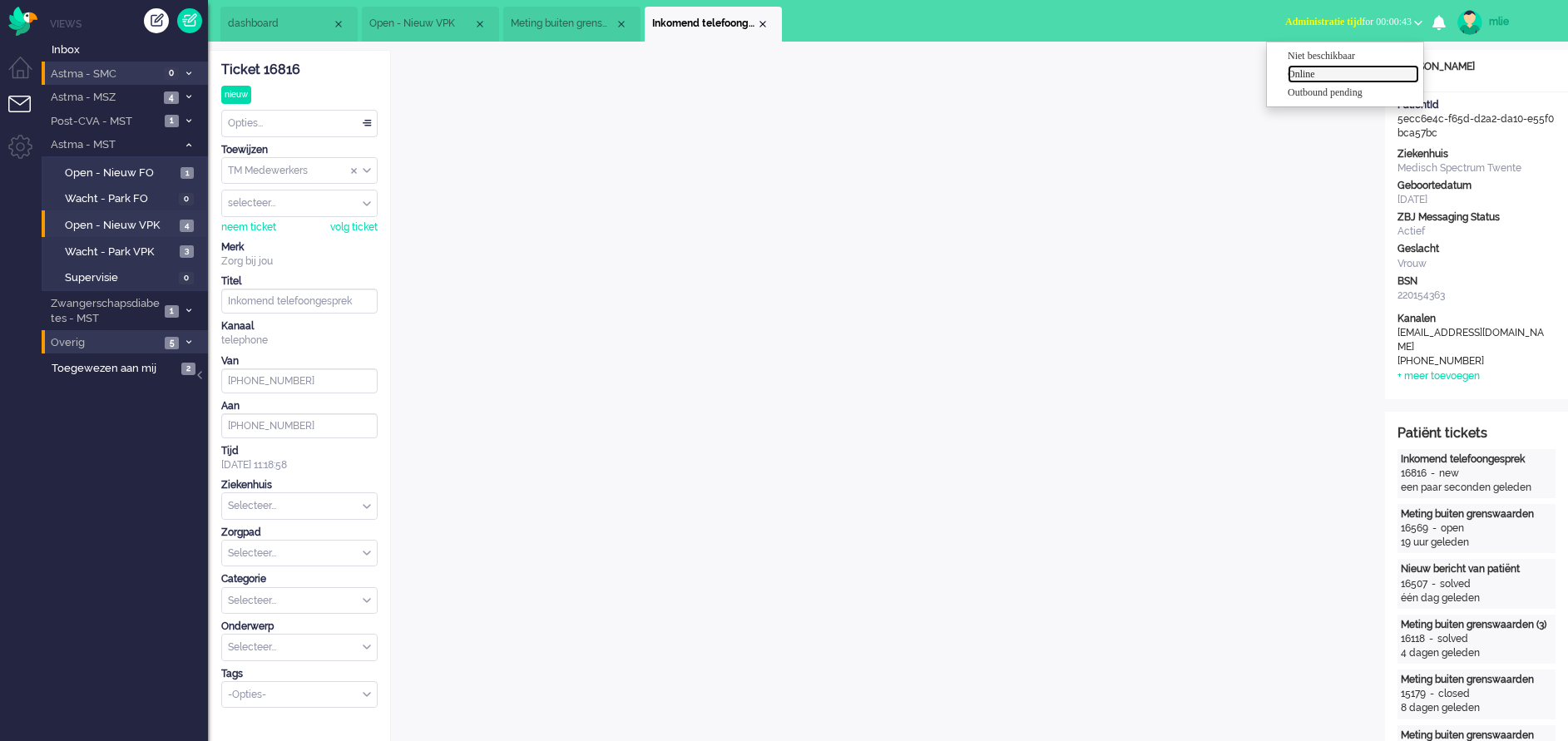
click at [1300, 68] on label "Online" at bounding box center [1353, 74] width 131 height 14
click at [767, 25] on div "Close tab" at bounding box center [763, 25] width 13 height 13
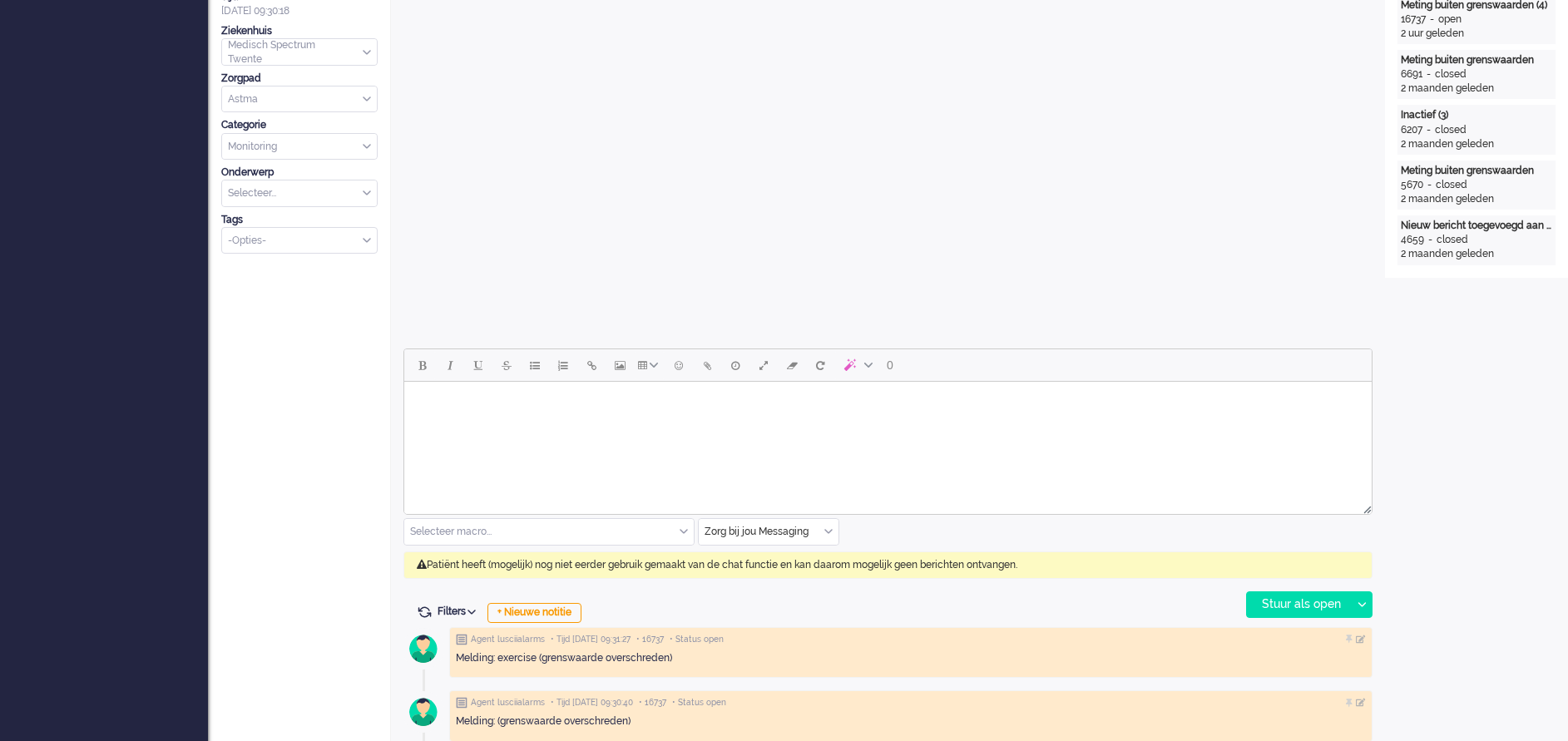
scroll to position [624, 0]
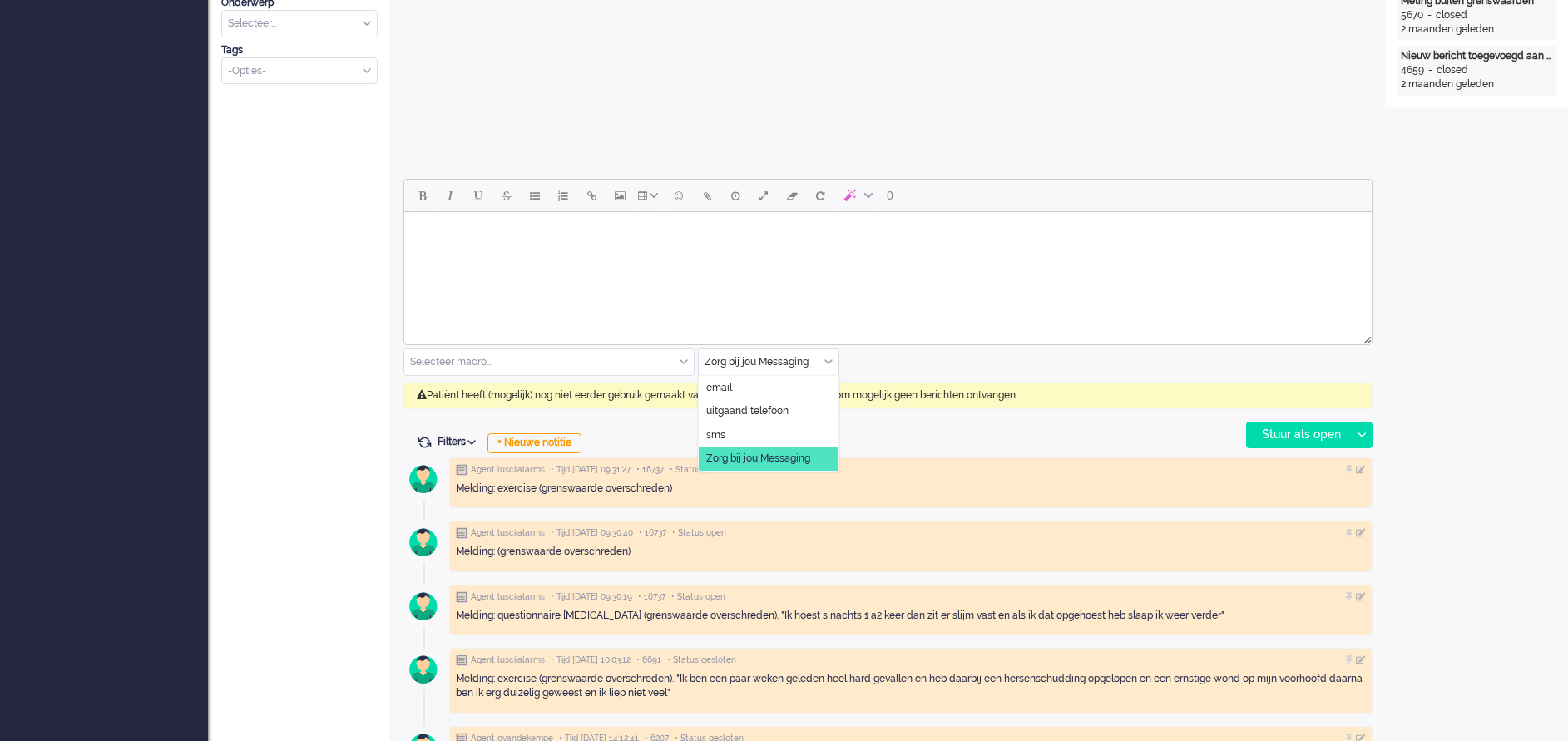
click at [830, 356] on div "Zorg bij jou Messaging" at bounding box center [768, 361] width 140 height 25
click at [754, 413] on span "uitgaand telefoon" at bounding box center [747, 411] width 82 height 14
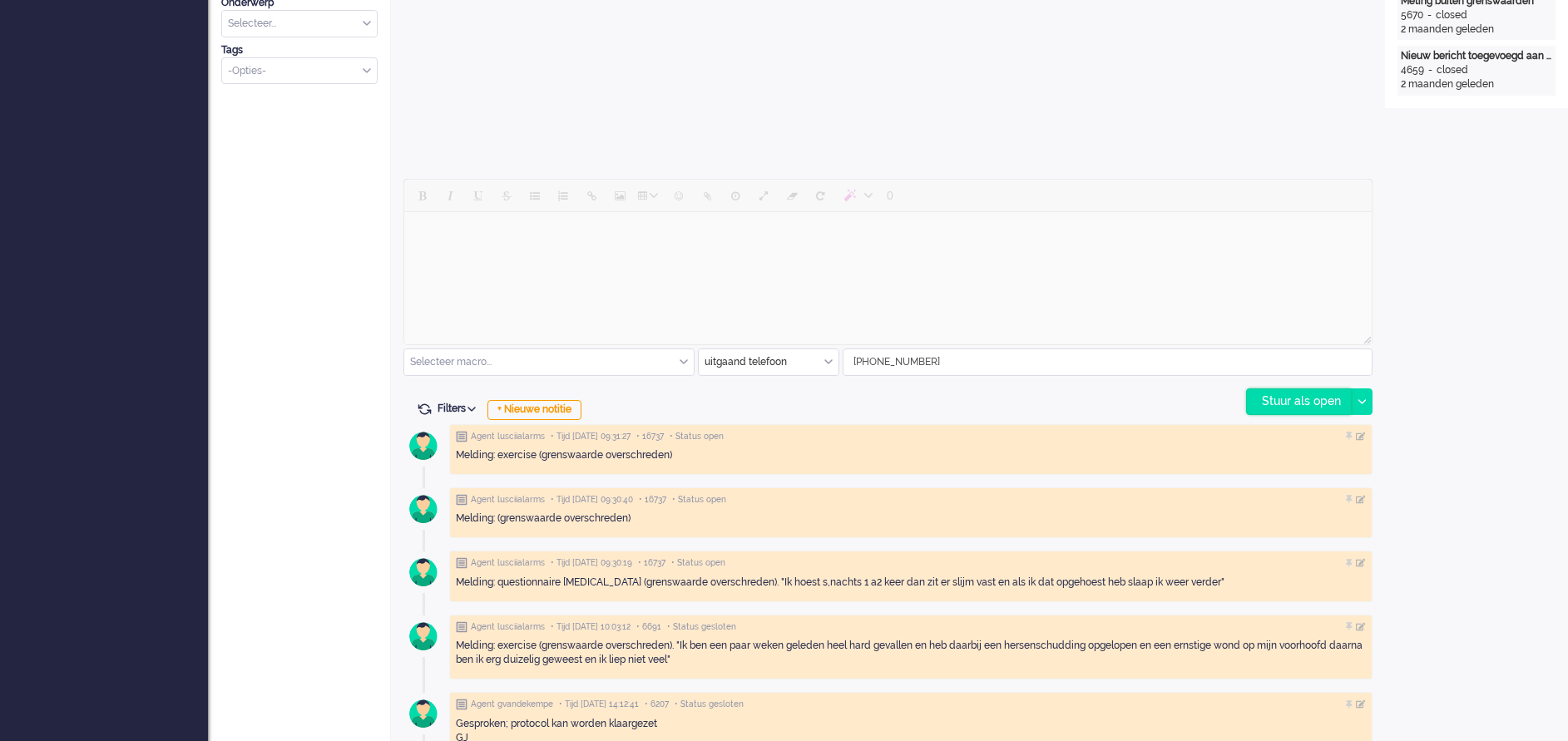
click at [1281, 397] on div "Stuur als open" at bounding box center [1298, 402] width 104 height 25
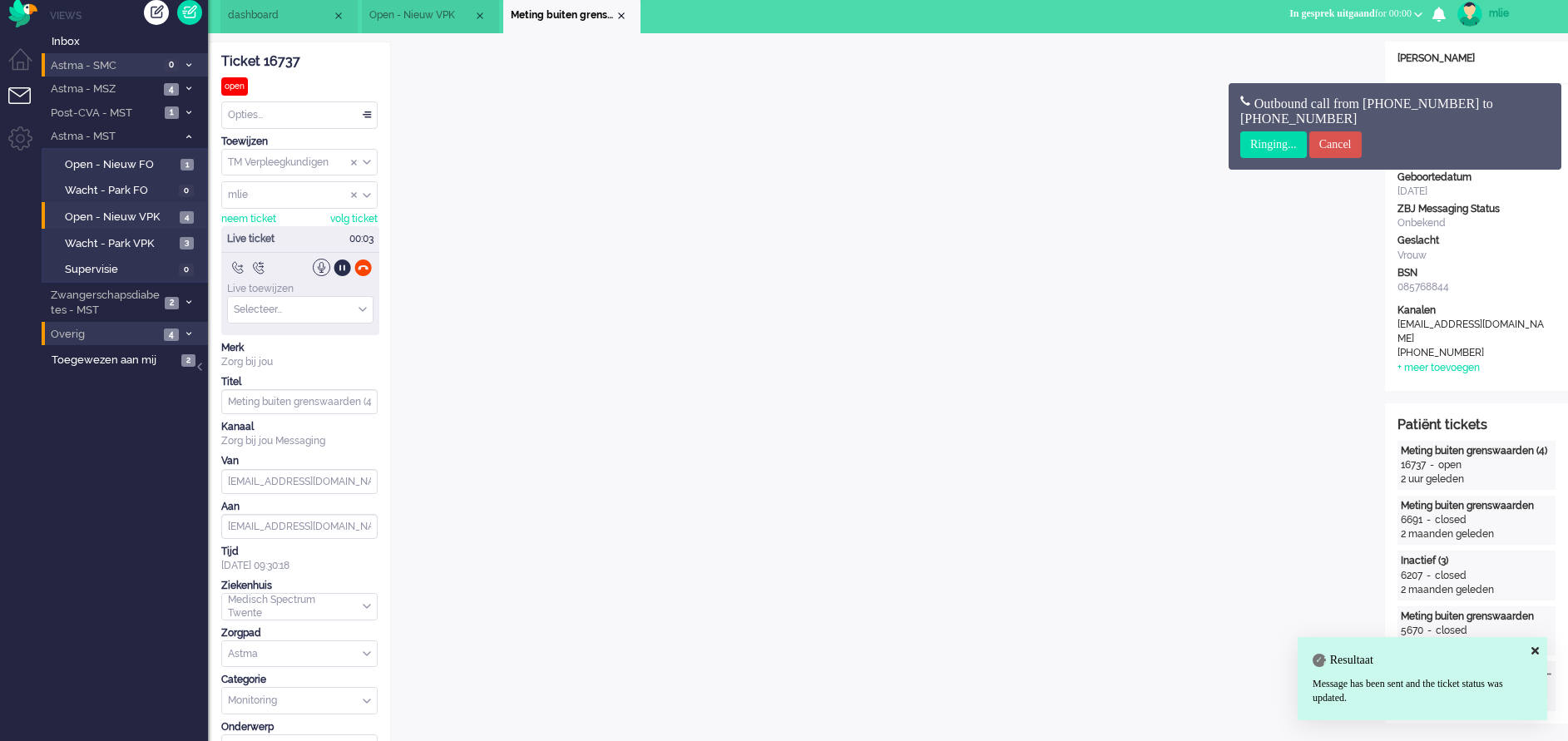
scroll to position [0, 0]
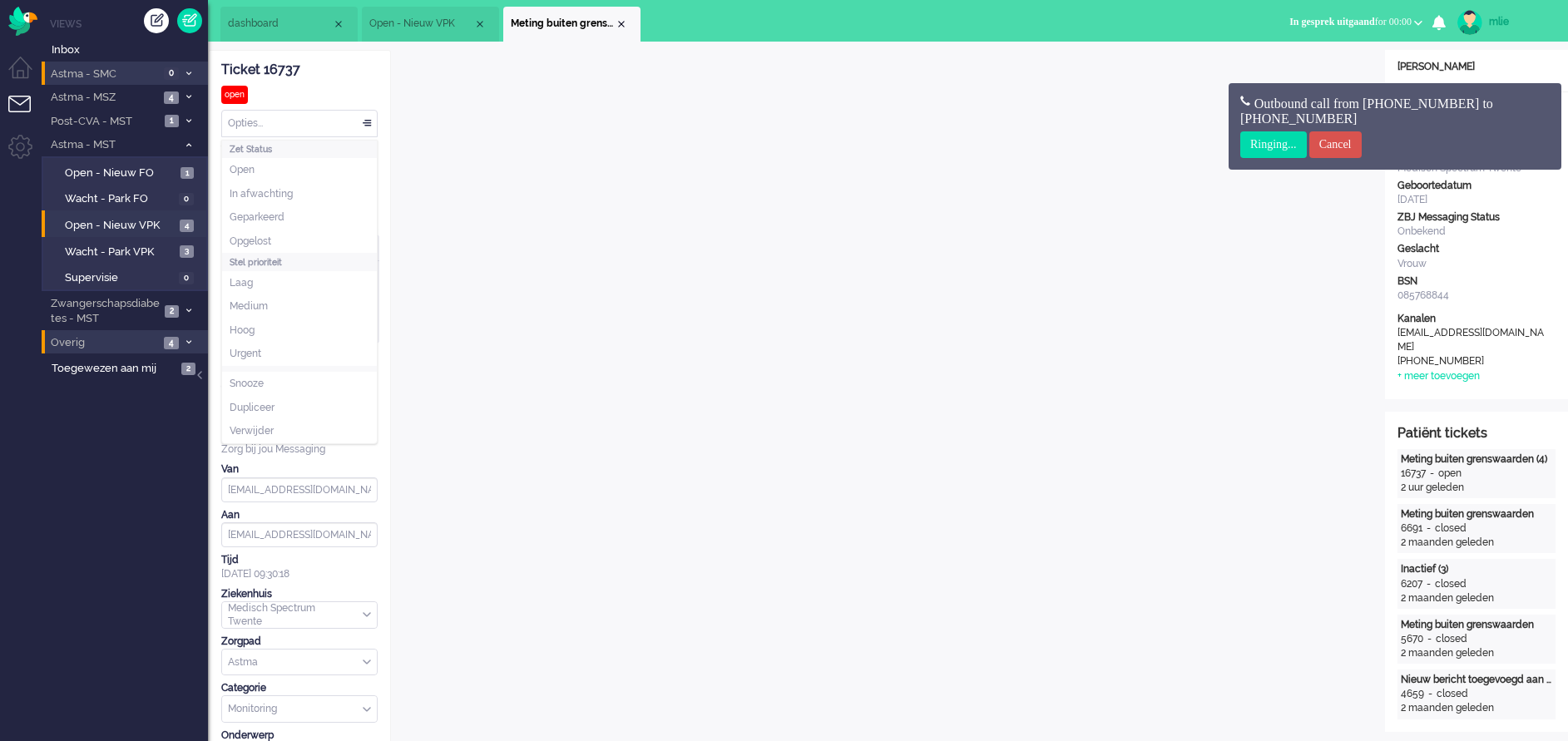
click at [368, 121] on div "Opties..." at bounding box center [300, 123] width 155 height 25
click at [299, 189] on li "In afwachting" at bounding box center [300, 194] width 155 height 25
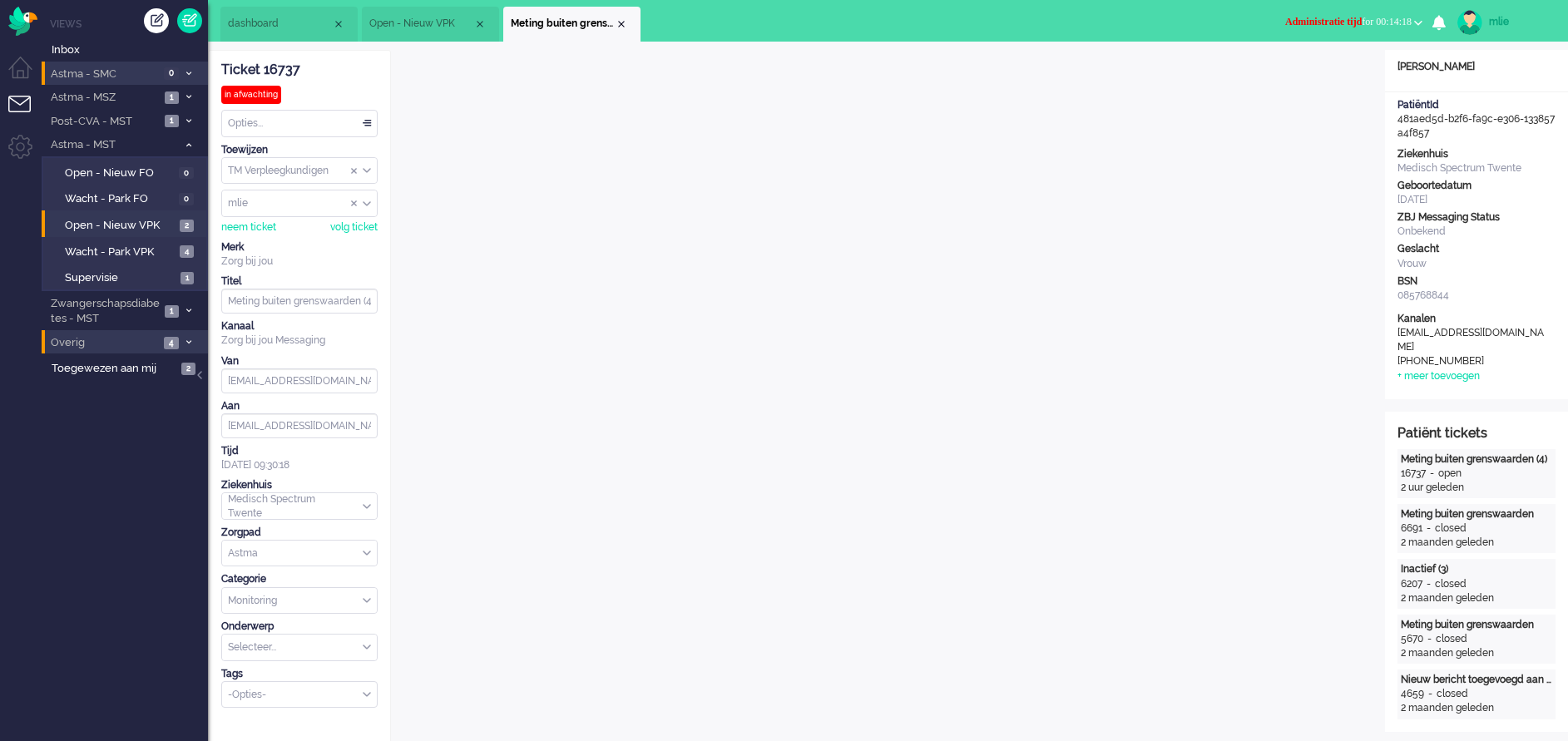
click at [1294, 21] on span "Administratie tijd" at bounding box center [1323, 22] width 76 height 11
click at [1309, 74] on label "Online" at bounding box center [1353, 74] width 131 height 14
click at [365, 118] on div "Opties..." at bounding box center [300, 123] width 155 height 25
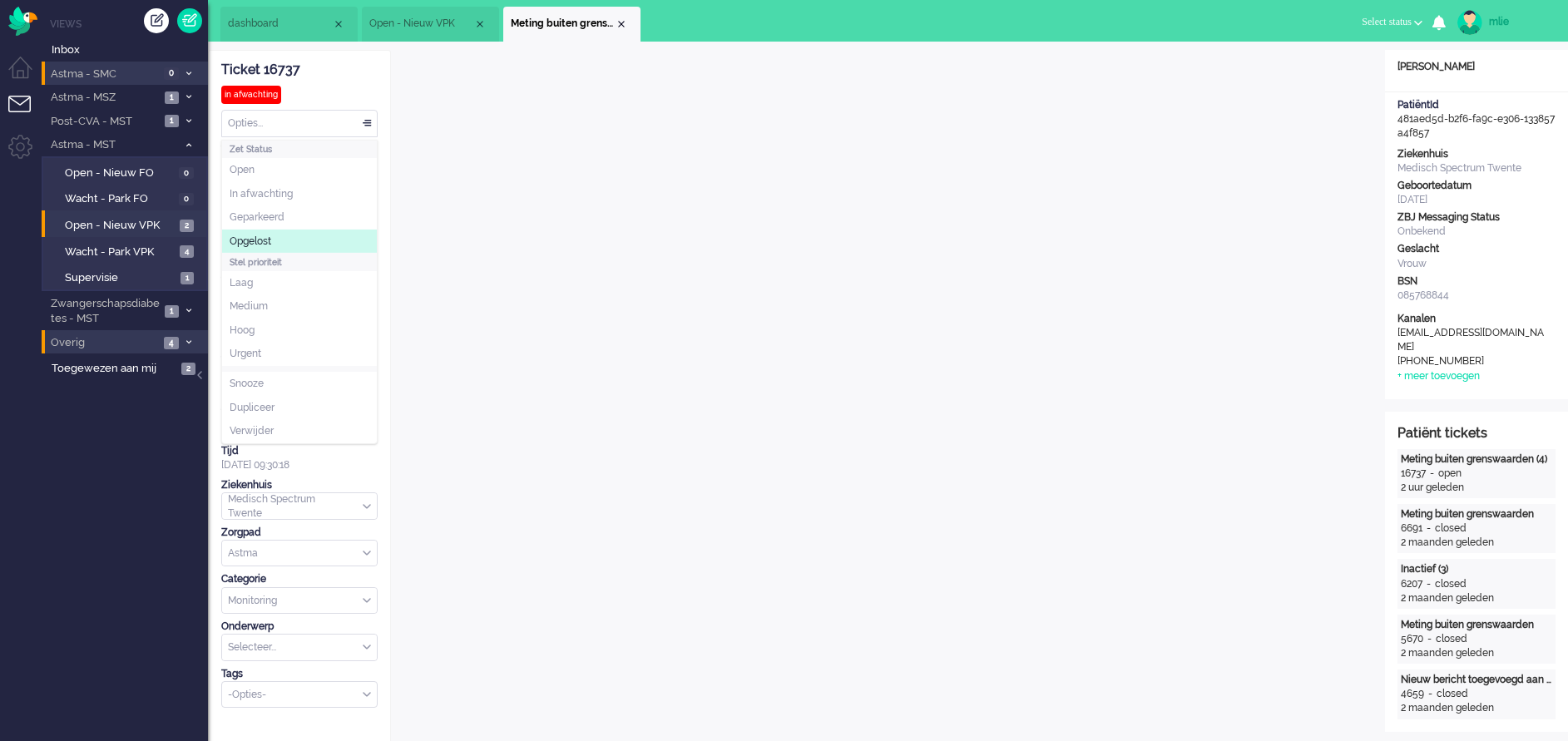
click at [269, 243] on span "Opgelost" at bounding box center [250, 241] width 41 height 14
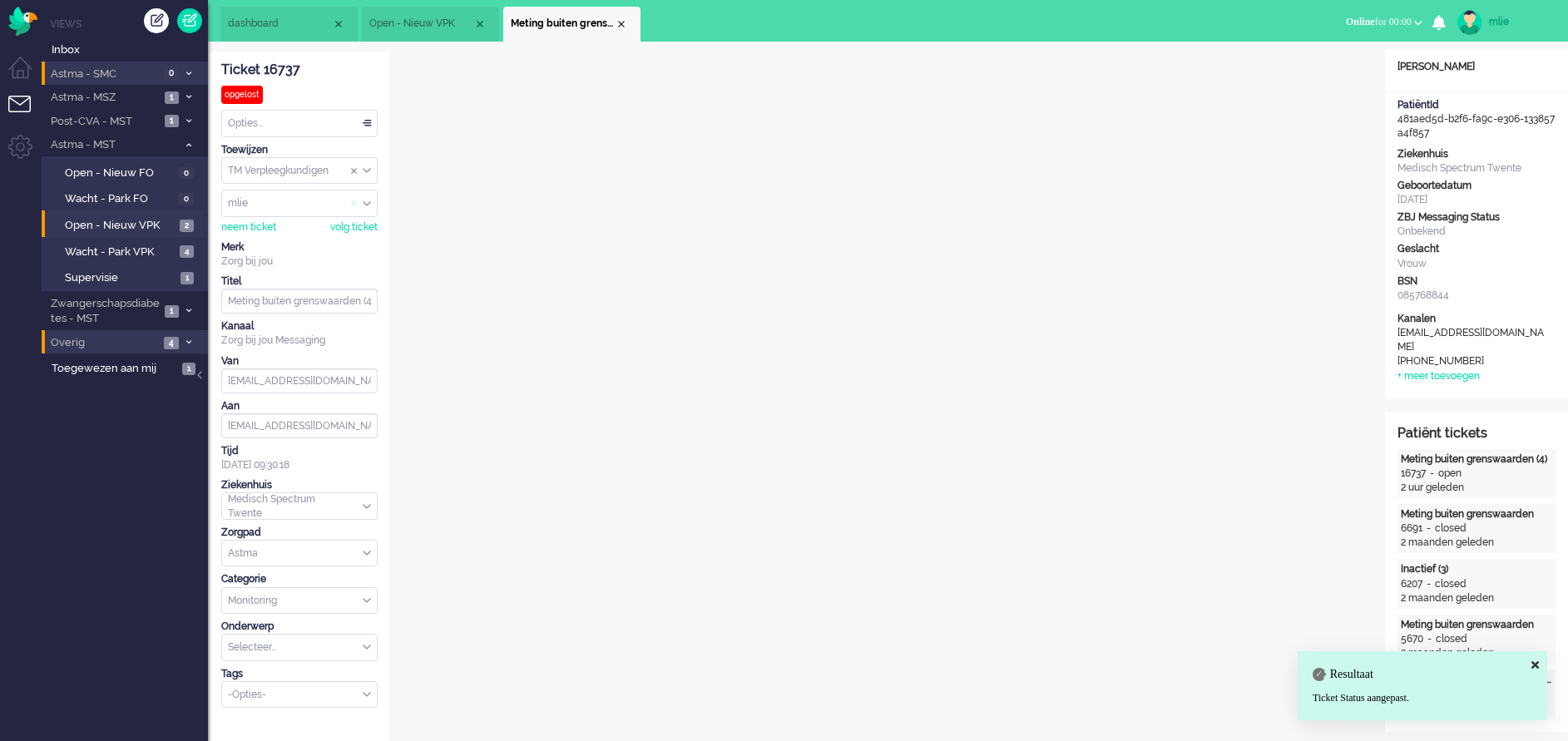
click at [357, 200] on span "Assign User" at bounding box center [356, 204] width 12 height 11
click at [626, 25] on div "Close tab" at bounding box center [621, 25] width 13 height 13
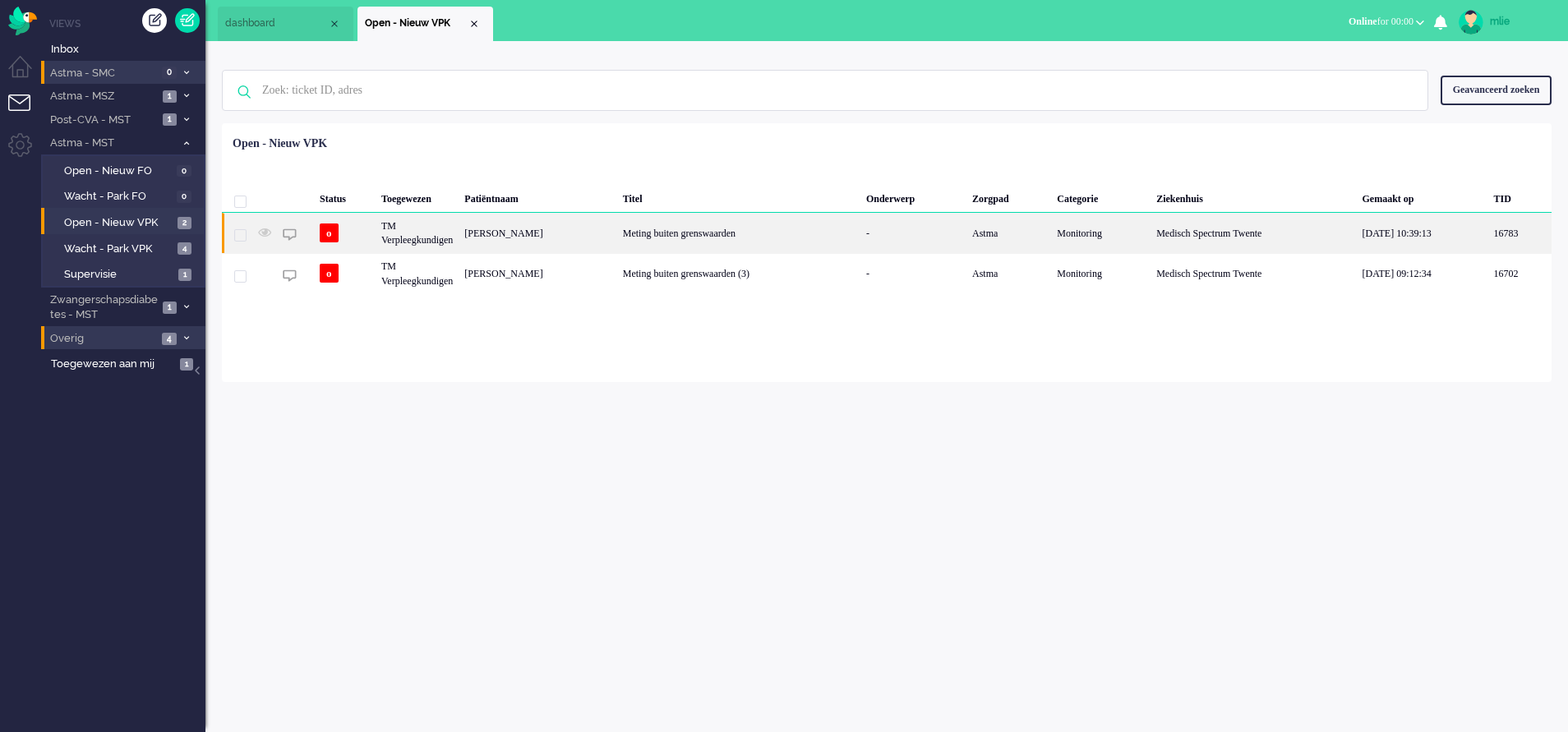
click at [797, 233] on div "Meting buiten grenswaarden" at bounding box center [738, 232] width 243 height 40
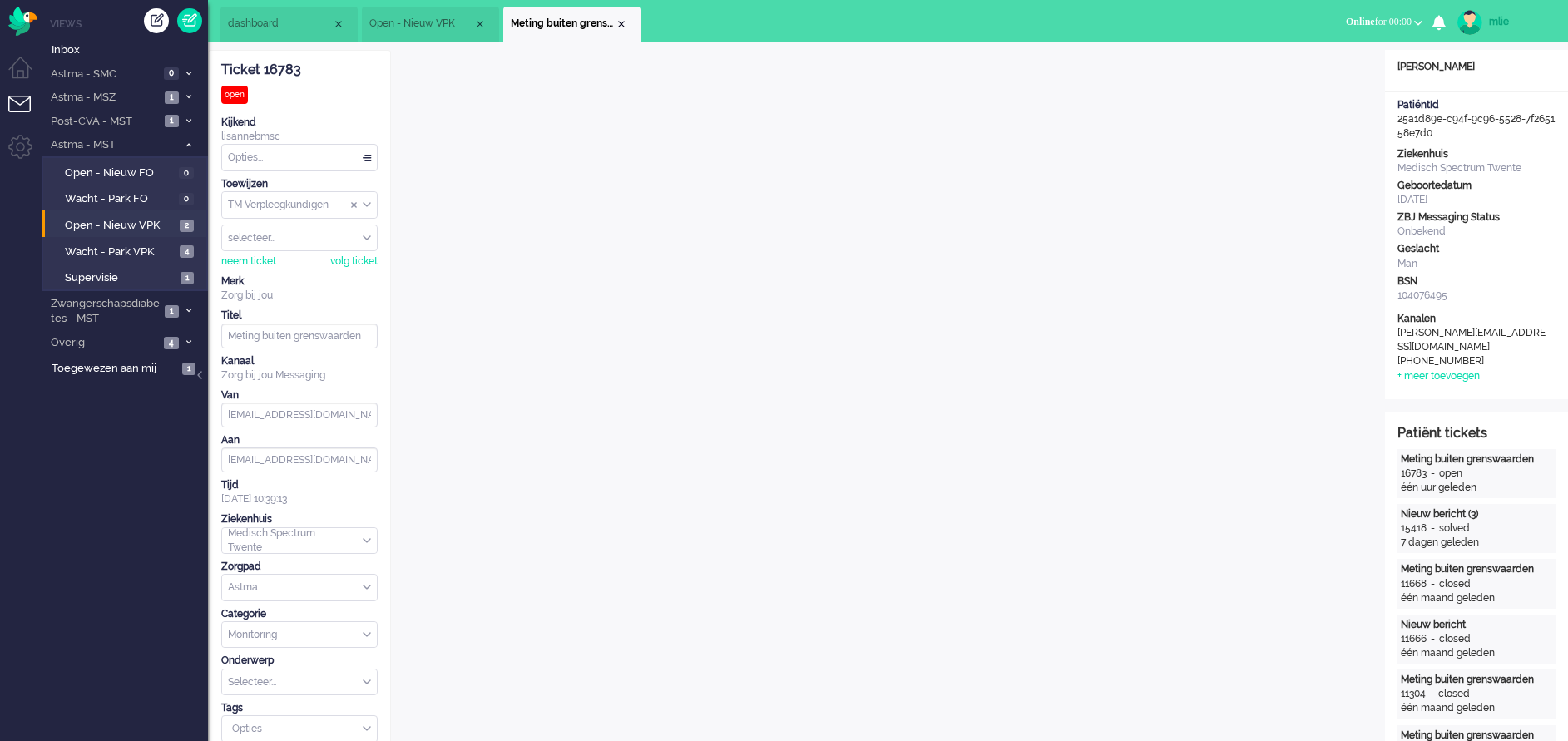
click at [433, 26] on span "Open - Nieuw VPK" at bounding box center [421, 24] width 104 height 14
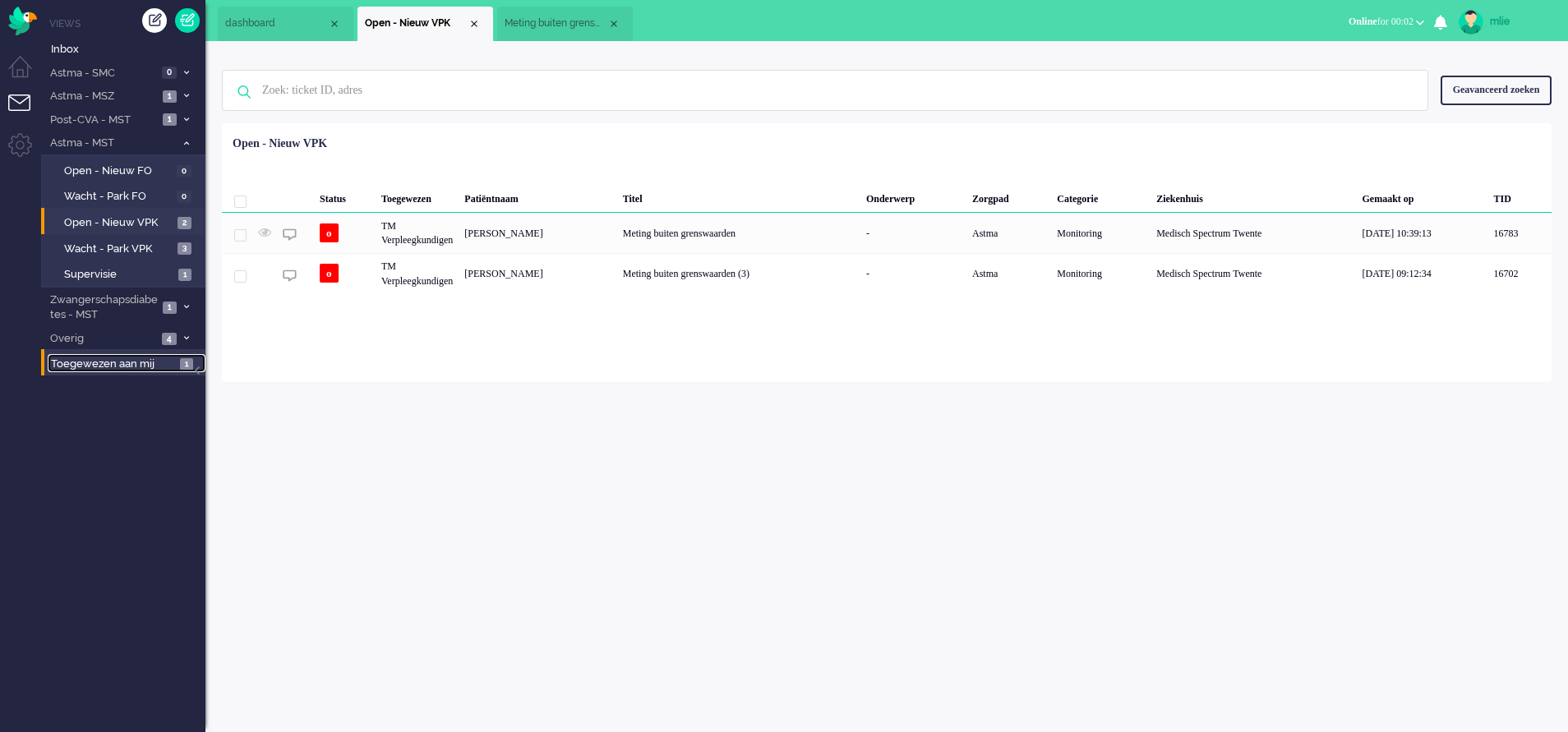
click at [117, 364] on span "Toegewezen aan mij" at bounding box center [113, 364] width 124 height 16
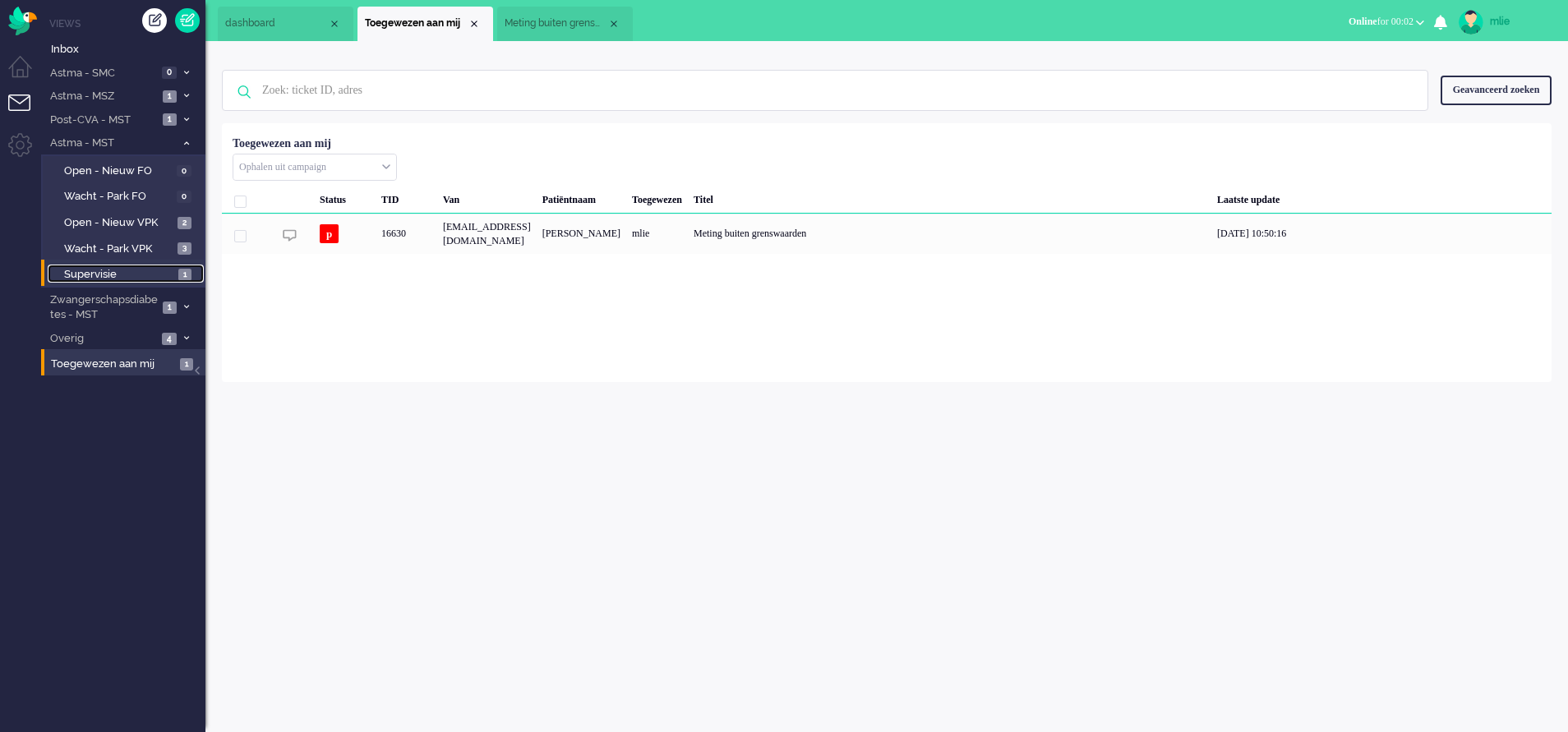
click at [106, 271] on span "Supervisie" at bounding box center [119, 275] width 110 height 16
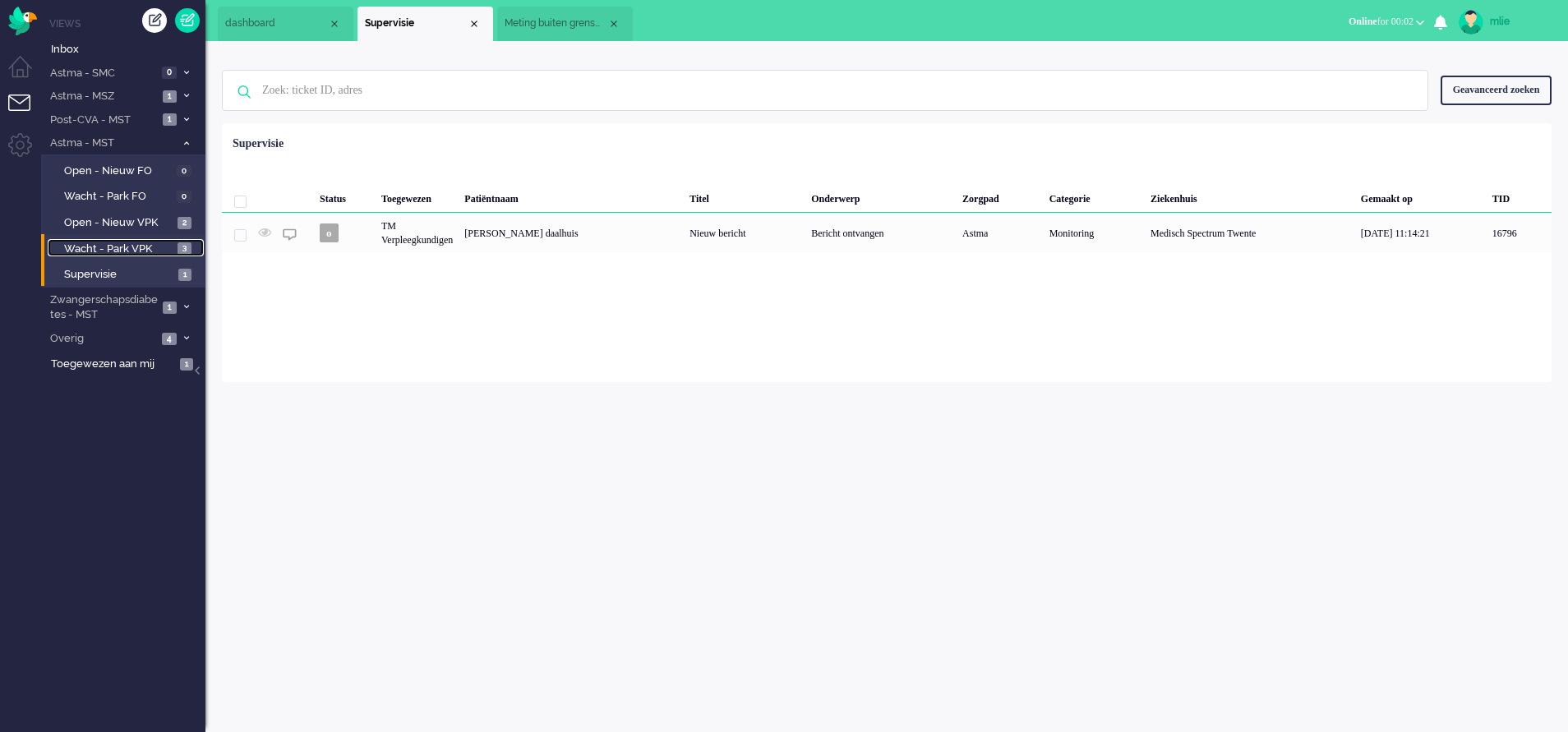
click at [85, 243] on span "Wacht - Park VPK" at bounding box center [118, 249] width 109 height 16
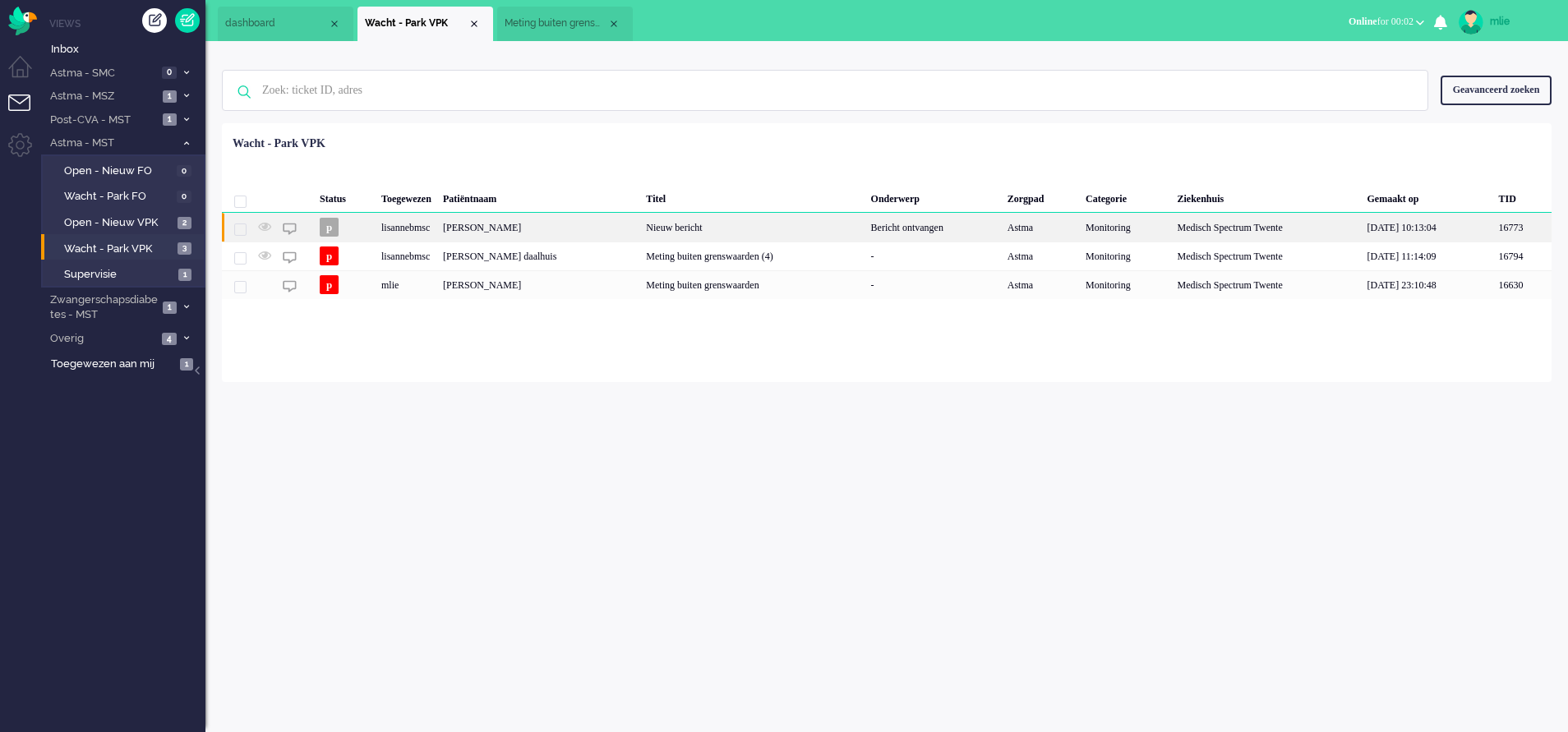
click at [750, 226] on div "Nieuw bericht" at bounding box center [752, 226] width 225 height 29
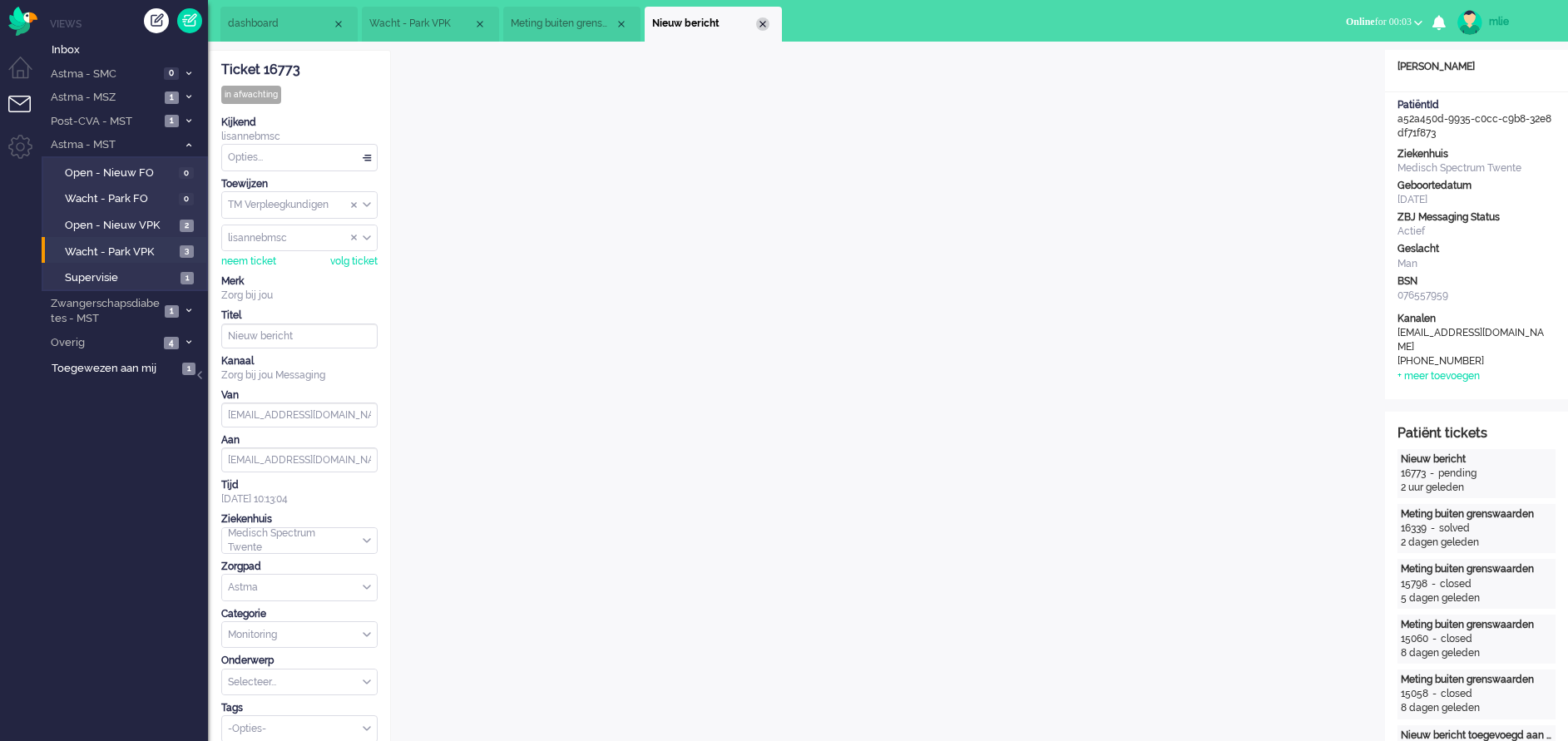
click at [764, 25] on div "Close tab" at bounding box center [763, 25] width 13 height 13
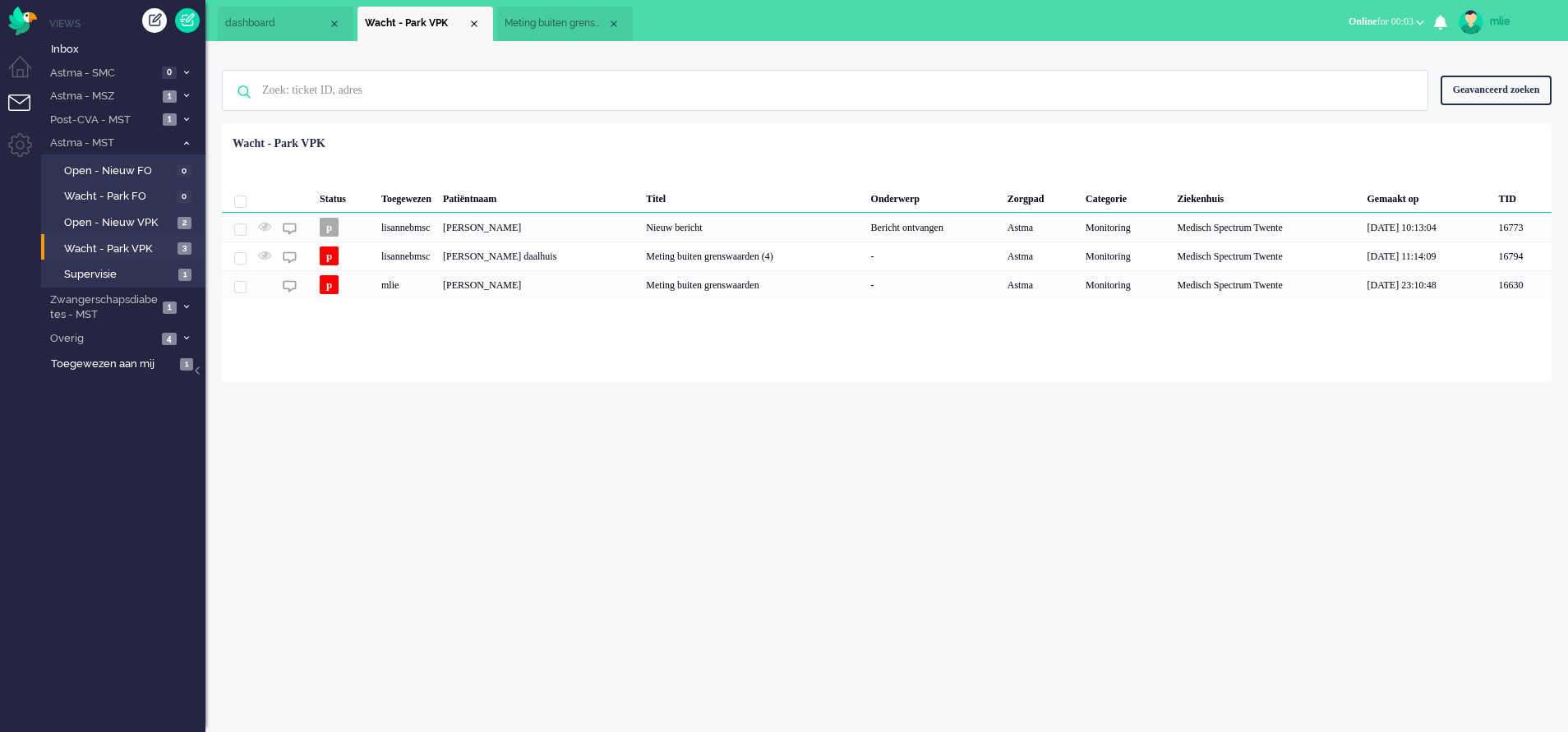
click at [544, 20] on span "Meting buiten grenswaarden" at bounding box center [556, 23] width 102 height 14
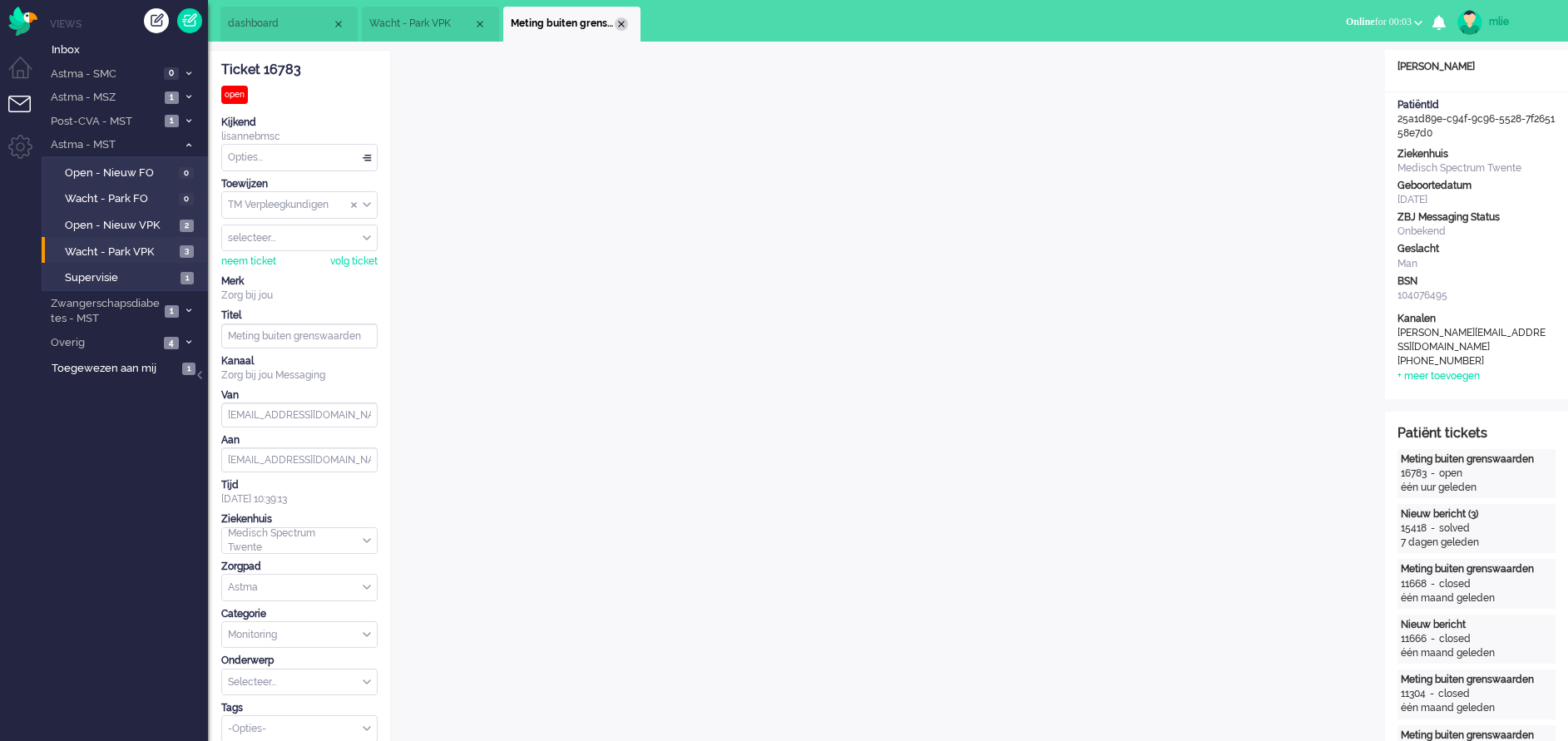
click at [618, 20] on div "Close tab" at bounding box center [621, 25] width 13 height 13
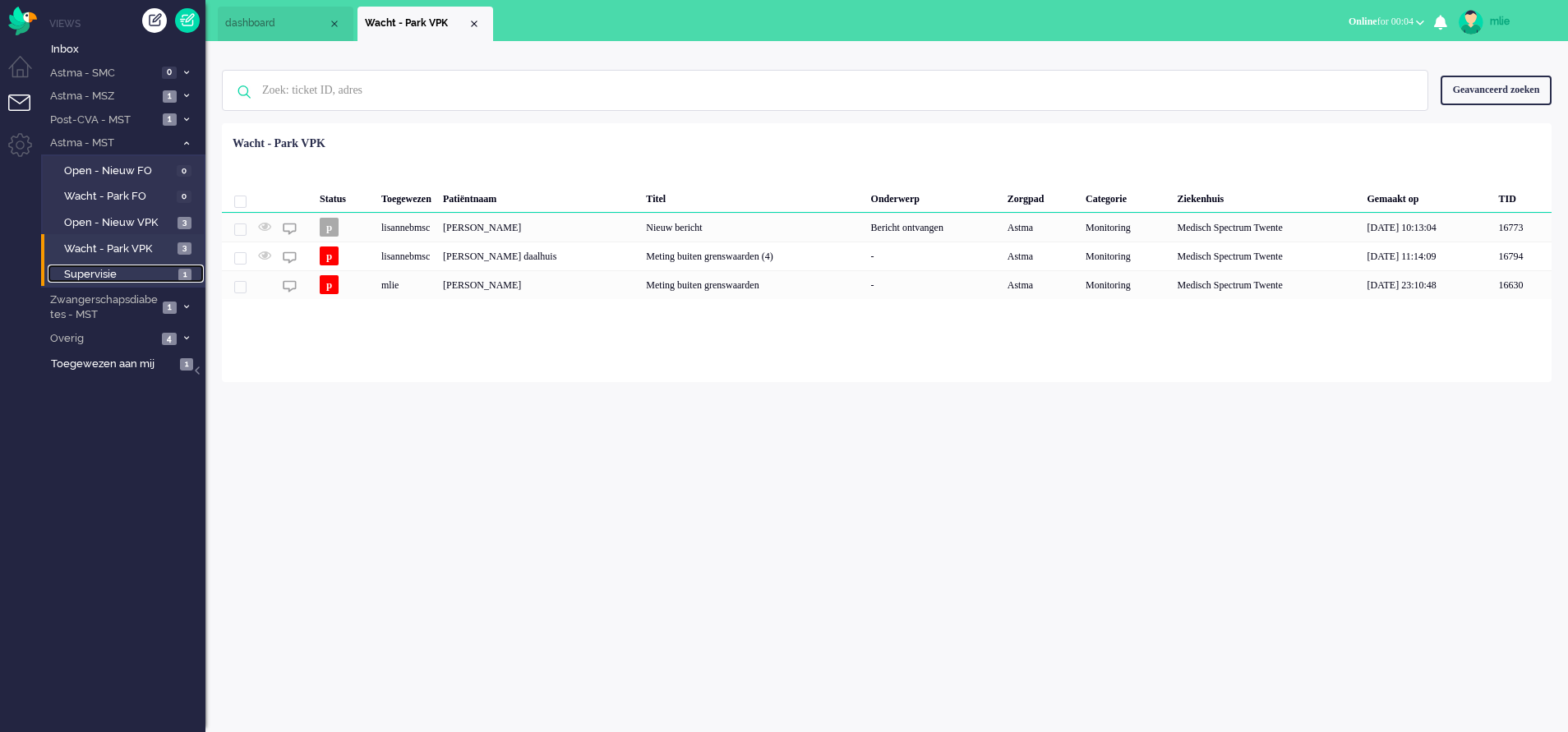
click at [94, 266] on link "Supervisie 1" at bounding box center [126, 273] width 157 height 18
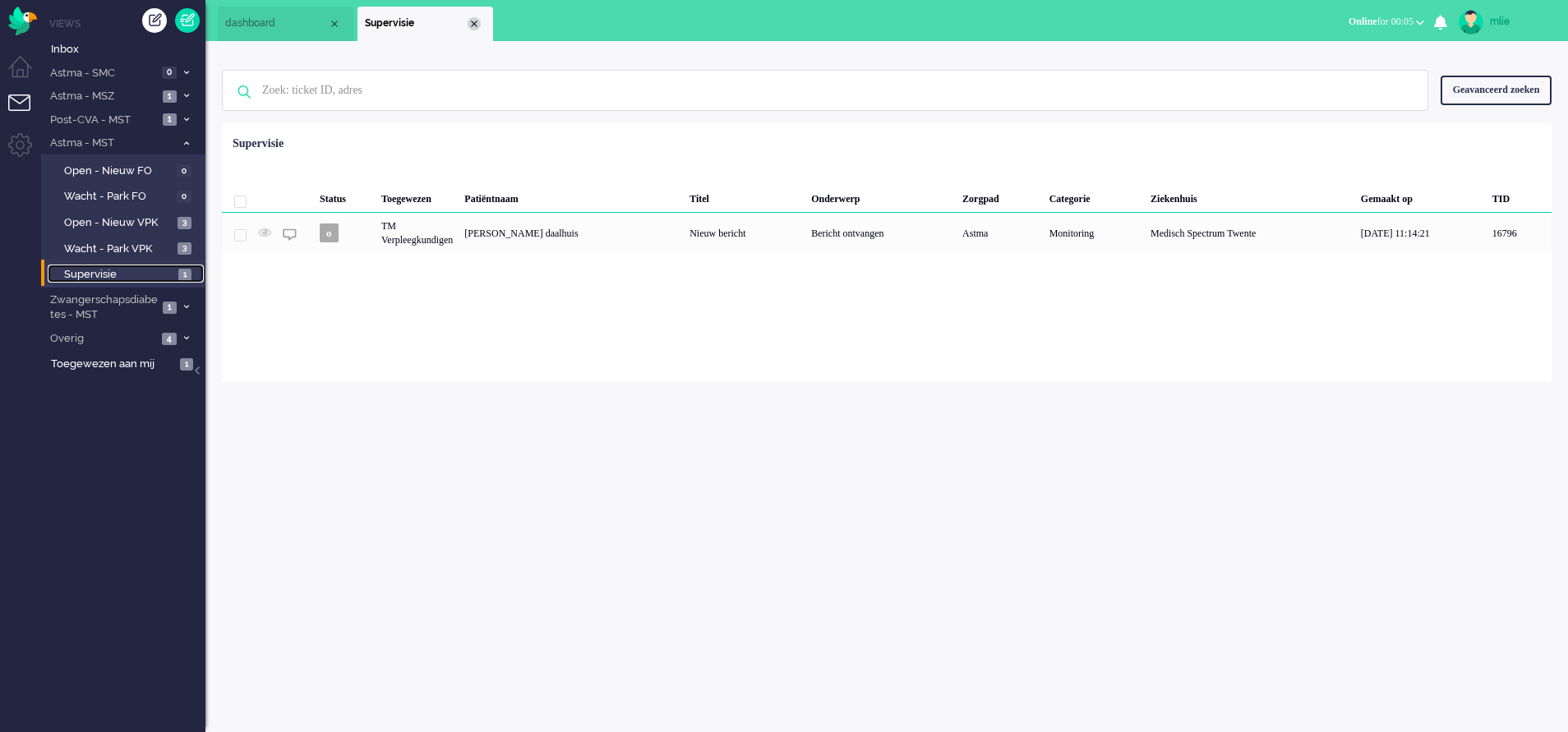
click at [472, 18] on div "Close tab" at bounding box center [474, 24] width 13 height 13
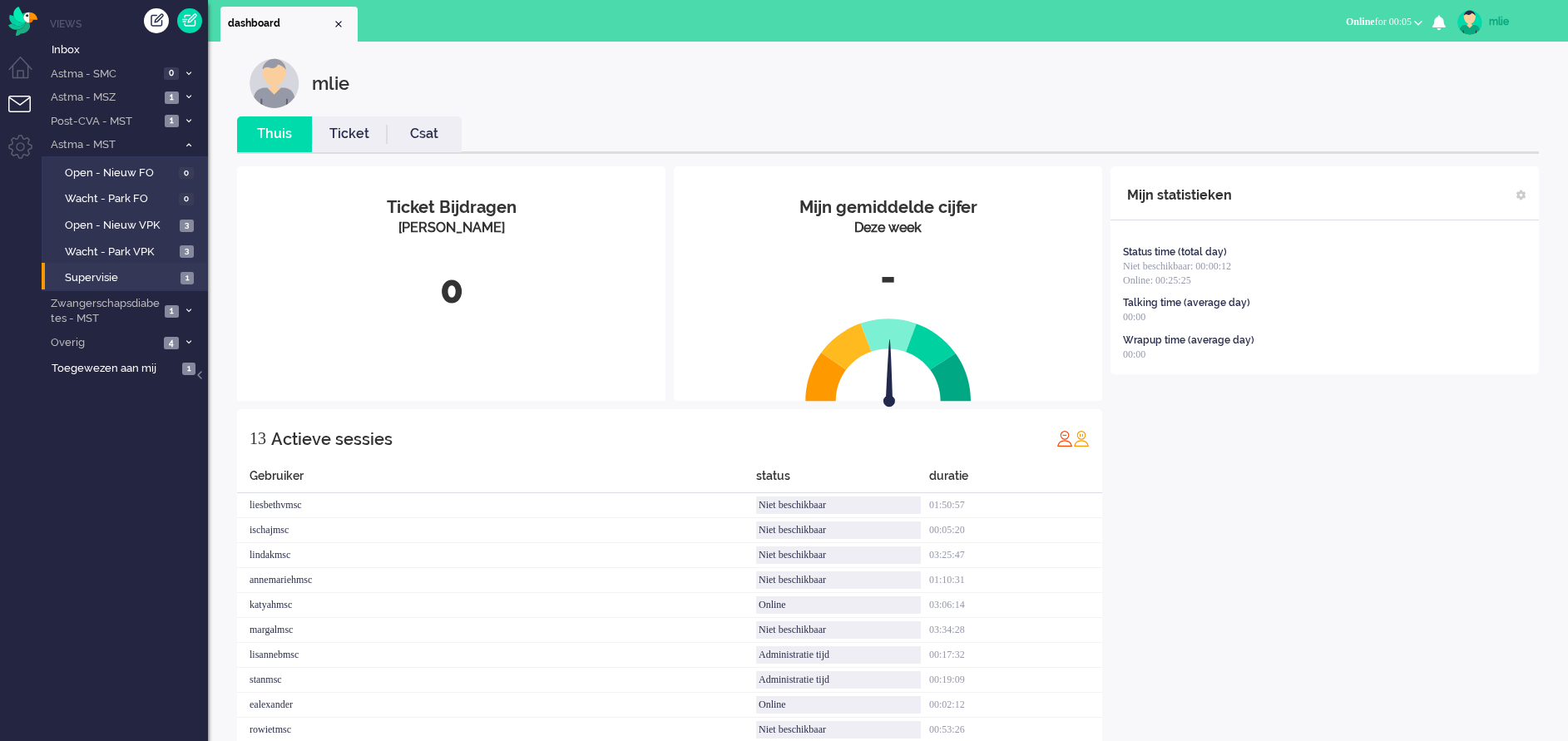
click at [354, 136] on link "Ticket" at bounding box center [349, 134] width 74 height 19
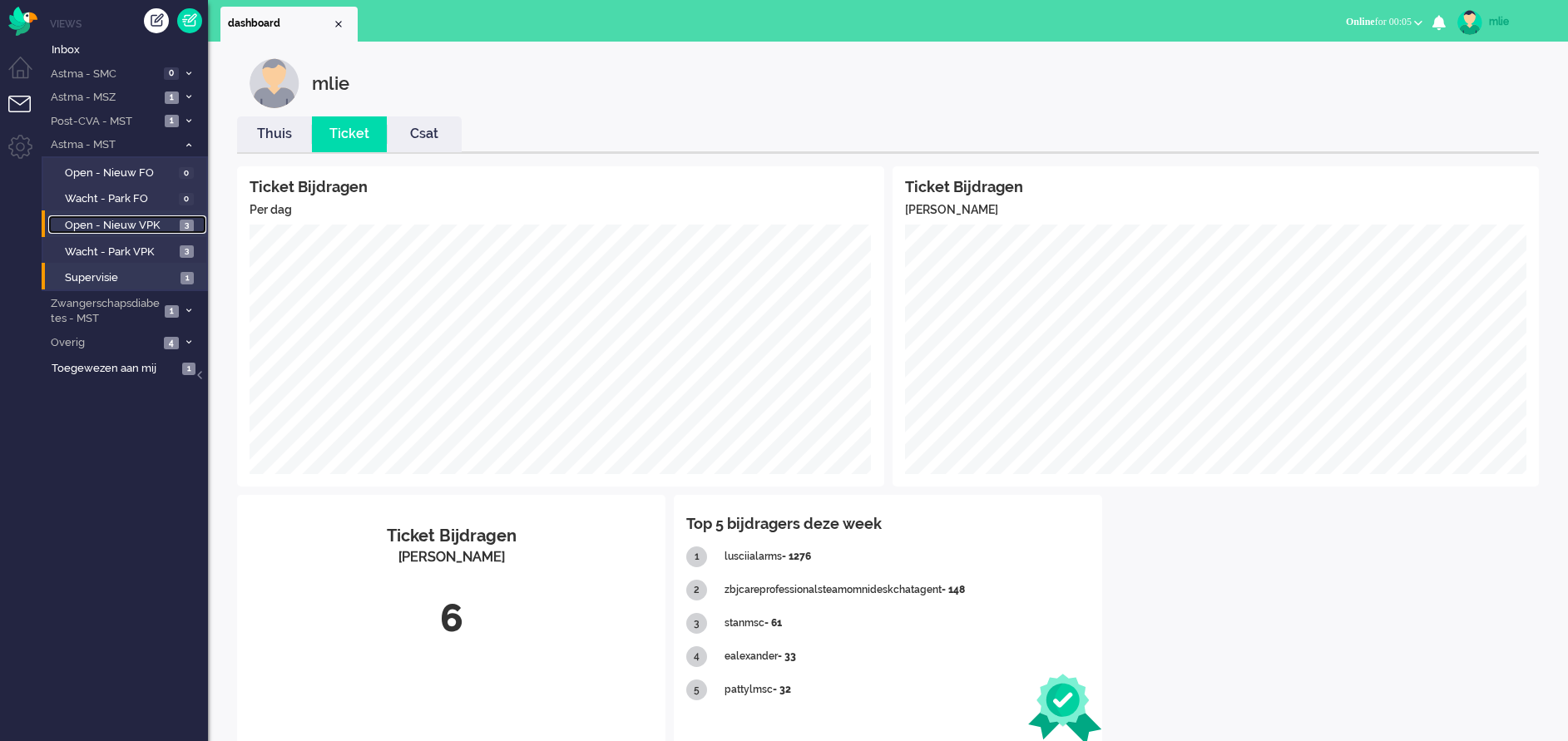
click at [100, 225] on span "Open - Nieuw VPK" at bounding box center [120, 225] width 110 height 16
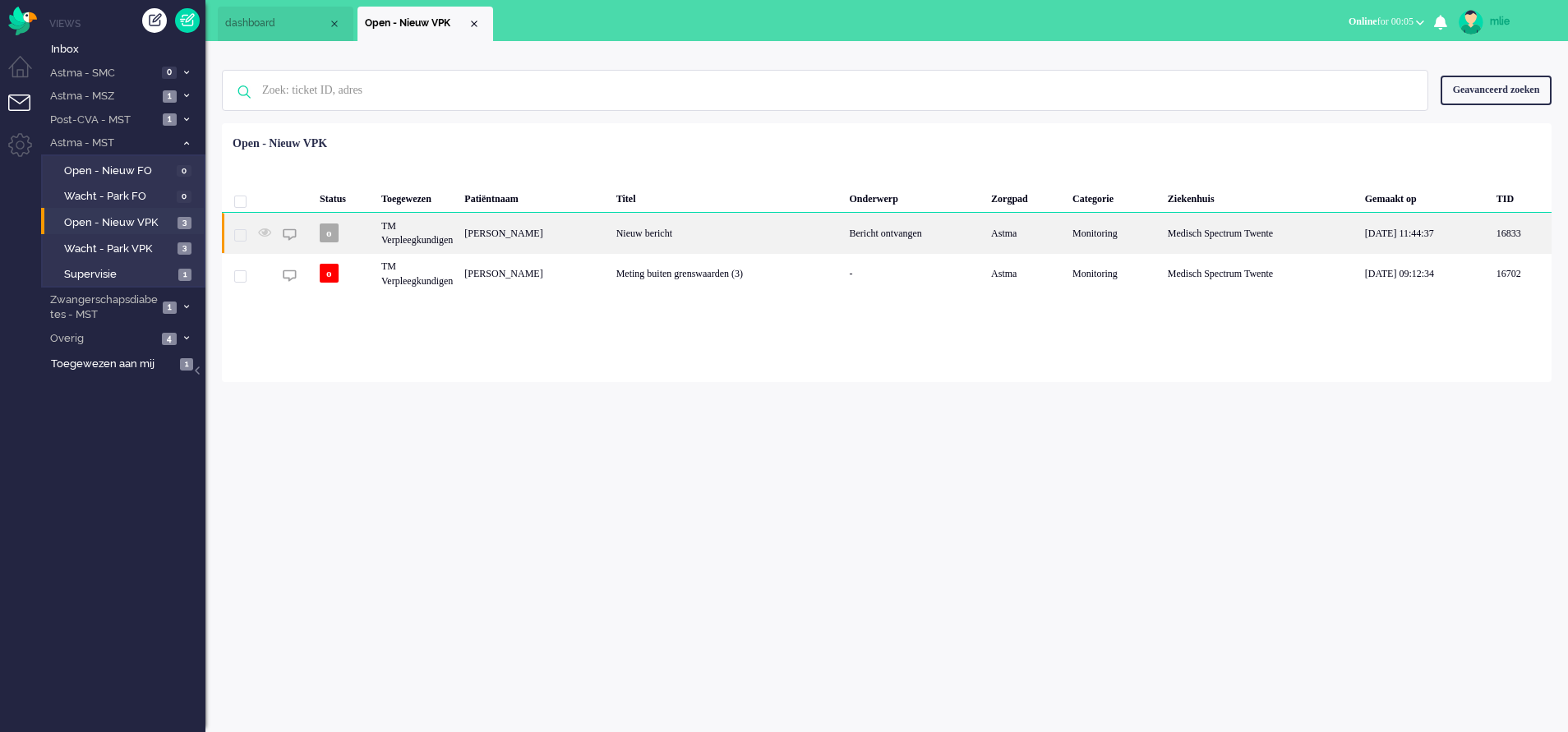
click at [759, 234] on div "Nieuw bericht" at bounding box center [727, 232] width 234 height 40
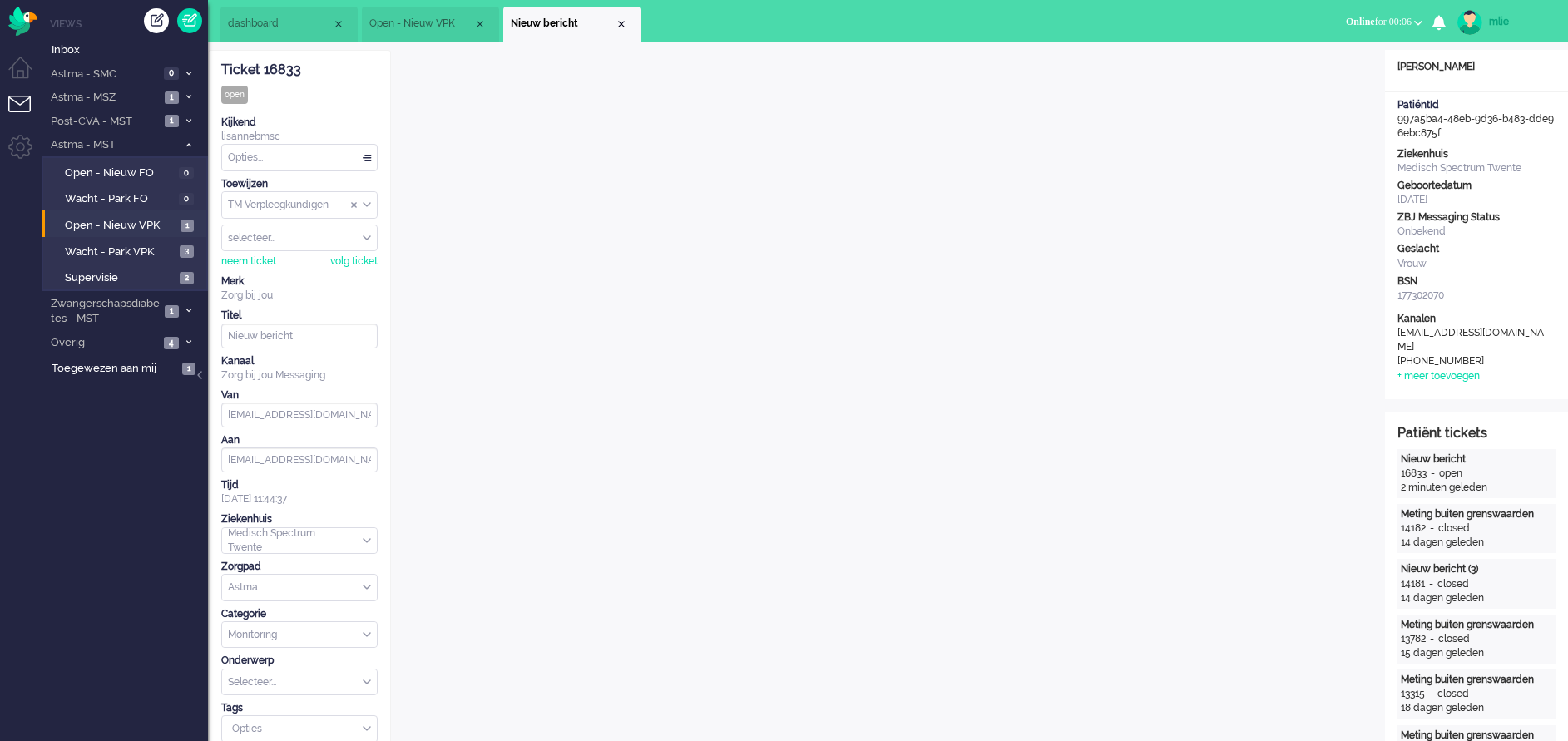
click at [366, 153] on div "Opties..." at bounding box center [300, 156] width 155 height 25
click at [272, 275] on li "Opgelost" at bounding box center [300, 276] width 155 height 25
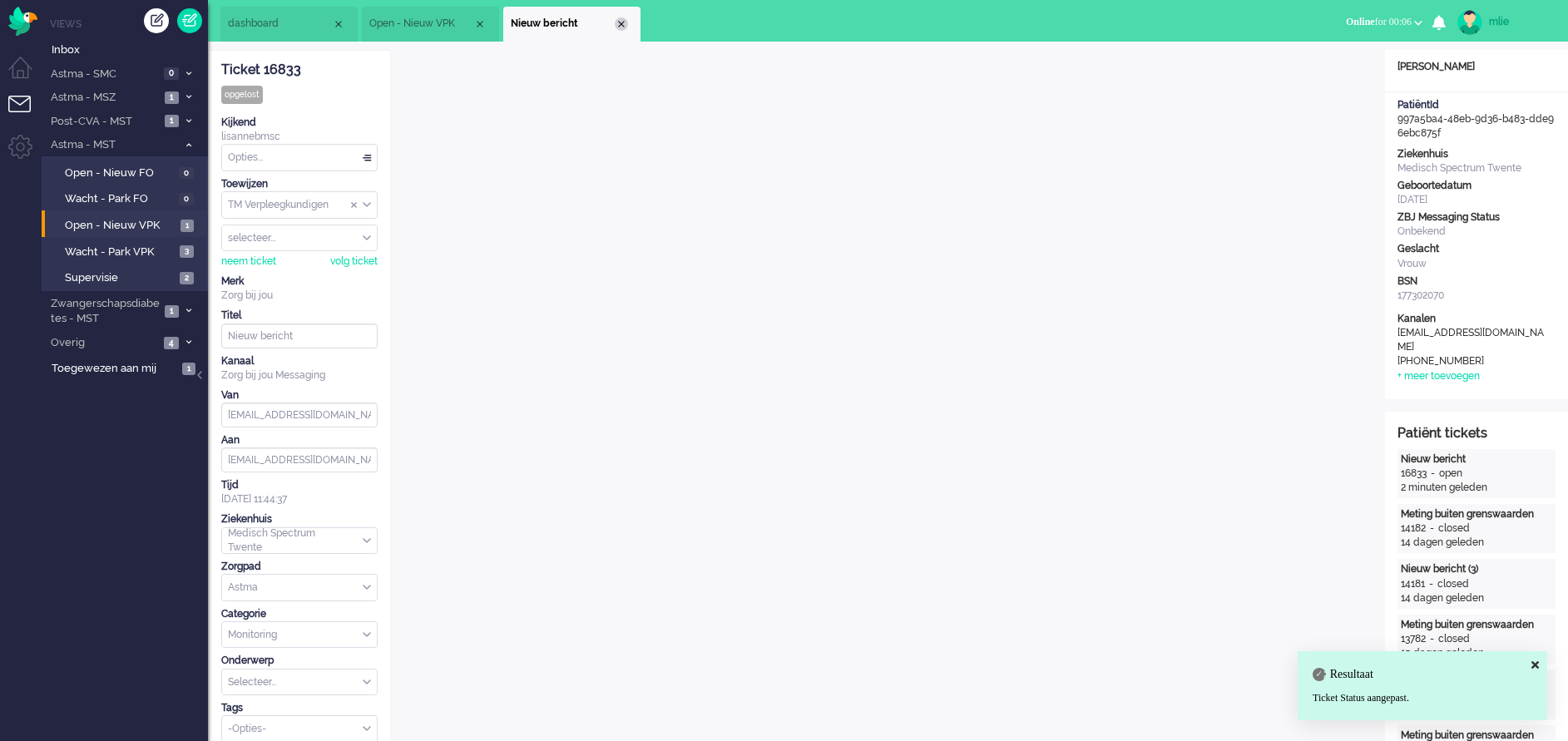
click at [623, 27] on div "Close tab" at bounding box center [621, 25] width 13 height 13
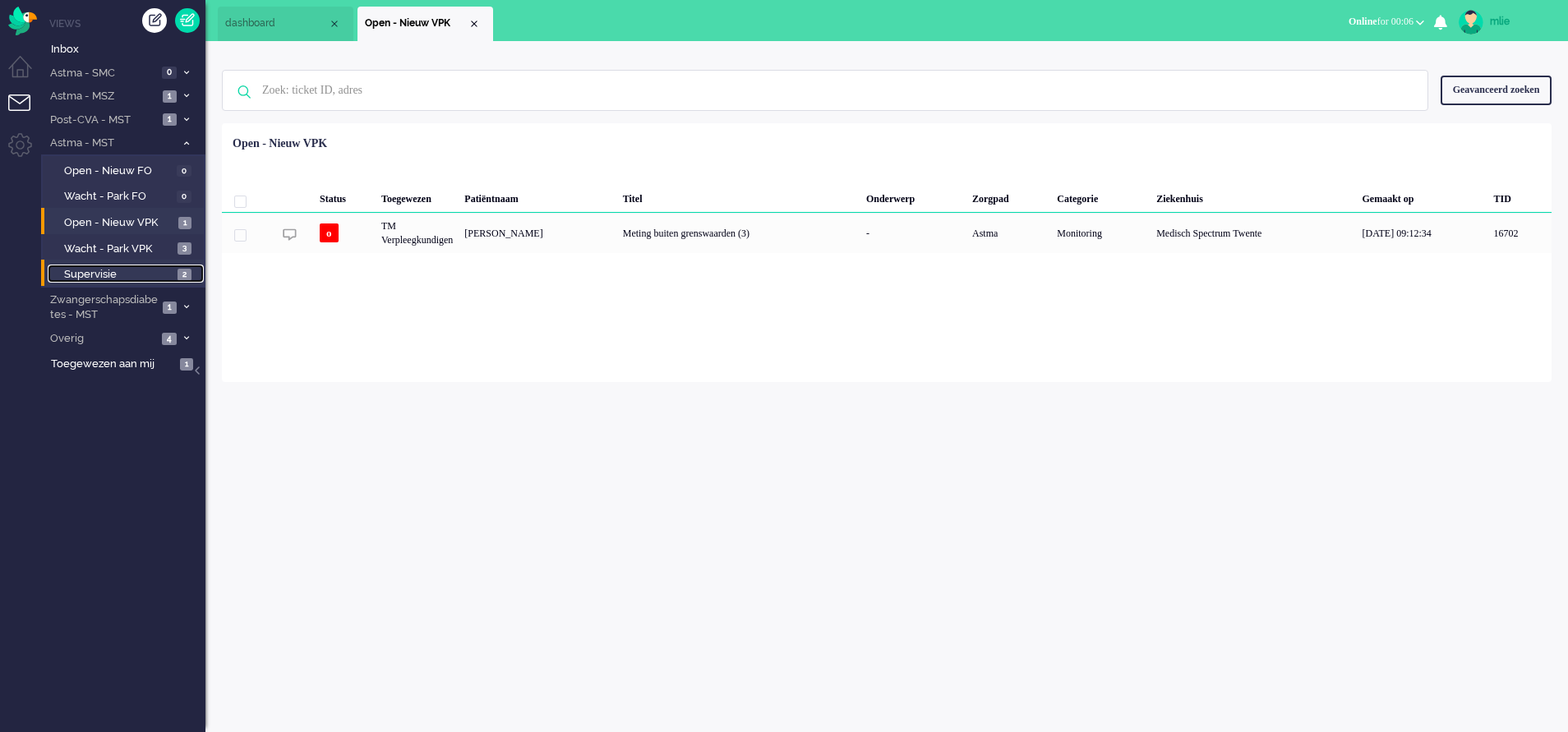
click at [90, 270] on span "Supervisie" at bounding box center [118, 275] width 109 height 16
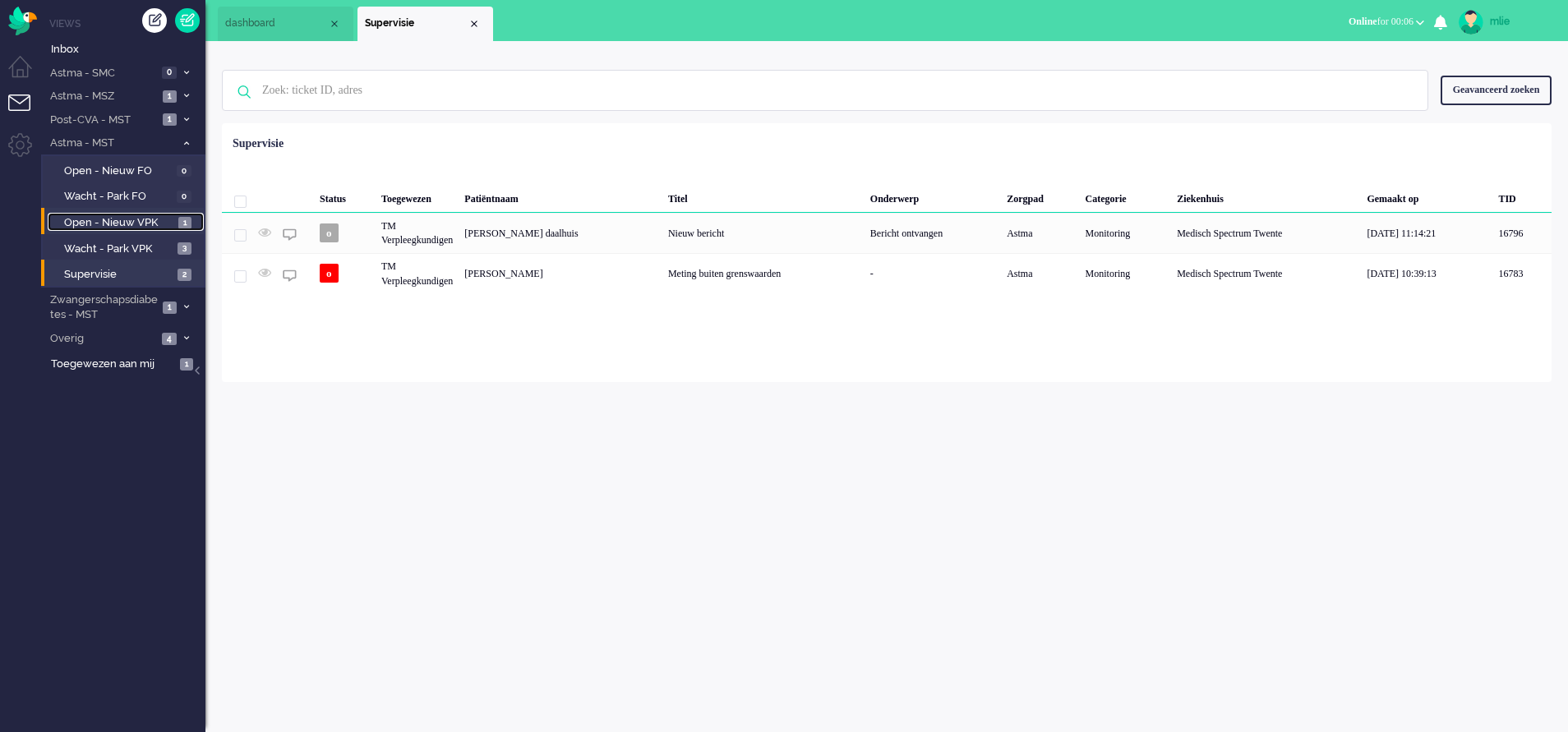
click at [87, 220] on span "Open - Nieuw VPK" at bounding box center [119, 223] width 110 height 16
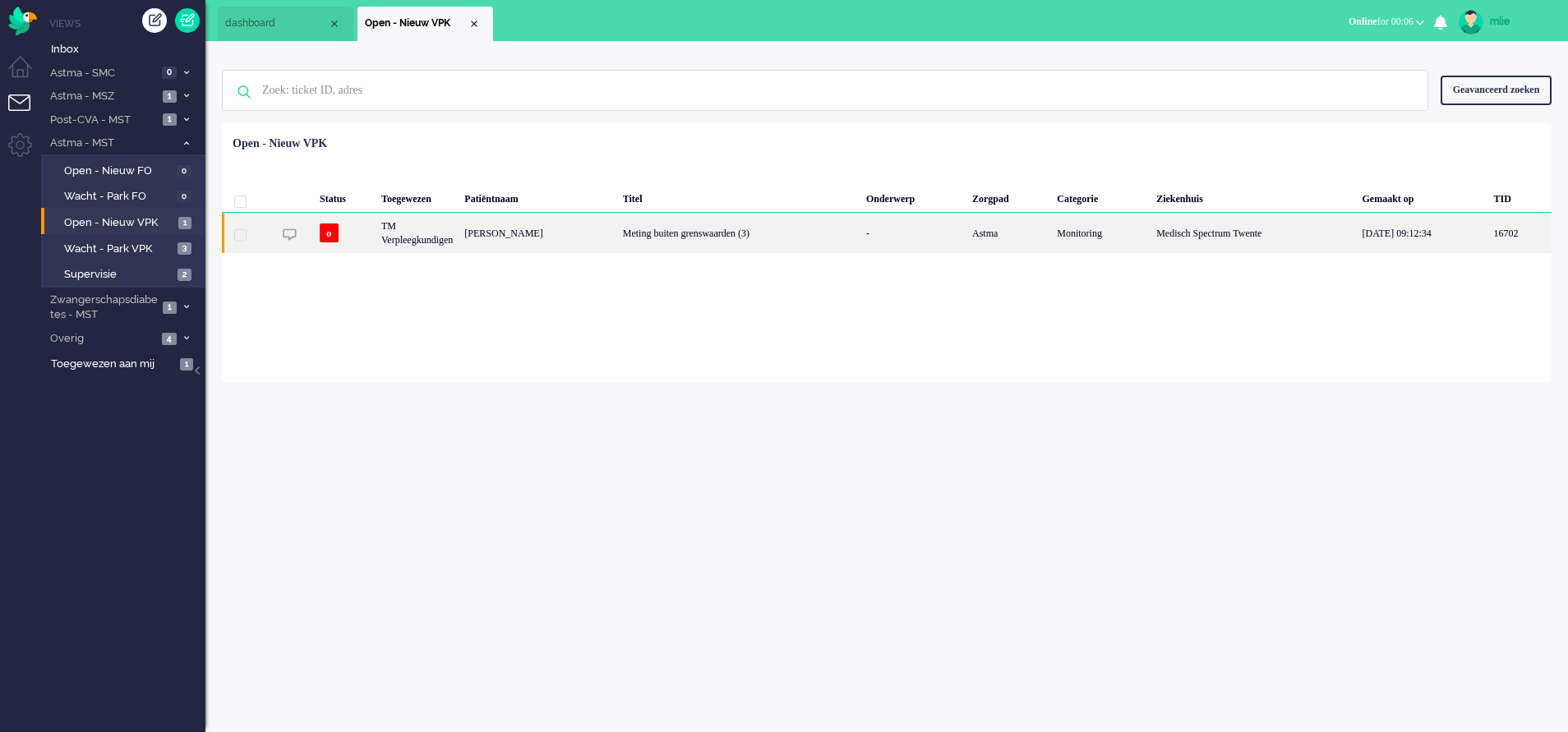
click at [817, 225] on div "Meting buiten grenswaarden (3)" at bounding box center [738, 232] width 243 height 40
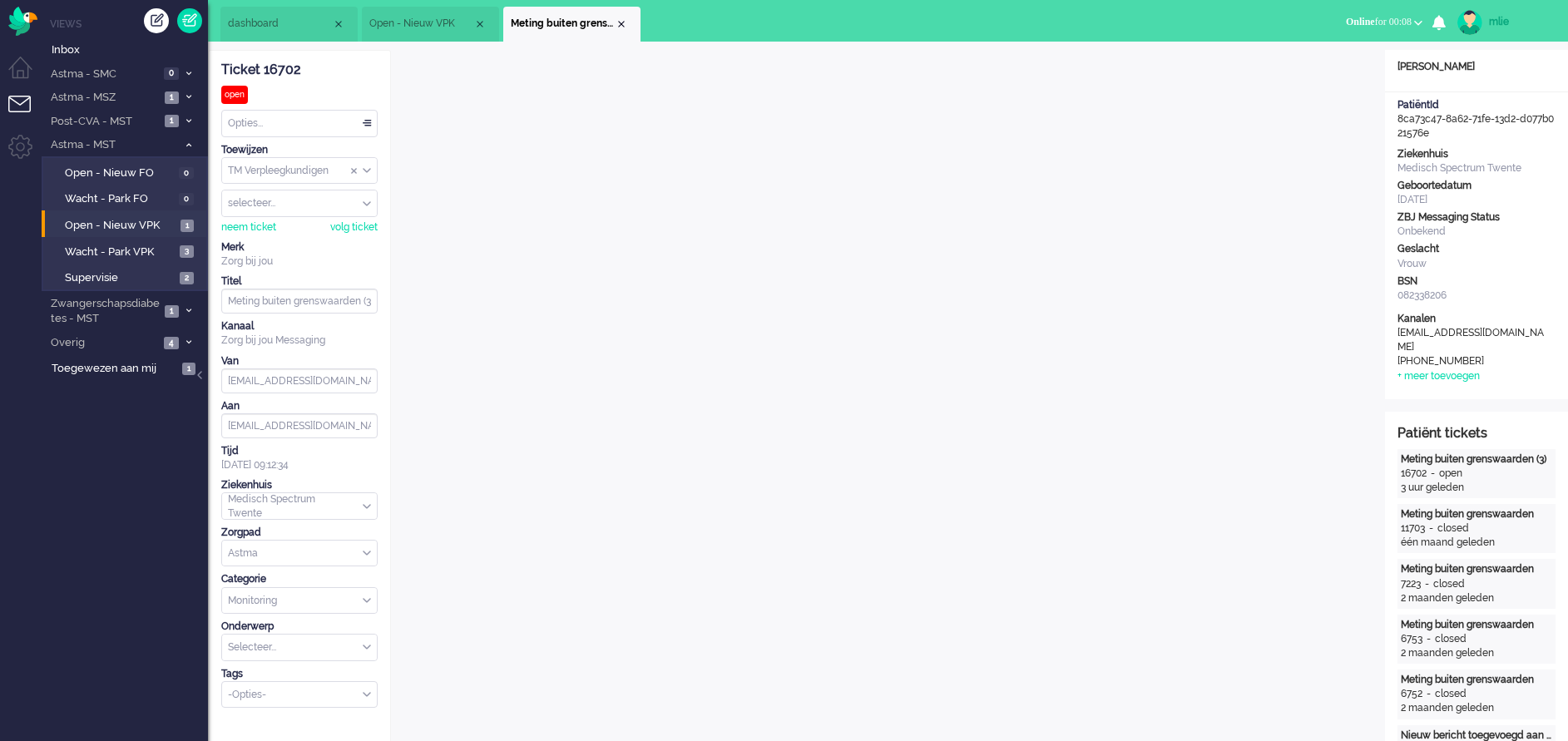
drag, startPoint x: 310, startPoint y: 74, endPoint x: 214, endPoint y: 70, distance: 96.1
drag, startPoint x: 214, startPoint y: 70, endPoint x: 224, endPoint y: 69, distance: 10.0
copy div "Ticket 16702"
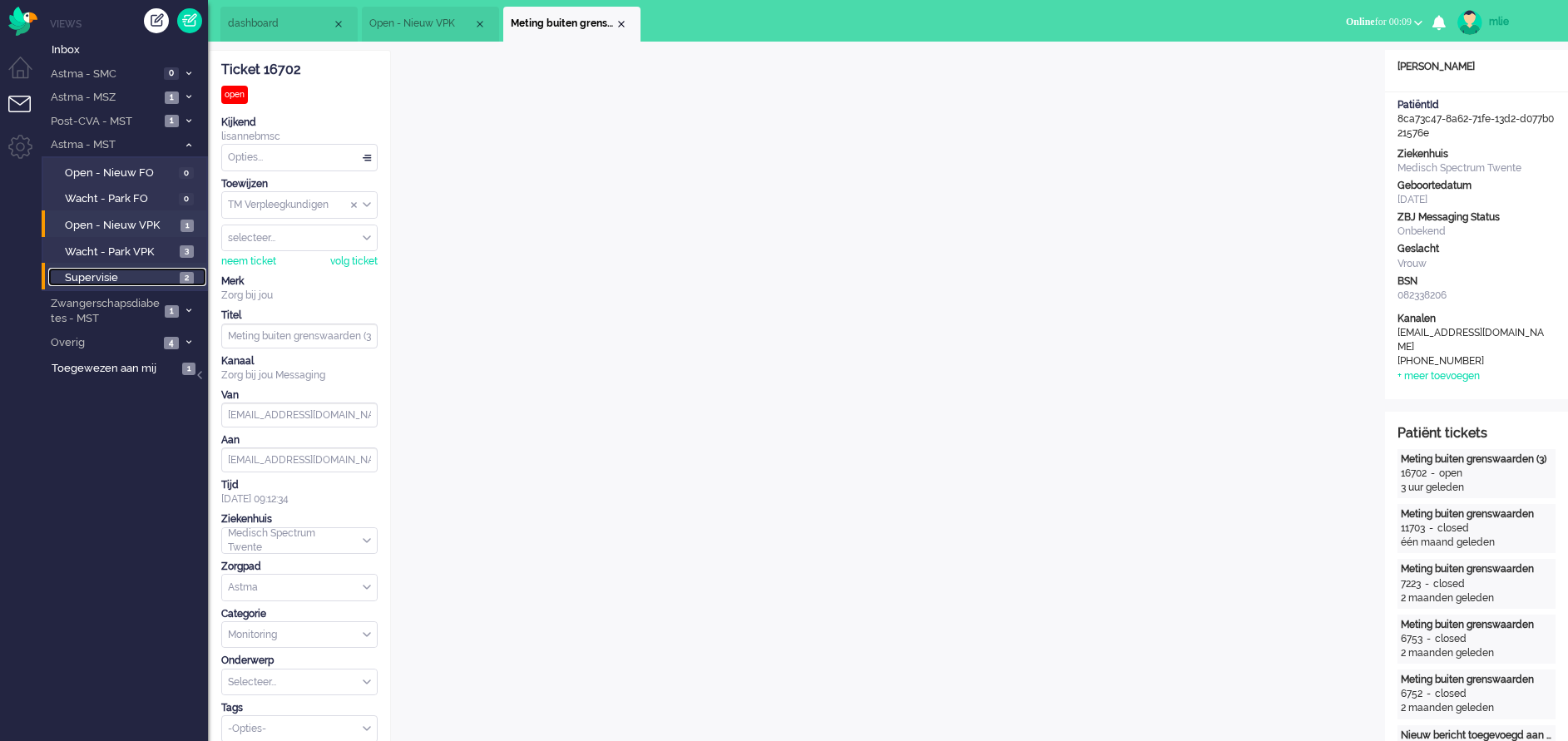
click at [81, 272] on span "Supervisie" at bounding box center [120, 278] width 110 height 16
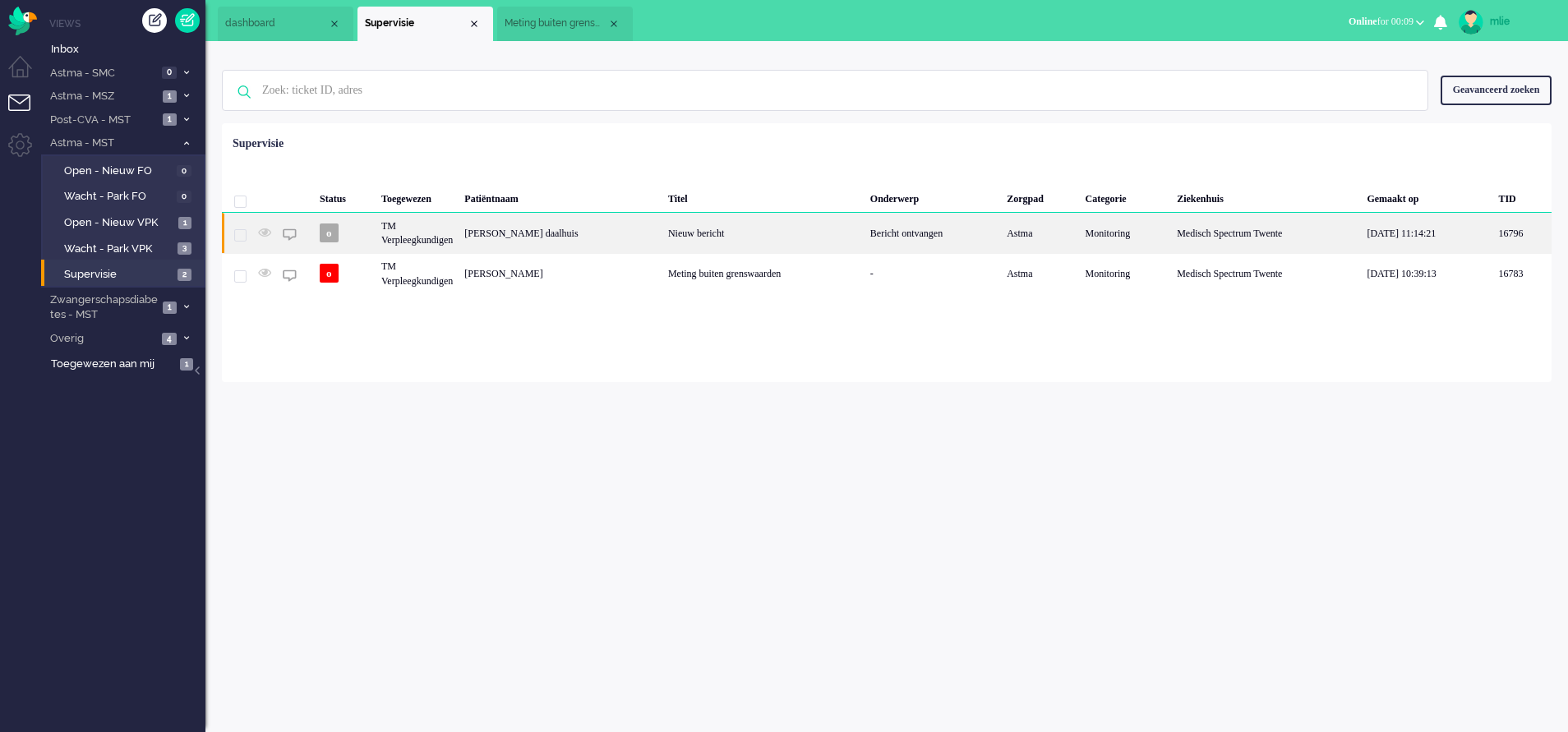
click at [769, 229] on div "Nieuw bericht" at bounding box center [763, 232] width 202 height 40
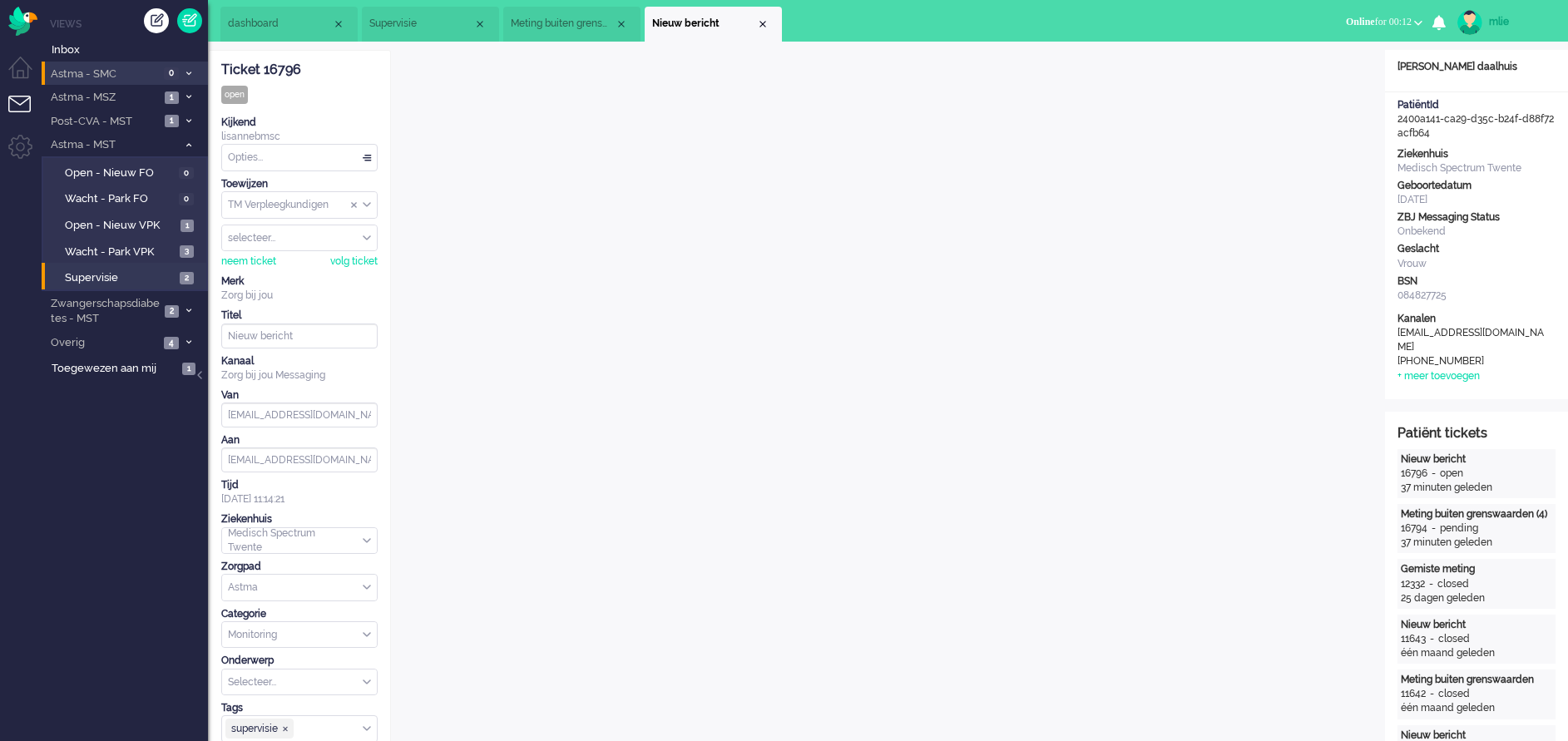
drag, startPoint x: 308, startPoint y: 68, endPoint x: 203, endPoint y: 64, distance: 105.1
click at [203, 64] on div "Thuis Dashboard Meldingen Volgen Kennisbank release_2.1.2 Views Inbox Astma - S…" at bounding box center [784, 370] width 1568 height 741
copy div "Open - Nieuw FO 0 Wacht - Park FO 0 Open - Nieuw VPK 0 Wacht - Park VPK 0 Super…"
click at [332, 80] on div "Ticket 16796 open Kijkend lisannebmsc Opties... Zet Status Open In afwachting G…" at bounding box center [300, 397] width 157 height 692
drag, startPoint x: 310, startPoint y: 74, endPoint x: 223, endPoint y: 67, distance: 87.3
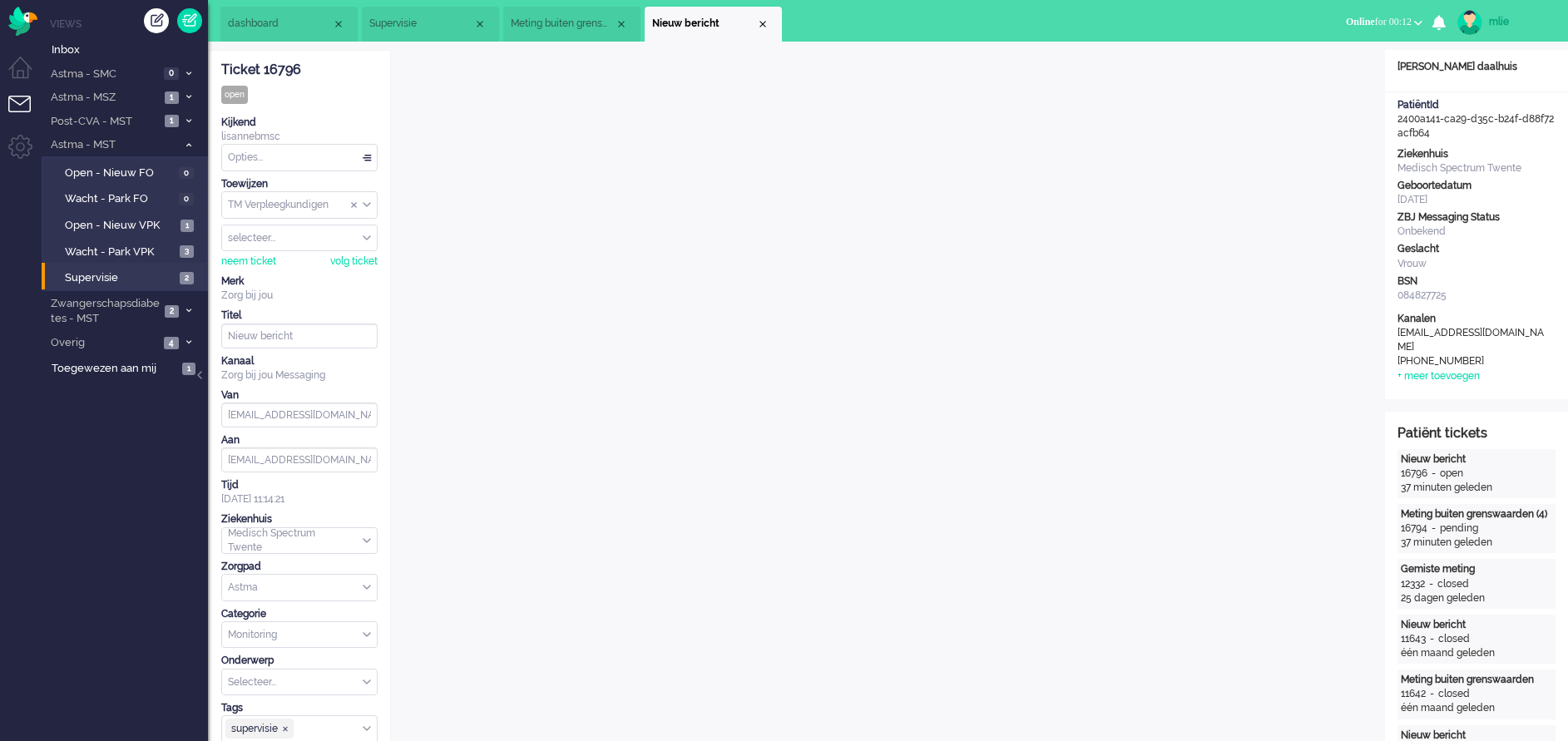
click at [223, 67] on div "Ticket 16796" at bounding box center [300, 70] width 157 height 19
drag, startPoint x: 223, startPoint y: 67, endPoint x: 232, endPoint y: 67, distance: 9.0
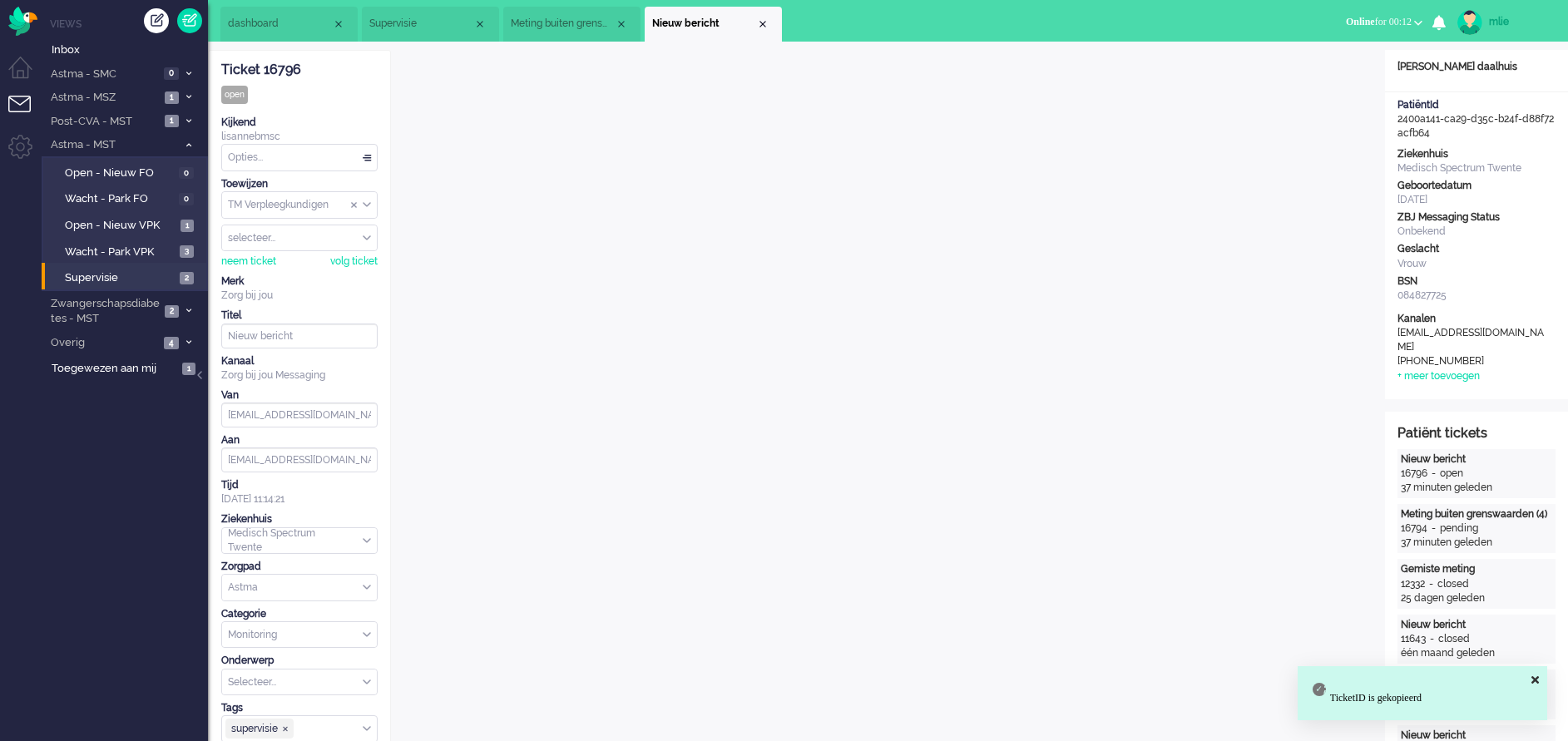
copy div "Ticket 16796"
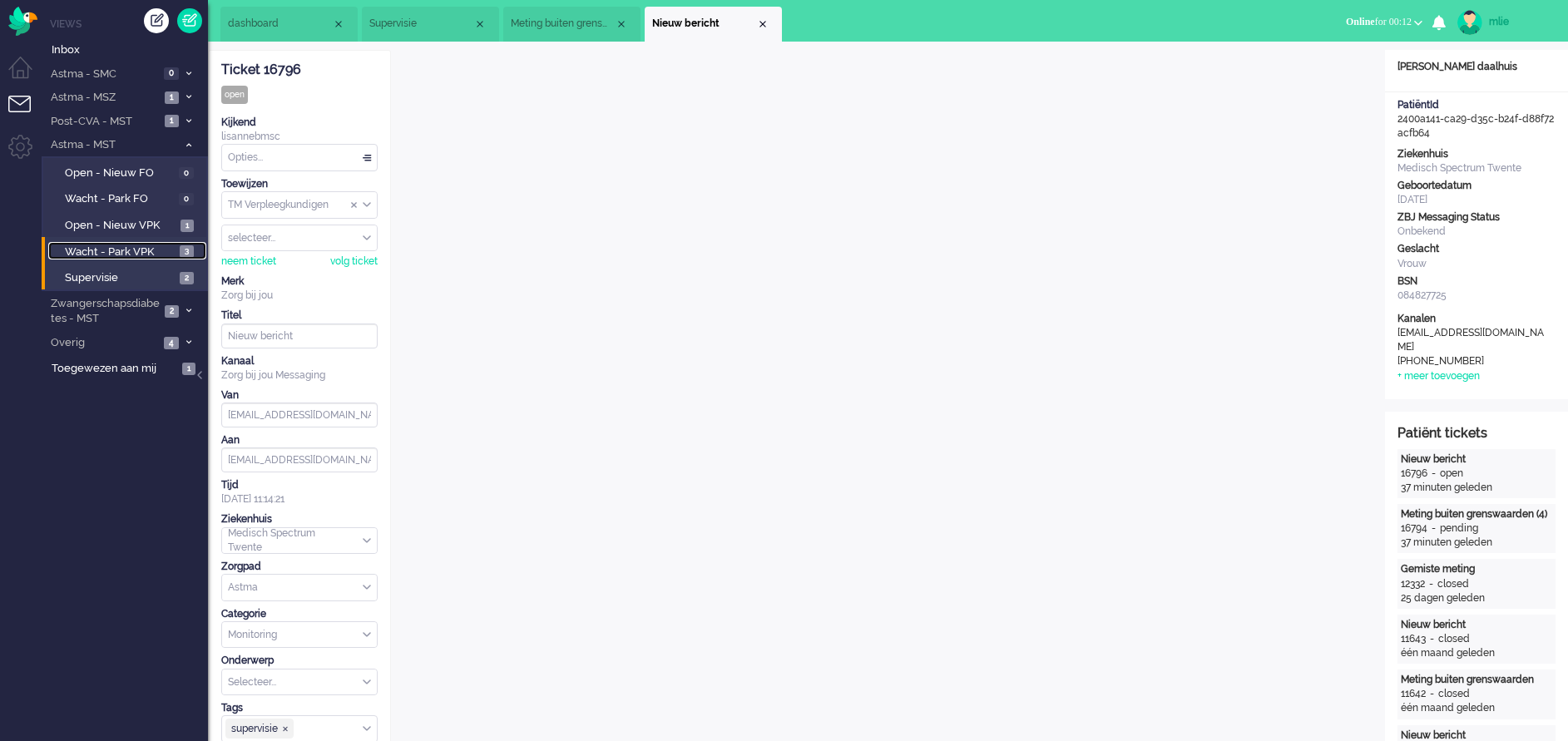
click at [85, 245] on span "Wacht - Park VPK" at bounding box center [120, 252] width 110 height 16
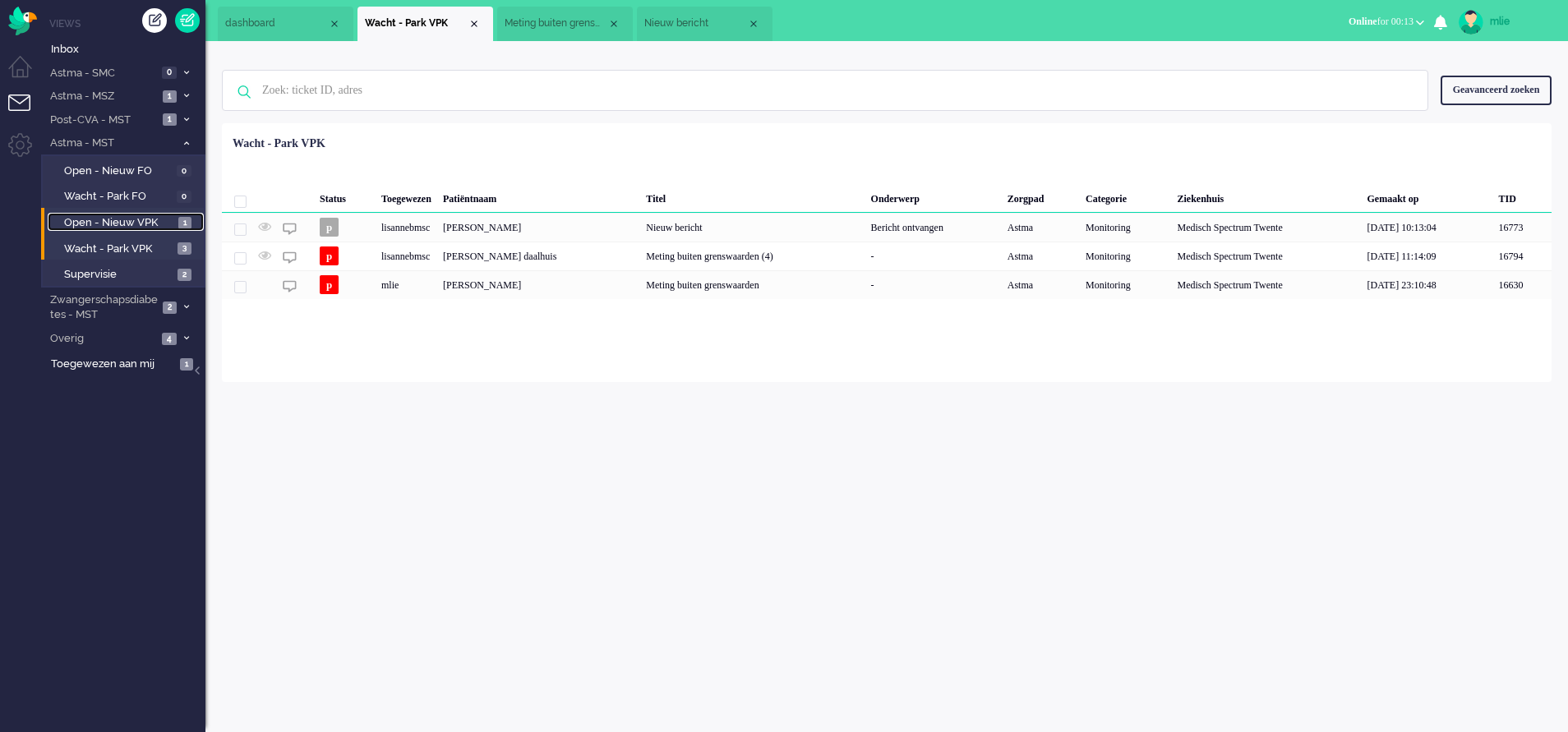
click at [105, 220] on span "Open - Nieuw VPK" at bounding box center [119, 223] width 110 height 16
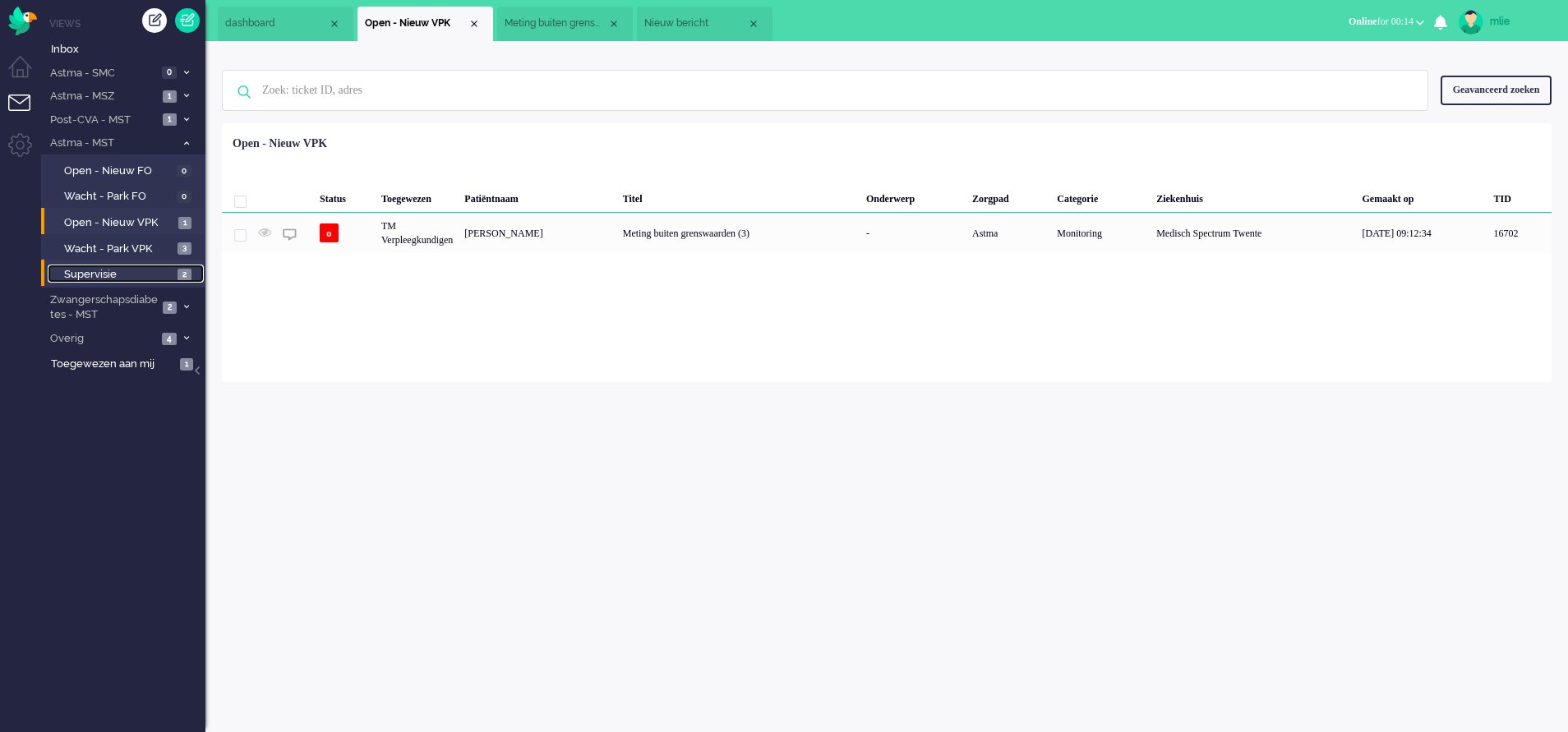
click at [92, 267] on span "Supervisie" at bounding box center [118, 275] width 109 height 16
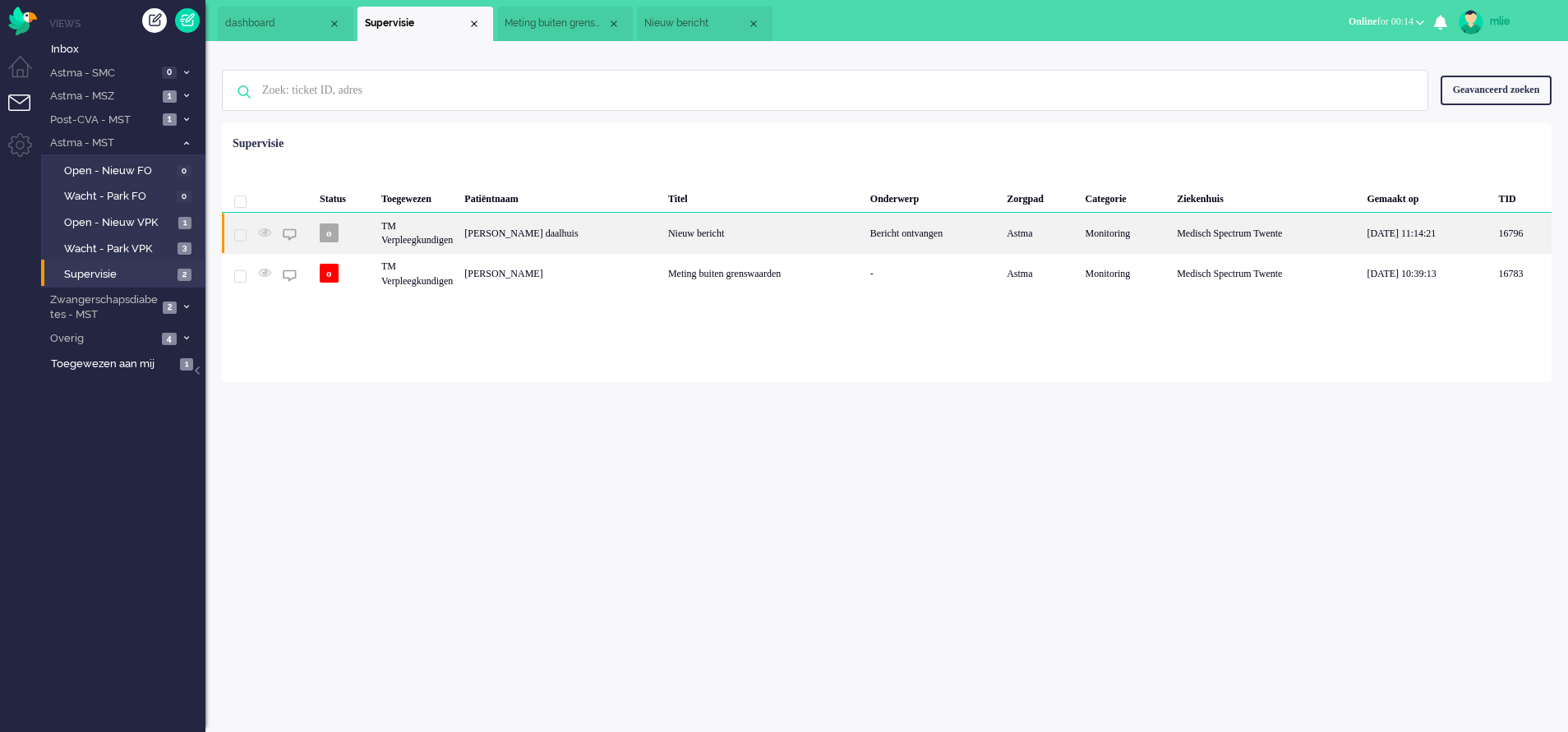
click at [770, 236] on div "Nieuw bericht" at bounding box center [763, 232] width 202 height 40
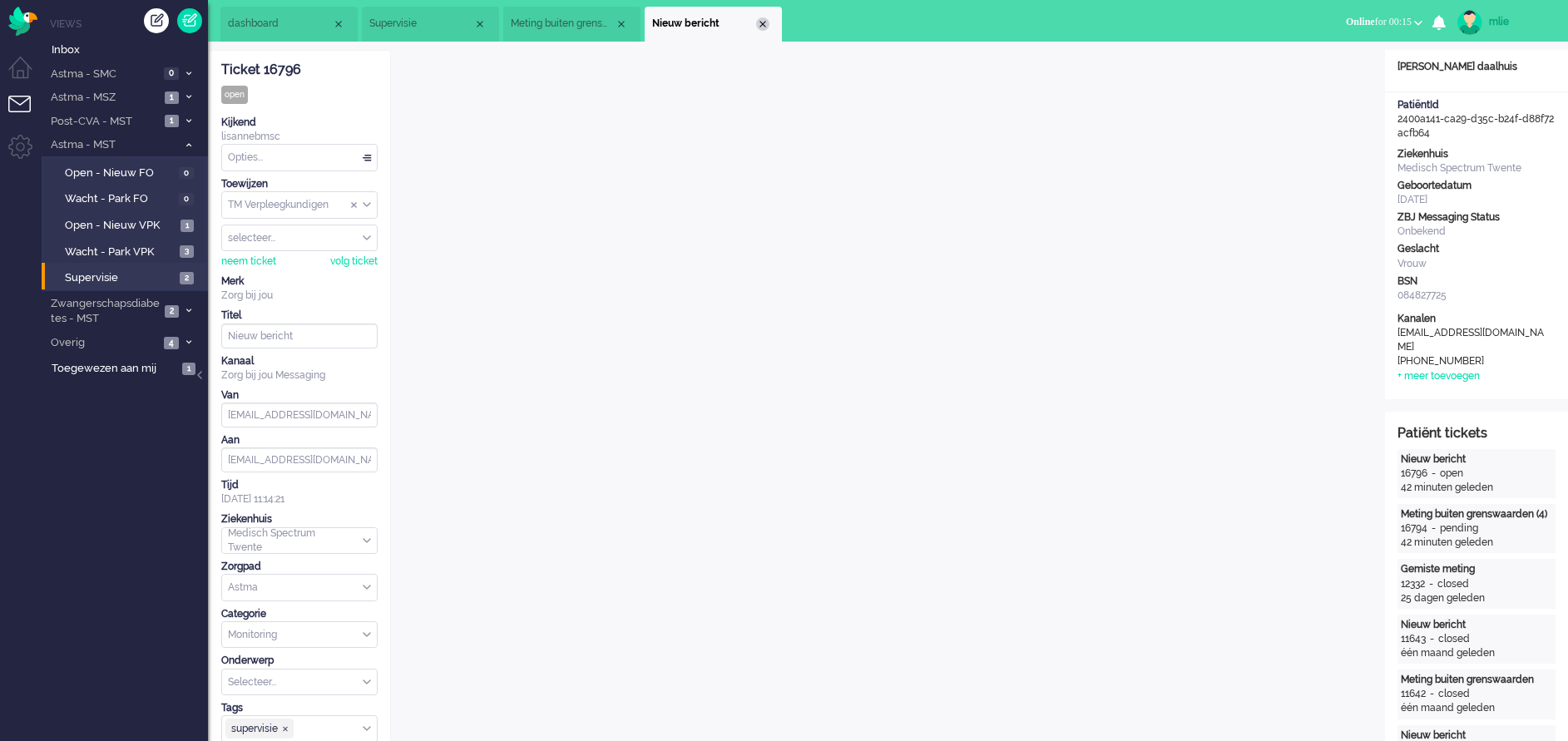
click at [762, 27] on div "Close tab" at bounding box center [763, 25] width 13 height 13
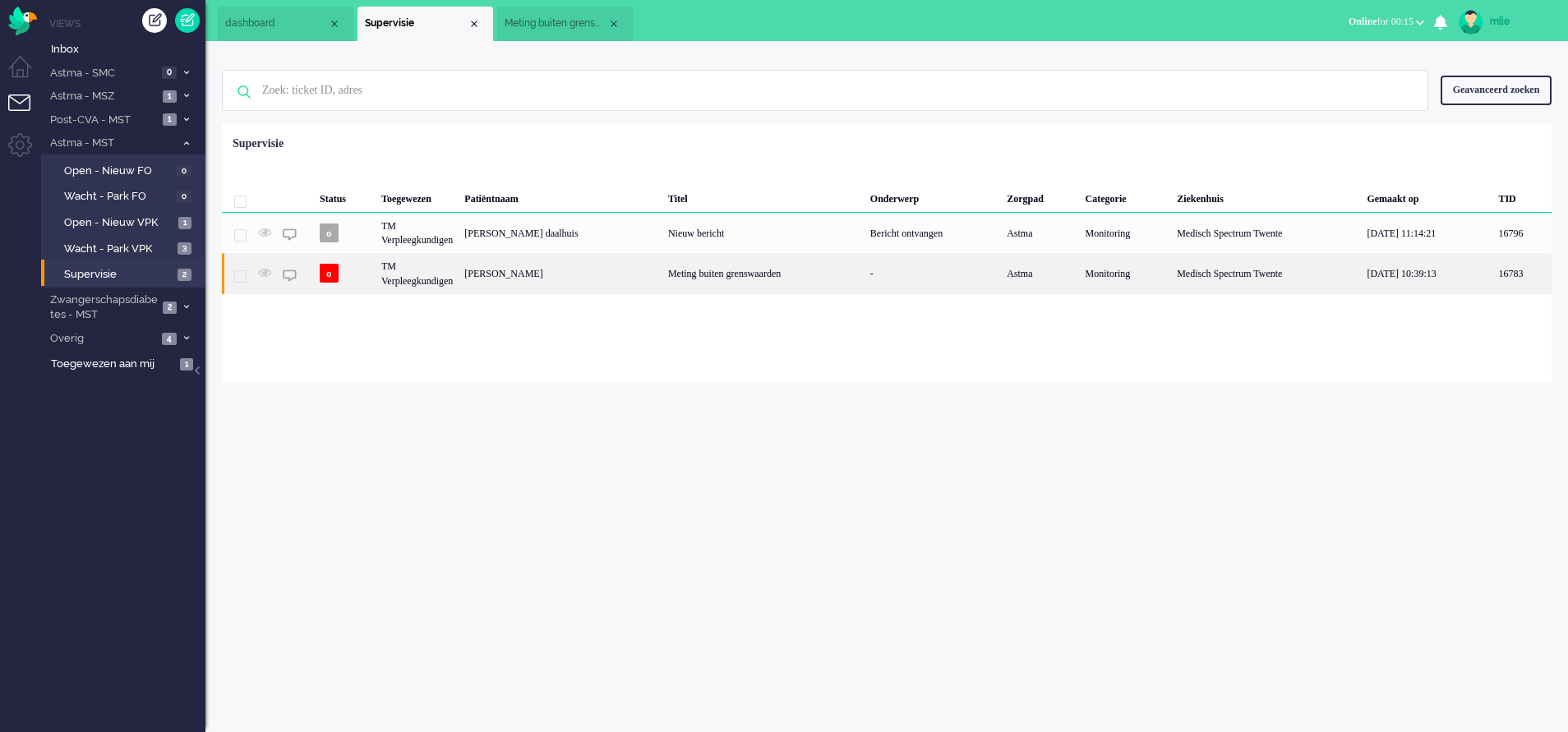
click at [770, 281] on div "Meting buiten grenswaarden" at bounding box center [763, 273] width 202 height 40
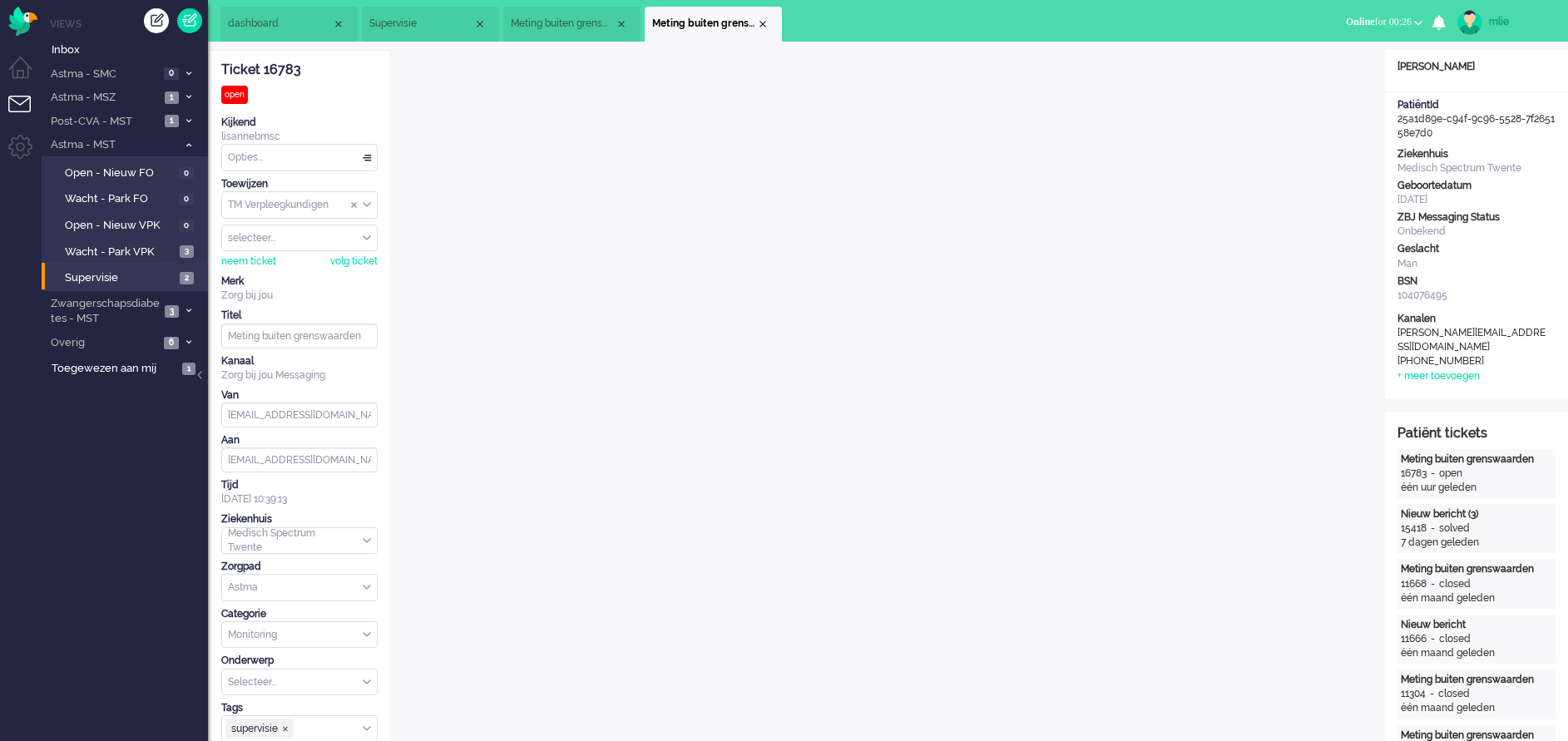
drag, startPoint x: 309, startPoint y: 72, endPoint x: 210, endPoint y: 67, distance: 99.1
copy div "Ticket 16783"
click at [363, 156] on div "Opties..." at bounding box center [300, 156] width 155 height 25
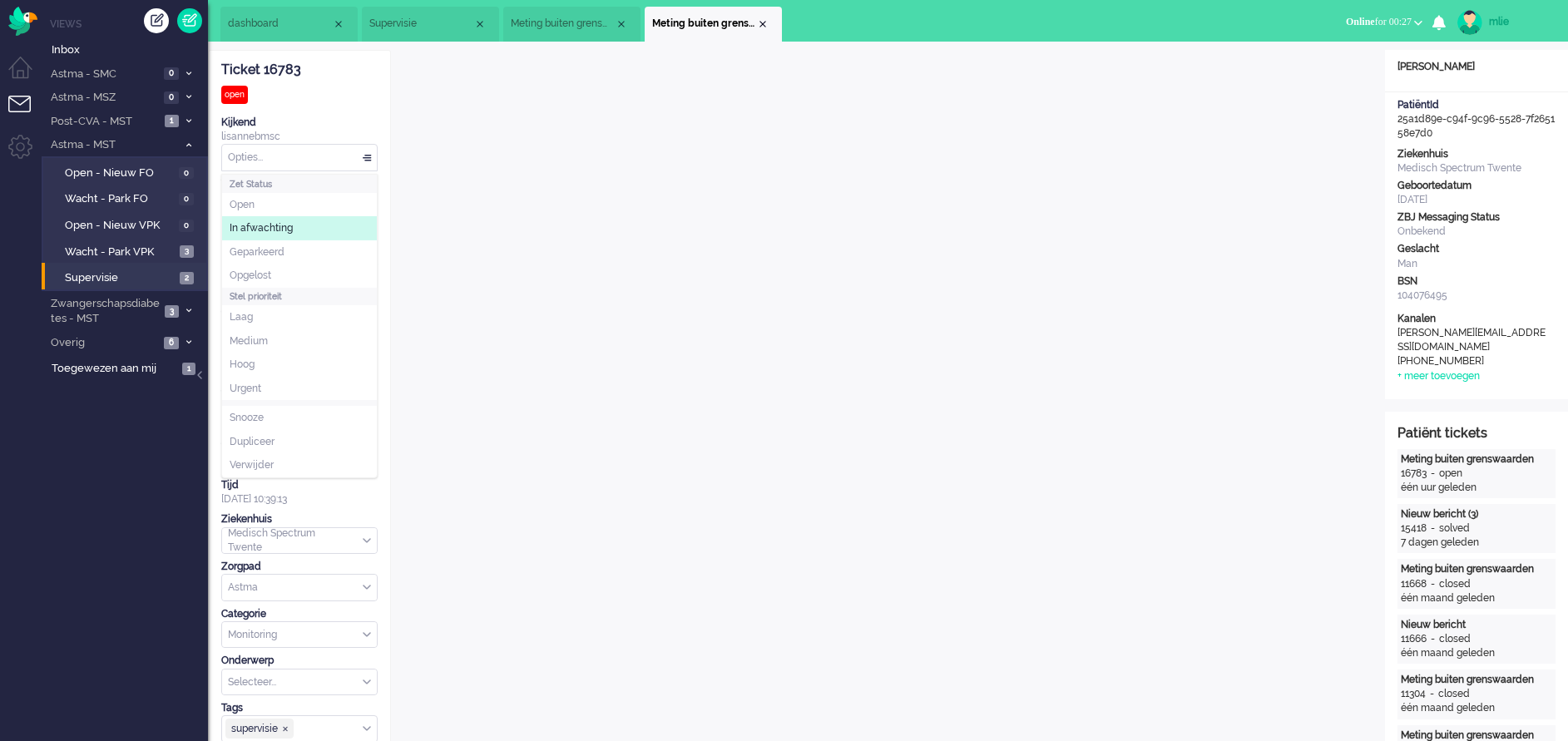
click at [276, 220] on li "In afwachting" at bounding box center [300, 228] width 155 height 25
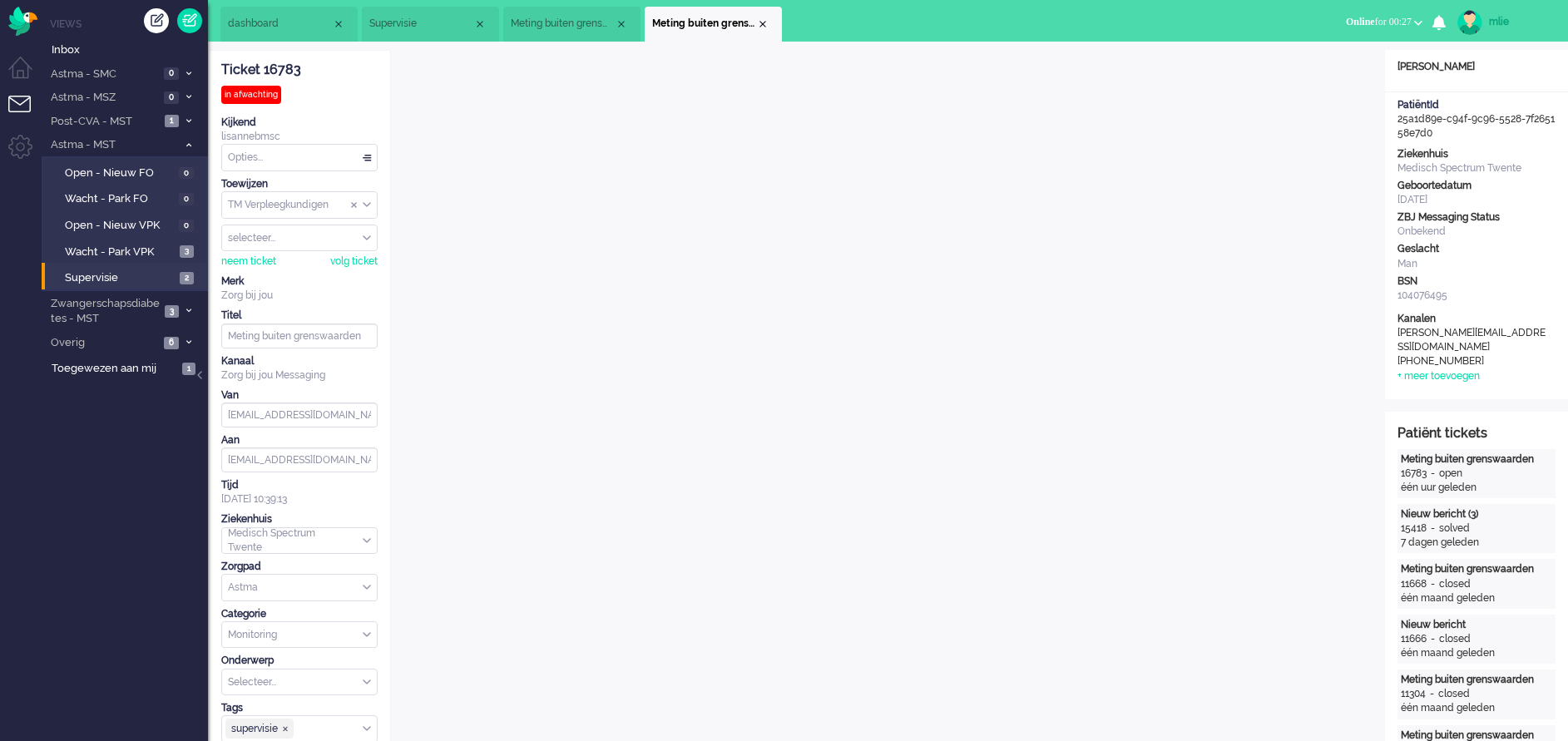
click at [366, 156] on div "Opties..." at bounding box center [300, 156] width 155 height 25
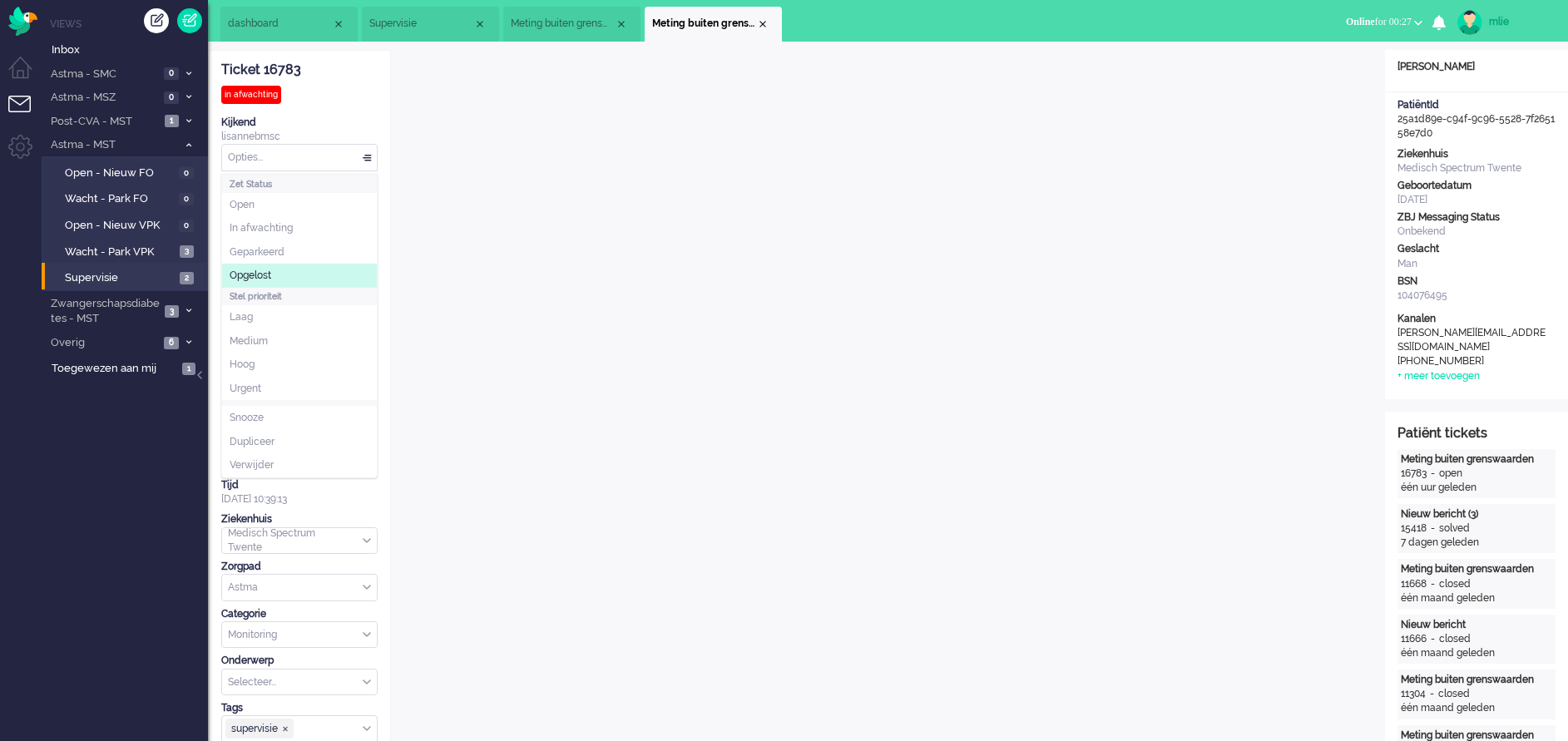
click at [274, 267] on li "Opgelost" at bounding box center [300, 276] width 155 height 25
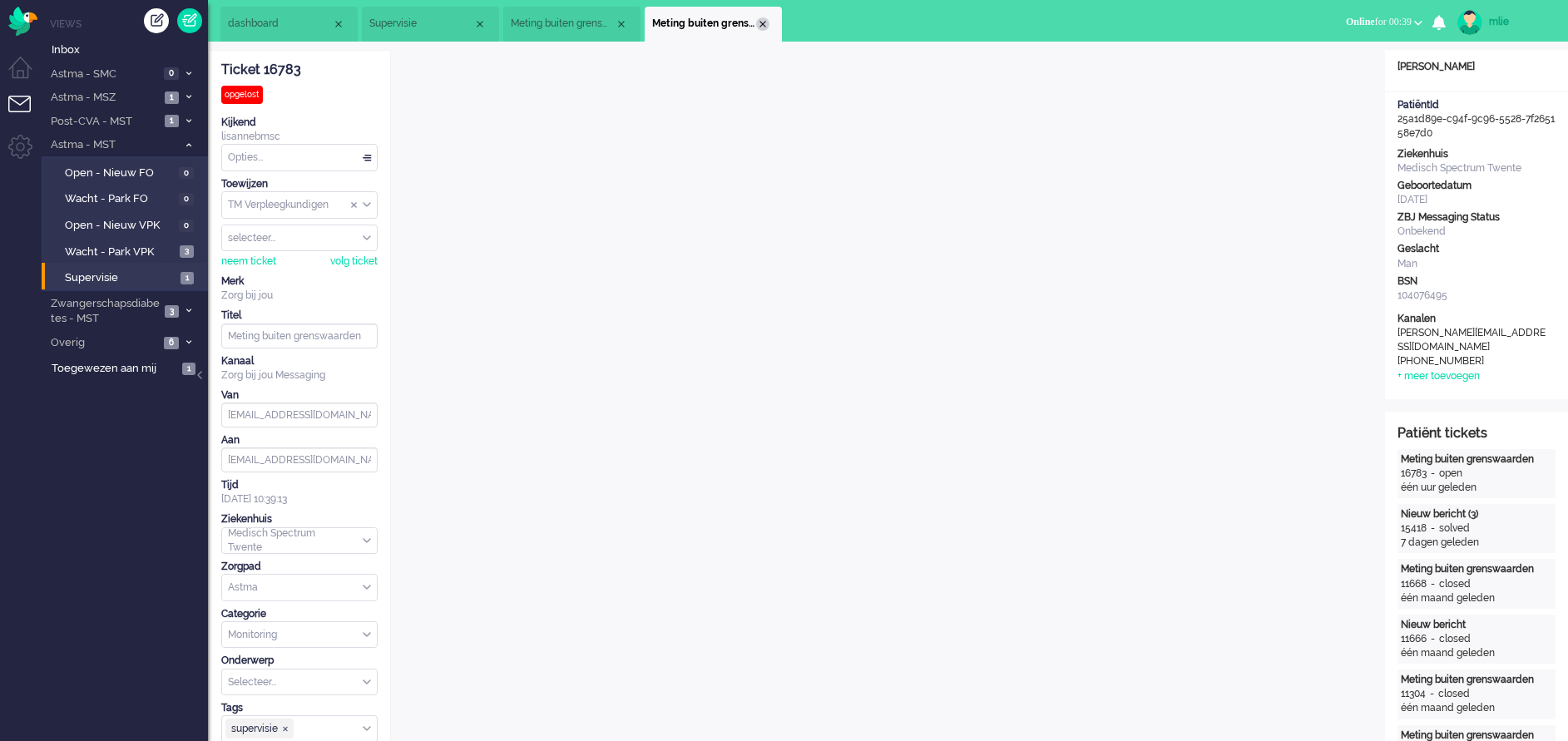
click at [762, 25] on div "Close tab" at bounding box center [763, 25] width 13 height 13
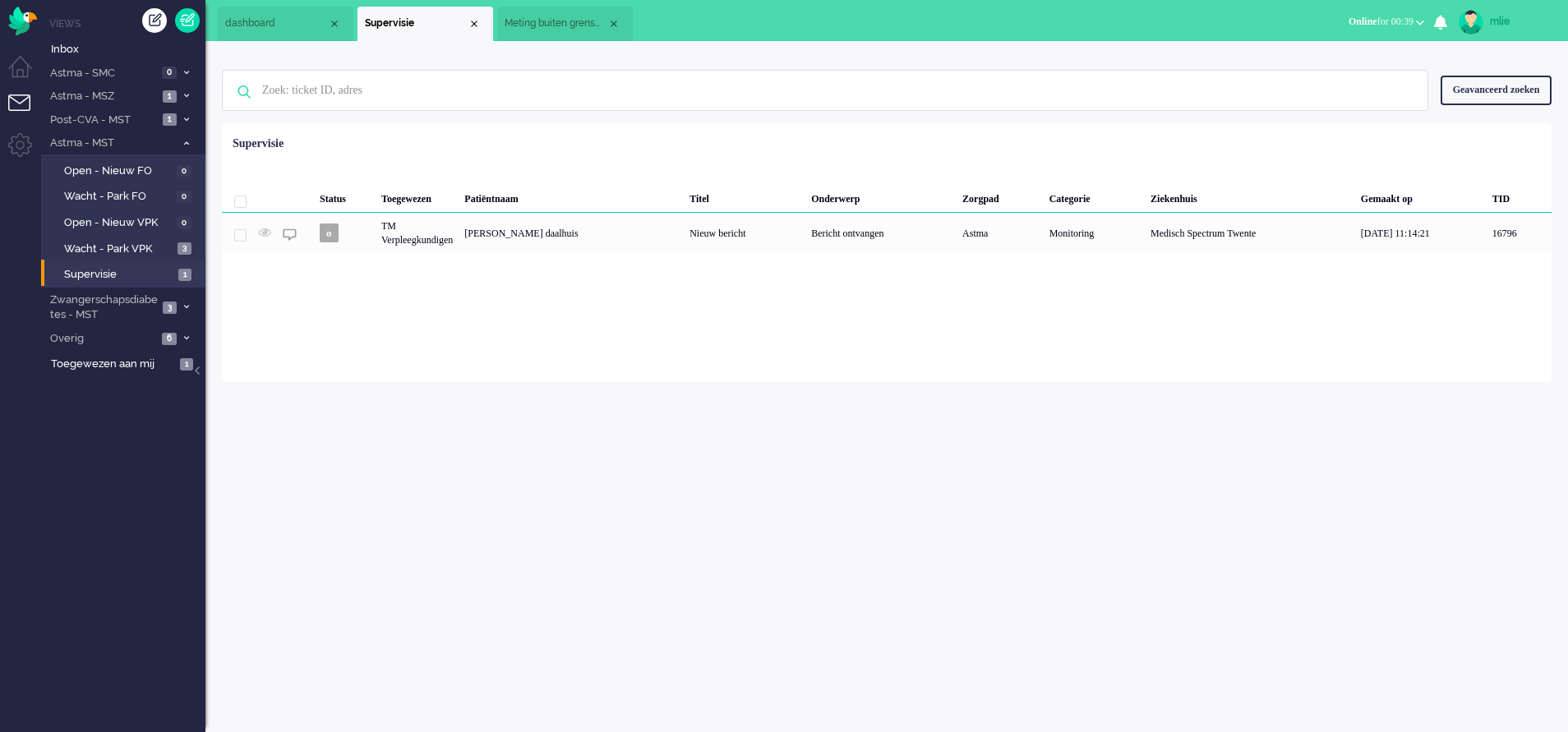
click at [554, 19] on span "Meting buiten grenswaarden (3)" at bounding box center [556, 23] width 102 height 14
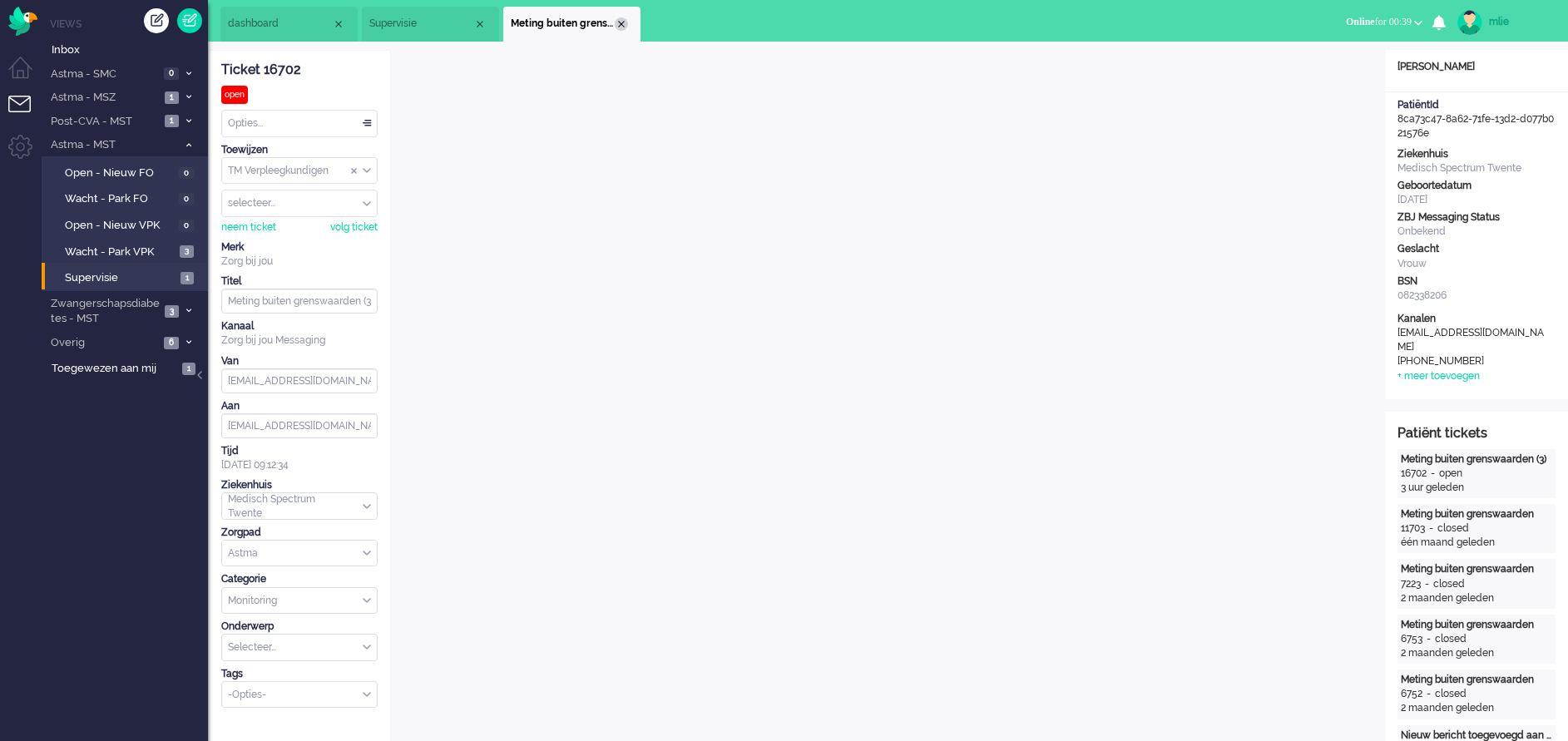
click at [620, 25] on div "Close tab" at bounding box center [621, 25] width 13 height 13
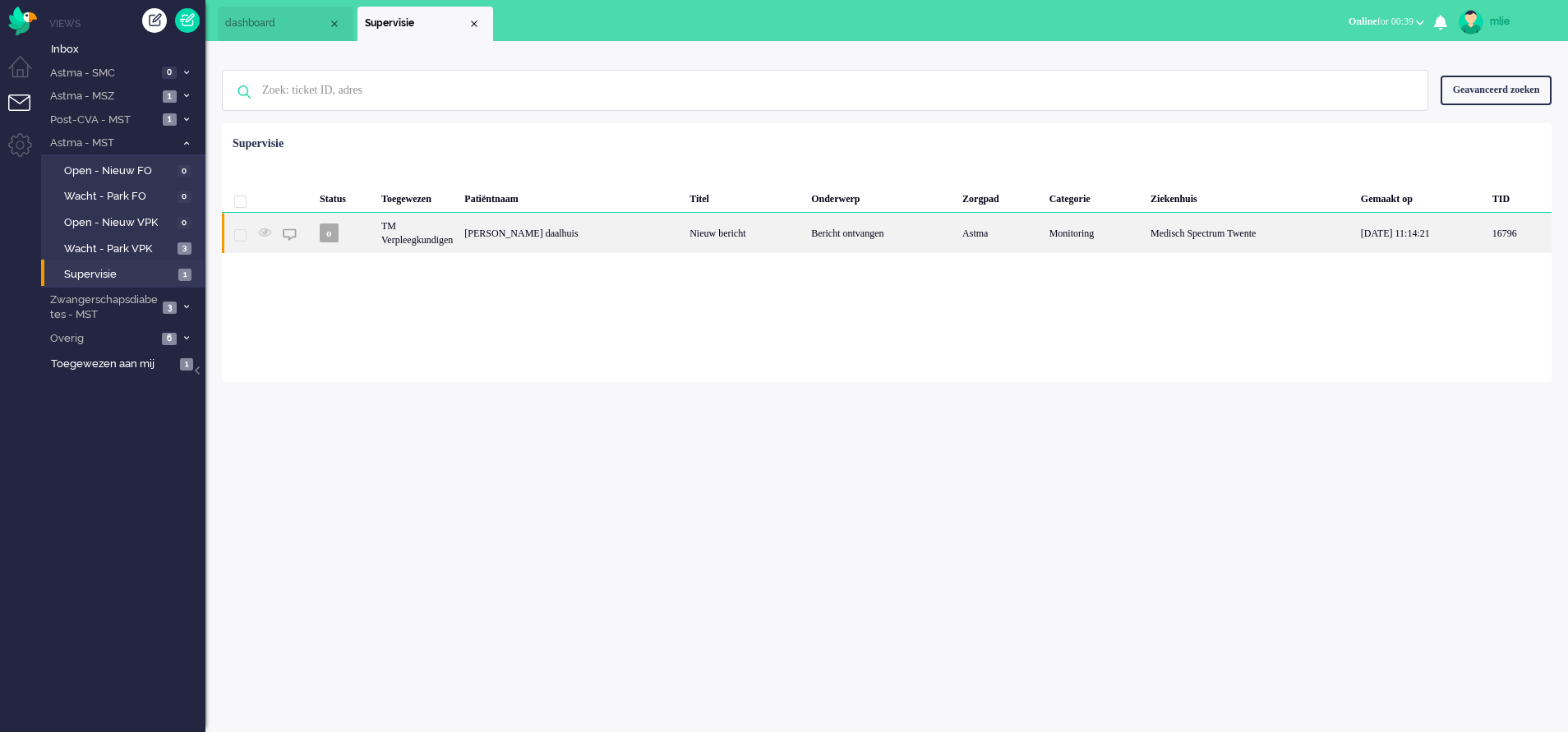
click at [805, 234] on div "Nieuw bericht" at bounding box center [744, 232] width 122 height 40
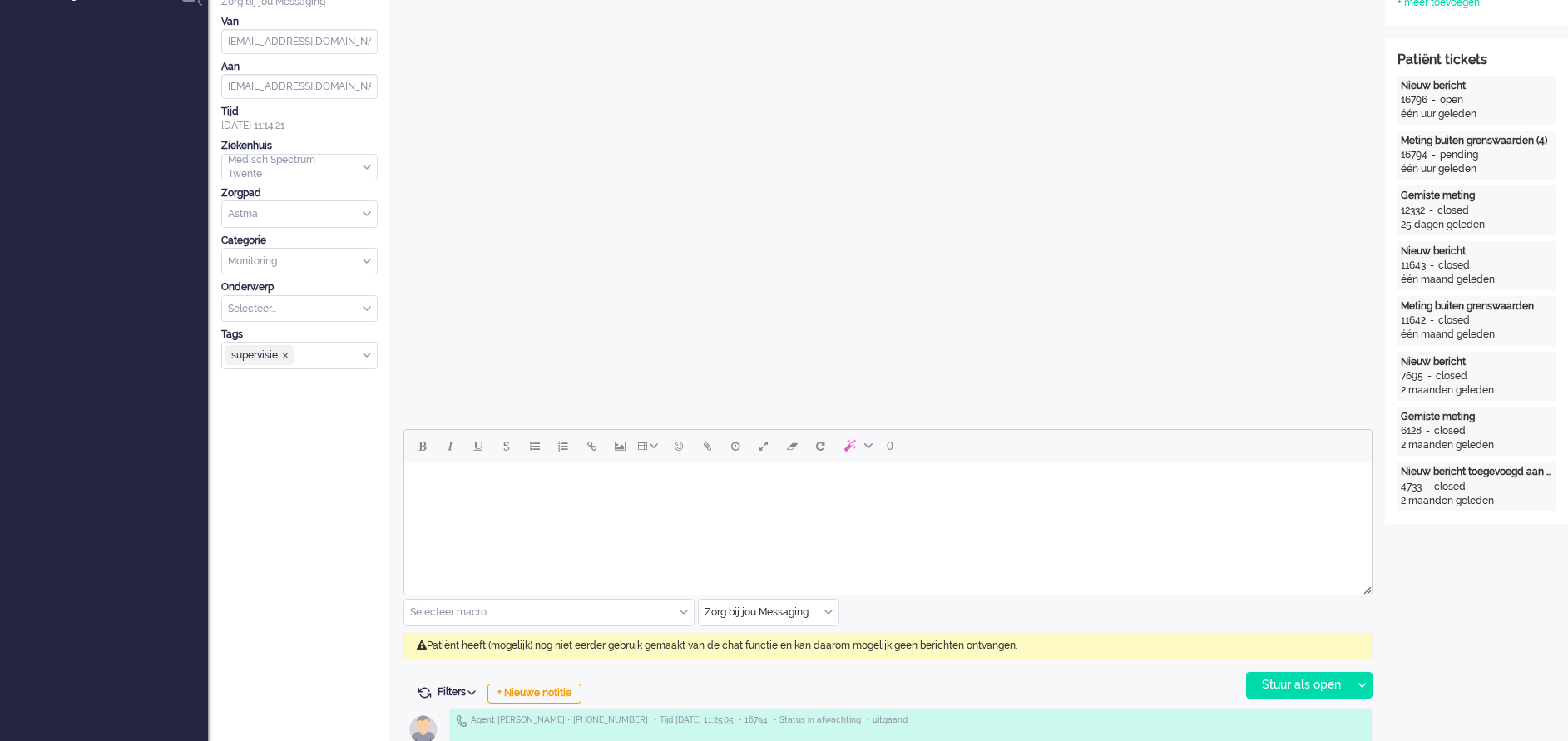
scroll to position [374, 0]
click at [285, 352] on span "supervisie ❎" at bounding box center [286, 354] width 8 height 8
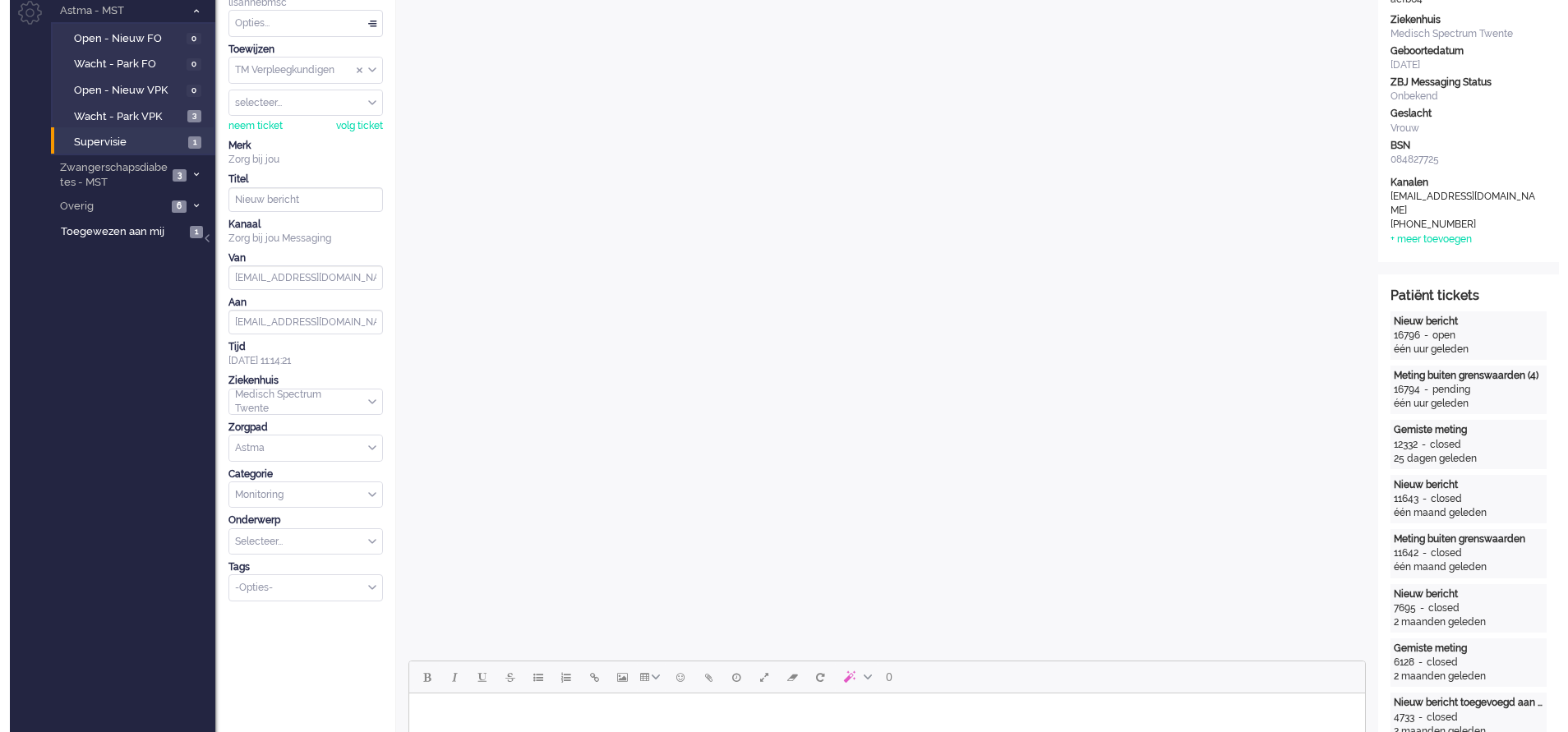
scroll to position [0, 0]
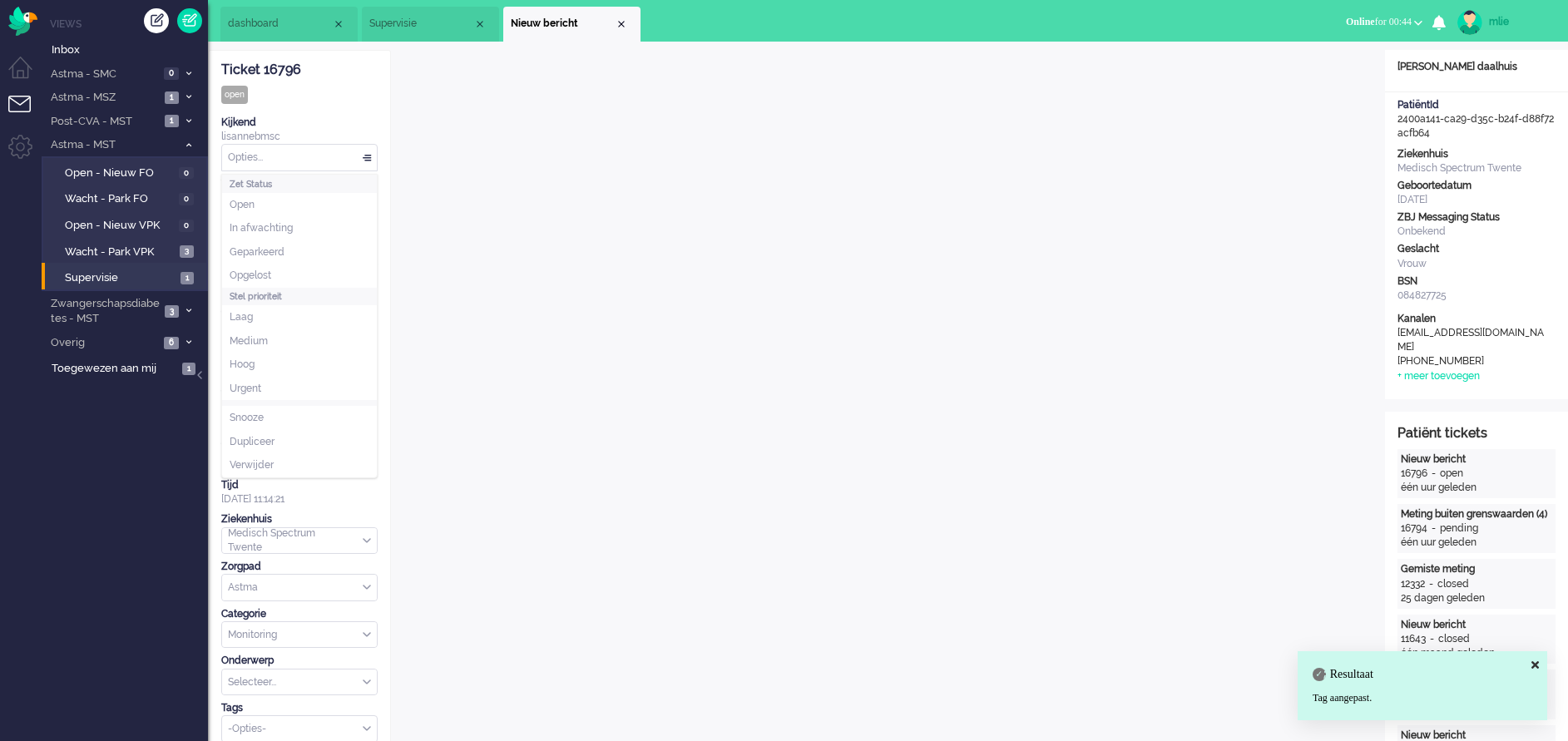
click at [363, 153] on div "Opties..." at bounding box center [300, 156] width 155 height 25
click at [274, 266] on li "Opgelost" at bounding box center [300, 276] width 155 height 25
click at [618, 22] on div "Close tab" at bounding box center [621, 25] width 13 height 13
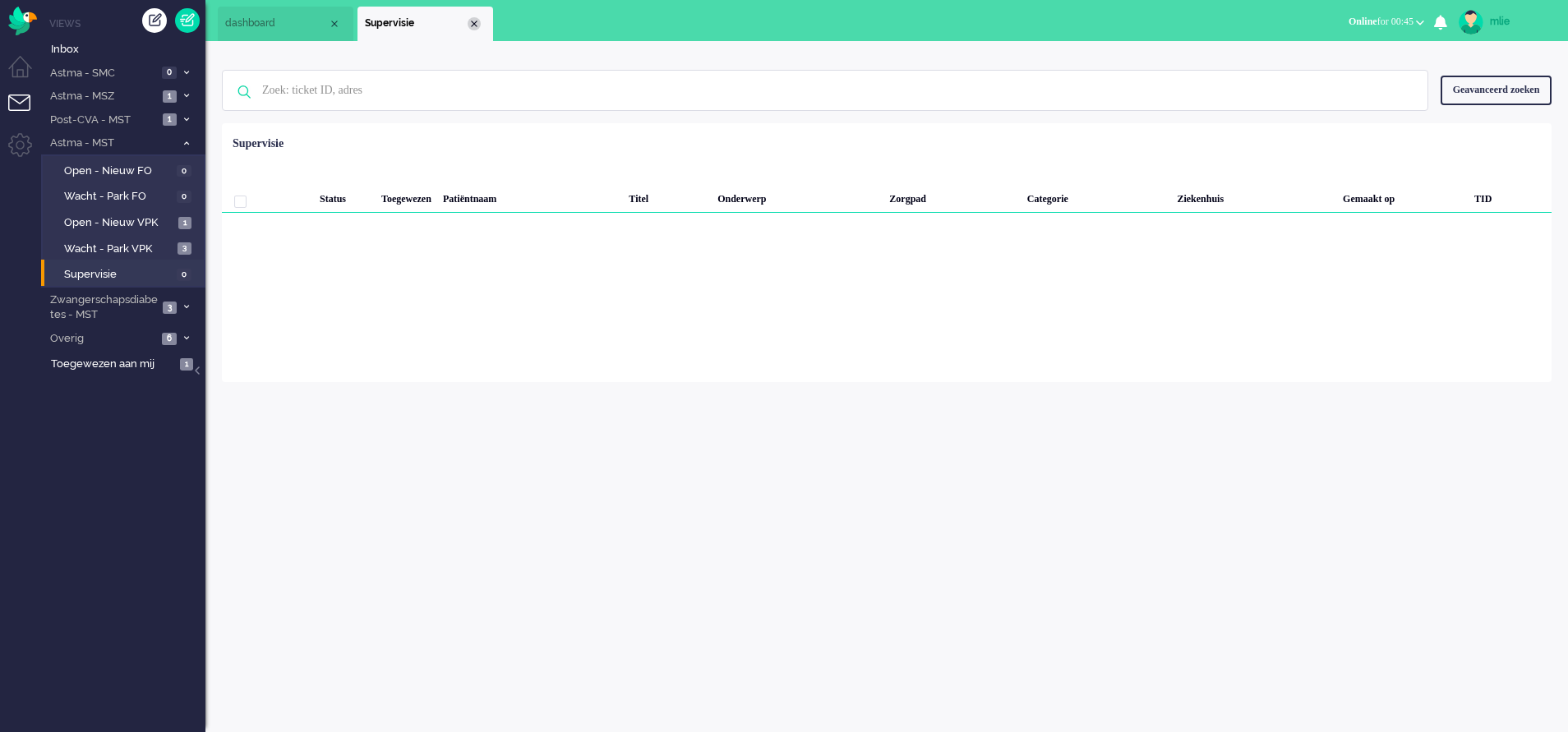
click at [470, 24] on div "Close tab" at bounding box center [474, 24] width 13 height 13
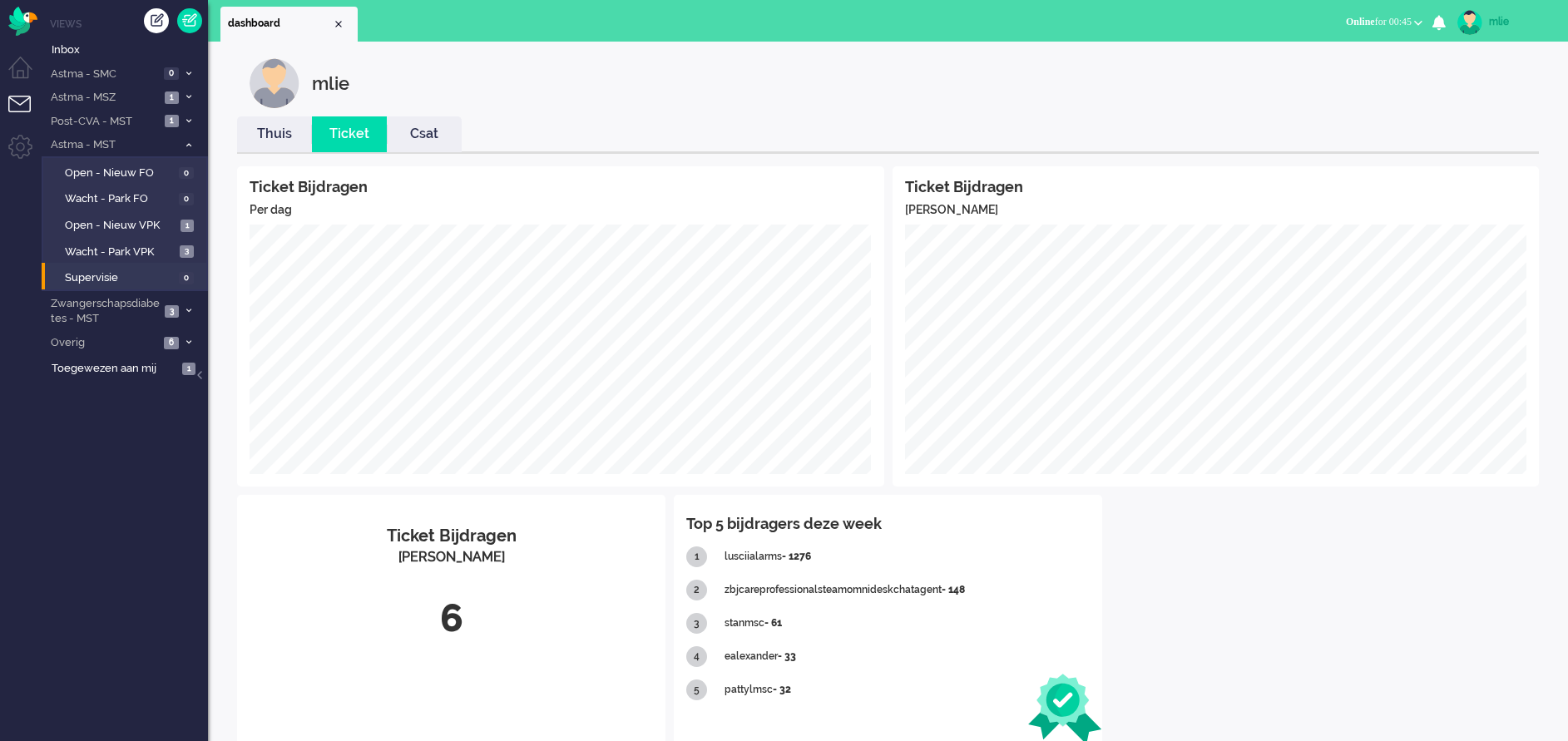
click at [274, 136] on link "Thuis" at bounding box center [273, 134] width 74 height 19
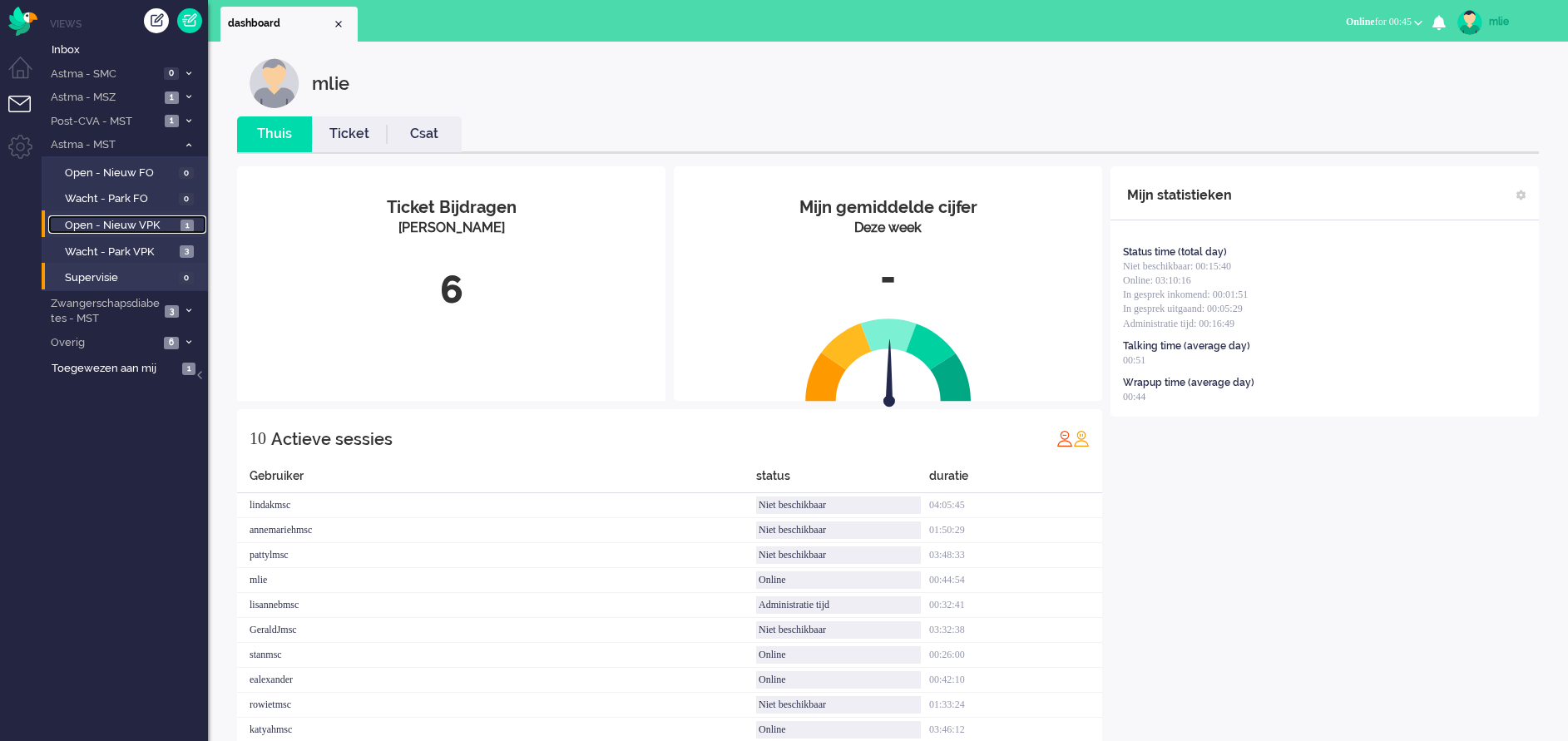
click at [146, 223] on span "Open - Nieuw VPK" at bounding box center [121, 225] width 111 height 16
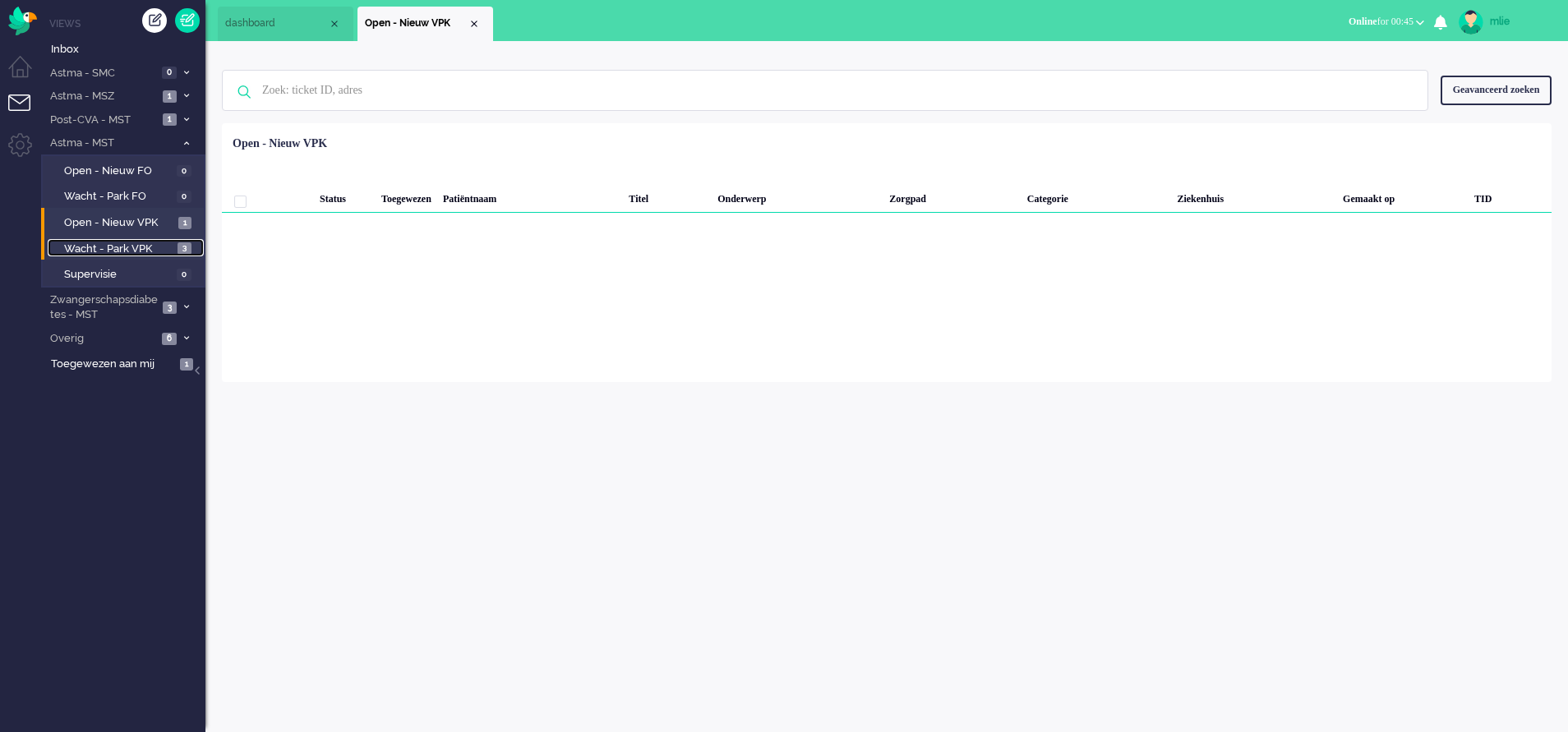
click at [116, 242] on span "Wacht - Park VPK" at bounding box center [118, 249] width 109 height 16
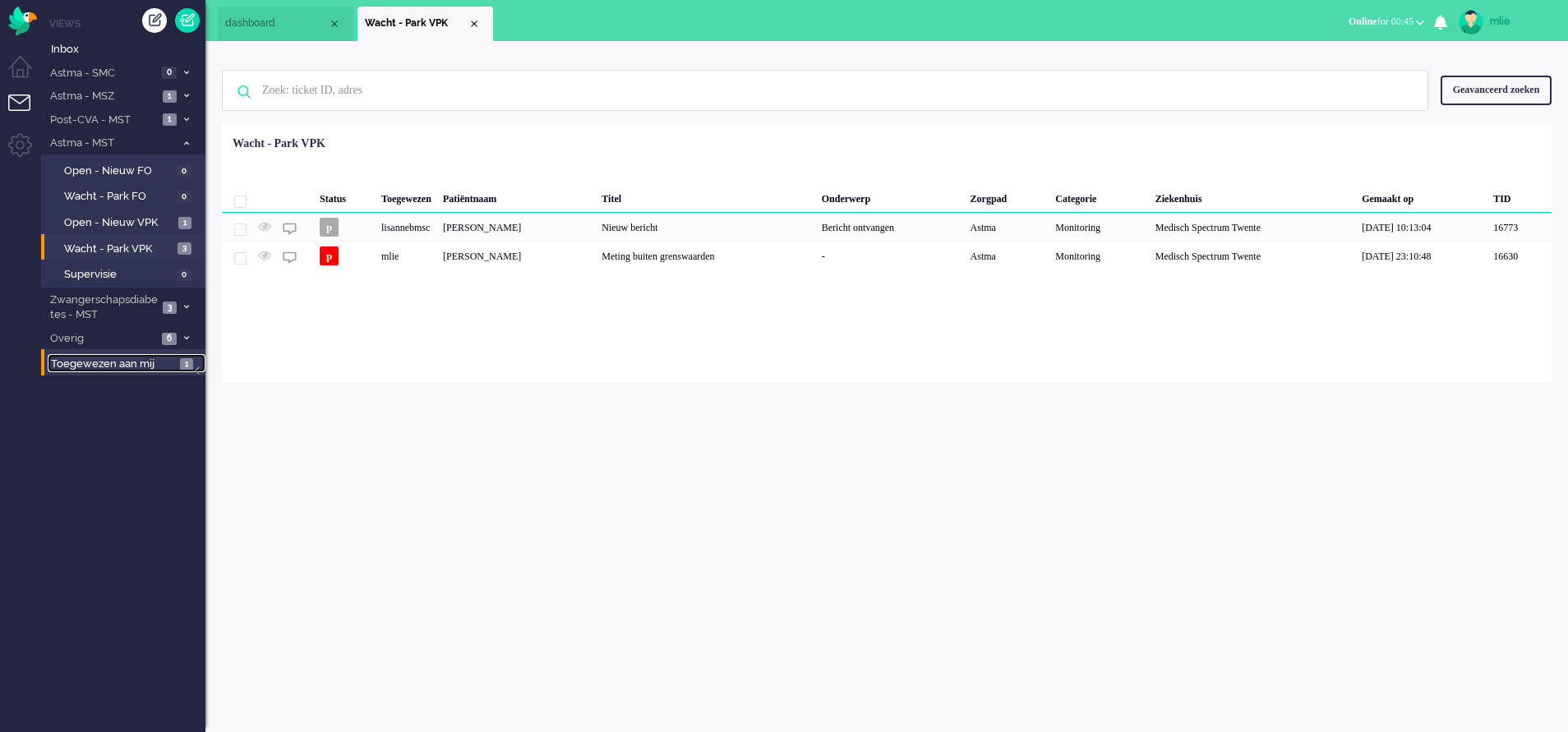
click at [90, 359] on span "Toegewezen aan mij" at bounding box center [113, 364] width 124 height 16
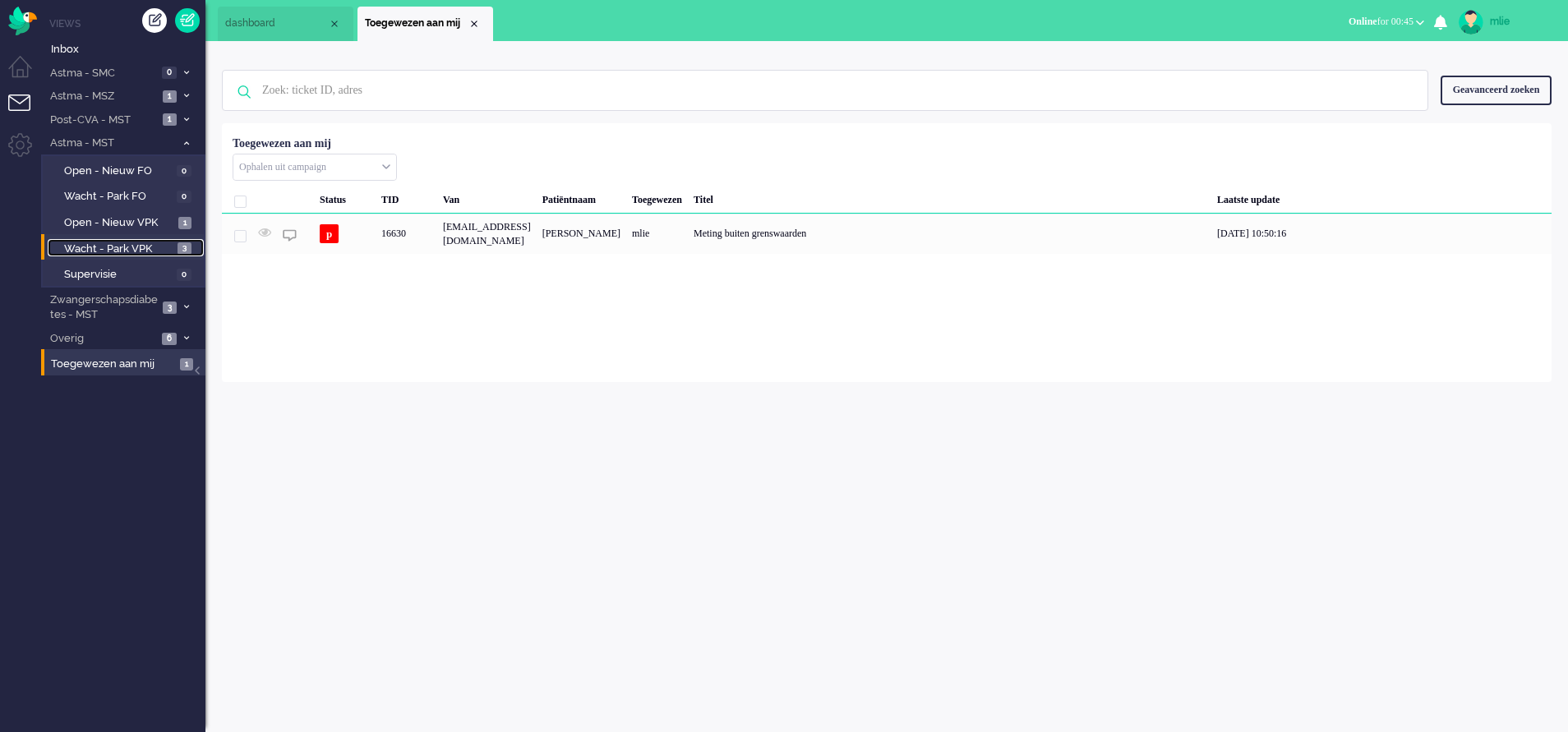
click at [98, 246] on span "Wacht - Park VPK" at bounding box center [118, 249] width 109 height 16
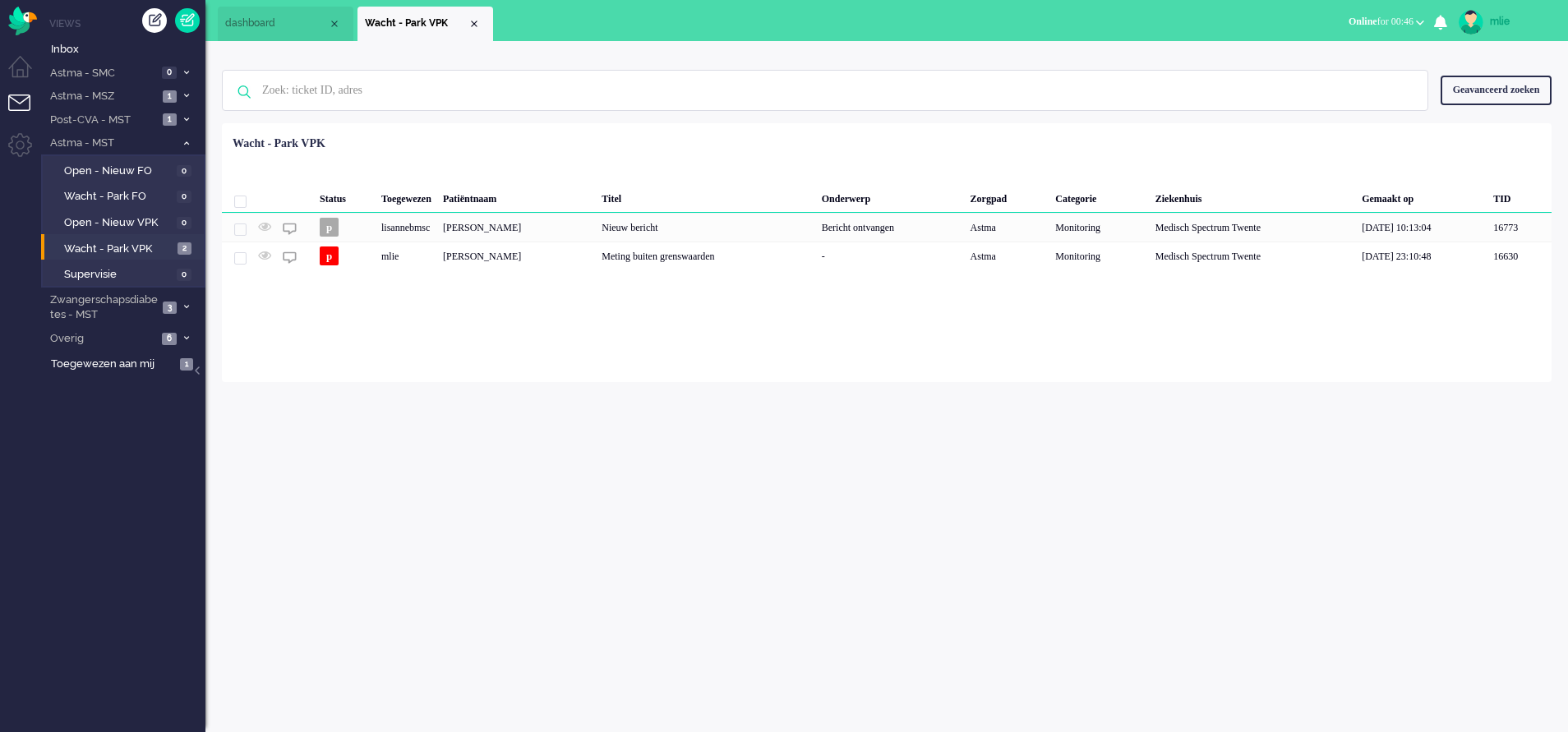
click at [1178, 515] on div "mlie Thuis Ticket Csat Mijn gemiddelde cijfer Deze week - Ticket Bijdragen Per …" at bounding box center [887, 386] width 1363 height 691
click at [168, 305] on span "3" at bounding box center [170, 307] width 14 height 12
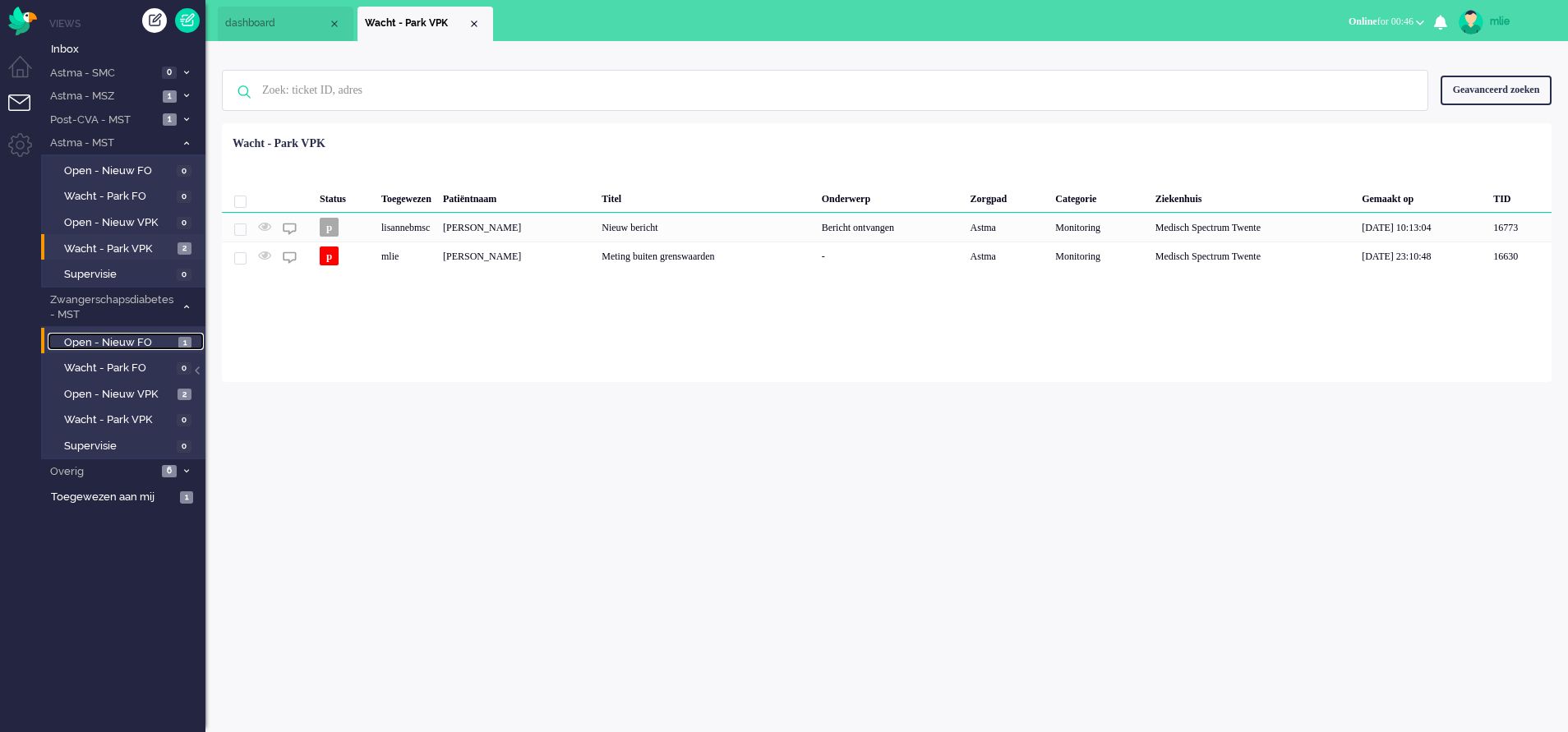
click at [93, 340] on span "Open - Nieuw FO" at bounding box center [119, 343] width 110 height 16
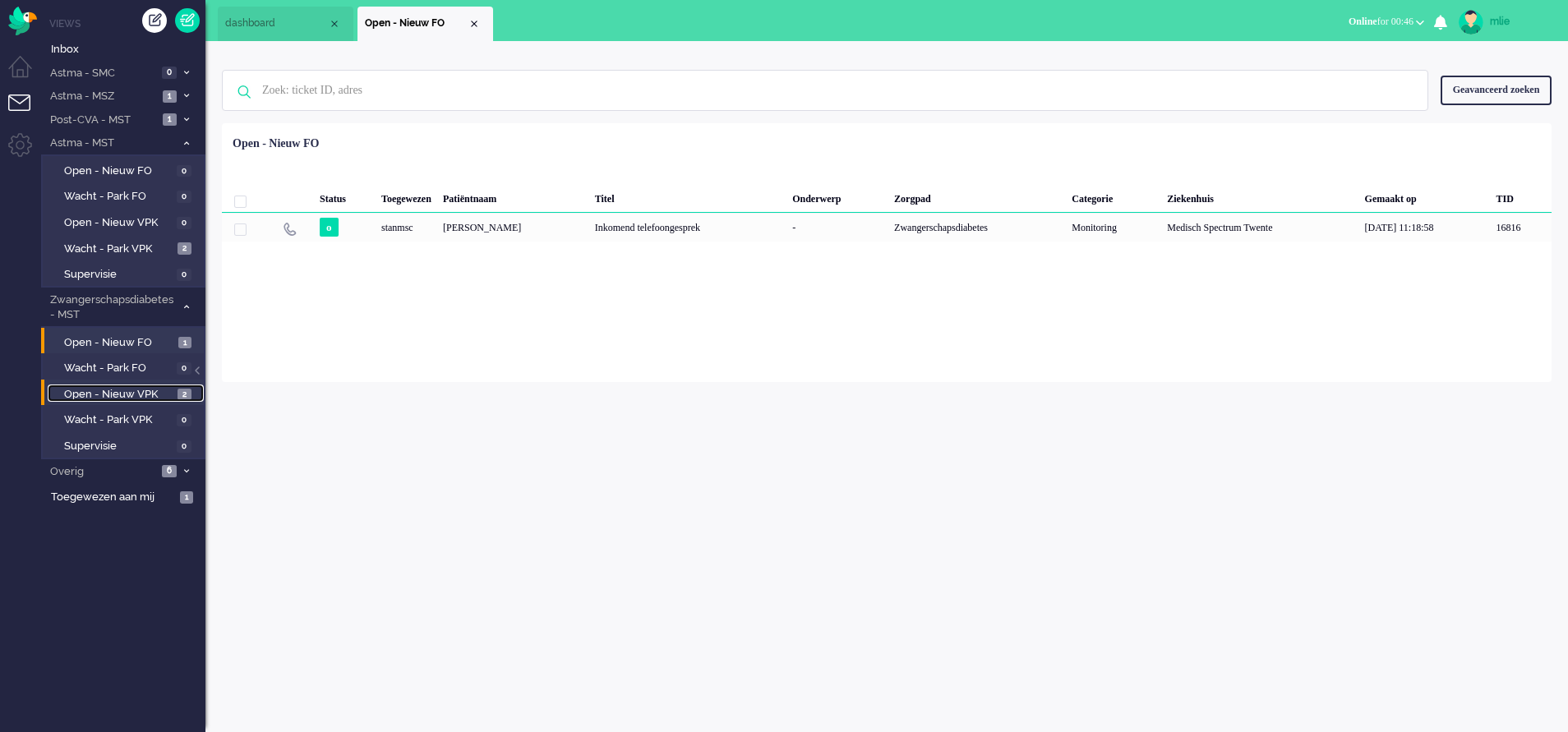
click at [71, 388] on span "Open - Nieuw VPK" at bounding box center [118, 394] width 109 height 16
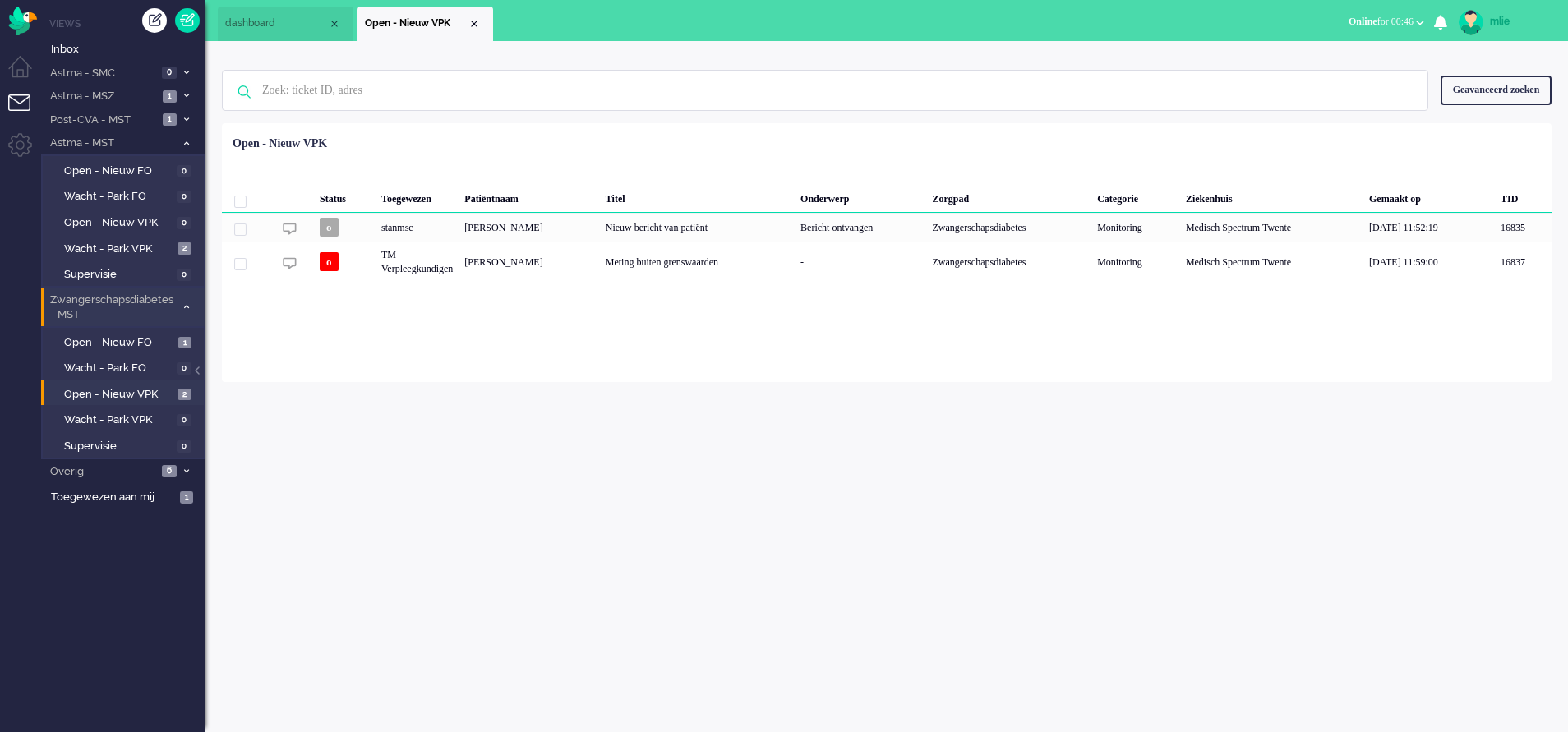
click at [183, 299] on li "Zwangerschapsdiabetes - MST 3" at bounding box center [123, 306] width 164 height 38
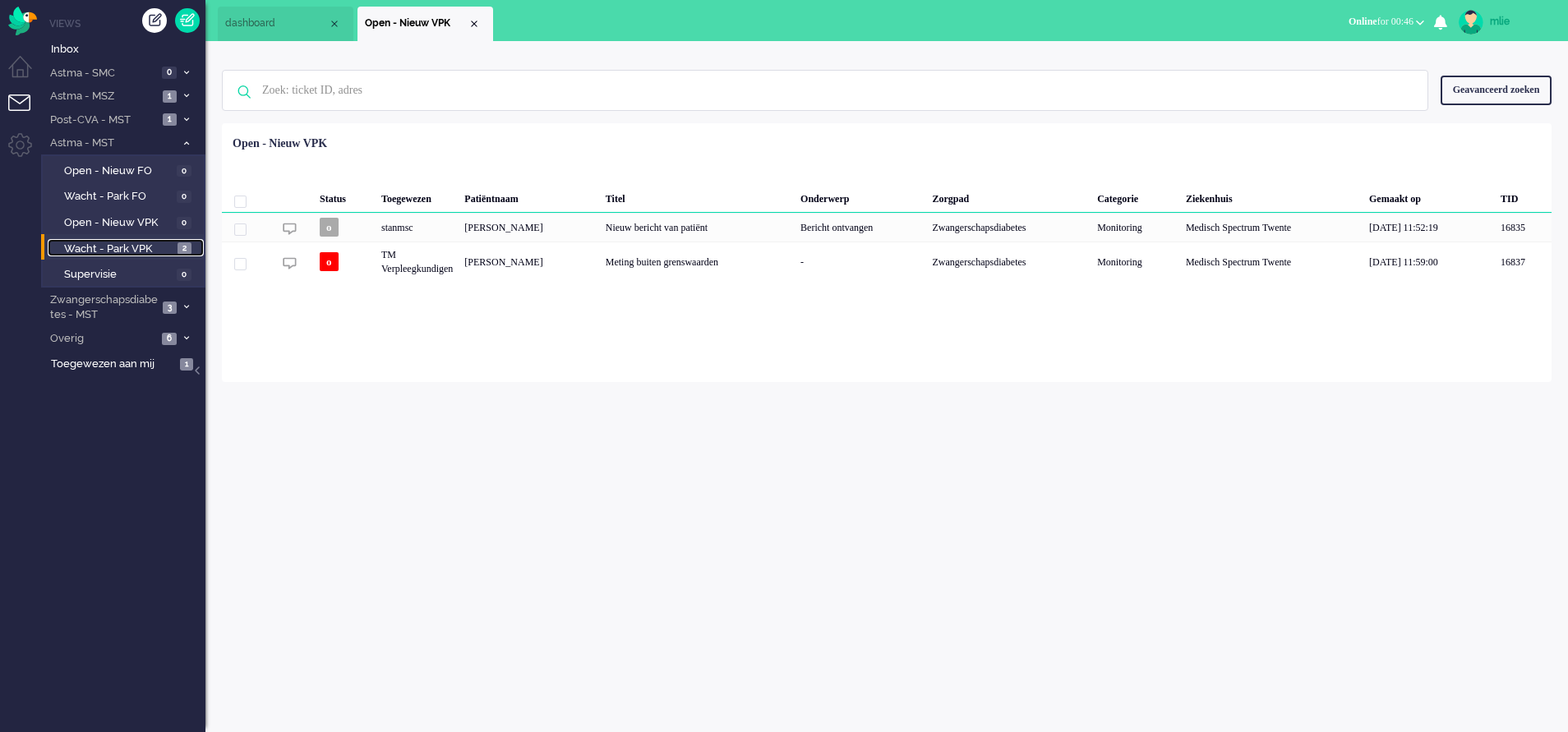
click at [115, 247] on span "Wacht - Park VPK" at bounding box center [118, 249] width 109 height 16
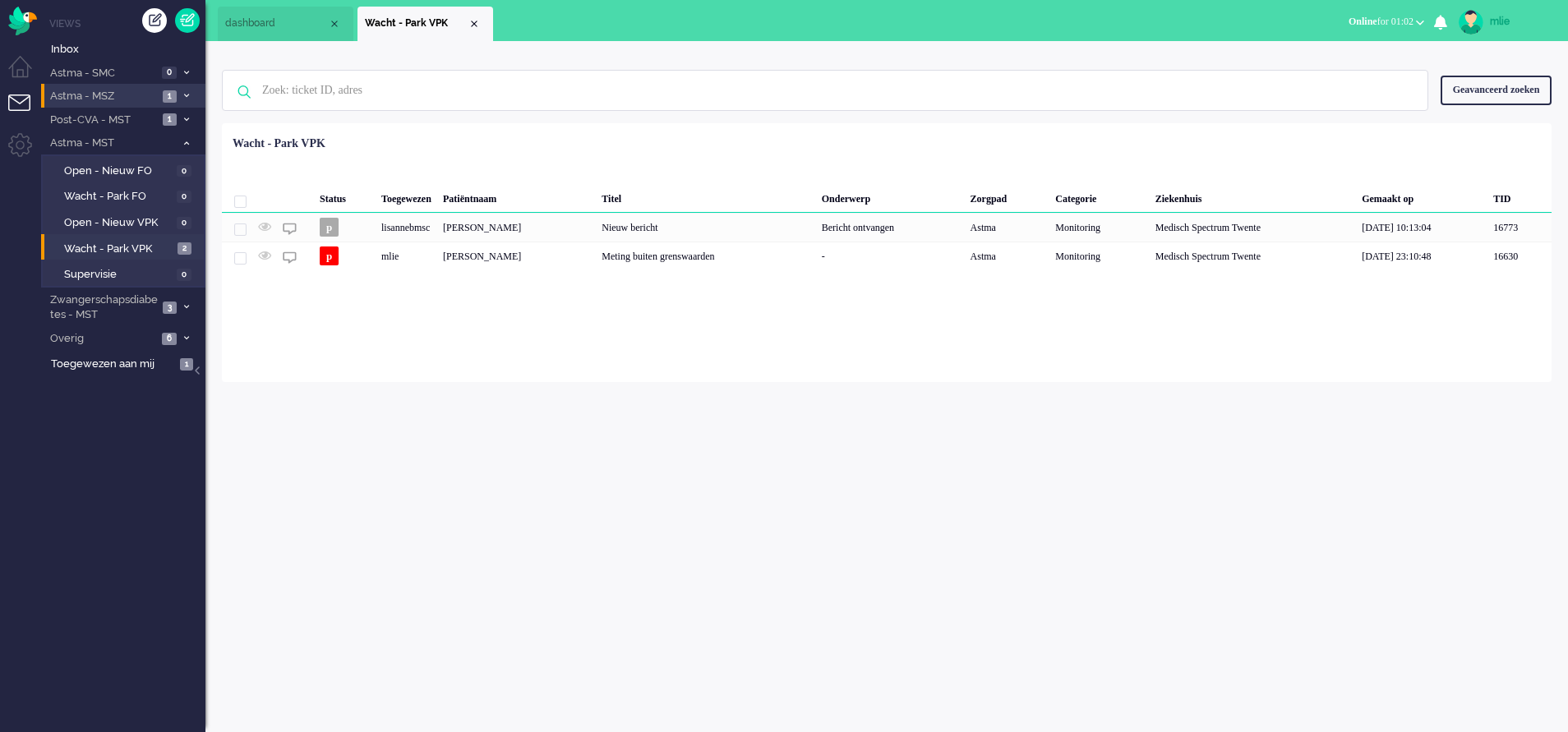
click at [195, 92] on li "Astma - MSZ 1" at bounding box center [123, 96] width 164 height 24
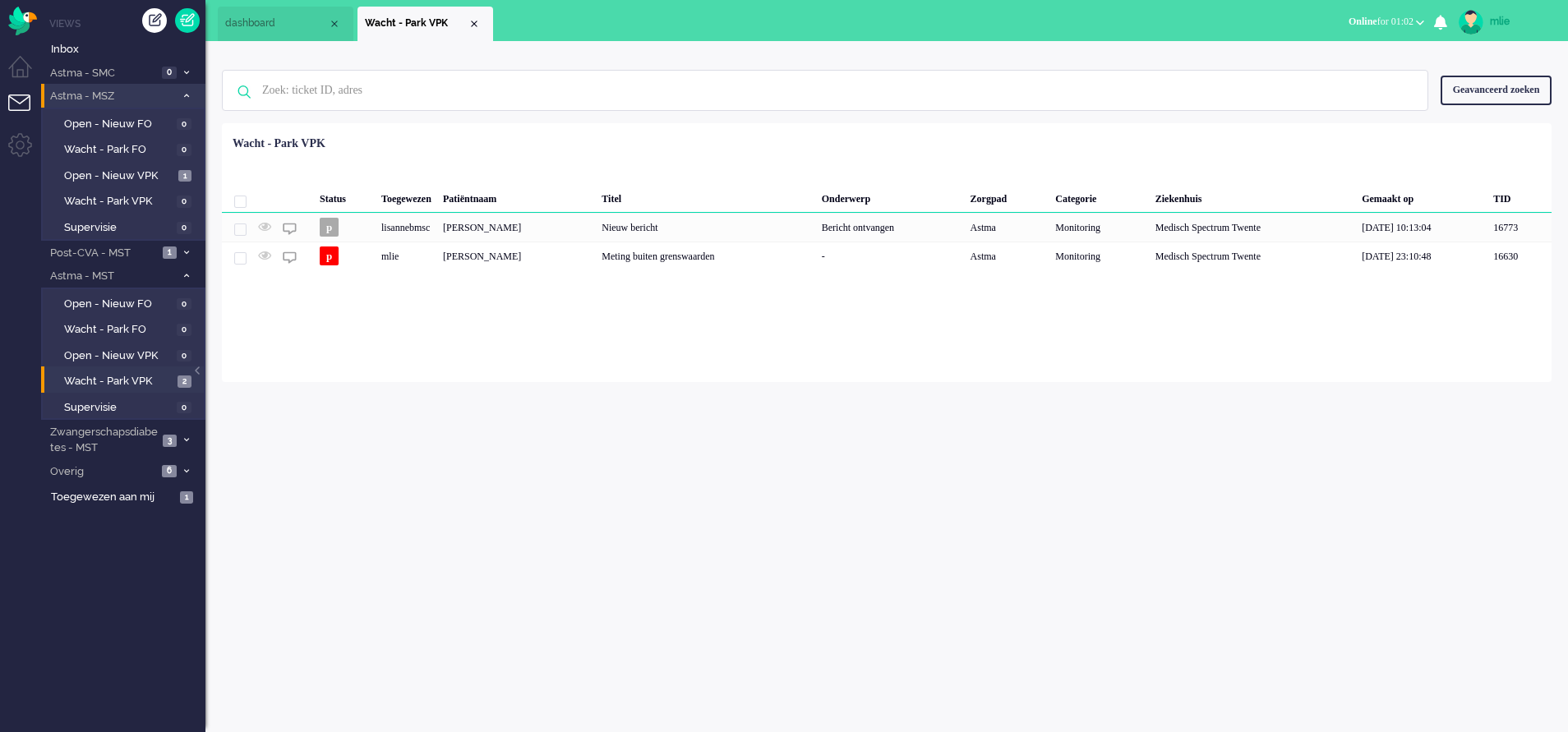
click at [194, 92] on li "Astma - MSZ 1" at bounding box center [123, 96] width 164 height 24
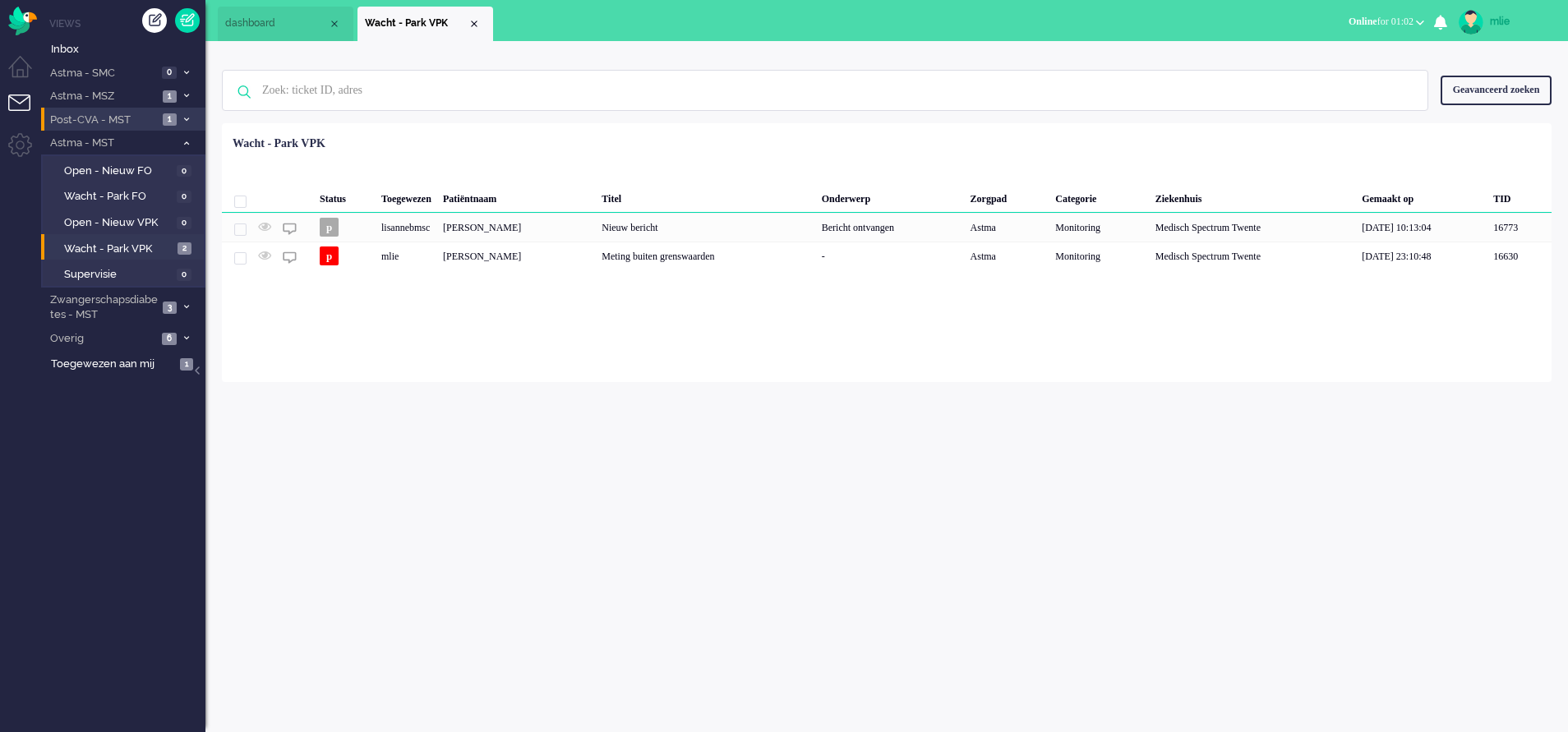
click at [178, 108] on li "Post-CVA - MST 1" at bounding box center [123, 120] width 164 height 24
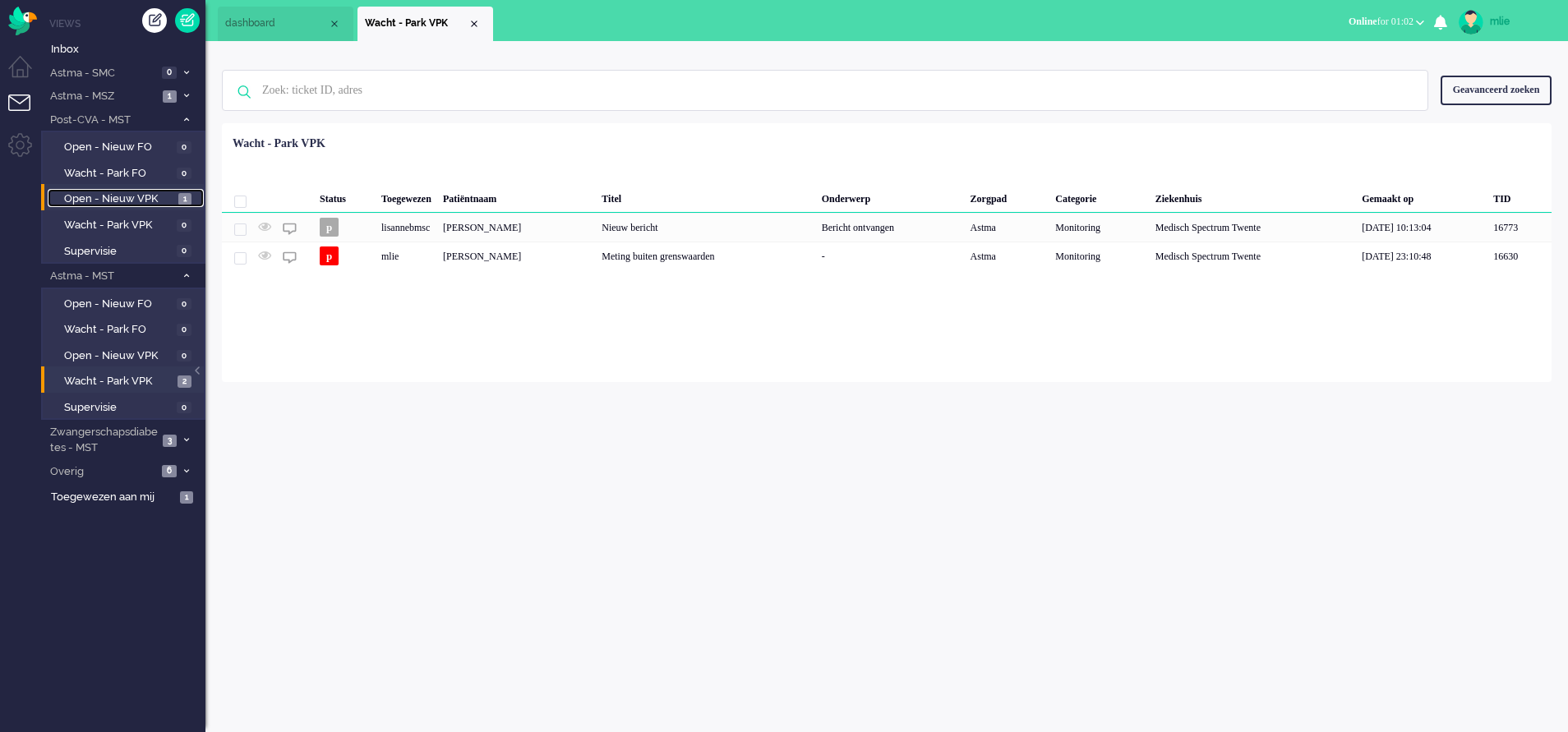
click at [105, 200] on span "Open - Nieuw VPK" at bounding box center [119, 199] width 110 height 16
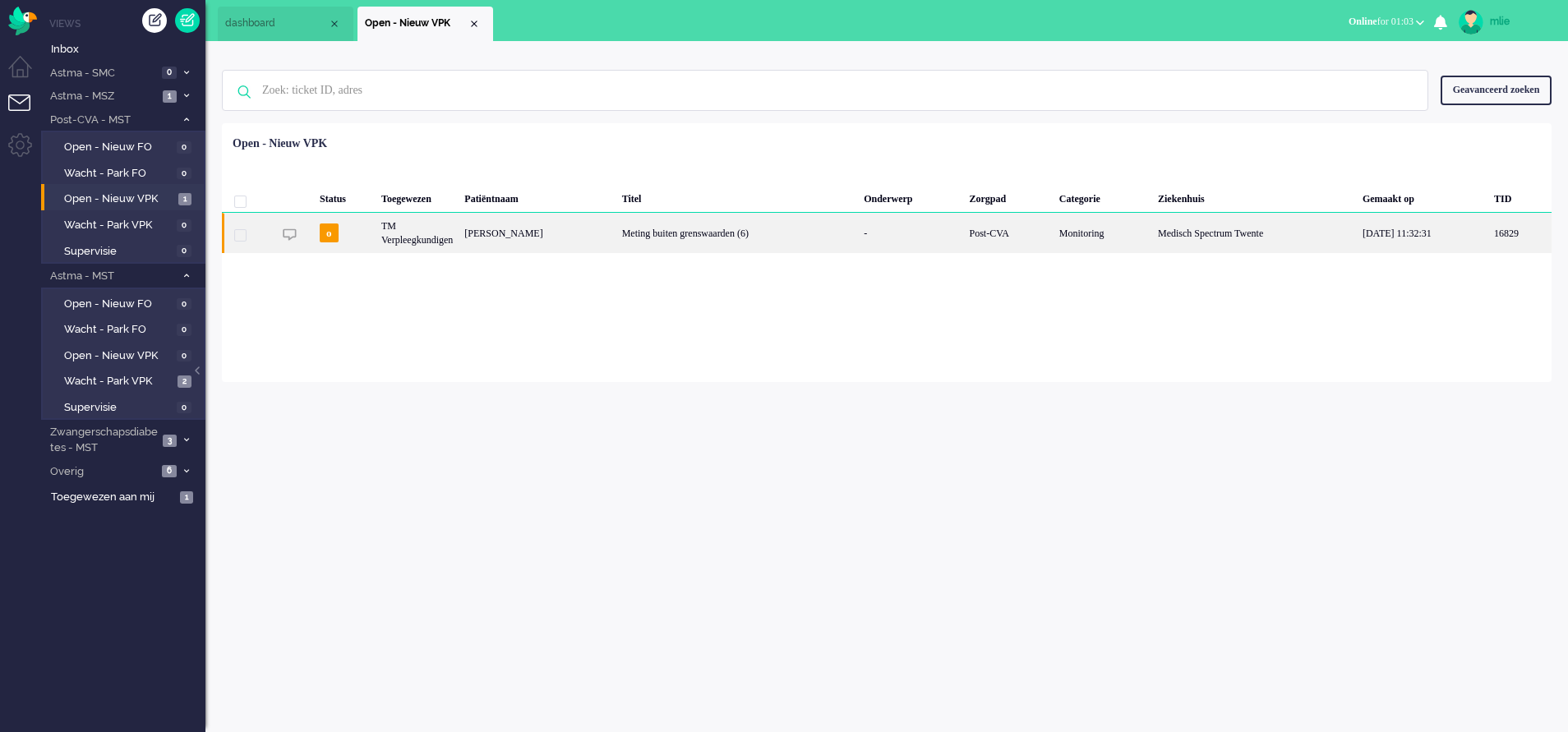
click at [920, 237] on div "-" at bounding box center [910, 232] width 105 height 40
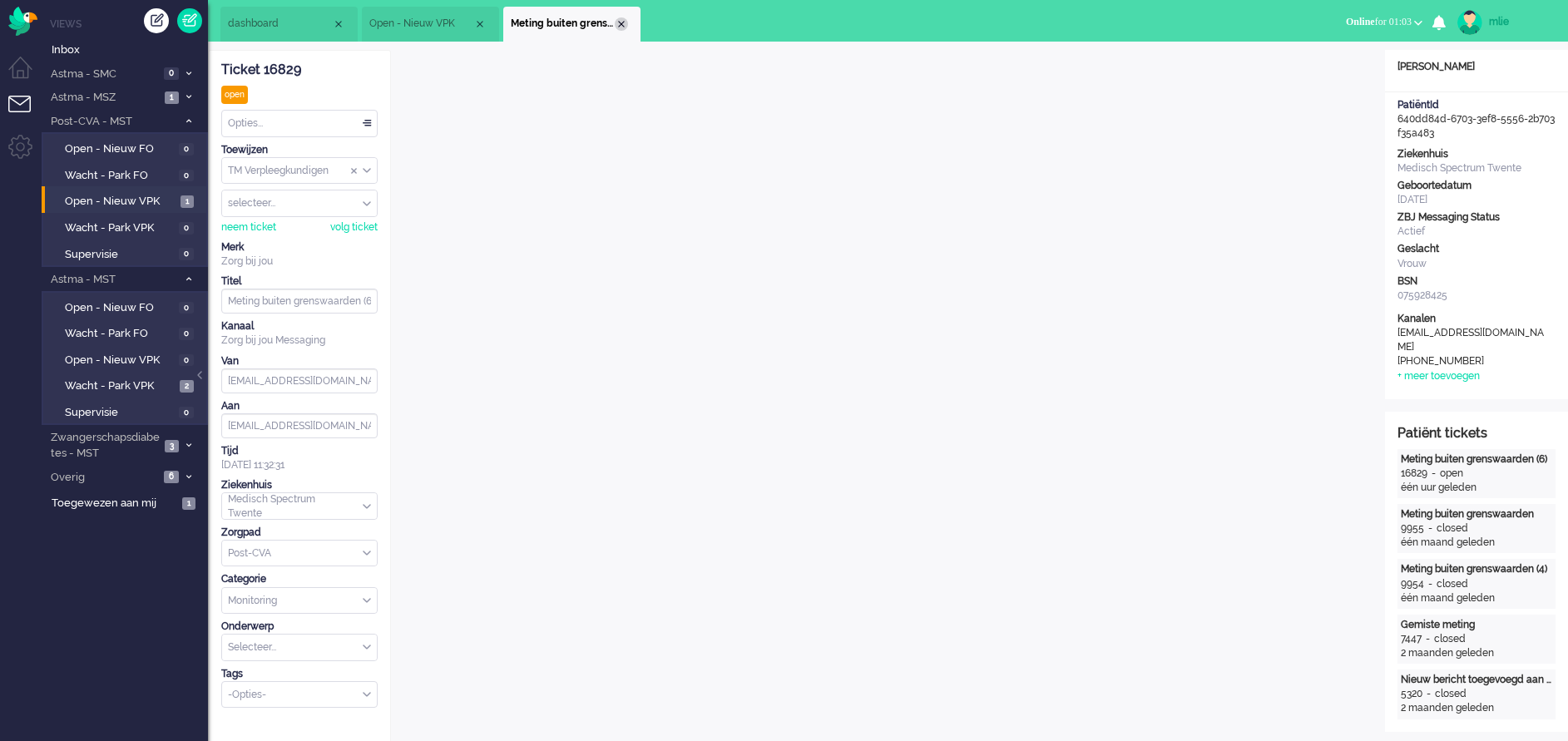
click at [624, 26] on div "Close tab" at bounding box center [621, 25] width 13 height 13
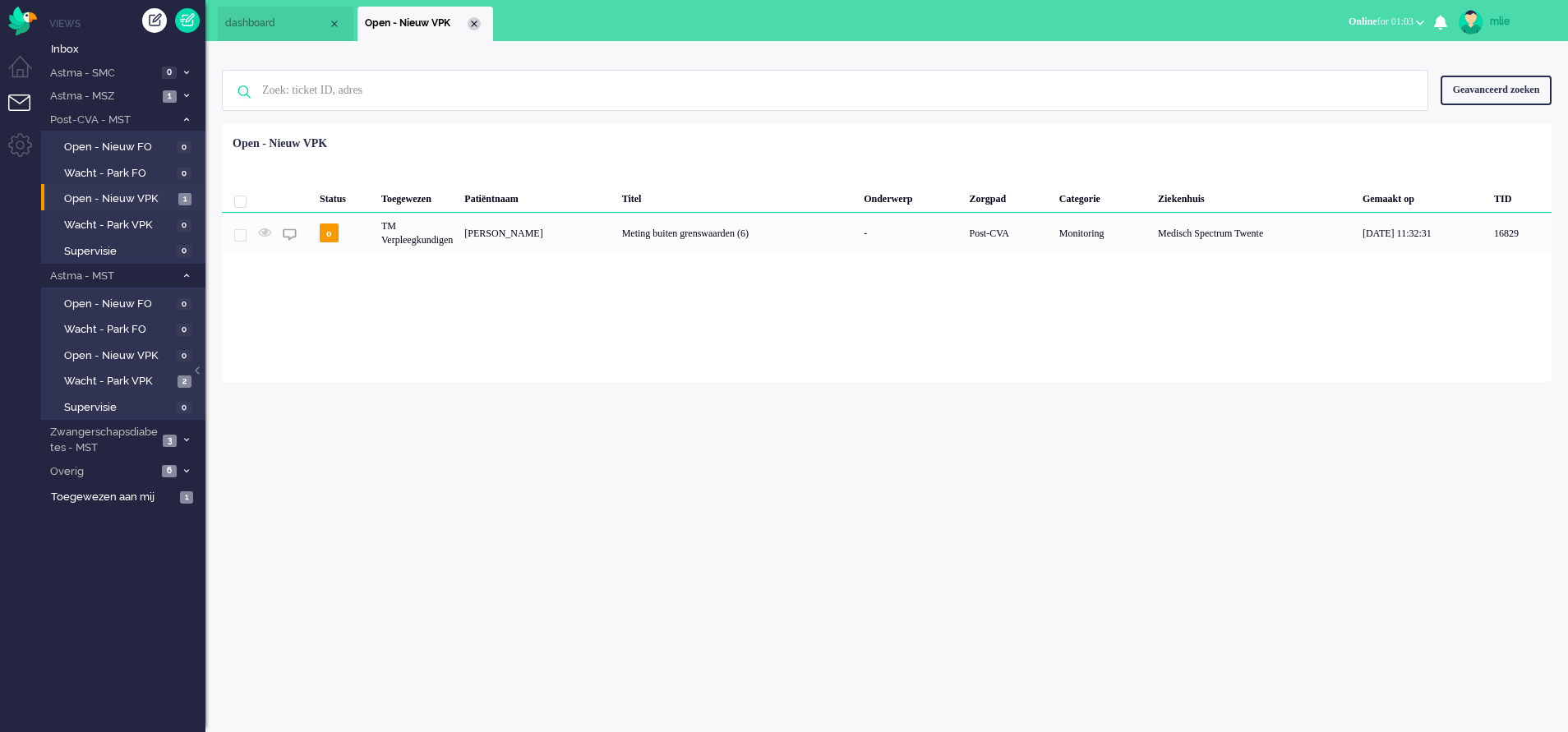
click at [470, 29] on div "Close tab" at bounding box center [474, 24] width 13 height 13
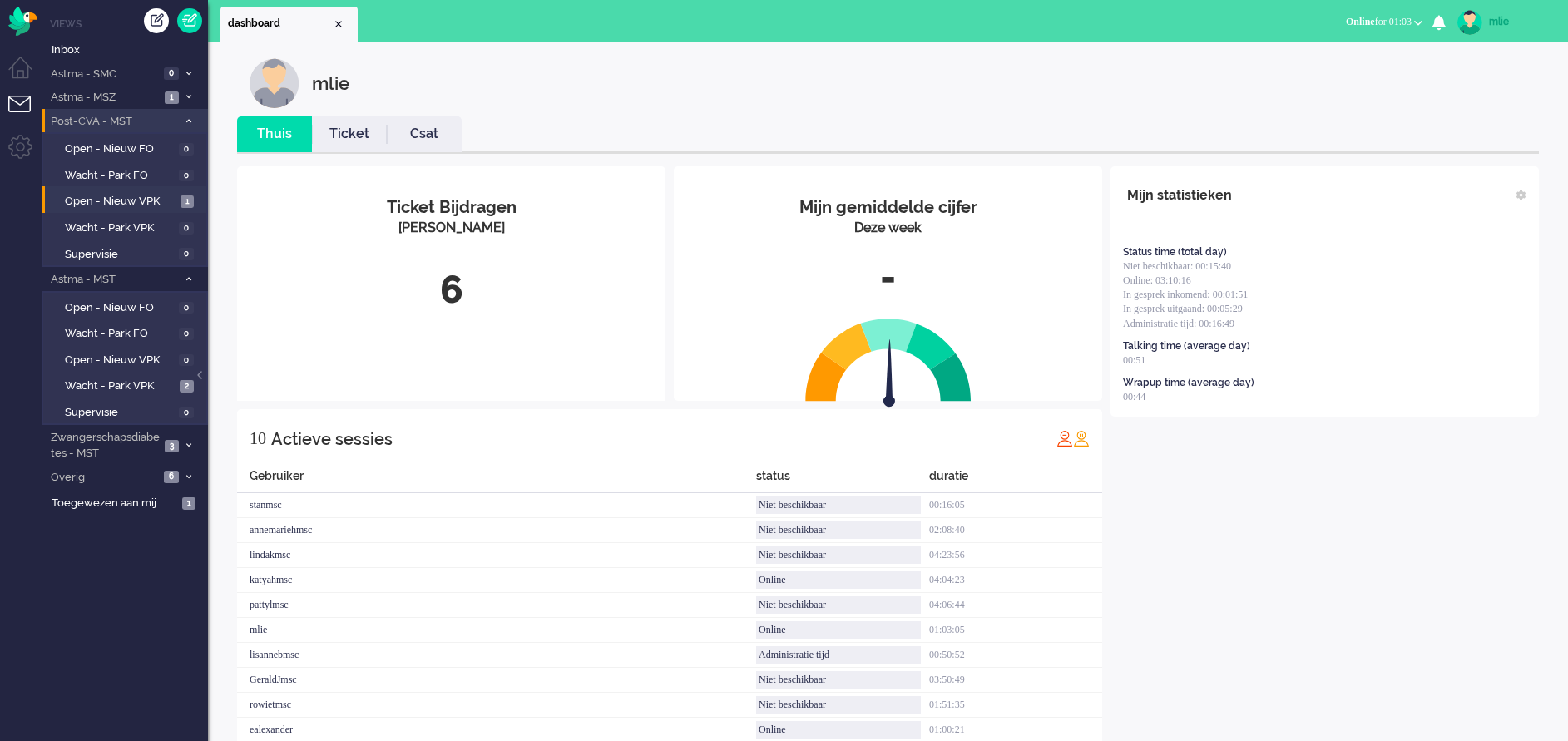
click at [190, 124] on icon at bounding box center [189, 121] width 5 height 6
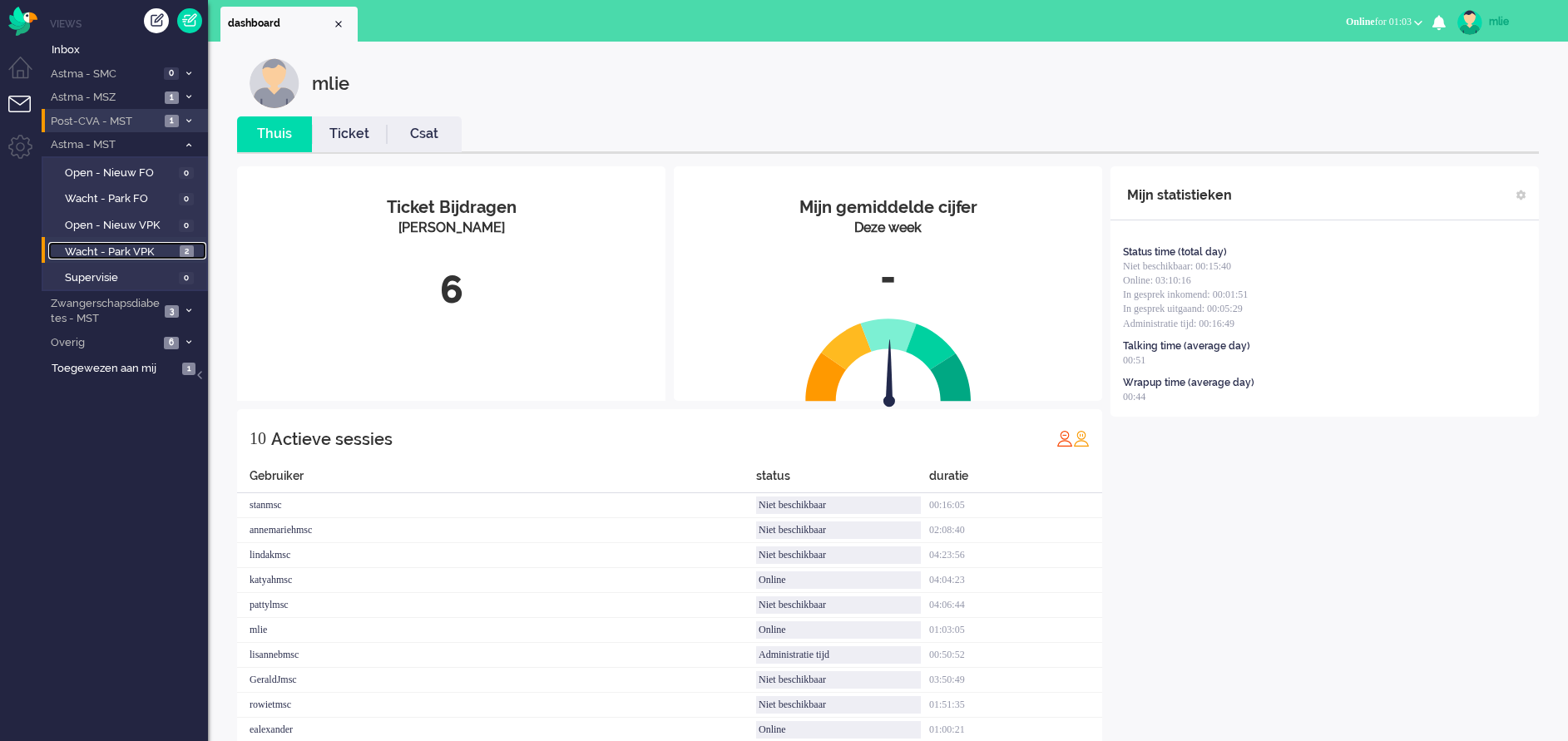
click at [91, 247] on span "Wacht - Park VPK" at bounding box center [120, 252] width 110 height 16
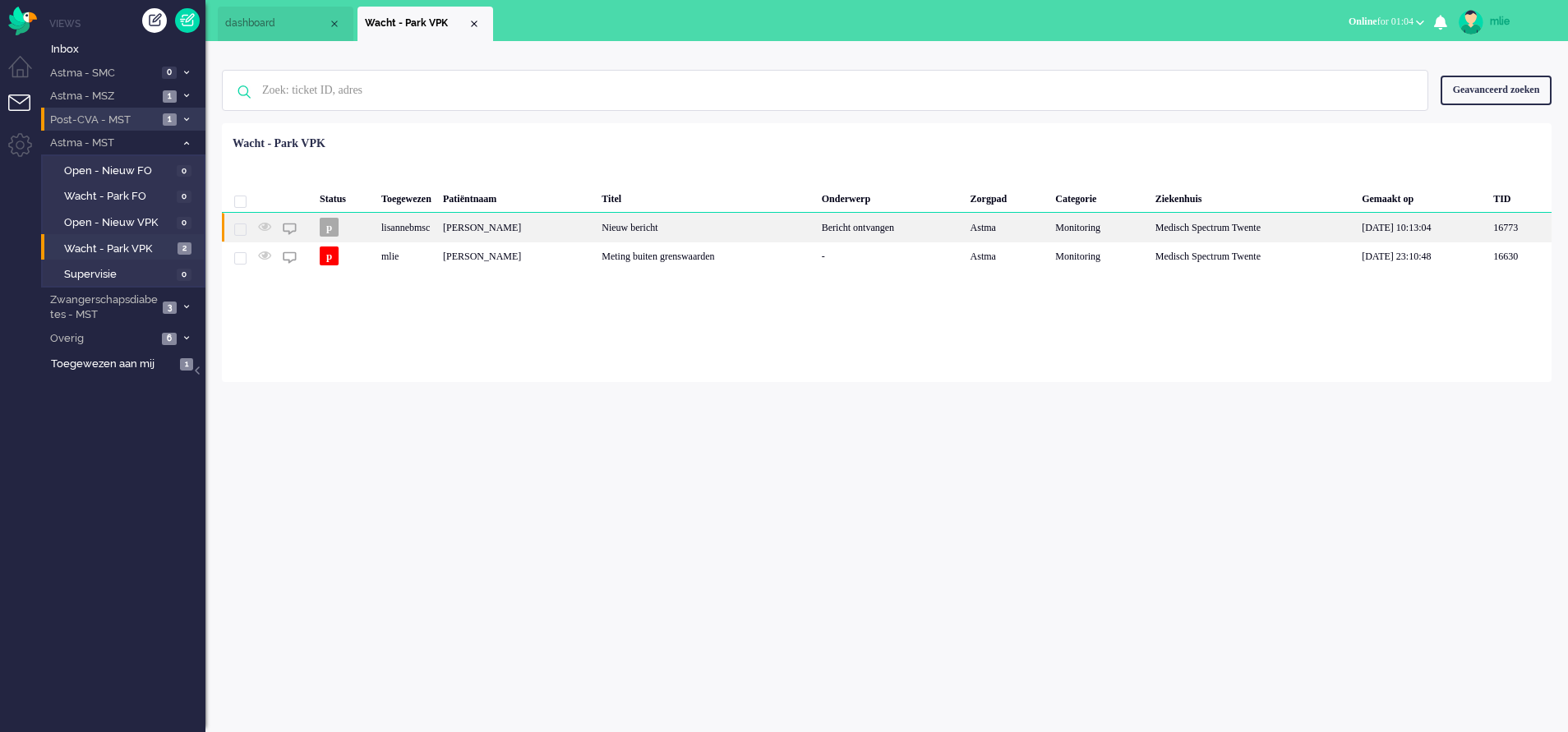
click at [846, 225] on div "Bericht ontvangen" at bounding box center [891, 226] width 149 height 29
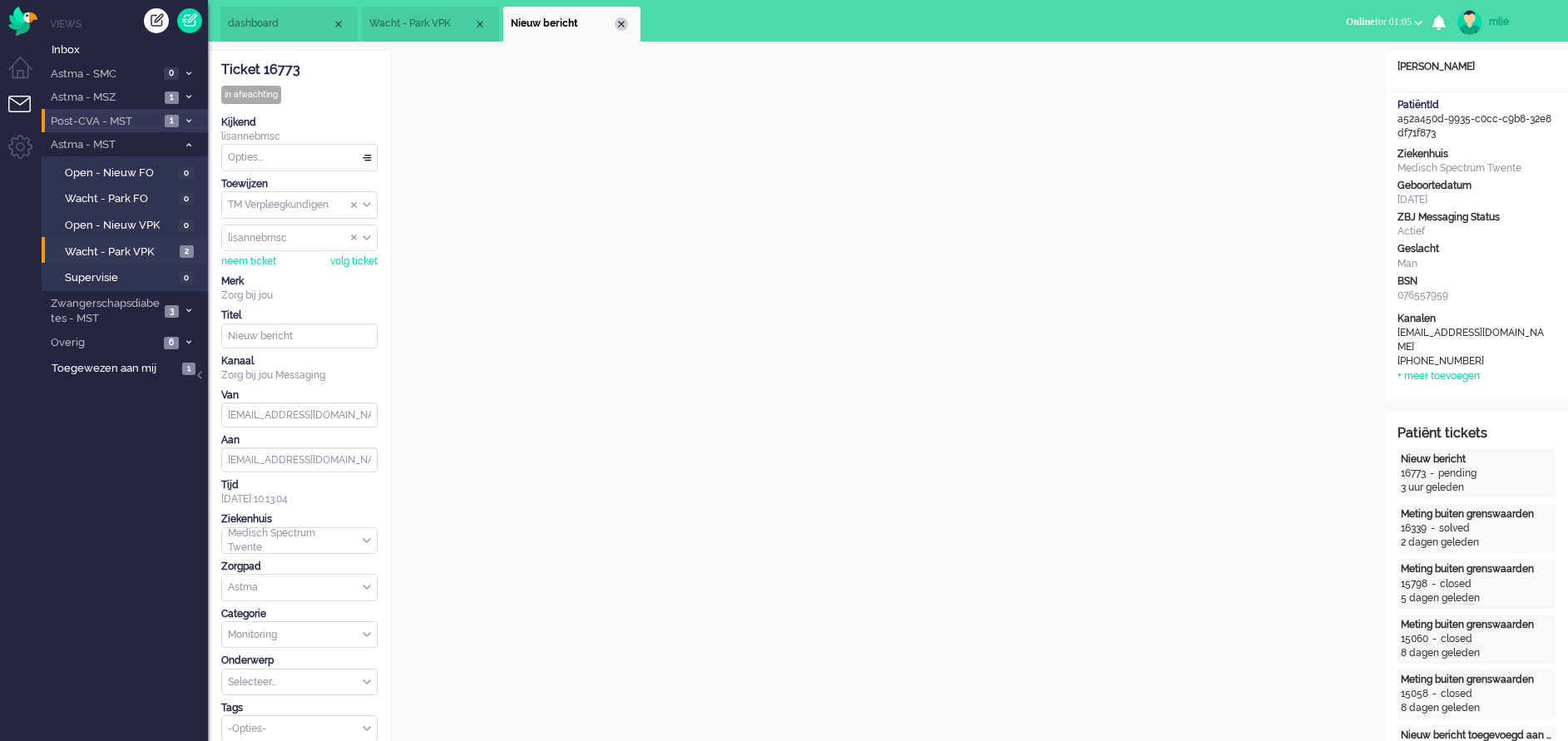
click at [623, 25] on div "Close tab" at bounding box center [621, 25] width 13 height 13
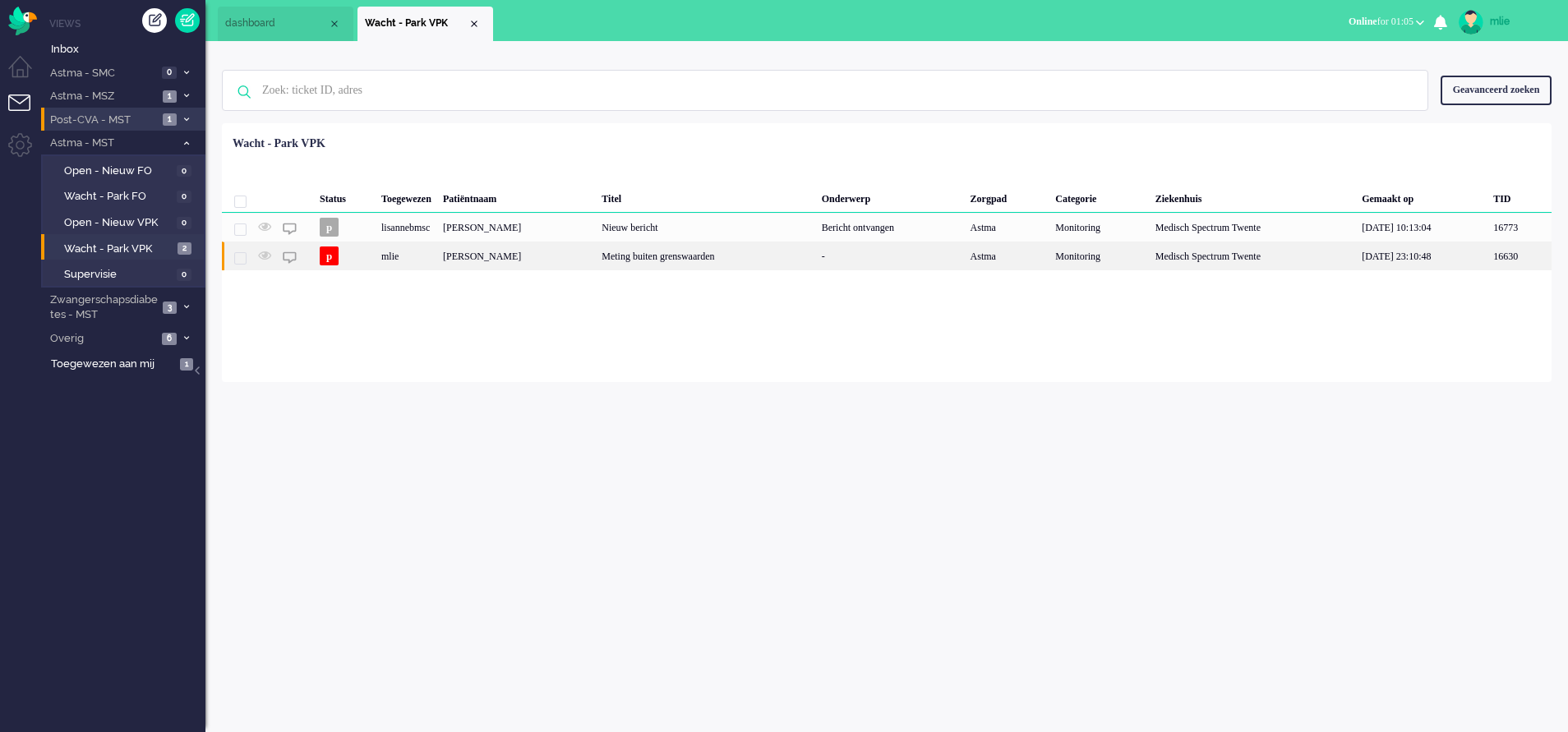
click at [753, 263] on div "Meting buiten grenswaarden" at bounding box center [706, 255] width 220 height 29
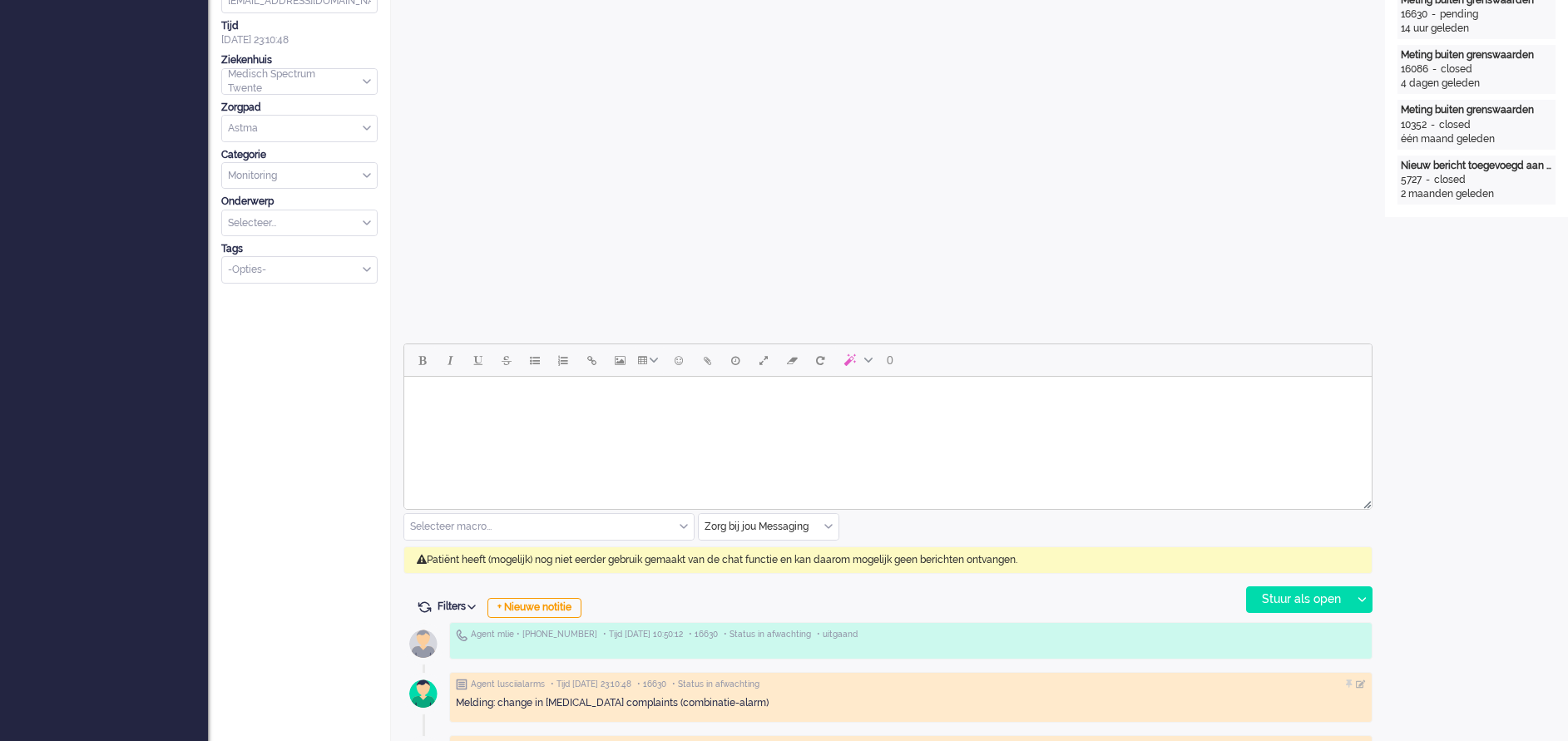
scroll to position [499, 0]
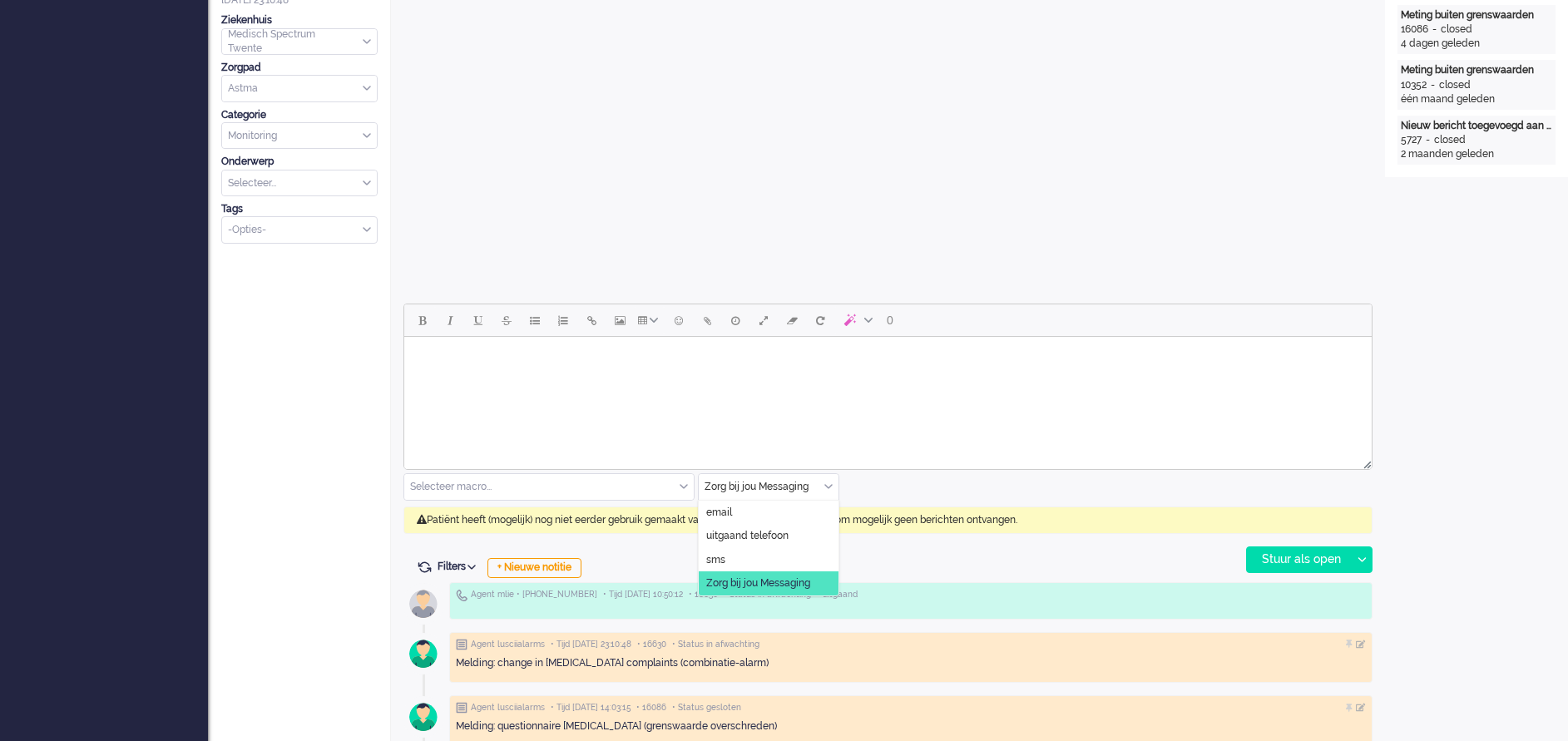
click at [828, 488] on div "Zorg bij jou Messaging" at bounding box center [768, 486] width 140 height 25
click at [787, 526] on li "uitgaand telefoon" at bounding box center [768, 536] width 140 height 25
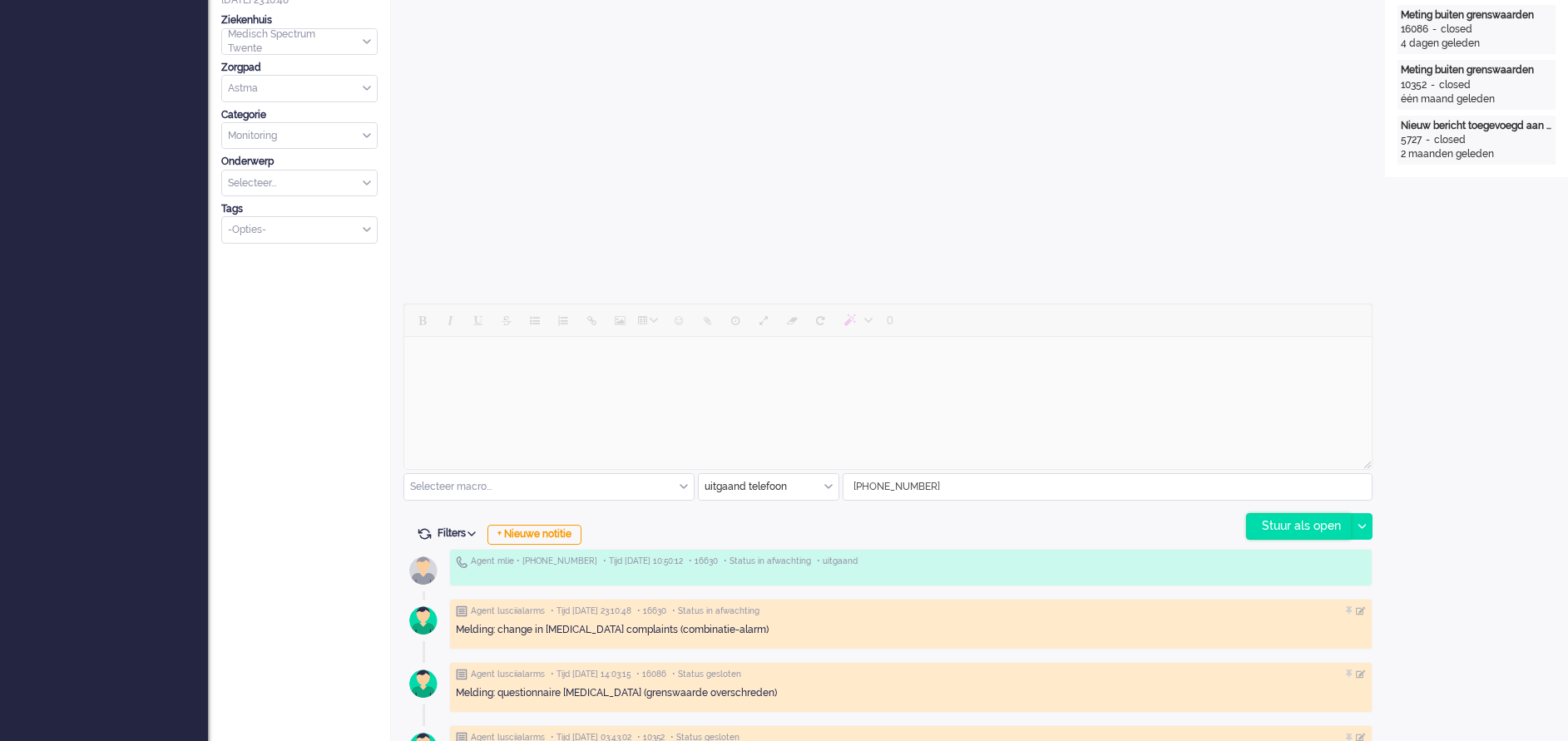
click at [1295, 522] on div "Stuur als open" at bounding box center [1298, 526] width 104 height 25
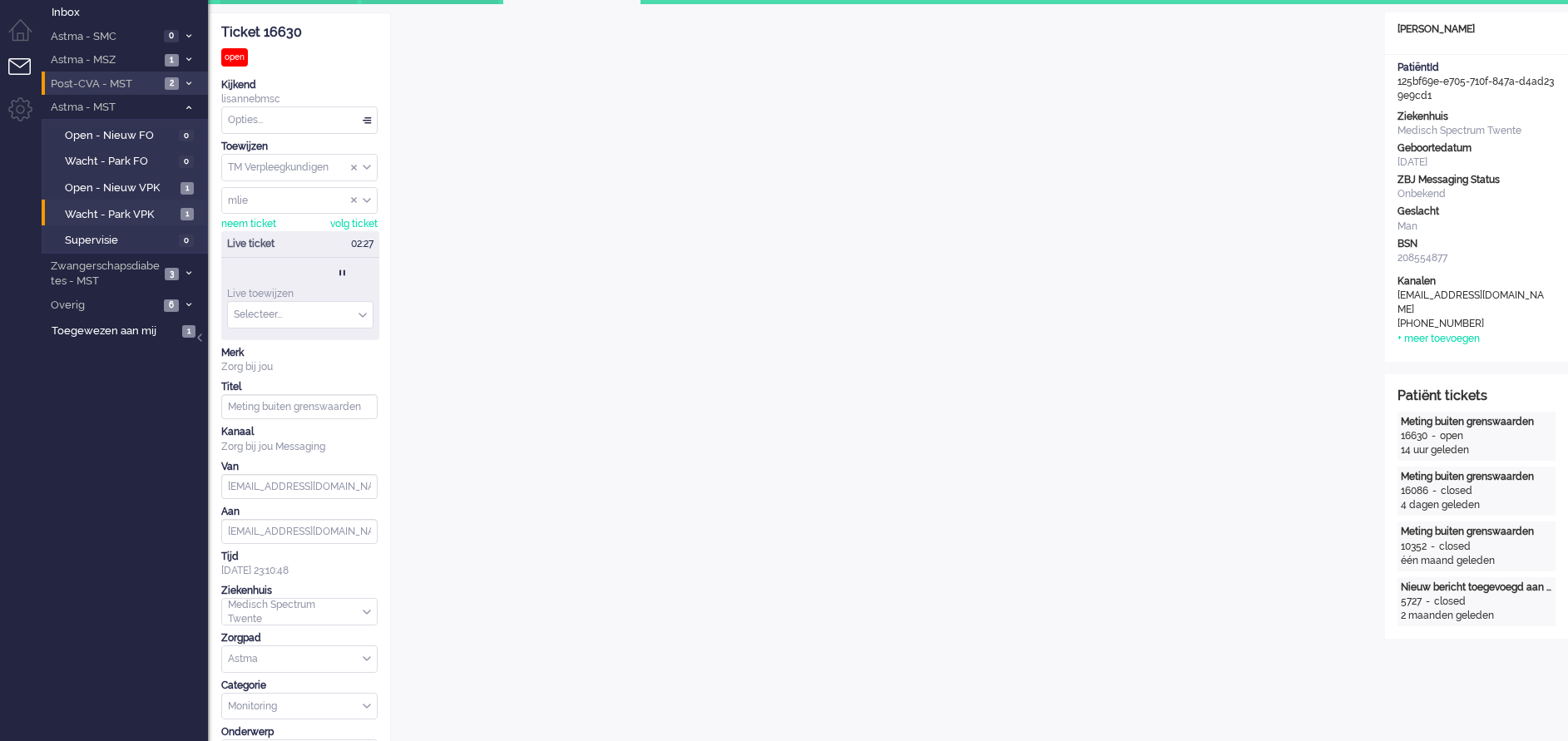
scroll to position [0, 0]
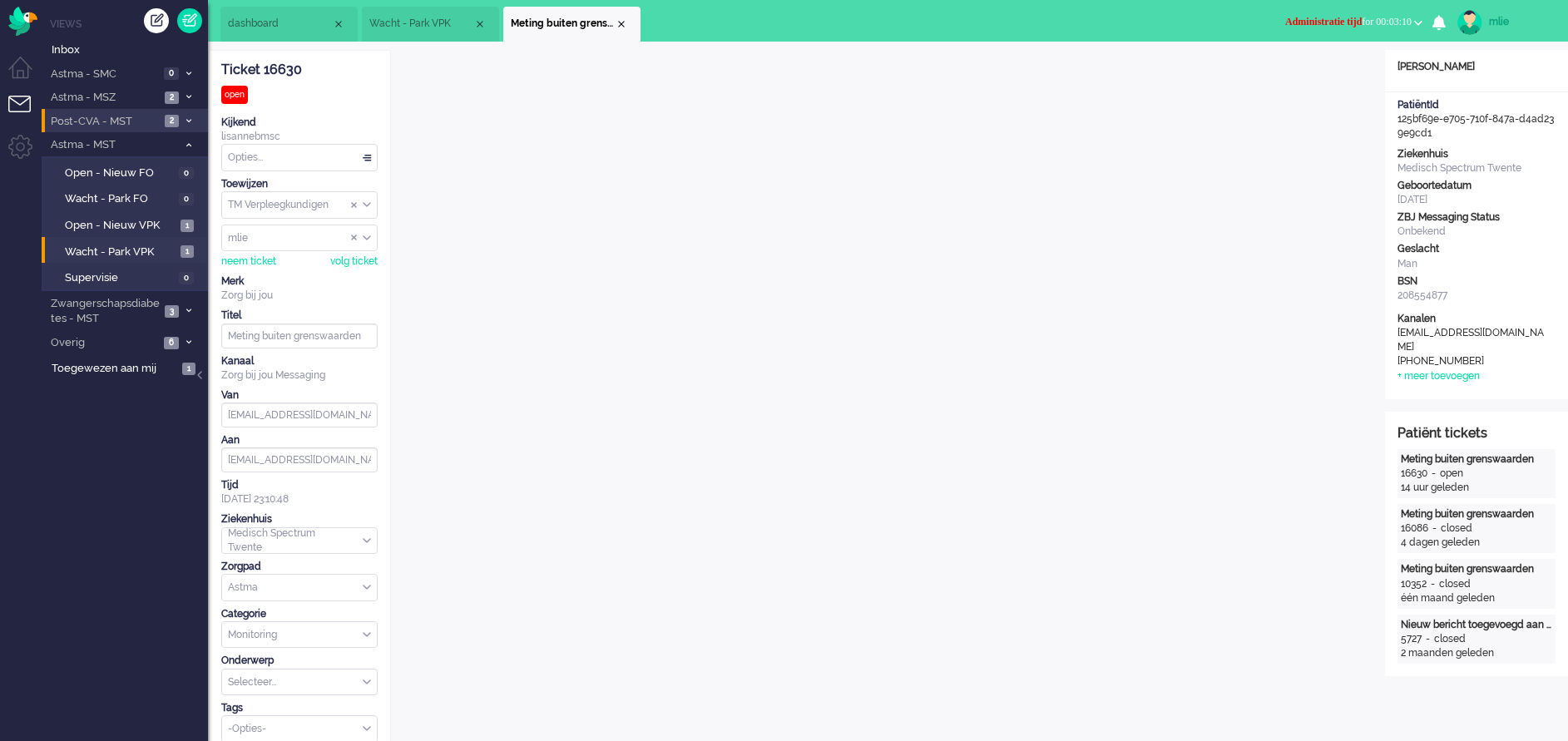
click at [1362, 18] on span "Administratie tijd for 00:03:10" at bounding box center [1348, 22] width 126 height 11
click at [1298, 71] on label "Online" at bounding box center [1353, 74] width 131 height 14
click at [353, 234] on span "Assign User" at bounding box center [354, 238] width 7 height 11
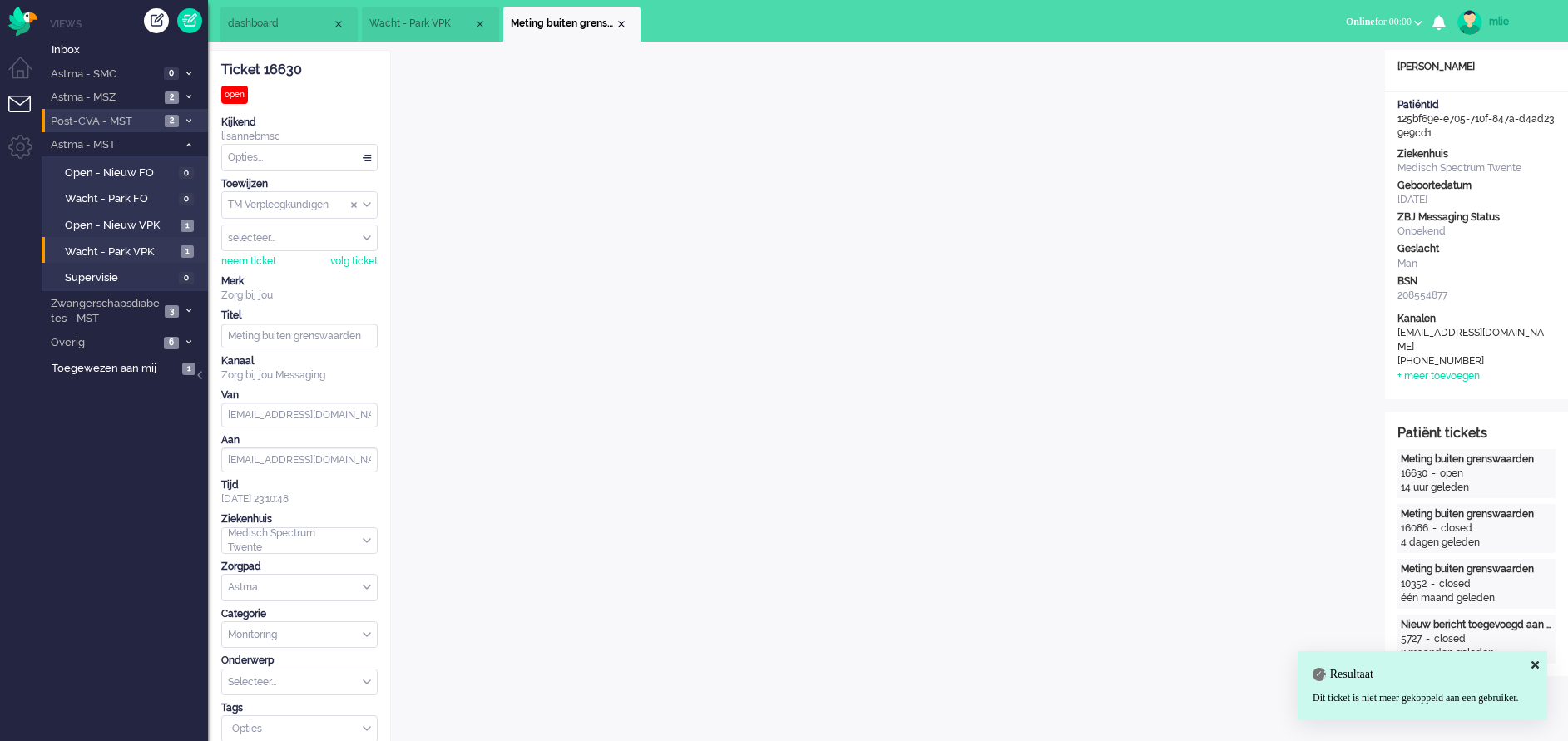
click at [365, 156] on div "Opties..." at bounding box center [300, 156] width 155 height 25
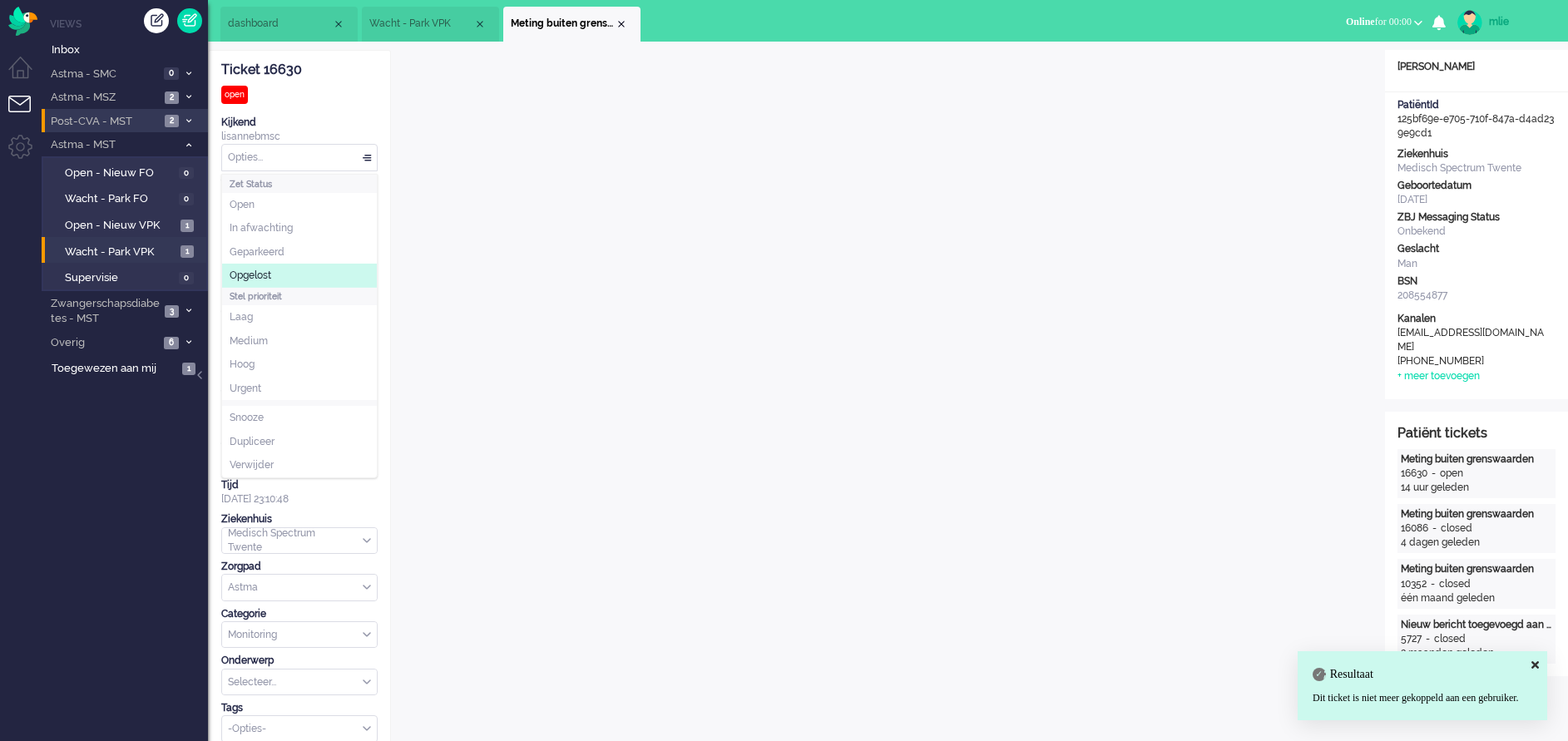
click at [261, 271] on span "Opgelost" at bounding box center [250, 275] width 41 height 14
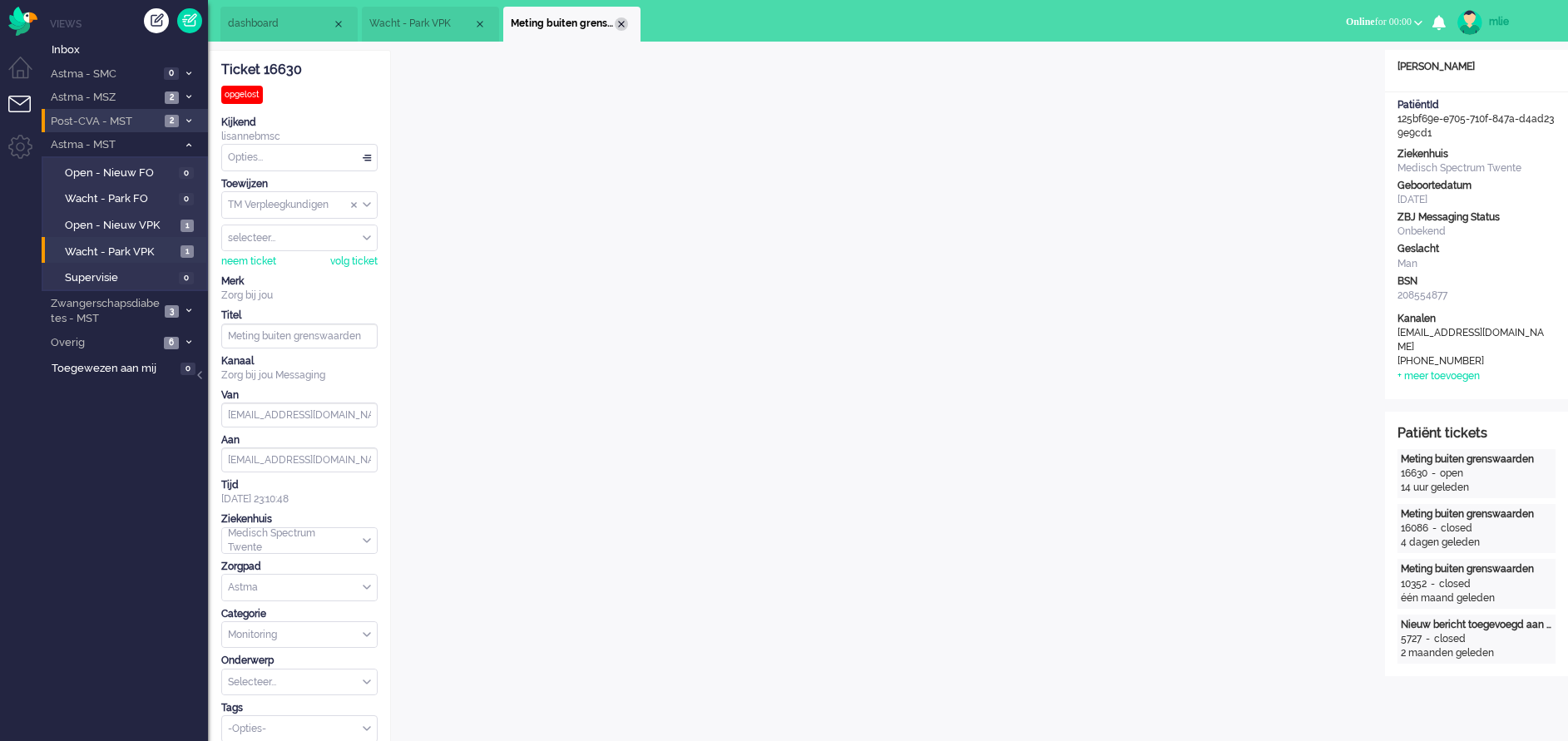
click at [622, 22] on div "Close tab" at bounding box center [621, 25] width 13 height 13
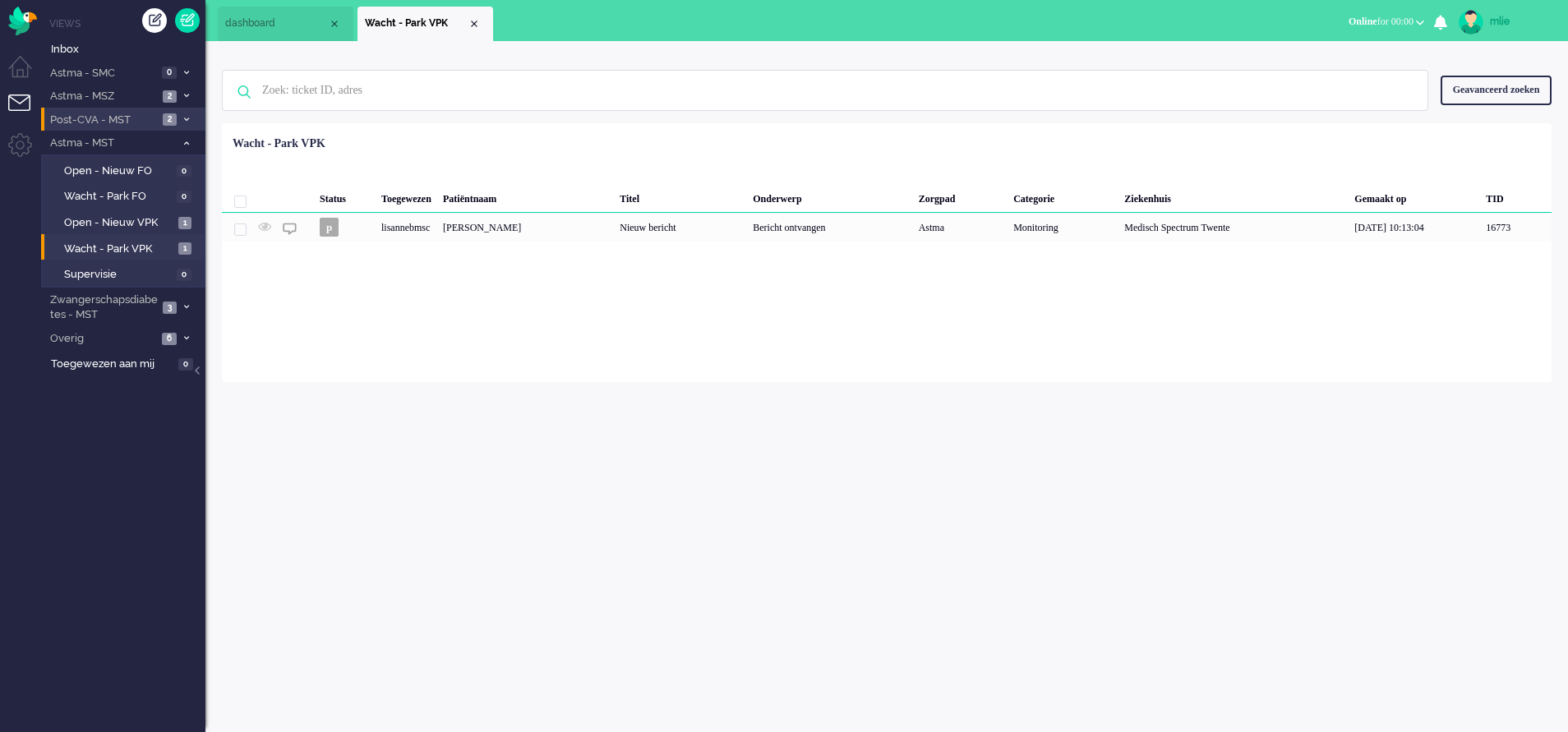
click at [259, 20] on span "dashboard" at bounding box center [277, 23] width 102 height 14
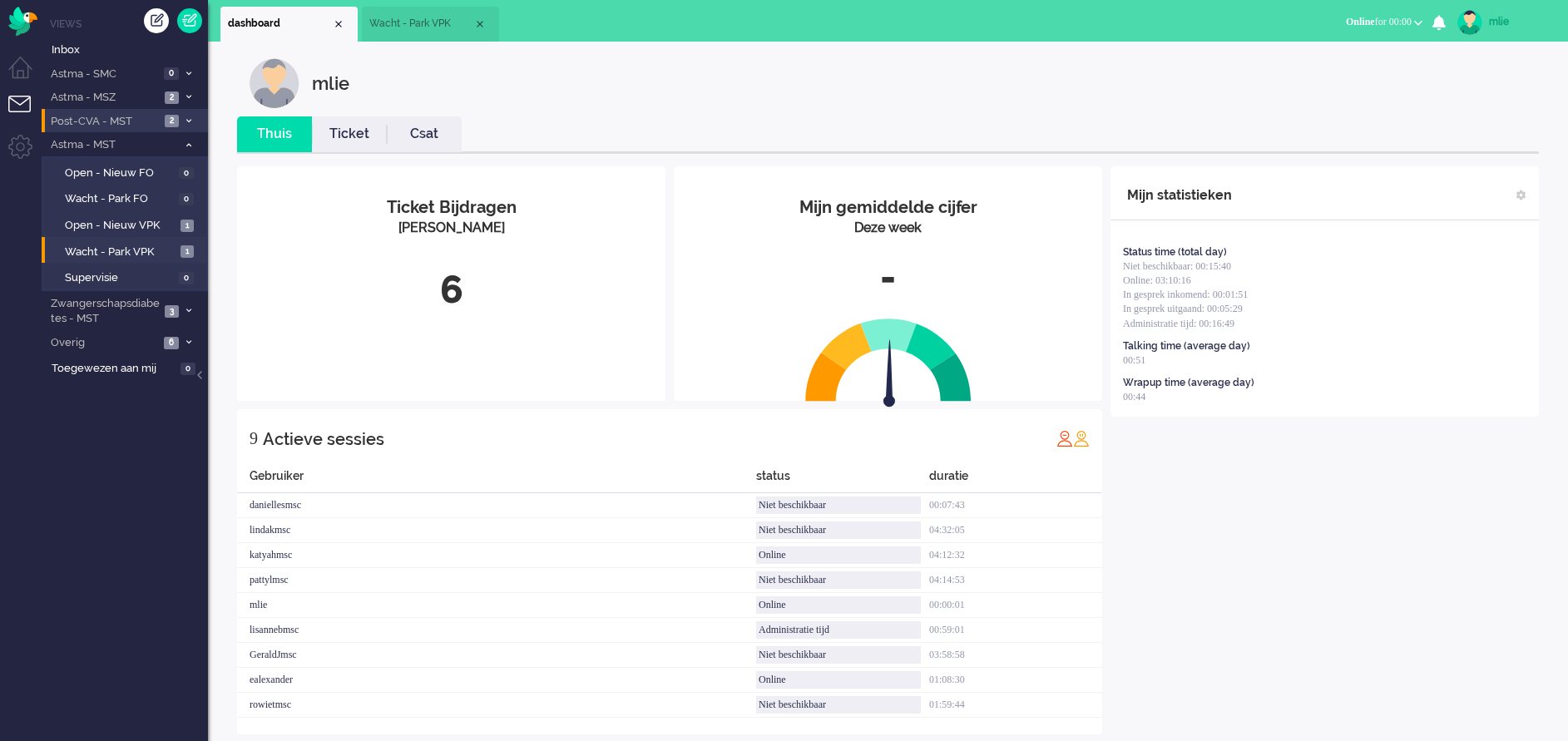
click at [334, 125] on link "Ticket" at bounding box center [349, 134] width 74 height 19
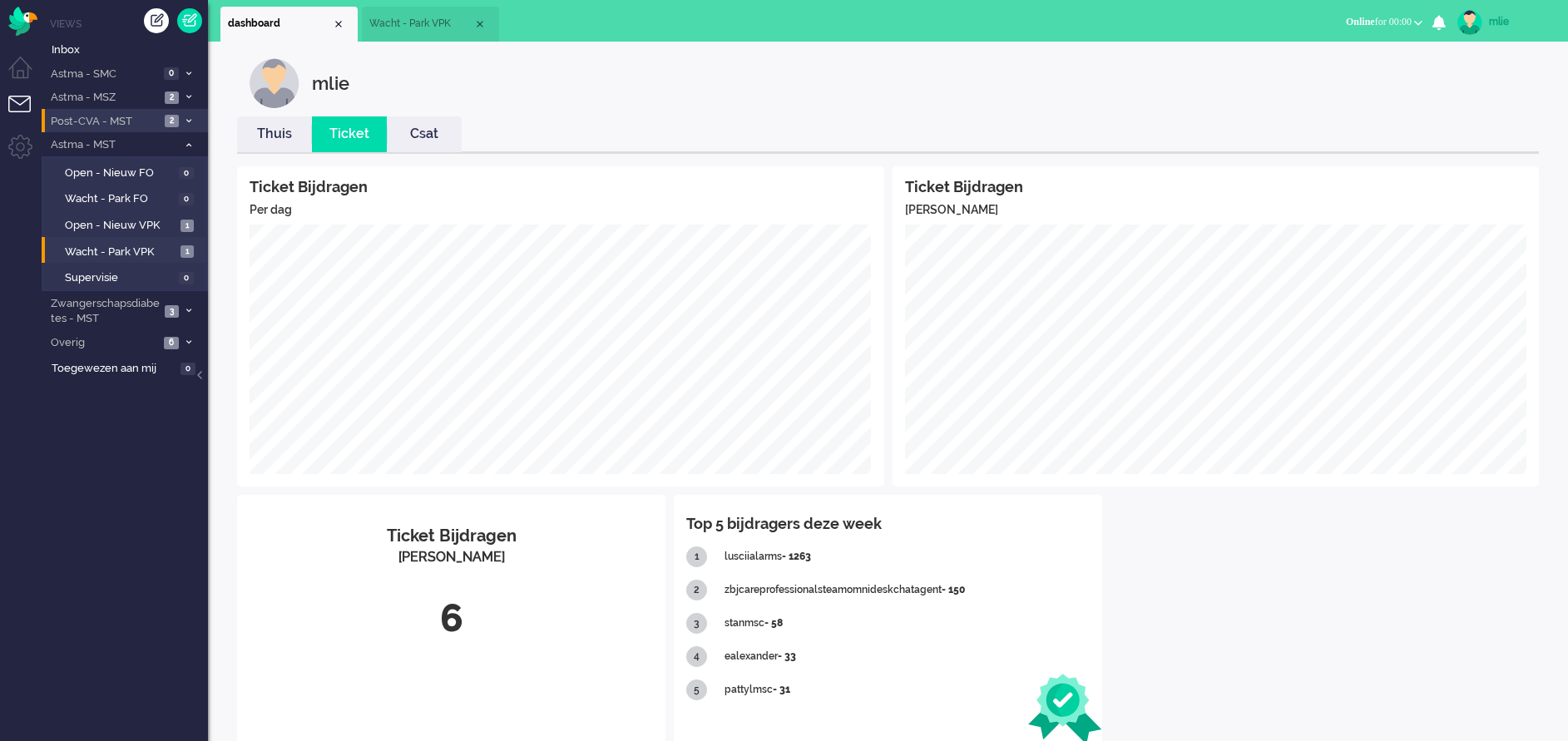
click at [282, 138] on link "Thuis" at bounding box center [273, 134] width 74 height 19
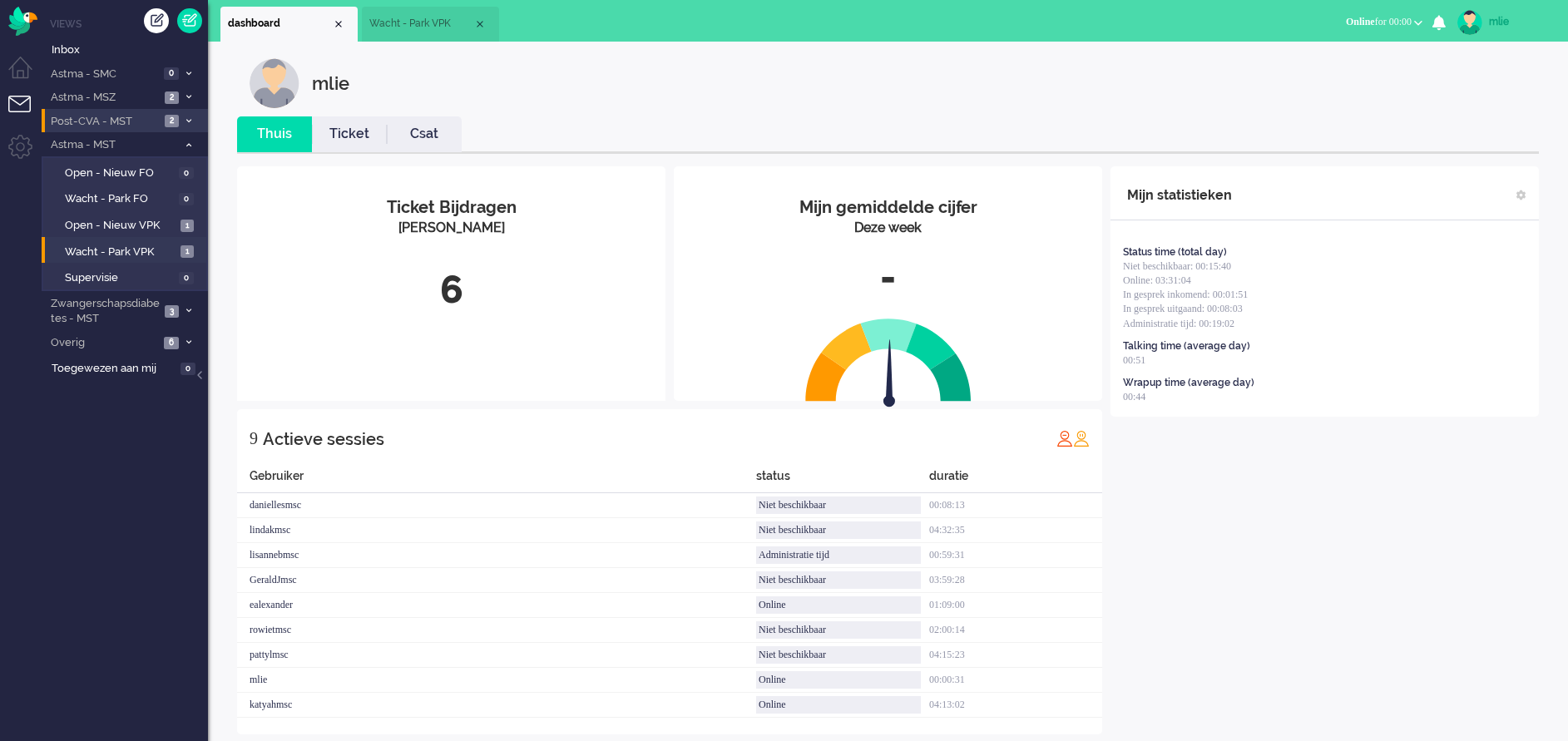
click at [415, 33] on li "Wacht - Park VPK" at bounding box center [431, 24] width 138 height 35
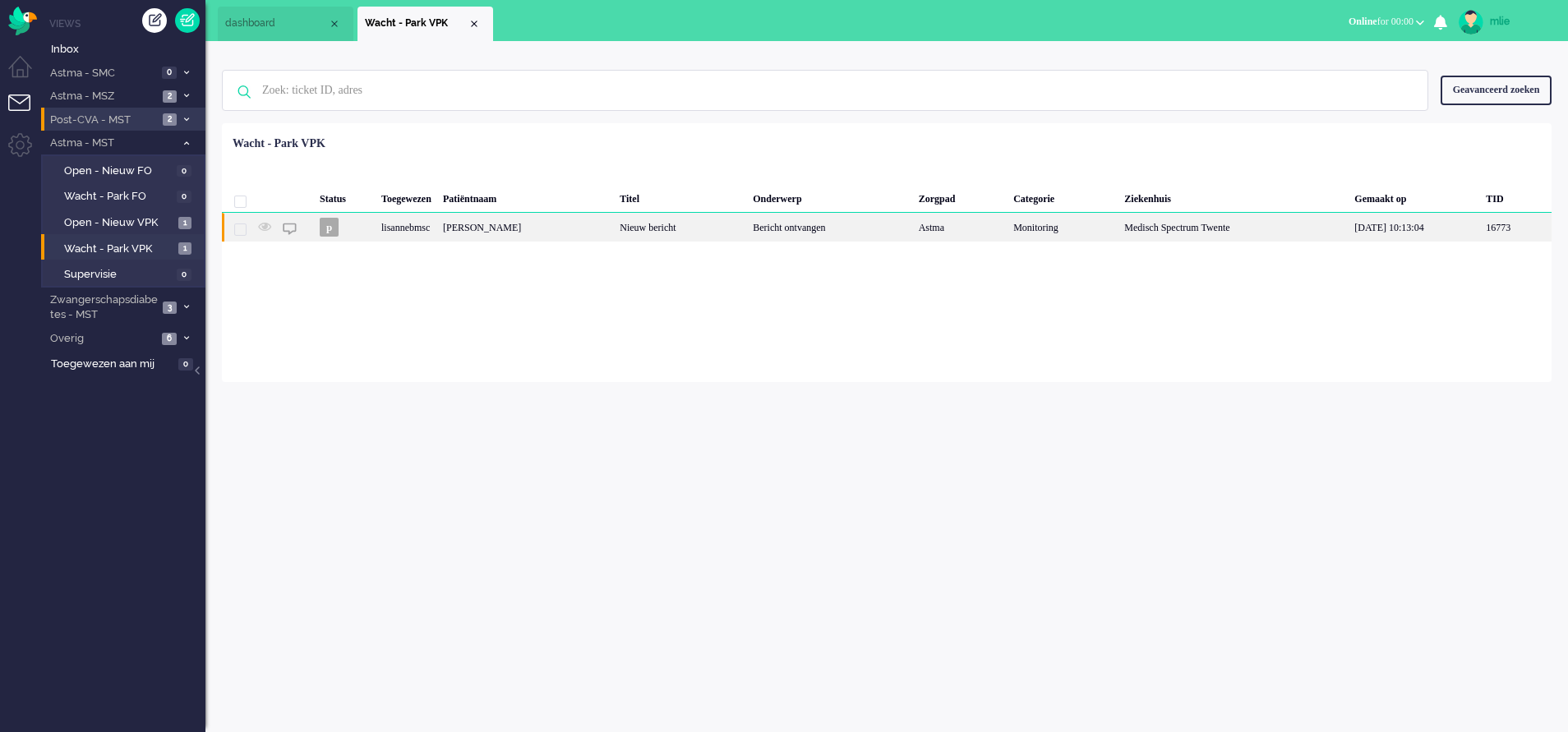
click at [718, 226] on div "Nieuw bericht" at bounding box center [680, 226] width 133 height 29
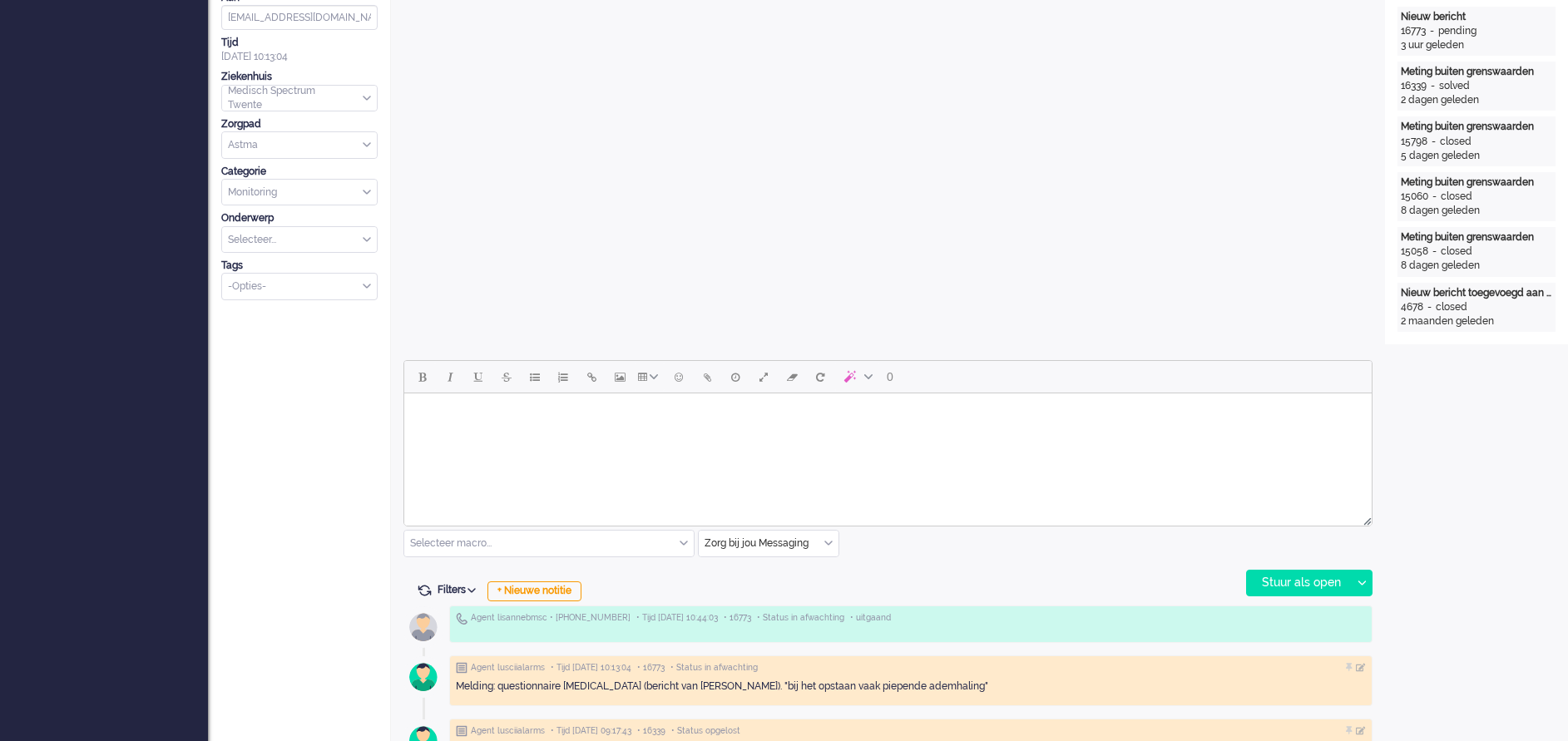
scroll to position [499, 0]
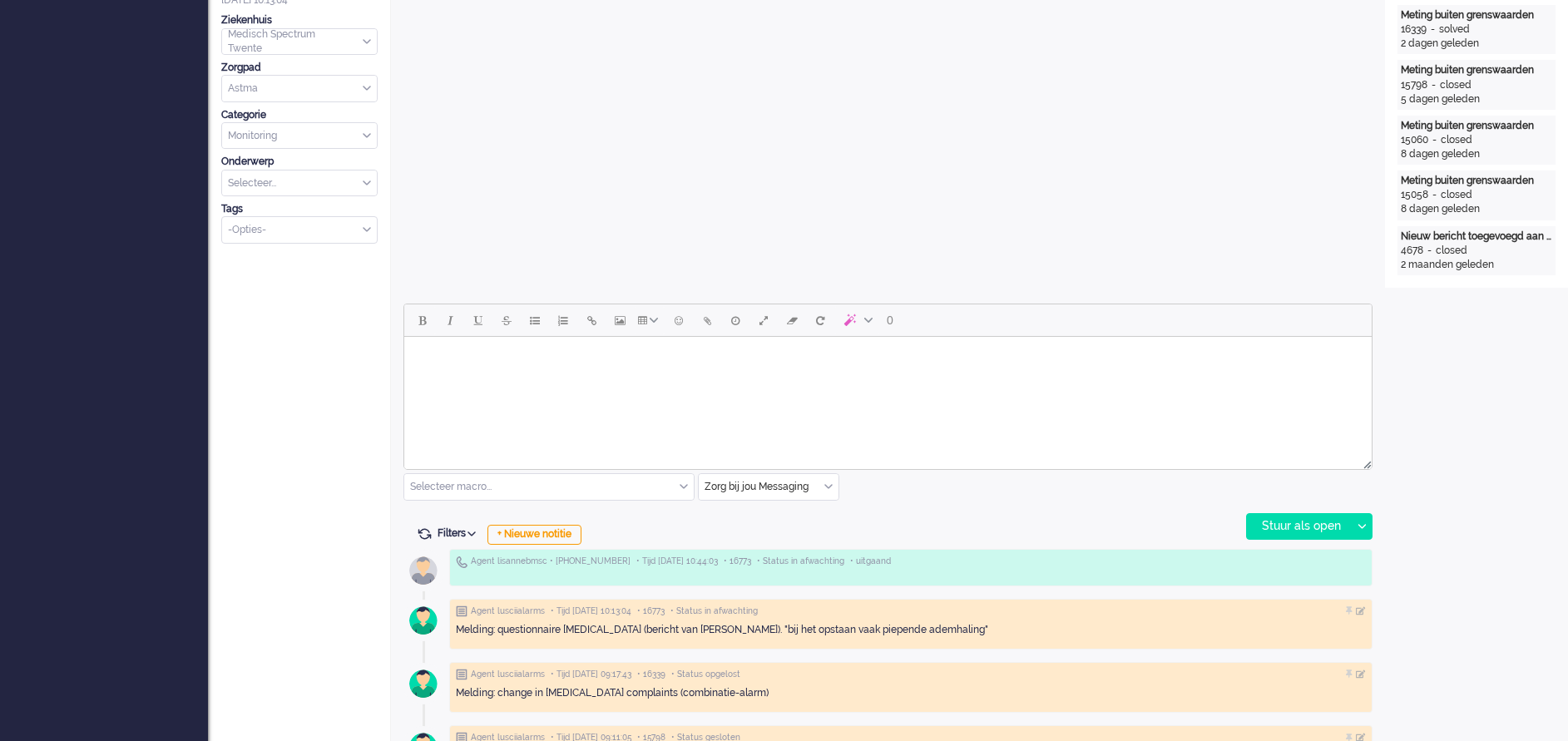
click at [833, 480] on input "text" at bounding box center [768, 486] width 140 height 25
click at [769, 537] on span "uitgaand telefoon" at bounding box center [747, 535] width 82 height 14
click at [1295, 526] on div "Stuur als open" at bounding box center [1298, 526] width 104 height 25
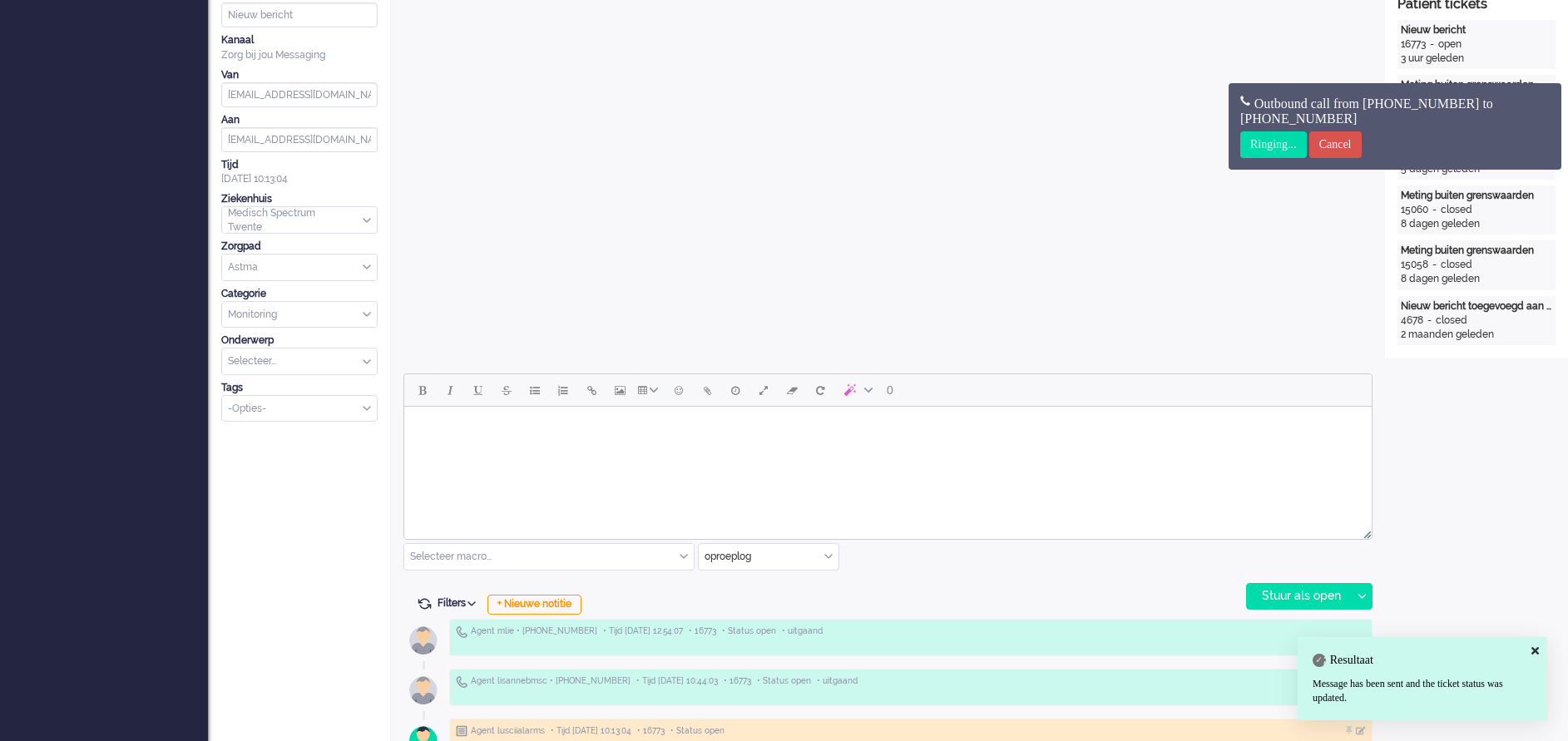
scroll to position [0, 0]
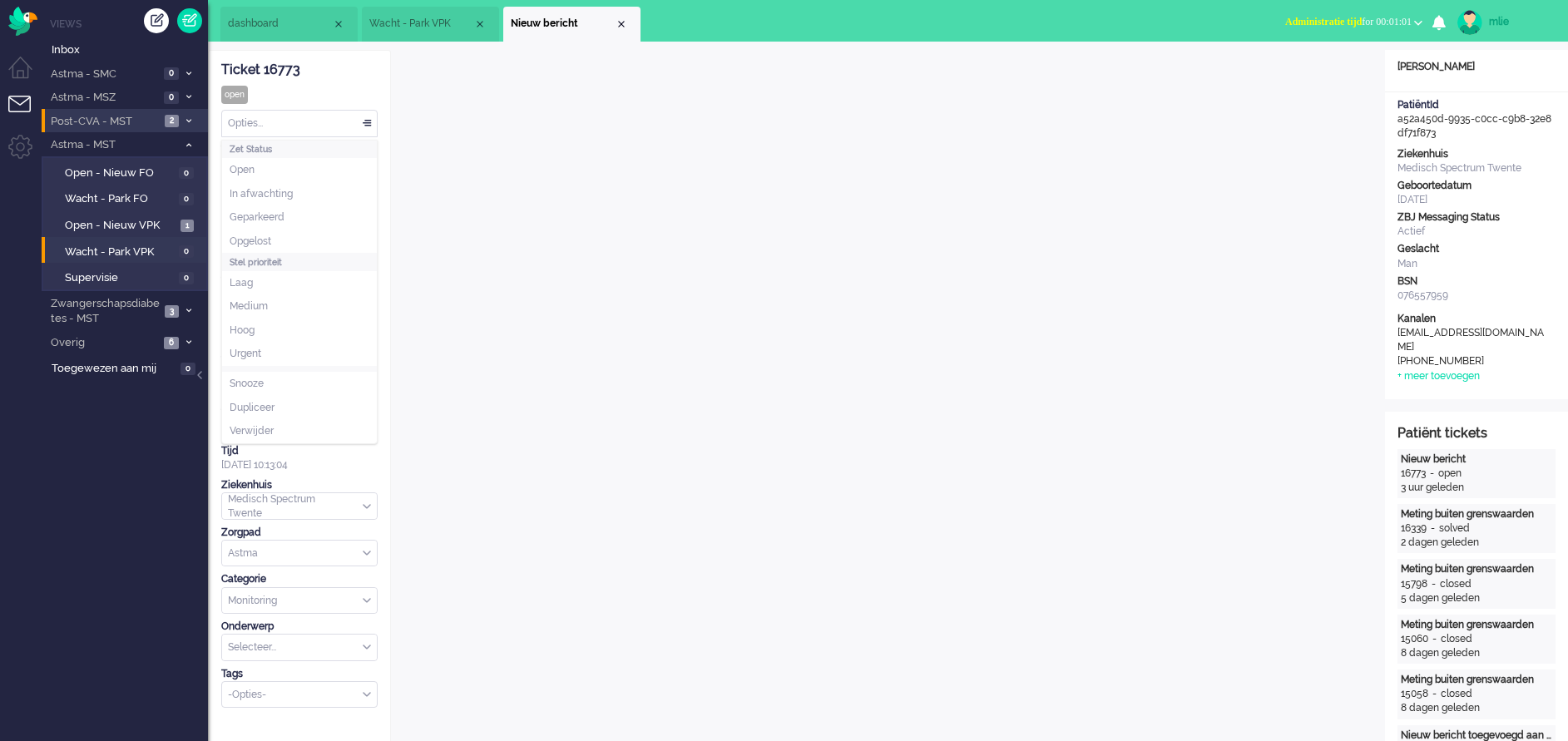
click at [365, 118] on div "Opties..." at bounding box center [300, 123] width 155 height 25
click at [289, 239] on li "Opgelost" at bounding box center [300, 241] width 155 height 25
click at [354, 202] on span "Assign User" at bounding box center [354, 204] width 7 height 11
click at [619, 23] on div "Close tab" at bounding box center [621, 25] width 13 height 13
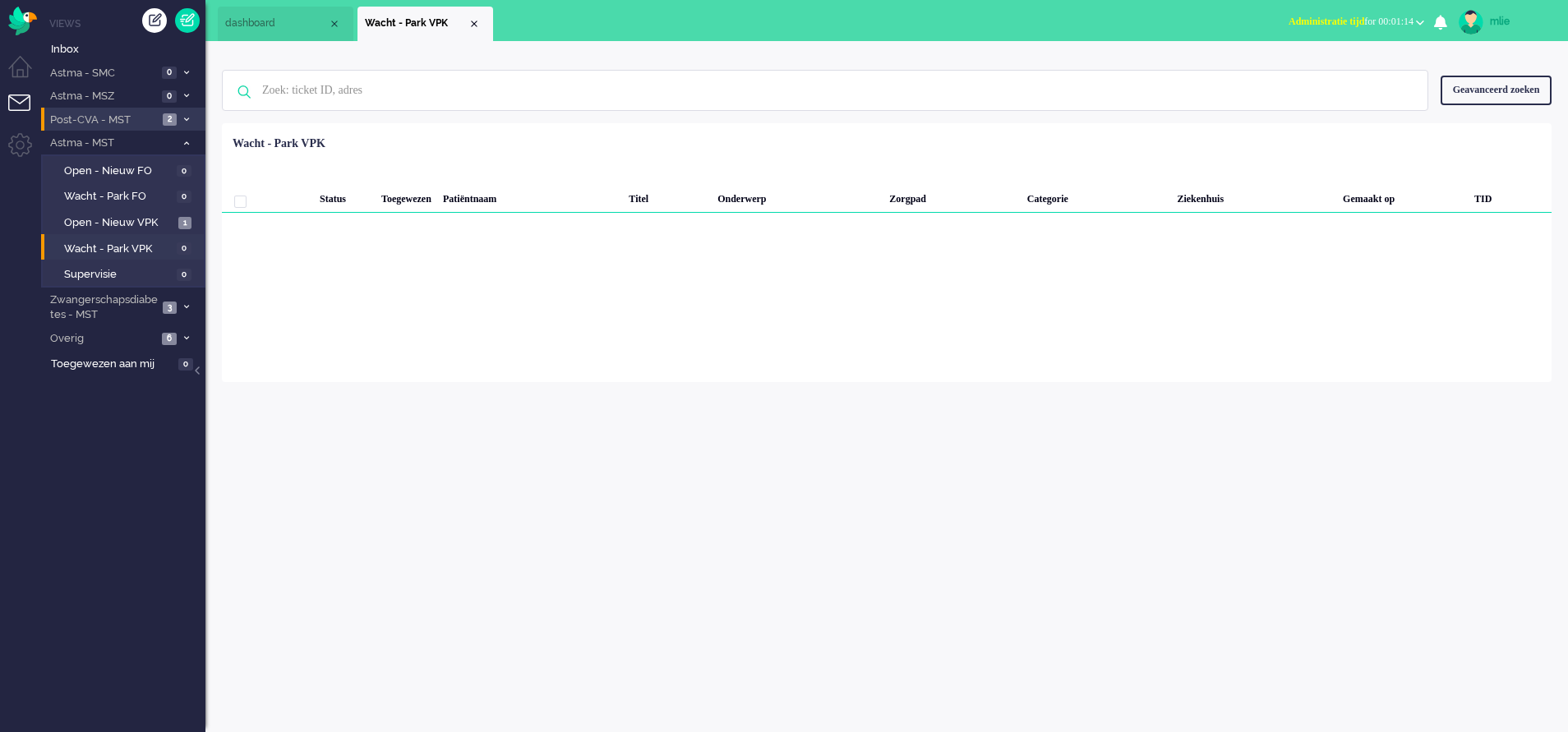
click at [1312, 25] on span "Administratie tijd" at bounding box center [1326, 21] width 75 height 11
click at [1314, 67] on label "Online" at bounding box center [1356, 73] width 130 height 14
click at [475, 23] on div "Close tab" at bounding box center [474, 24] width 13 height 13
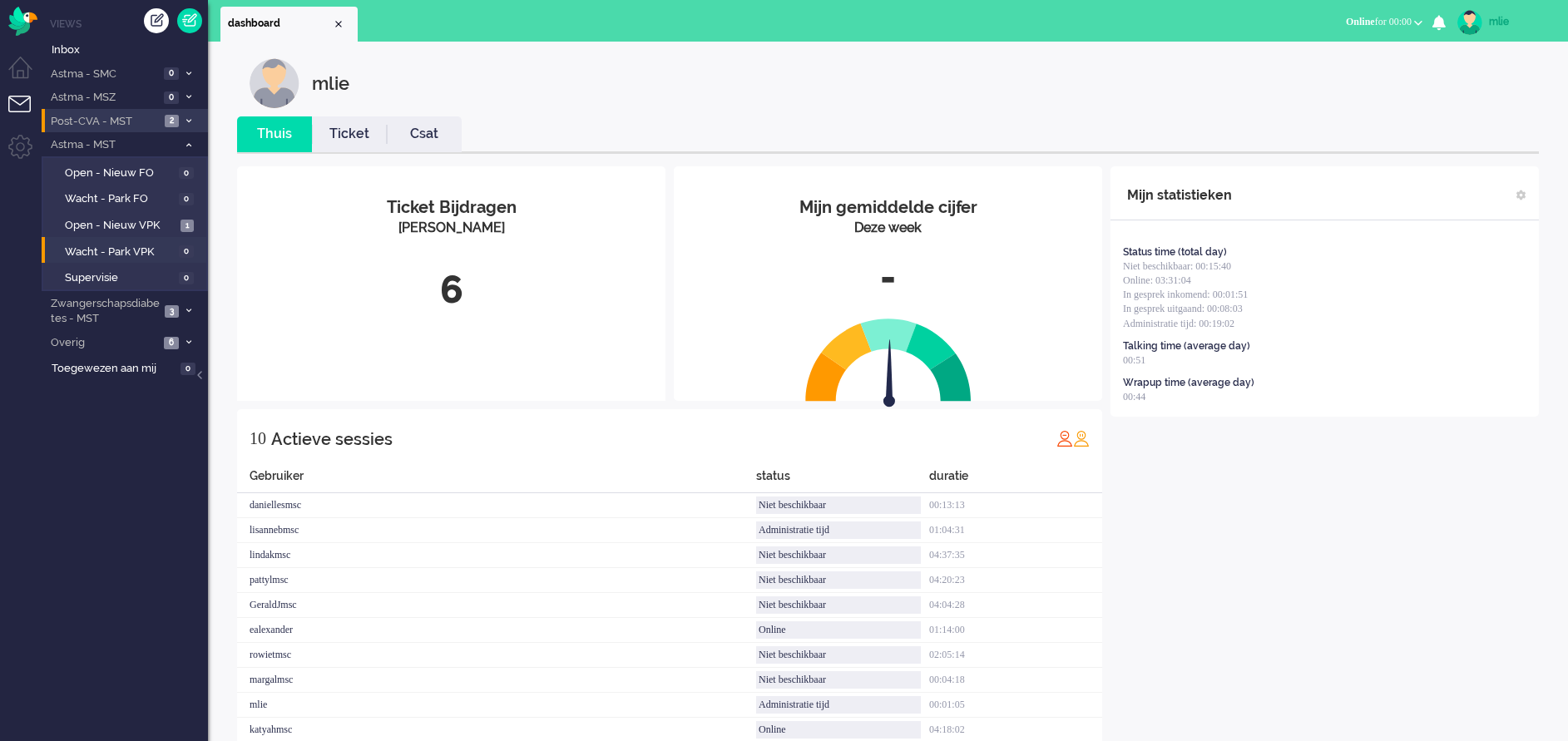
click at [118, 120] on span "Post-CVA - MST" at bounding box center [104, 122] width 111 height 16
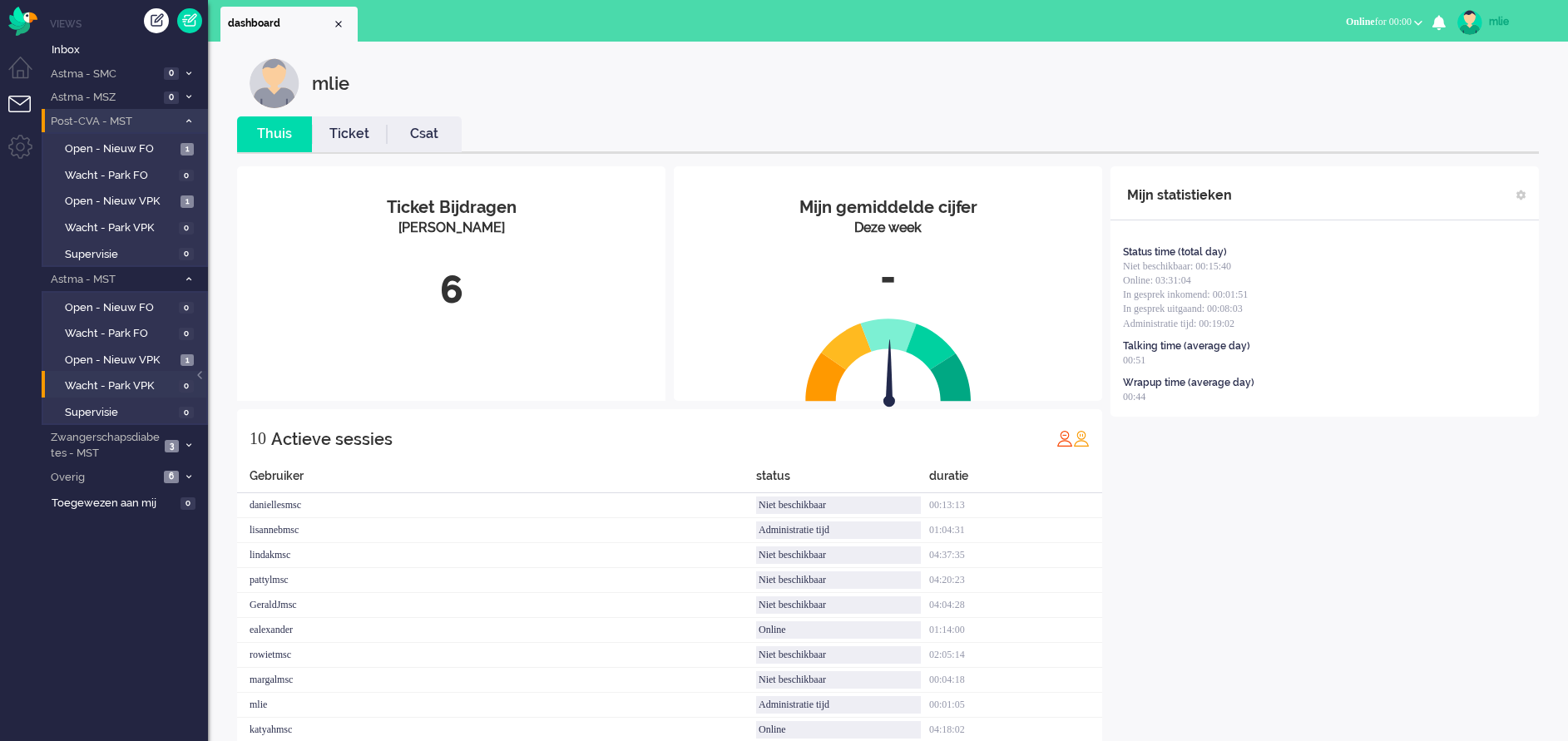
click at [118, 120] on span "Post-CVA - MST" at bounding box center [112, 122] width 129 height 16
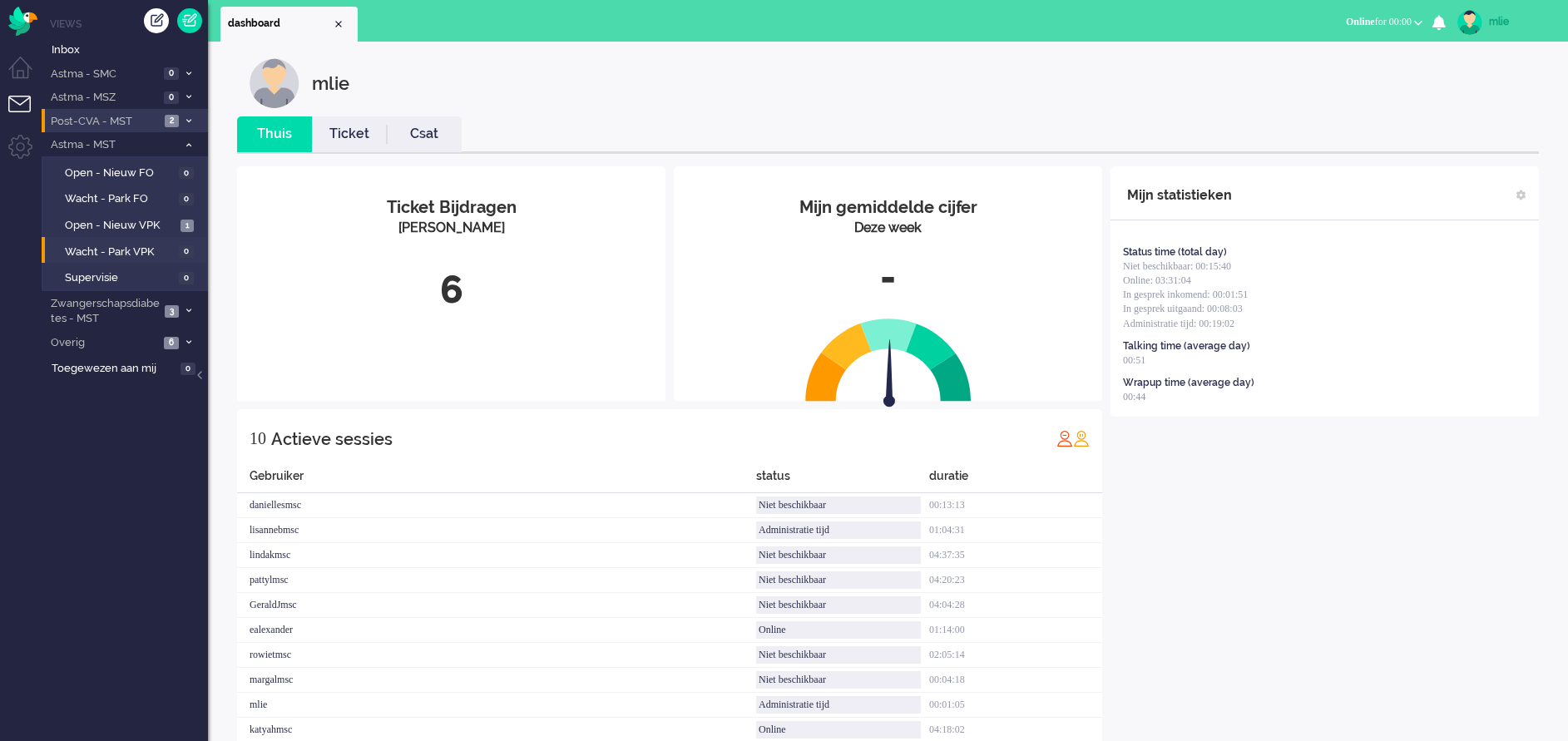
click at [118, 120] on span "Post-CVA - MST" at bounding box center [104, 122] width 111 height 16
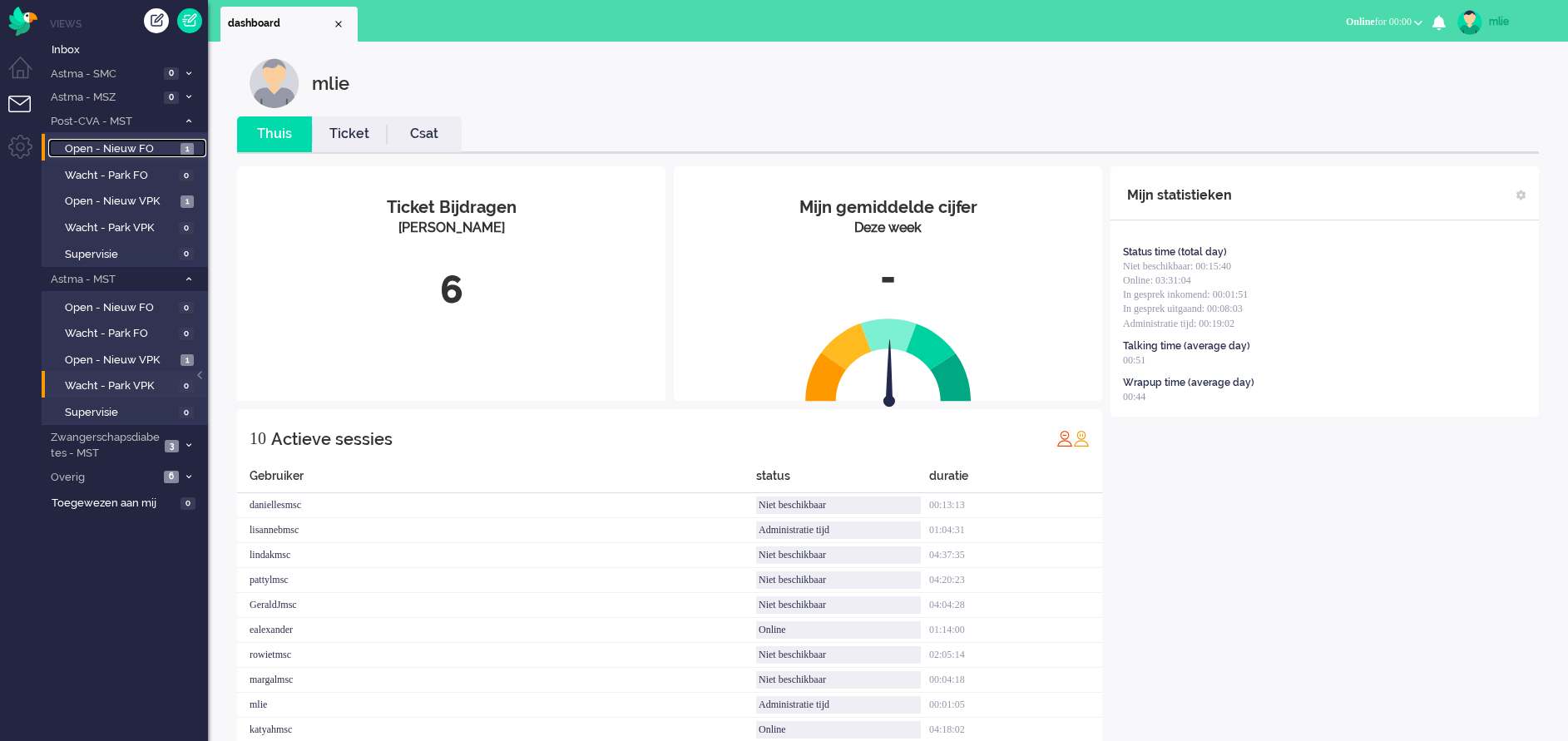
click at [102, 144] on span "Open - Nieuw FO" at bounding box center [121, 149] width 111 height 16
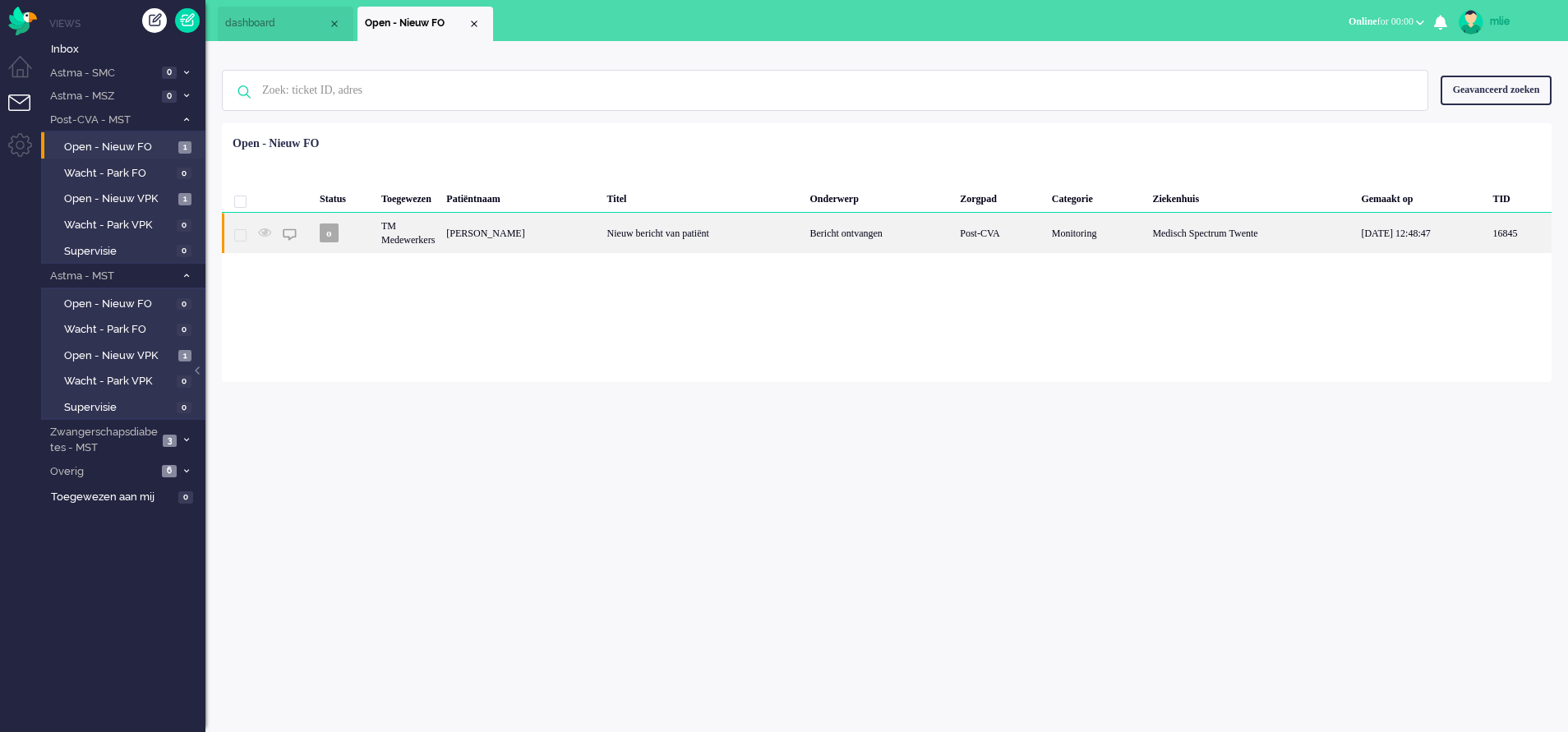
click at [694, 240] on div "Nieuw bericht van patiënt" at bounding box center [703, 232] width 203 height 40
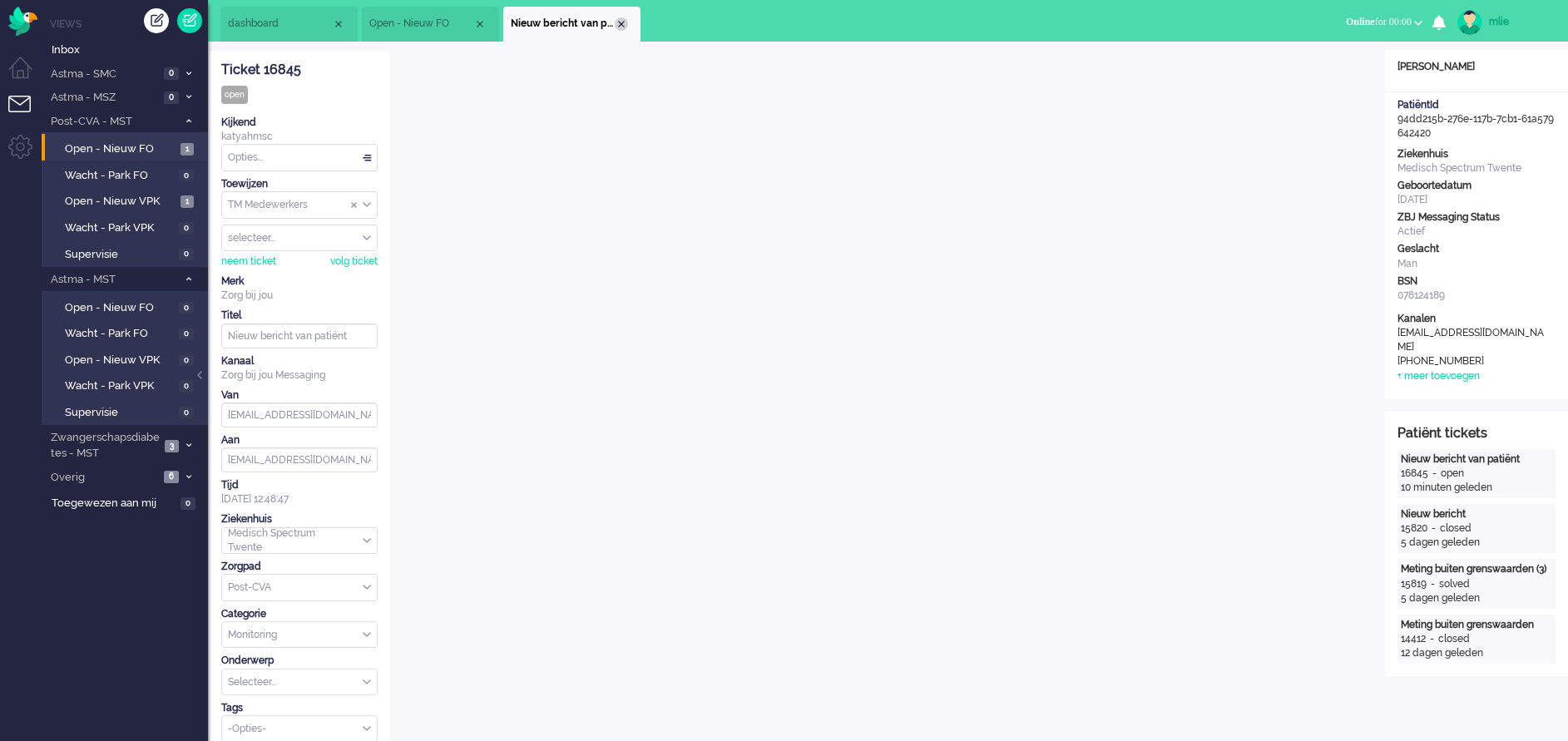
click at [626, 18] on li "Nieuw bericht van patiënt" at bounding box center [572, 24] width 138 height 35
click at [620, 22] on div "Close tab" at bounding box center [621, 25] width 13 height 13
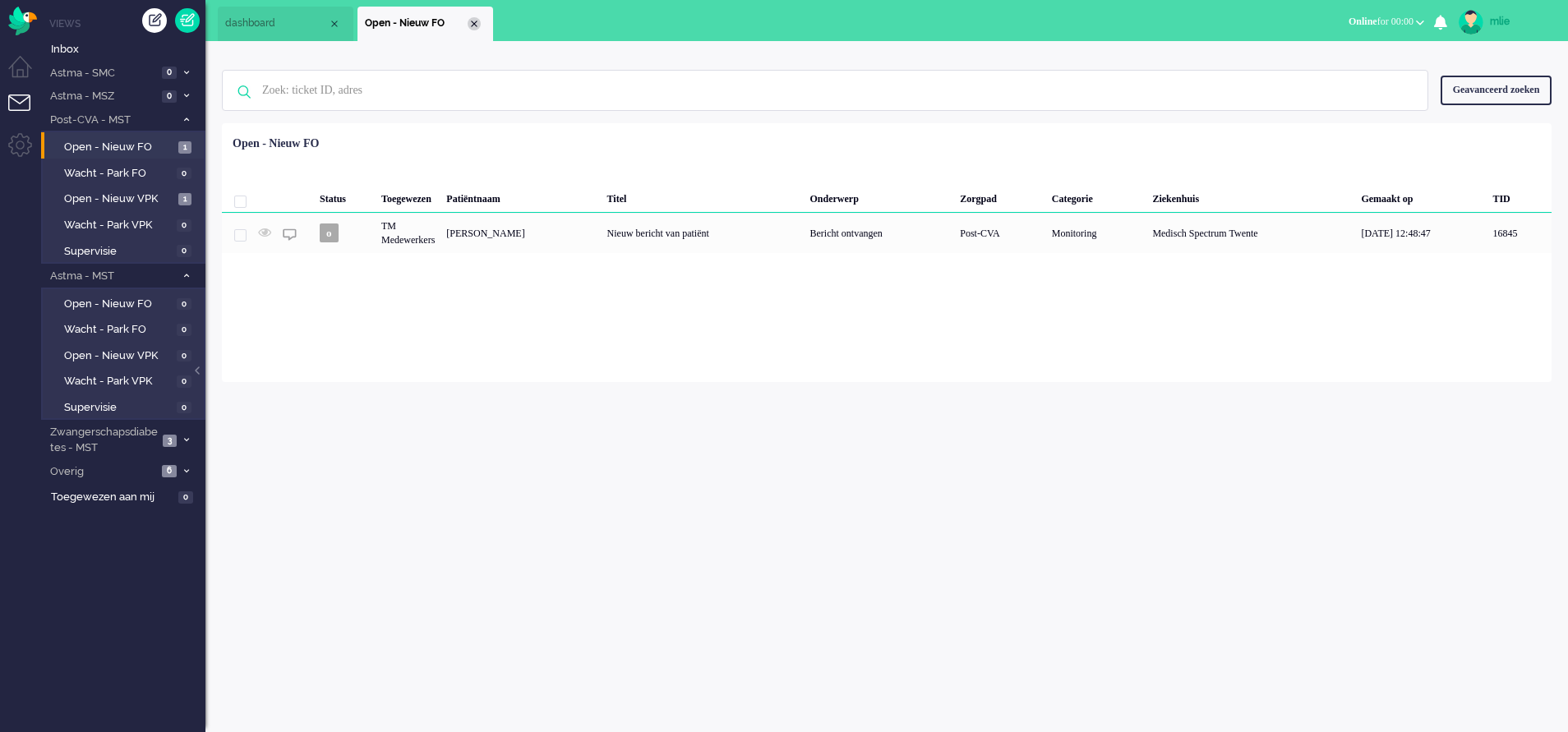
click at [472, 24] on div "Close tab" at bounding box center [474, 24] width 13 height 13
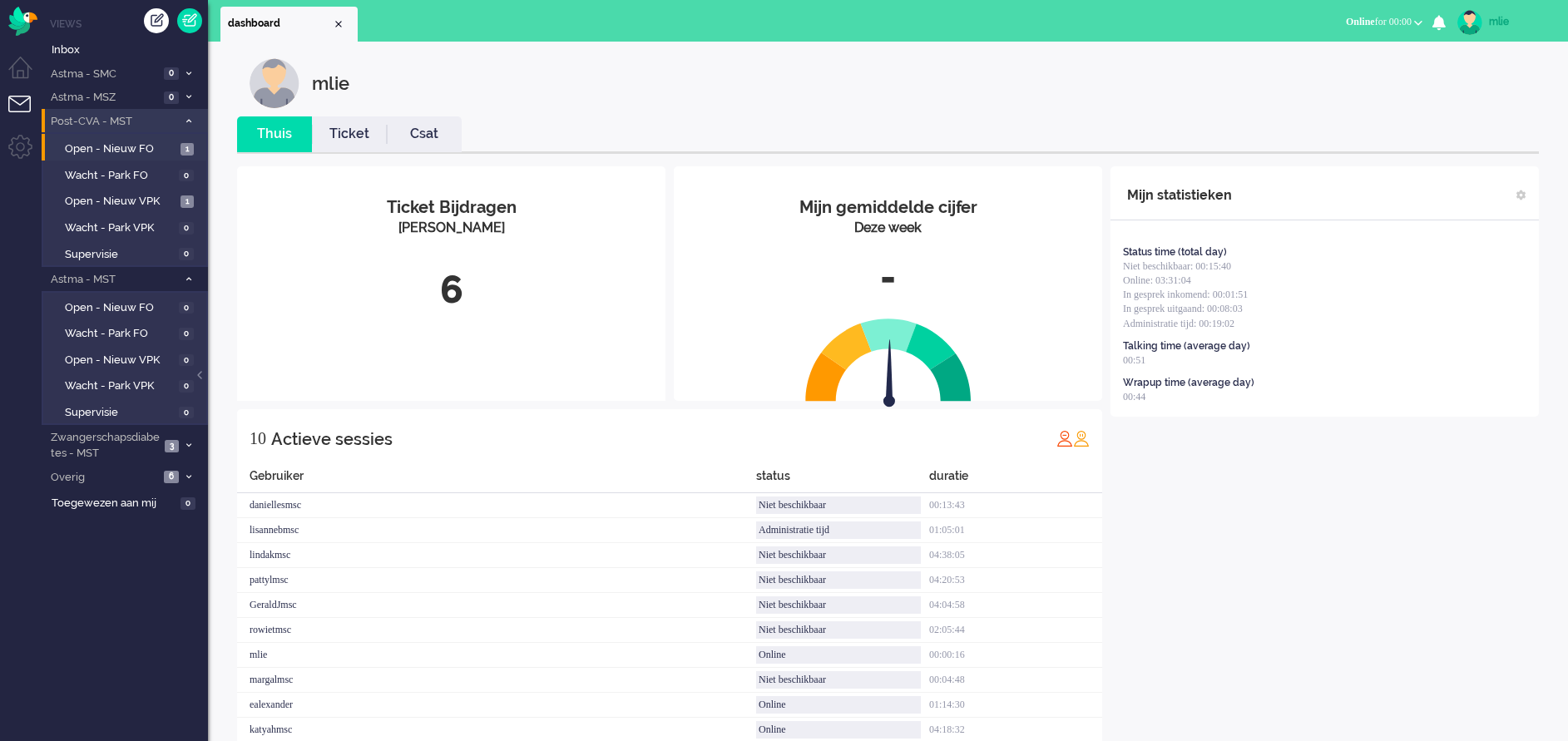
click at [184, 114] on li "Post-CVA - MST 2" at bounding box center [124, 122] width 166 height 25
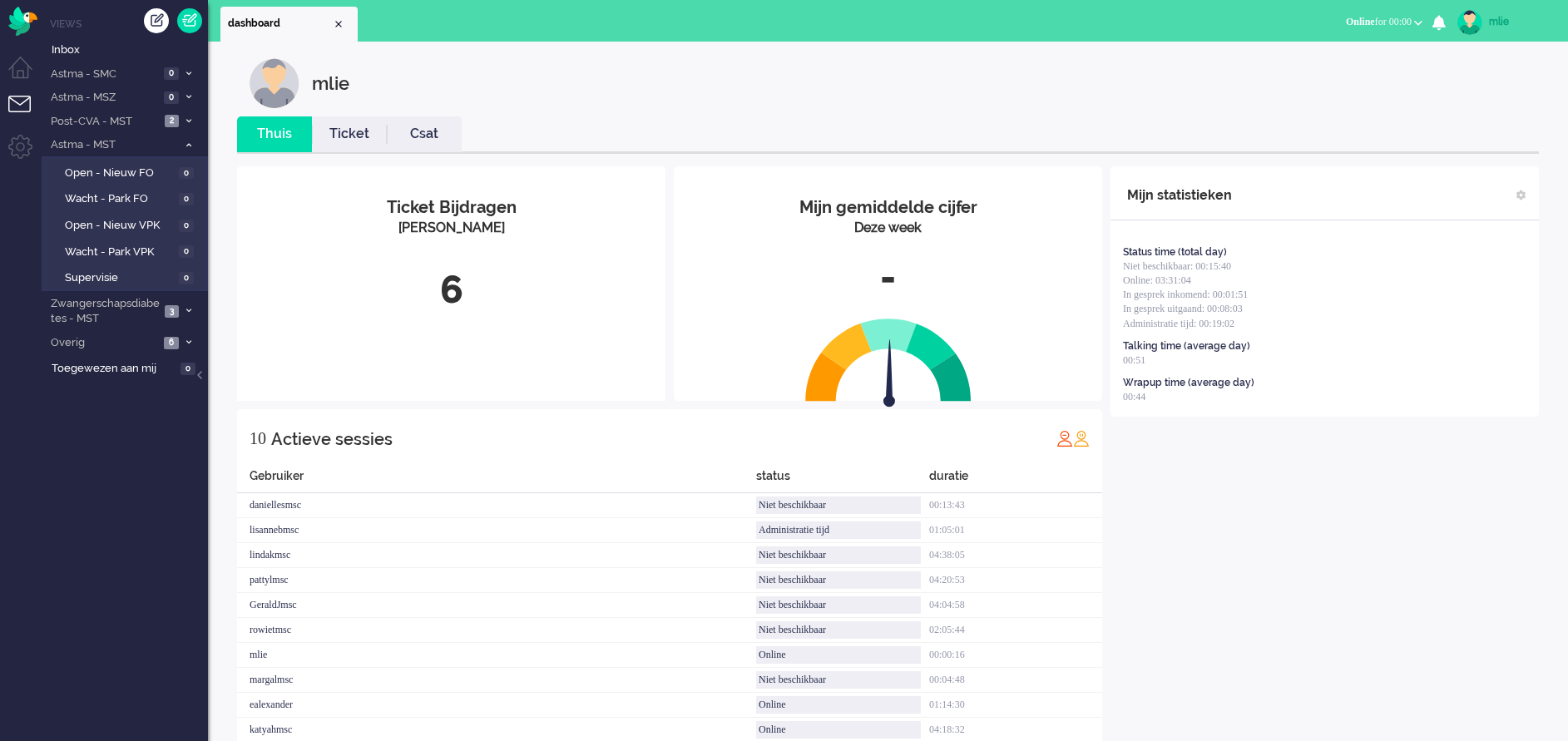
click at [357, 136] on link "Ticket" at bounding box center [349, 134] width 74 height 19
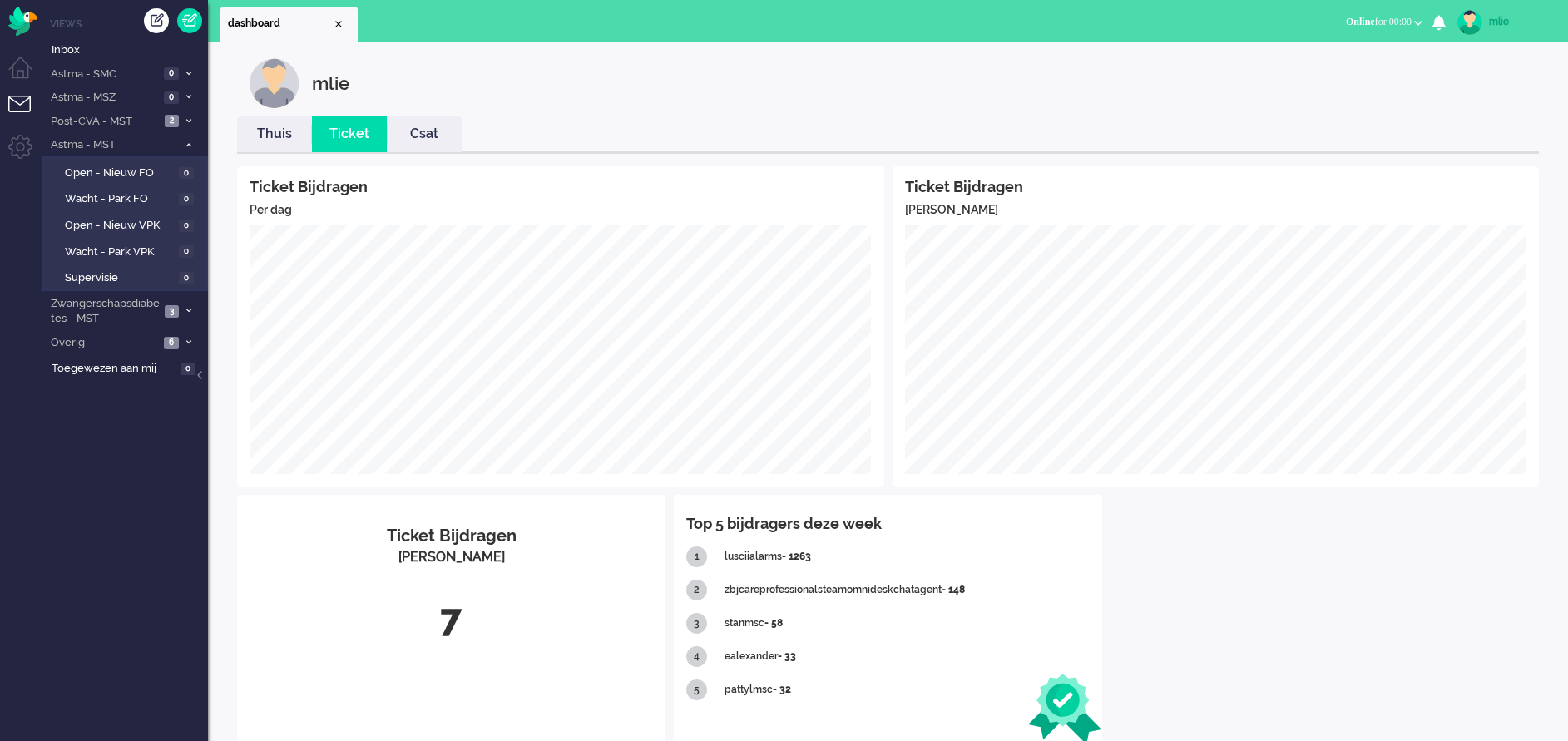
click at [265, 136] on link "Thuis" at bounding box center [273, 134] width 74 height 19
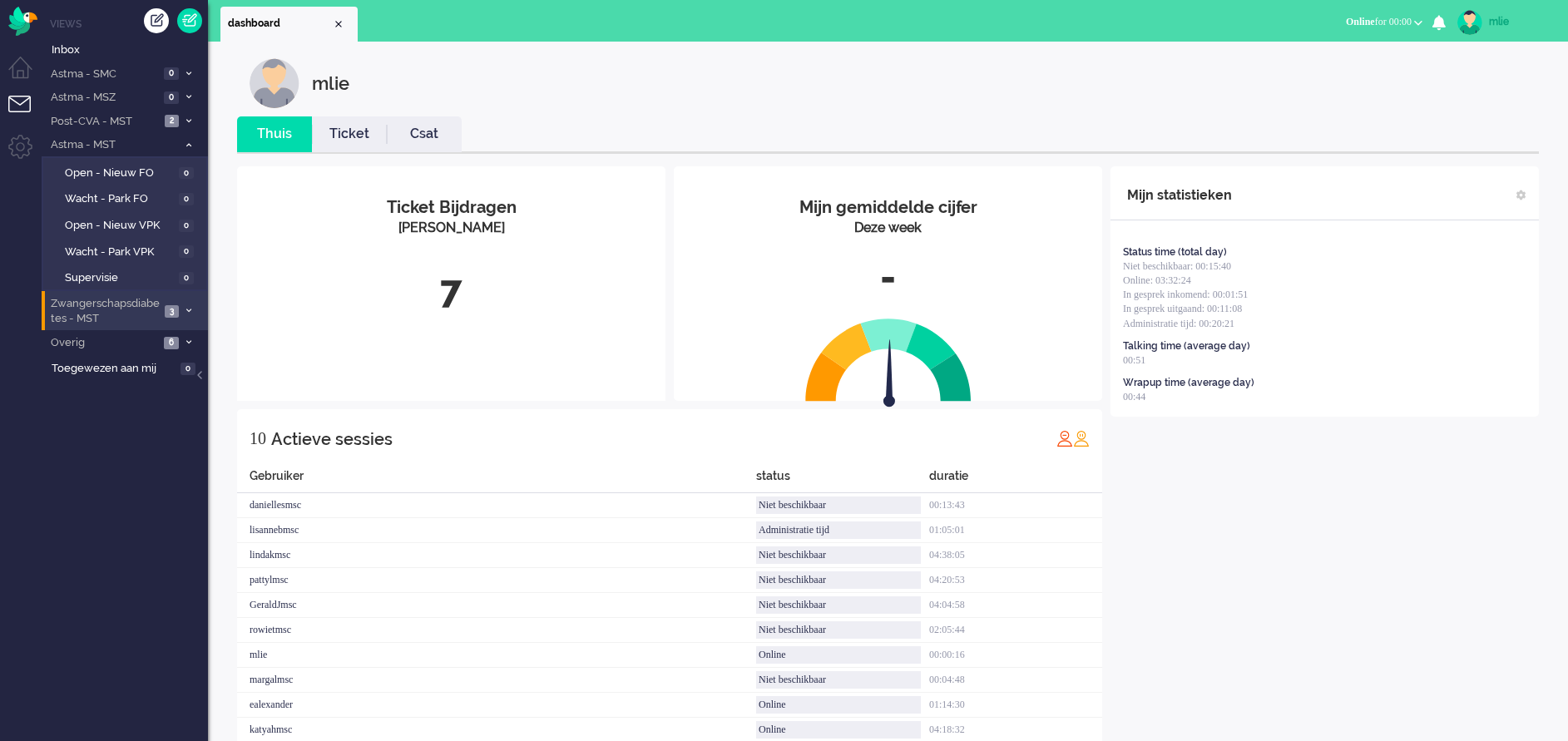
click at [153, 307] on span "Zwangerschapsdiabetes - MST" at bounding box center [104, 311] width 111 height 31
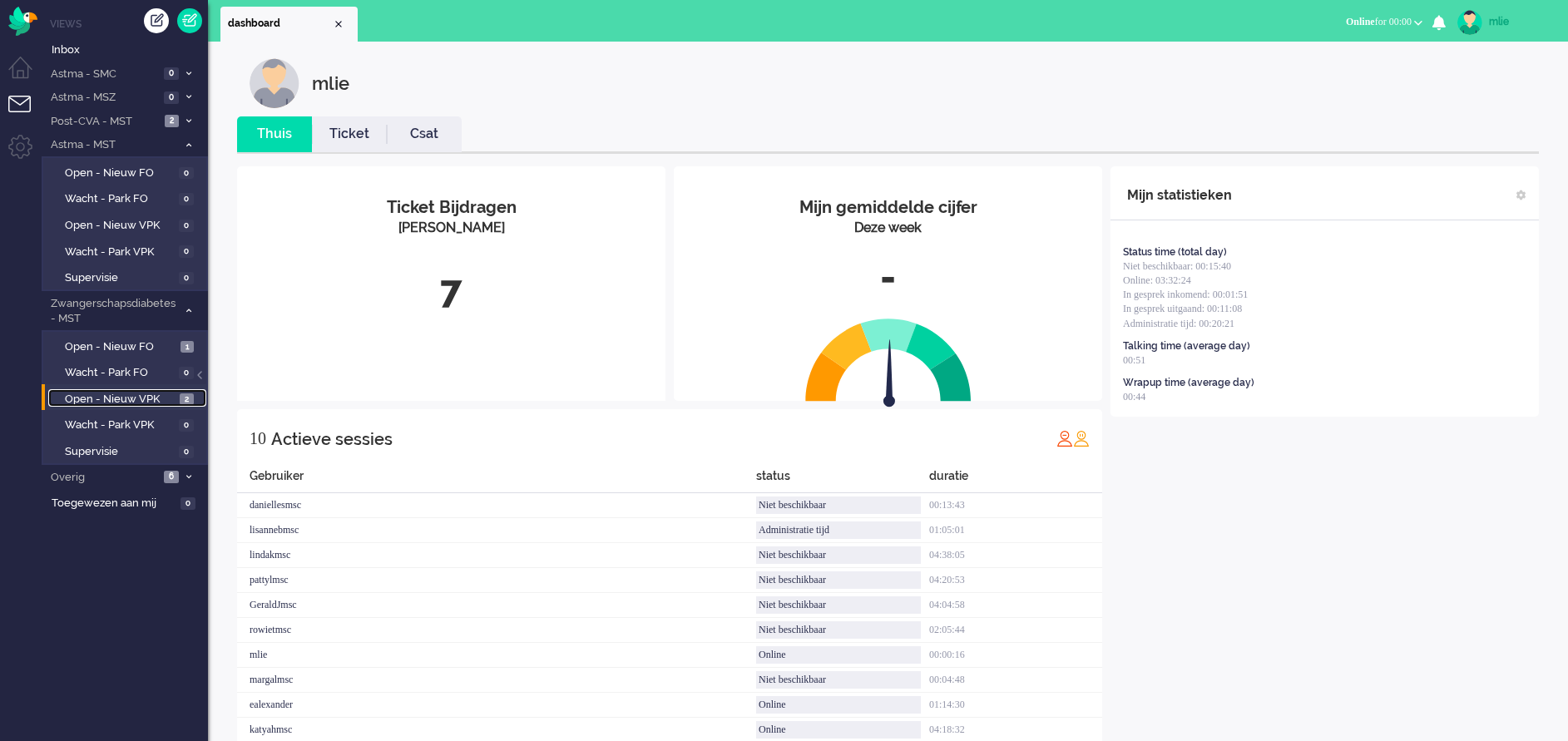
click at [91, 396] on span "Open - Nieuw VPK" at bounding box center [120, 399] width 110 height 16
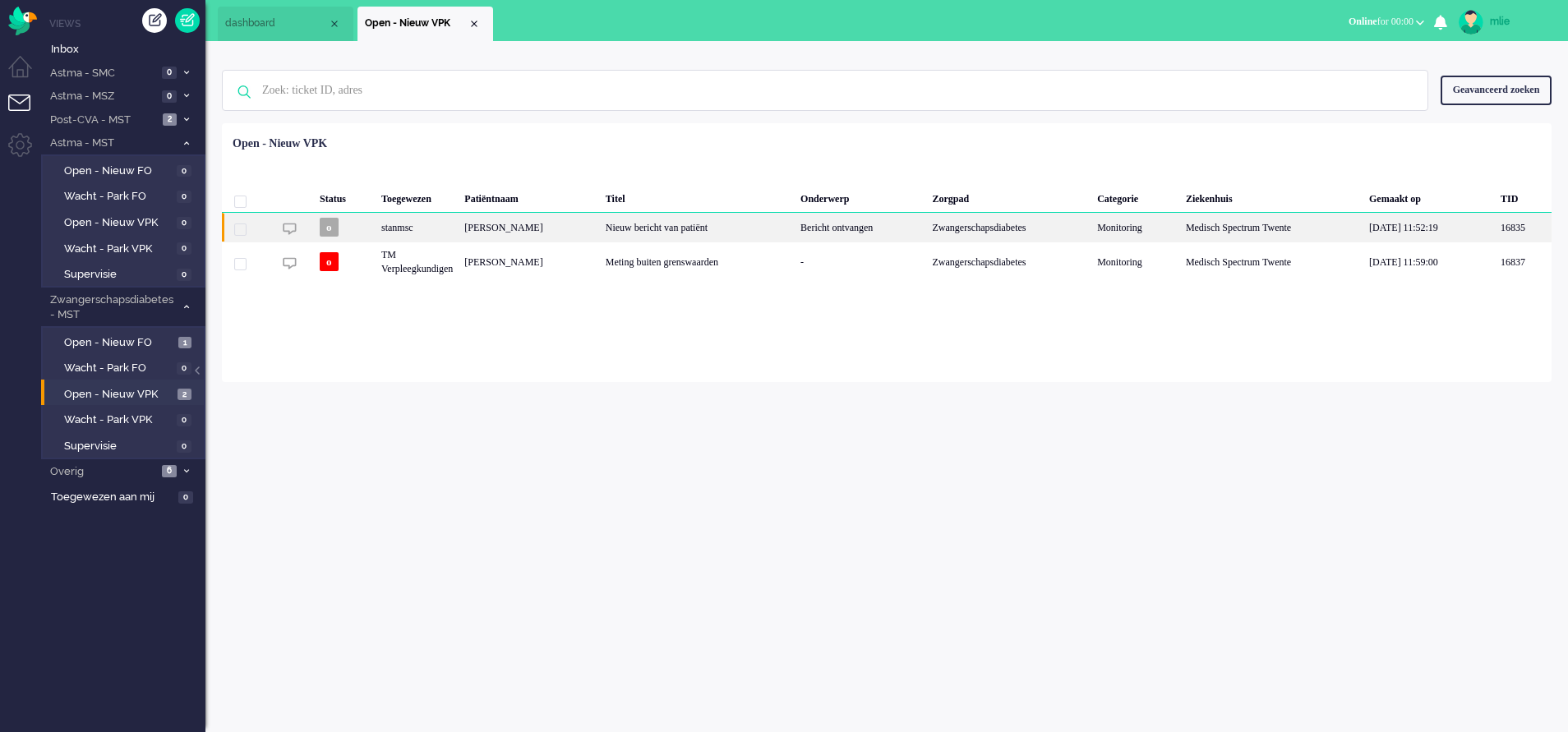
click at [985, 227] on div "Zwangerschapsdiabetes" at bounding box center [1009, 226] width 165 height 29
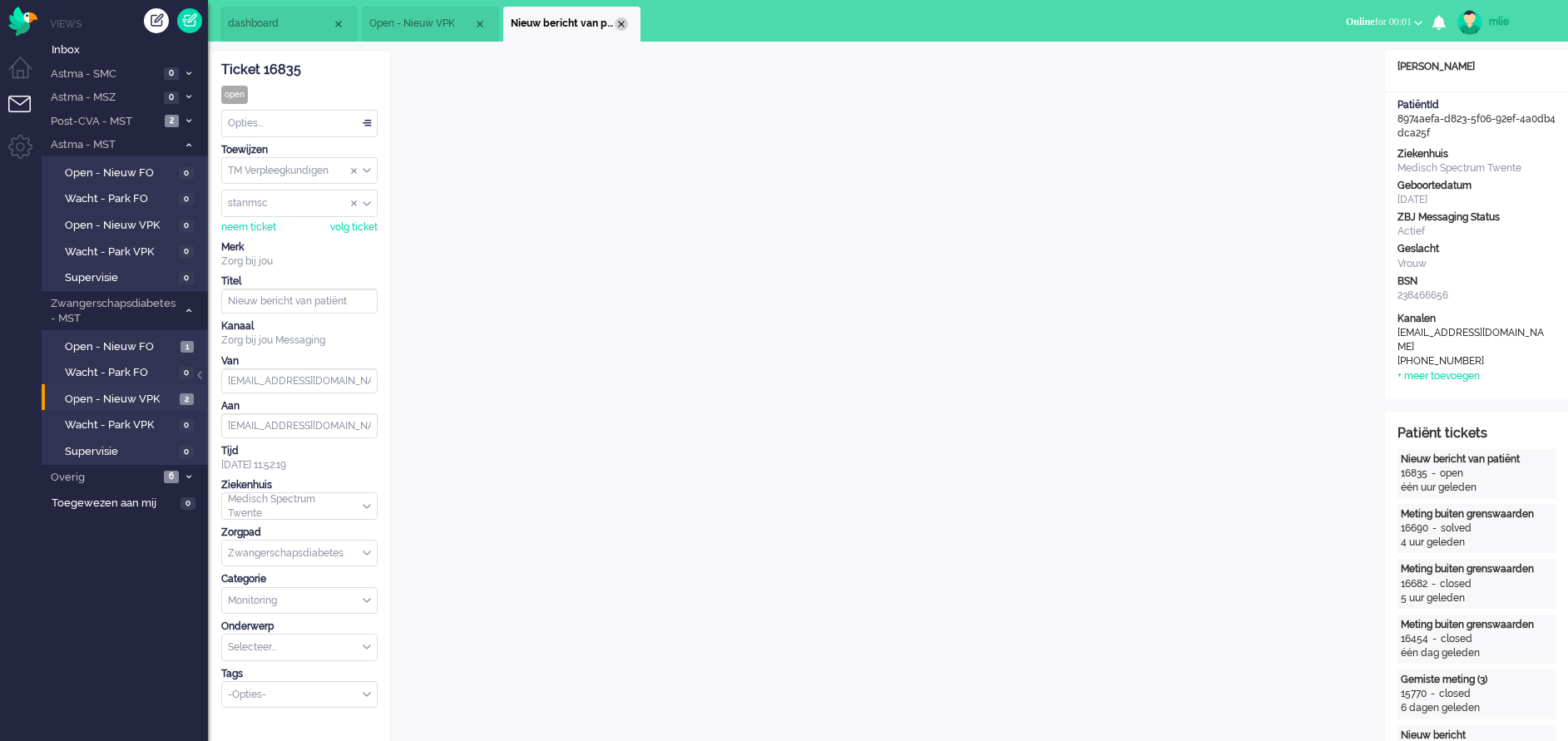
click at [624, 23] on div "Close tab" at bounding box center [621, 25] width 13 height 13
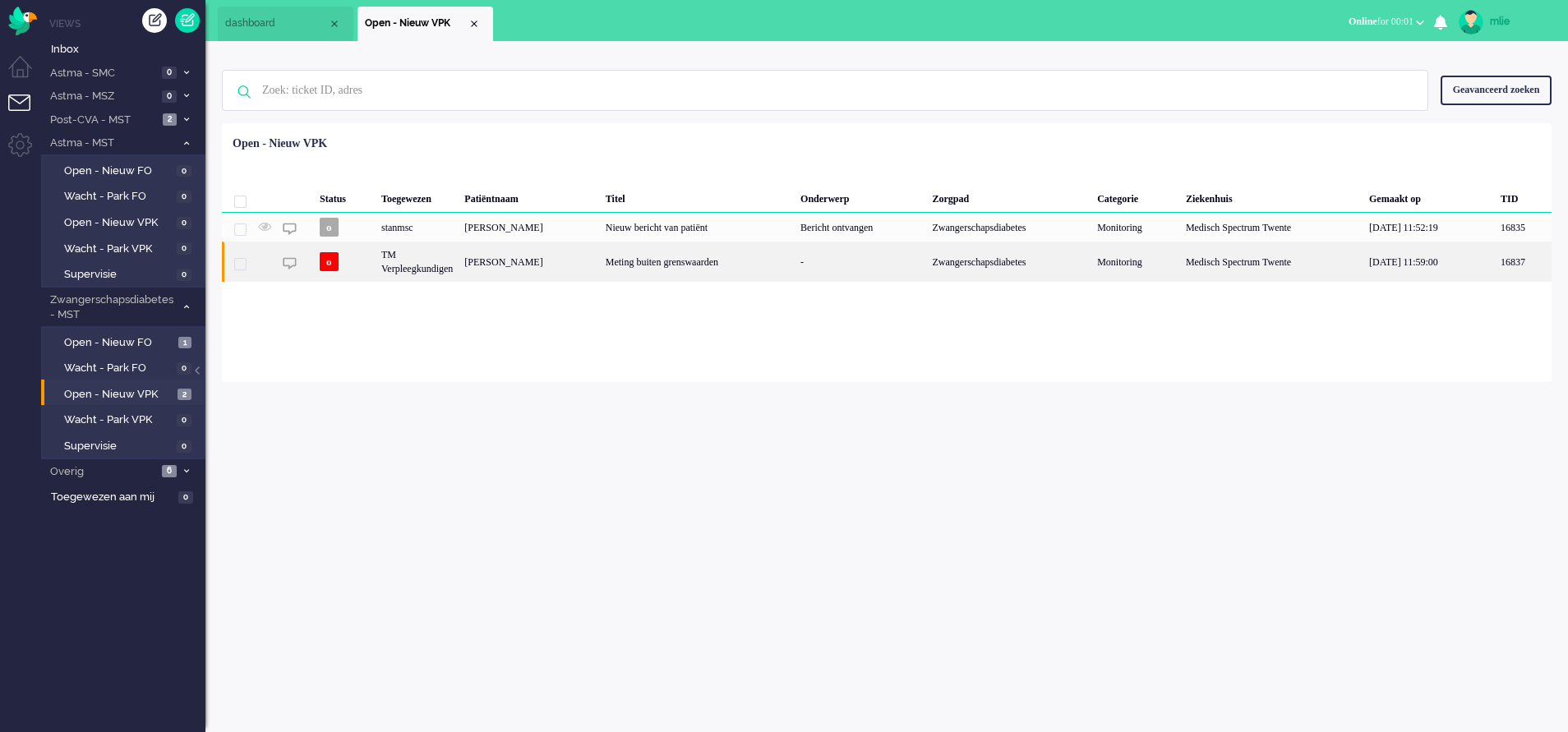
click at [694, 260] on div "Meting buiten grenswaarden" at bounding box center [697, 261] width 195 height 40
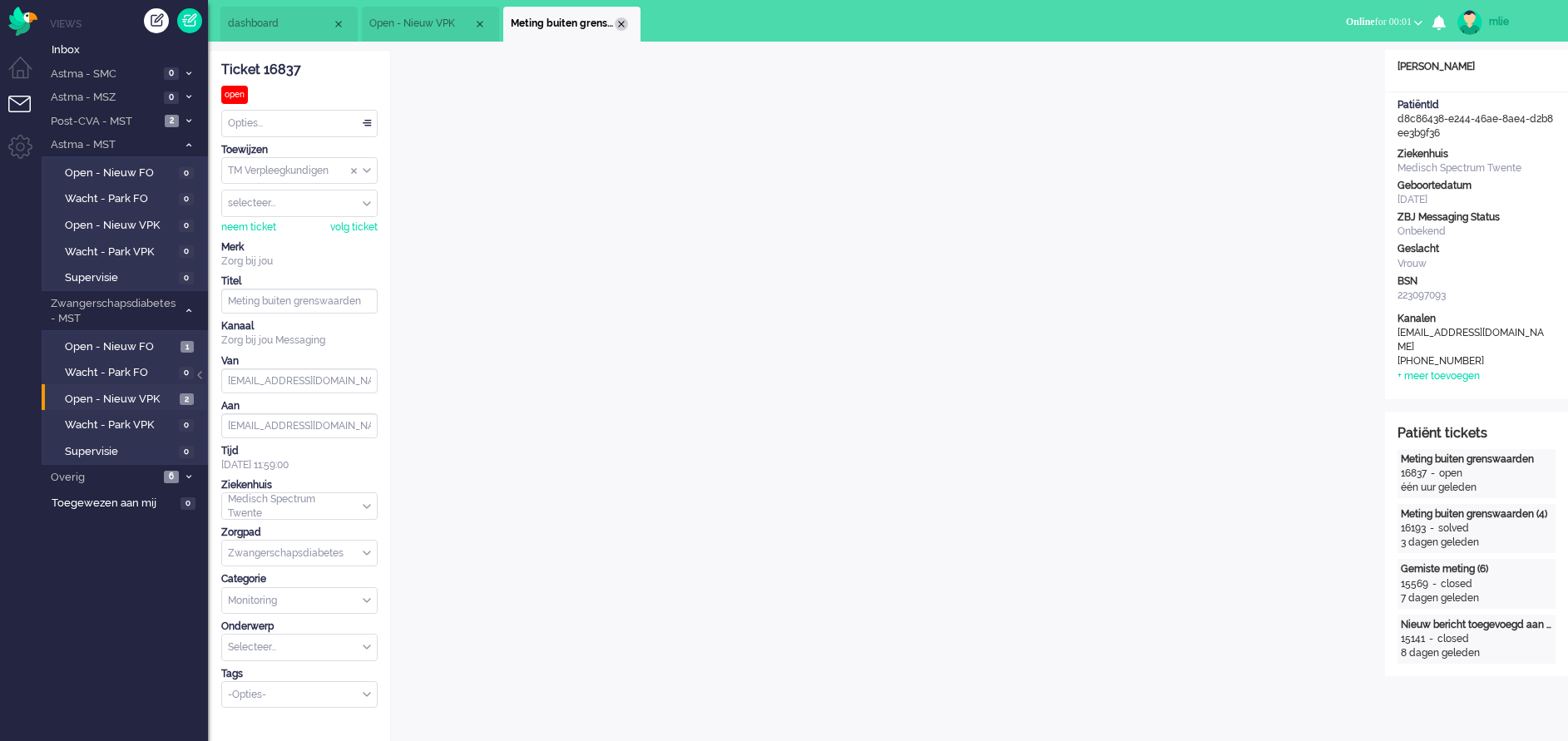
click at [620, 20] on div "Close tab" at bounding box center [621, 25] width 13 height 13
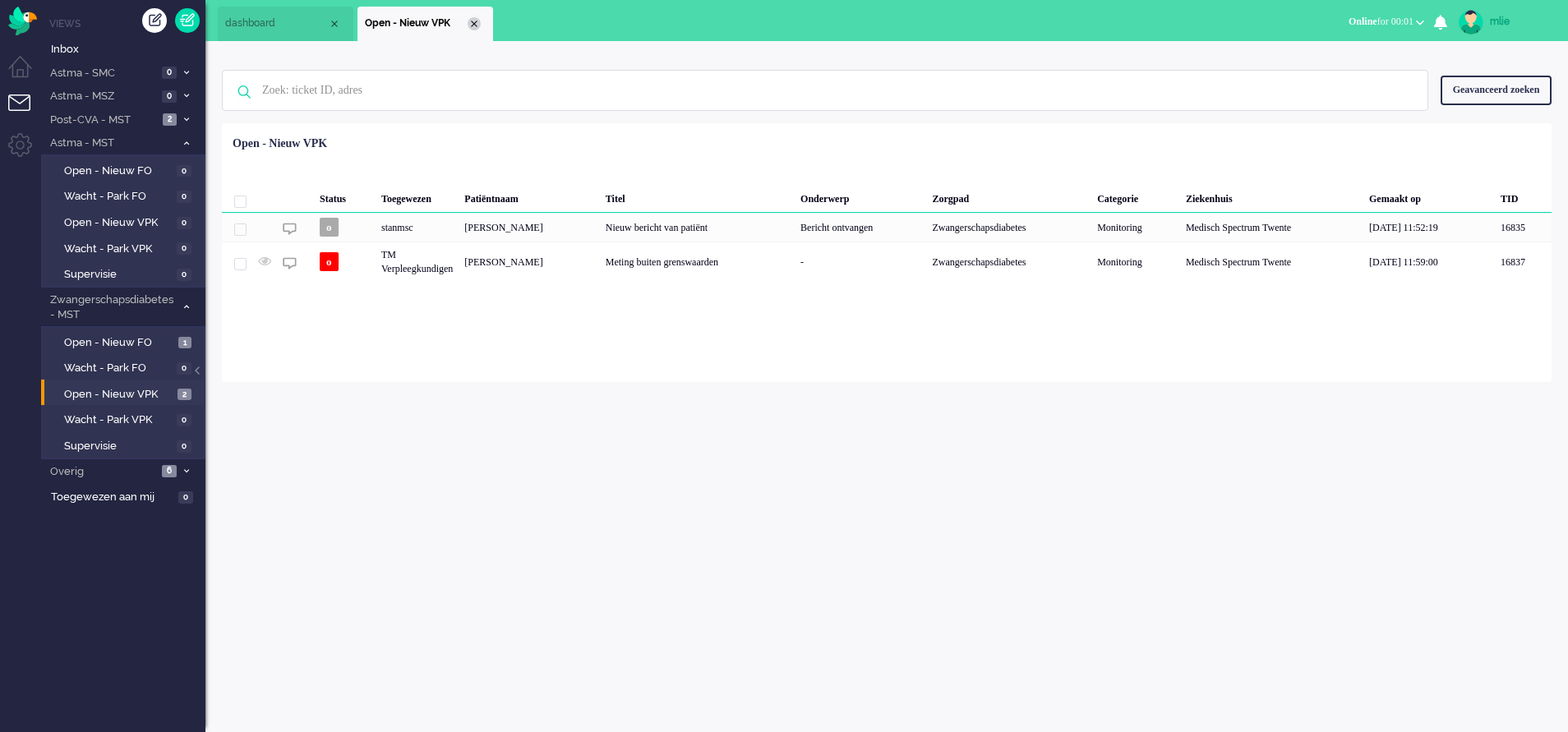
click at [476, 24] on div "Close tab" at bounding box center [474, 24] width 13 height 13
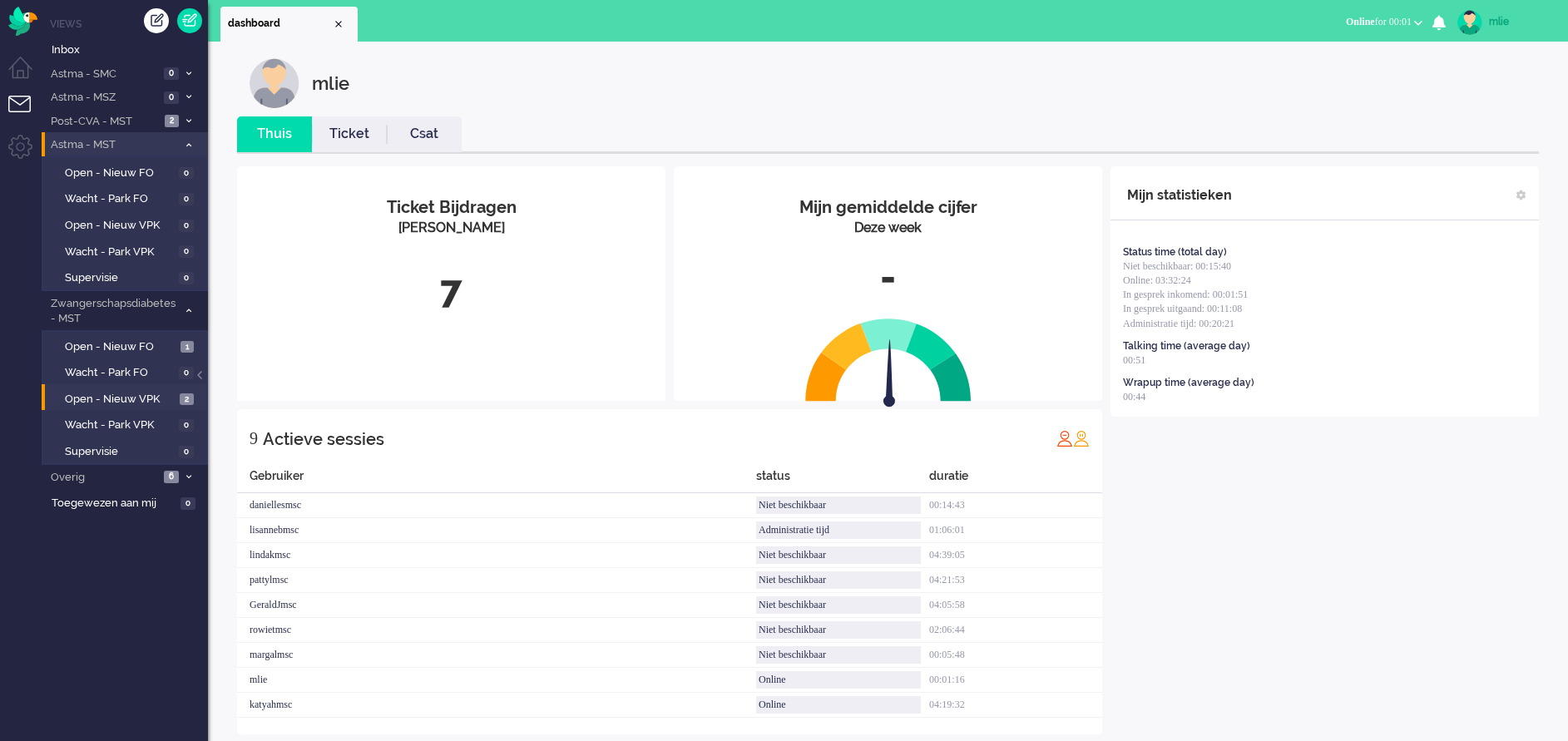
click at [190, 142] on icon at bounding box center [189, 145] width 5 height 6
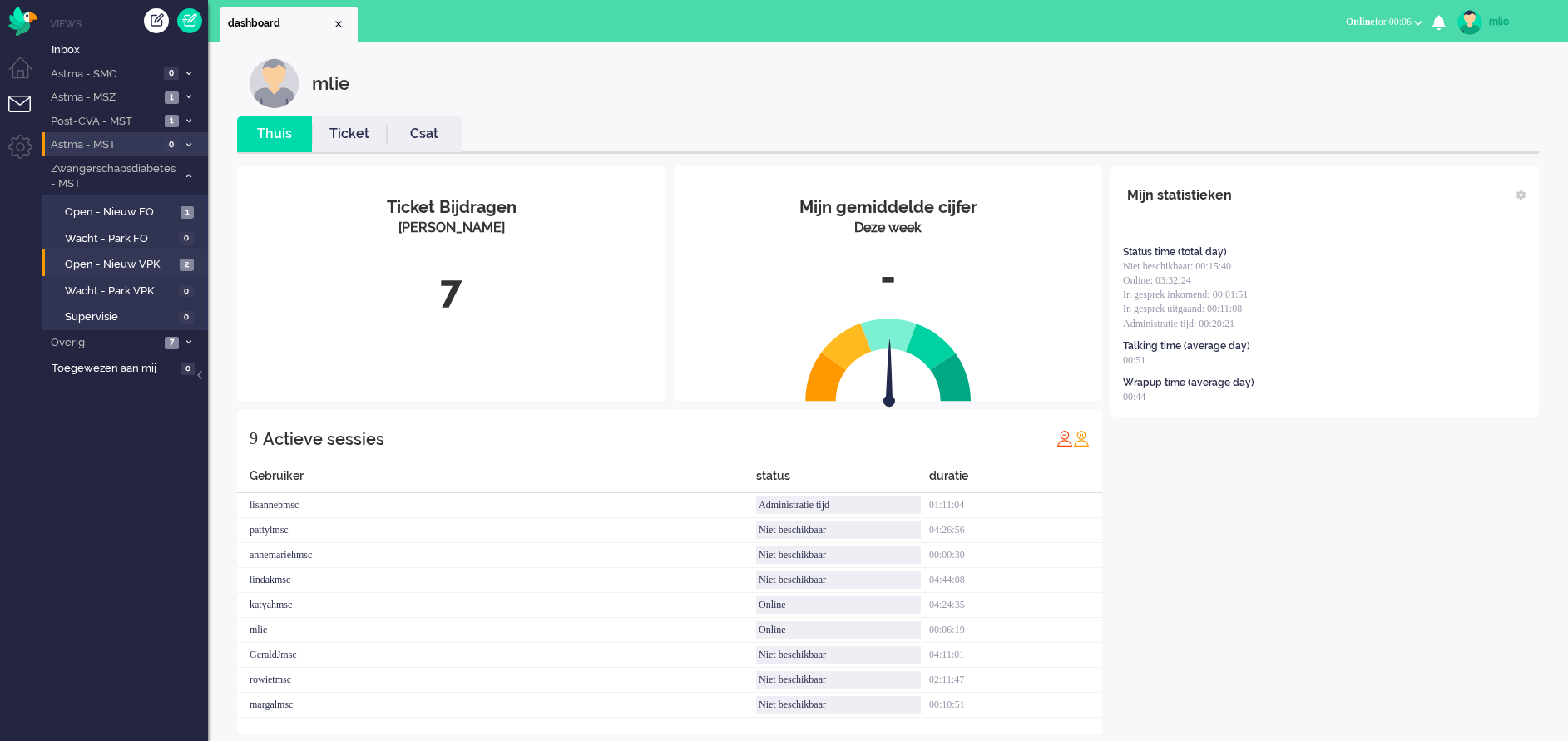
click at [190, 144] on icon at bounding box center [189, 145] width 5 height 6
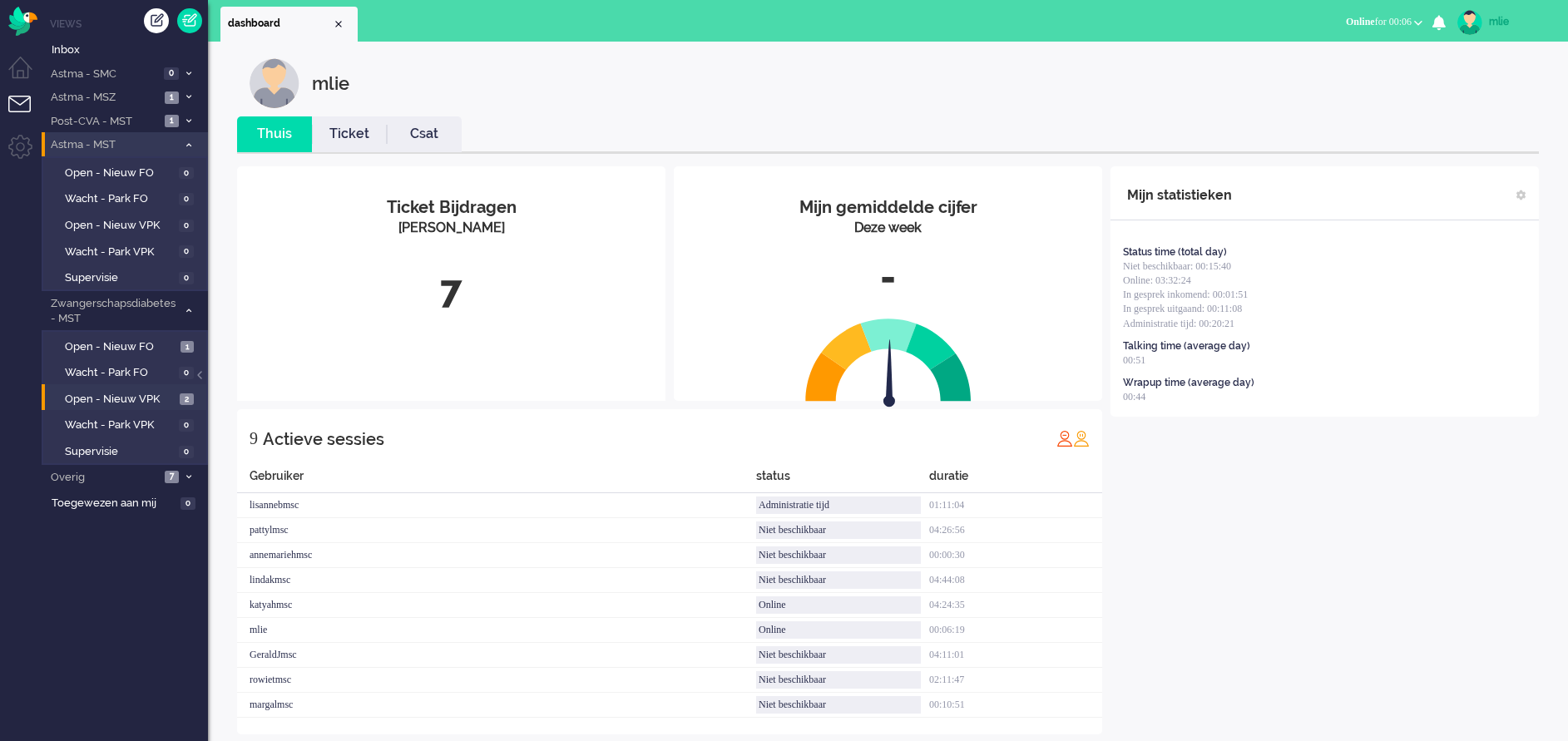
click at [190, 144] on icon at bounding box center [189, 145] width 5 height 6
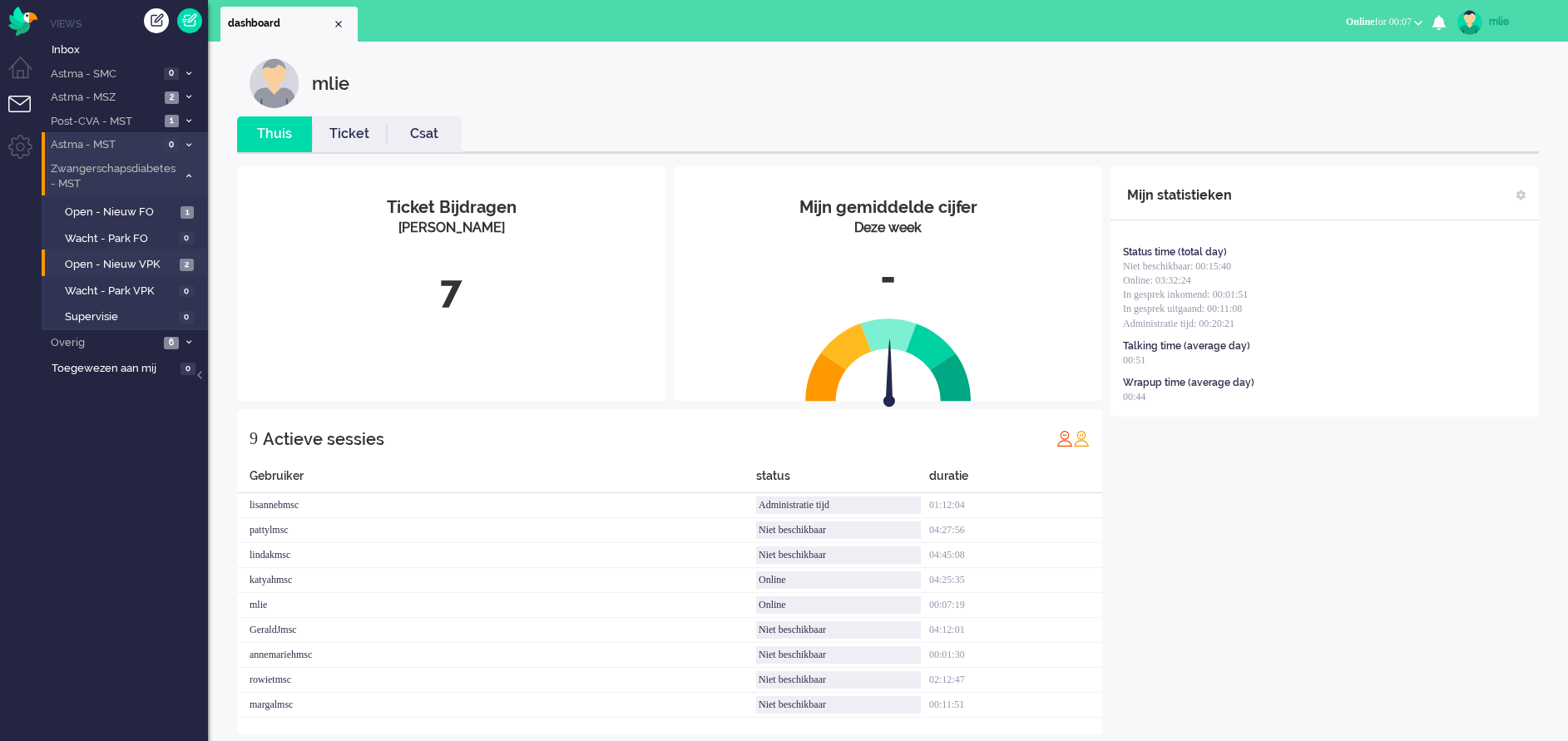
click at [181, 169] on li "Zwangerschapsdiabetes - MST 3" at bounding box center [124, 175] width 166 height 39
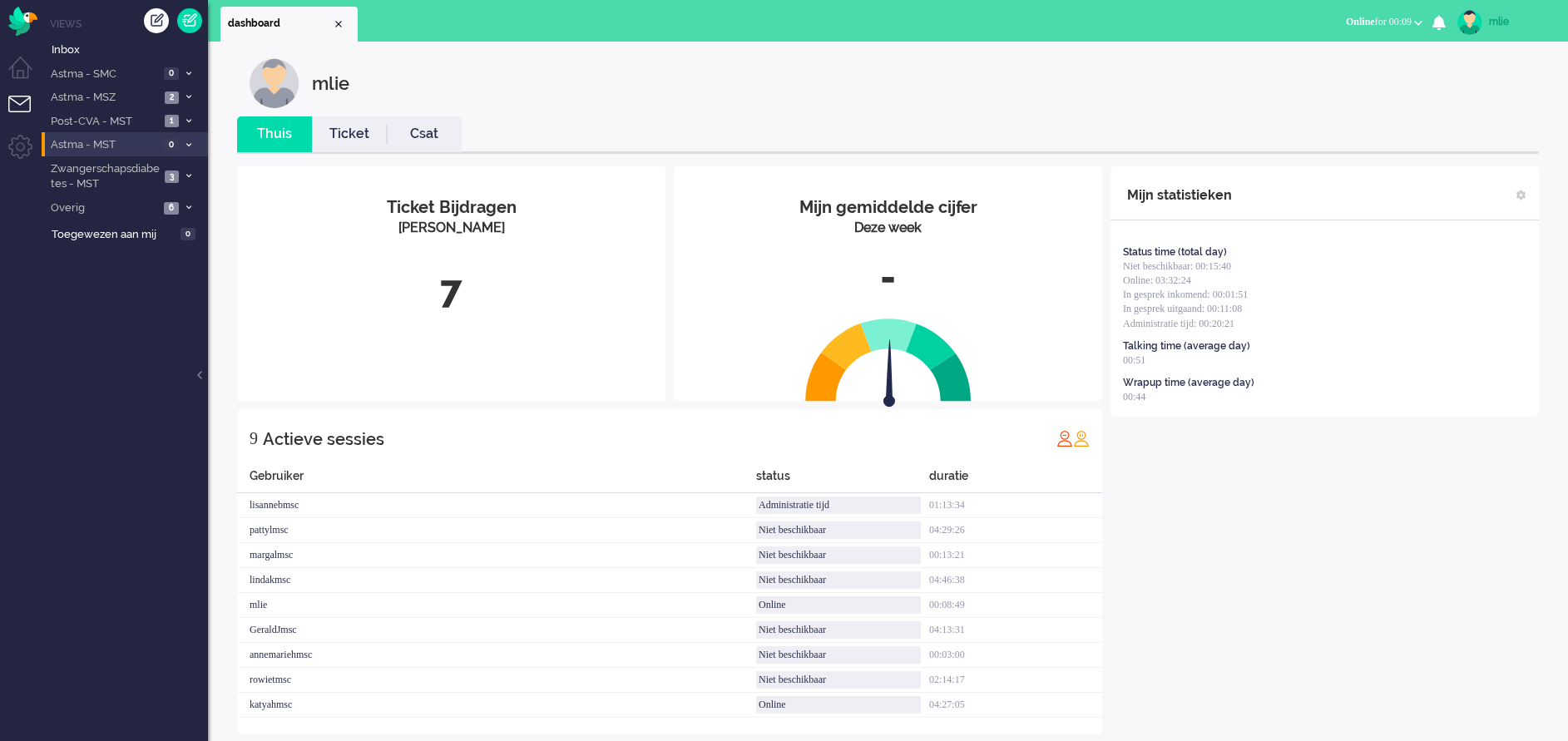
click at [356, 148] on li "Ticket" at bounding box center [349, 134] width 74 height 36
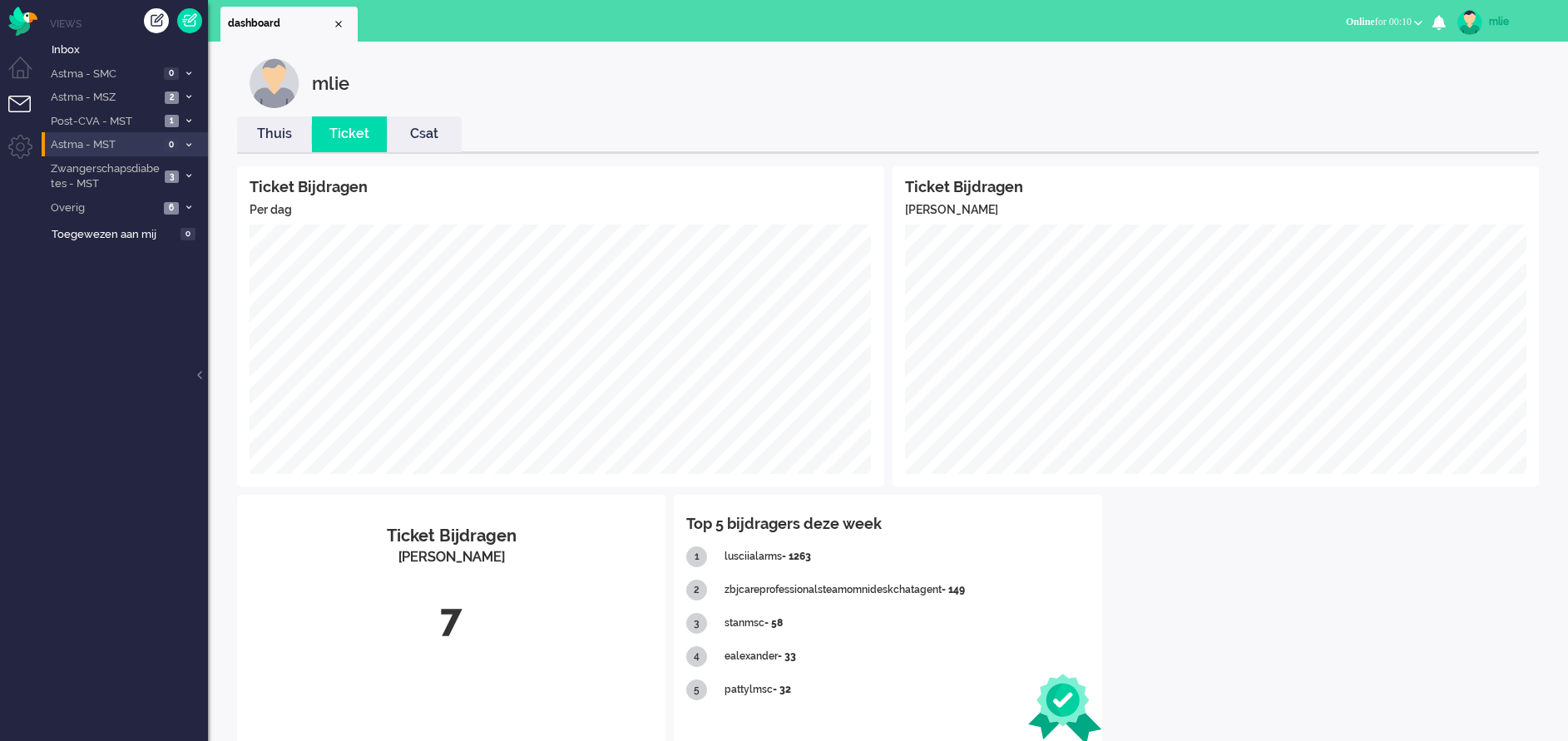
click at [1494, 16] on div "mlie" at bounding box center [1520, 22] width 62 height 17
click at [1480, 129] on link "Uitloggen" at bounding box center [1501, 134] width 115 height 17
